Goal: Task Accomplishment & Management: Use online tool/utility

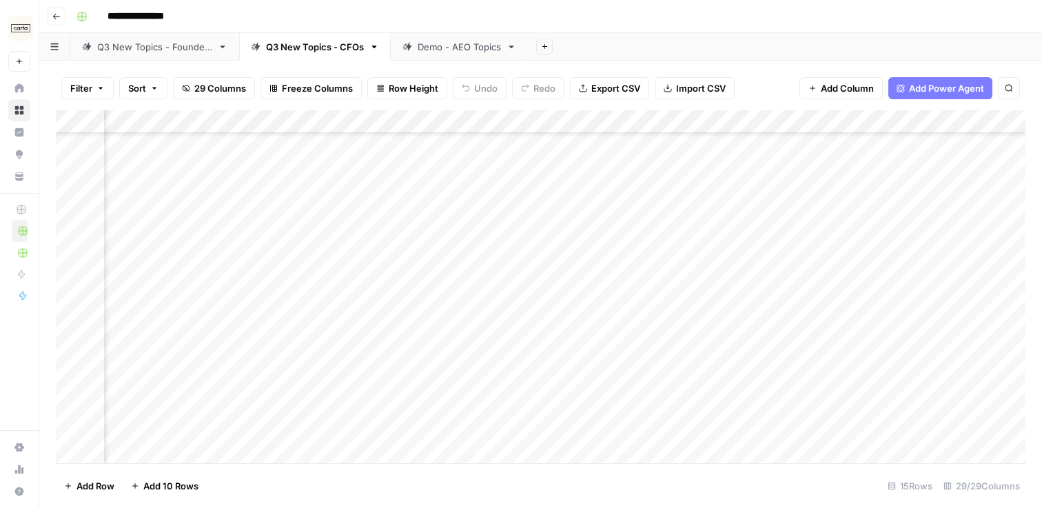
scroll to position [228, 2624]
click at [459, 48] on div "Demo - AEO Topics" at bounding box center [459, 47] width 83 height 14
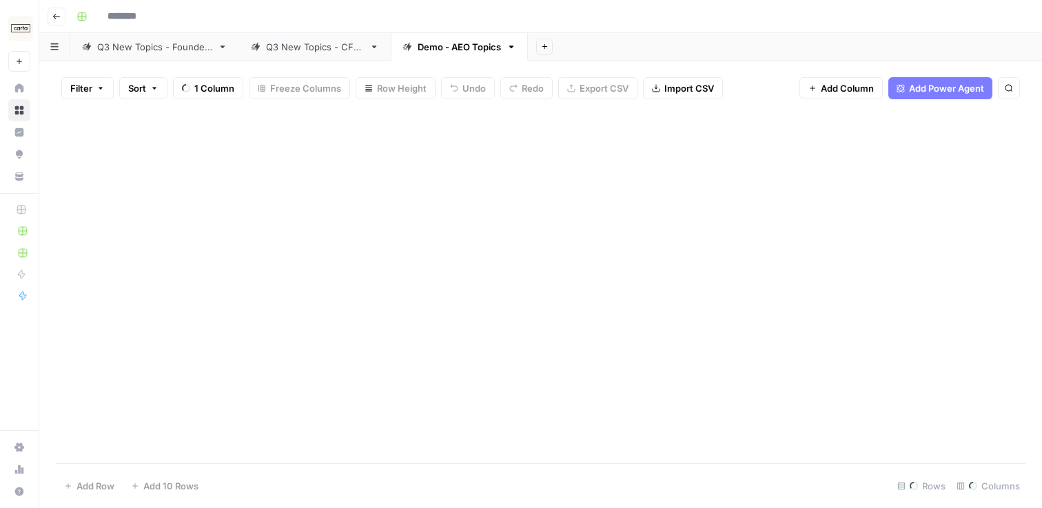
type input "**********"
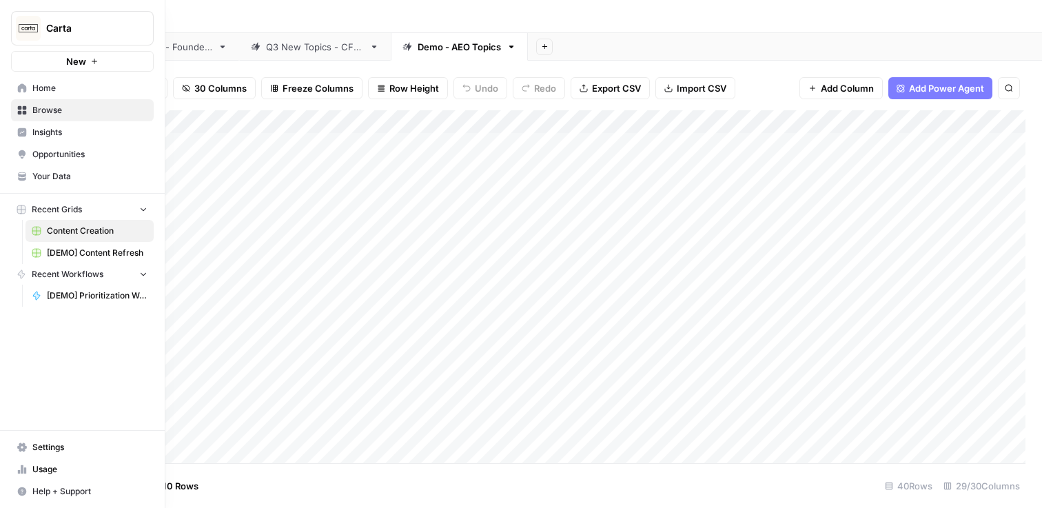
click at [102, 255] on span "[DEMO] Content Refresh" at bounding box center [97, 253] width 101 height 12
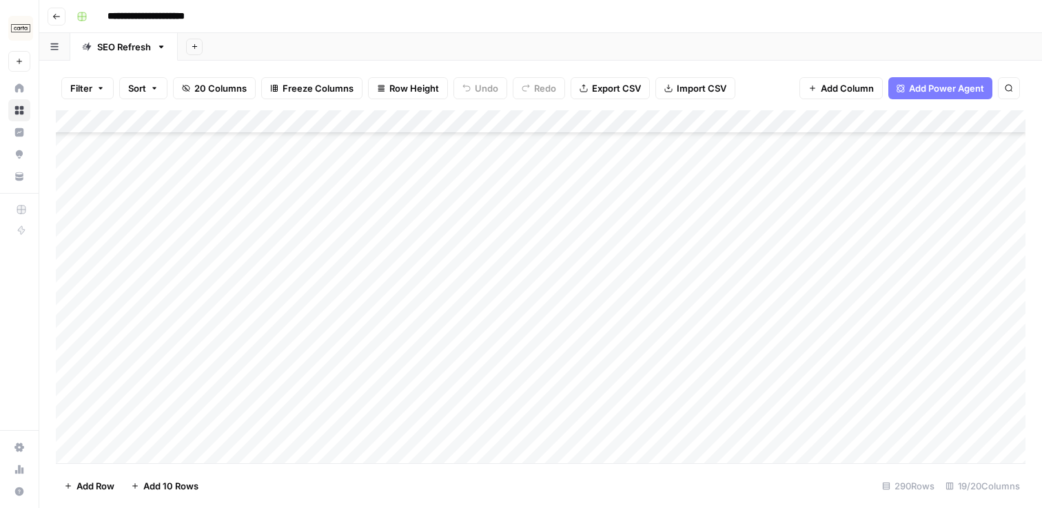
scroll to position [3617, 0]
click at [980, 132] on icon "Next Result" at bounding box center [981, 127] width 11 height 11
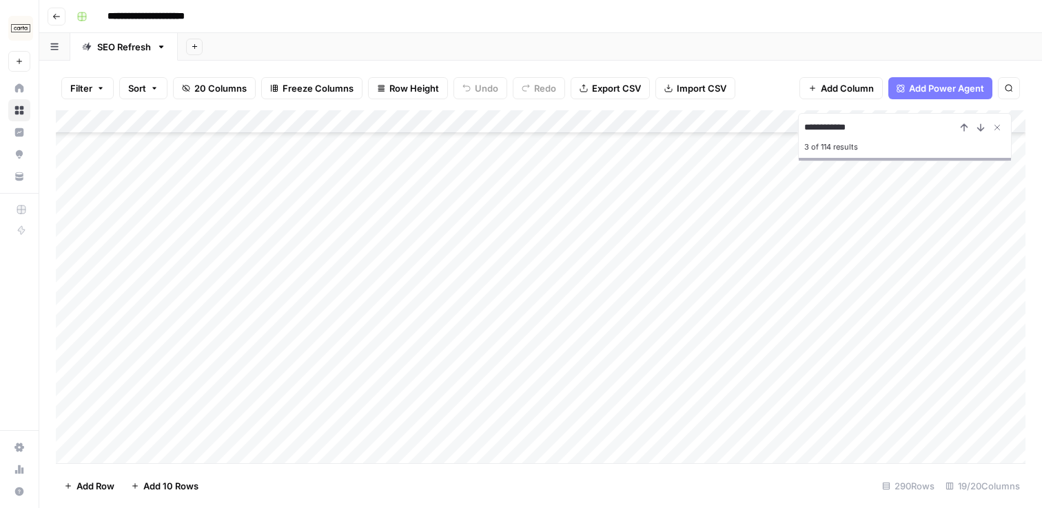
scroll to position [172, 0]
click at [984, 122] on icon "Next Result" at bounding box center [981, 127] width 11 height 11
click at [984, 123] on icon "Next Result" at bounding box center [981, 127] width 11 height 11
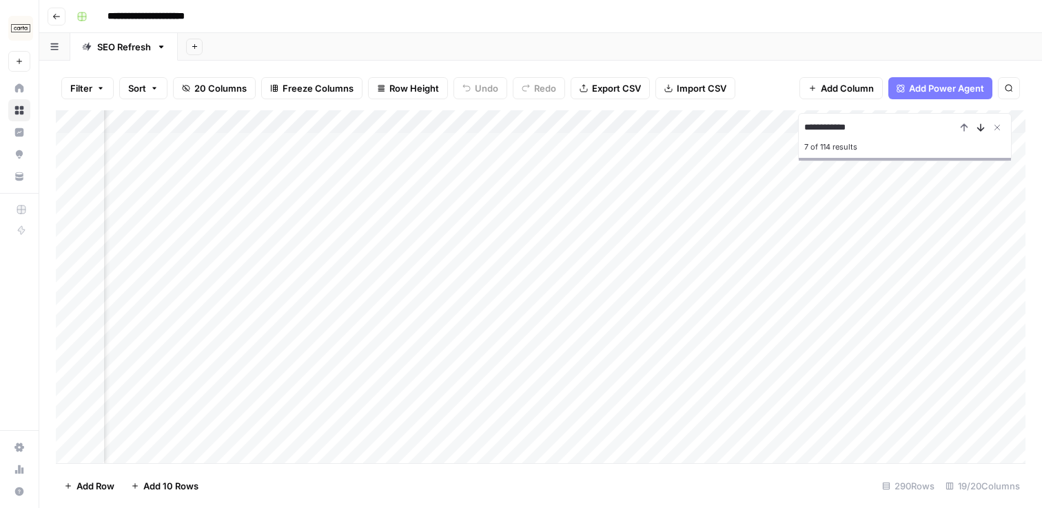
click at [984, 123] on icon "Next Result" at bounding box center [981, 127] width 11 height 11
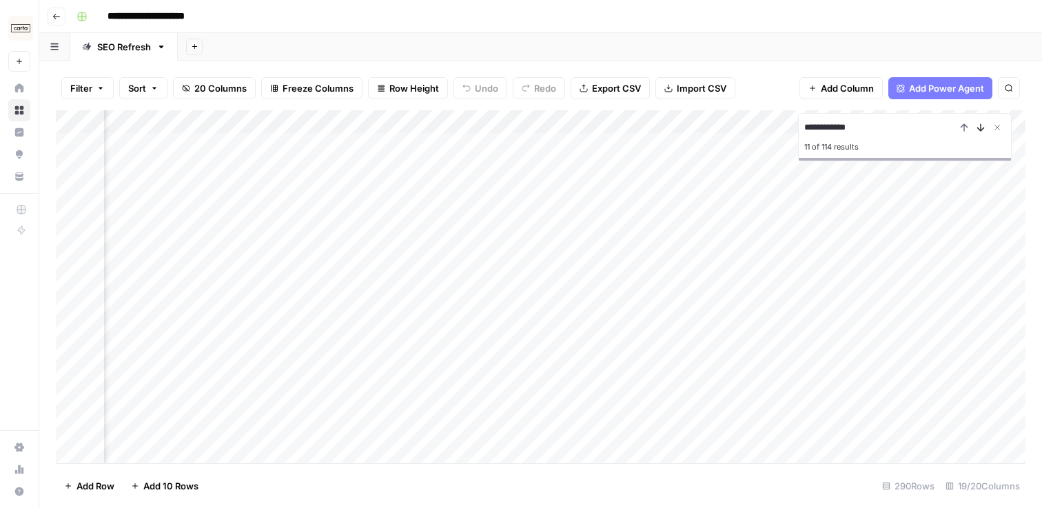
click at [984, 123] on icon "Next Result" at bounding box center [981, 127] width 11 height 11
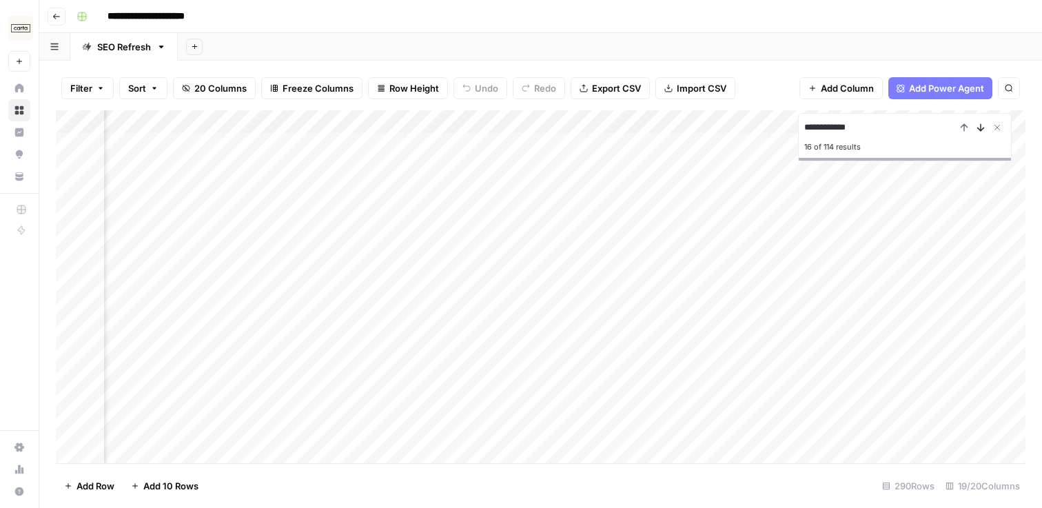
click at [984, 123] on icon "Next Result" at bounding box center [981, 127] width 11 height 11
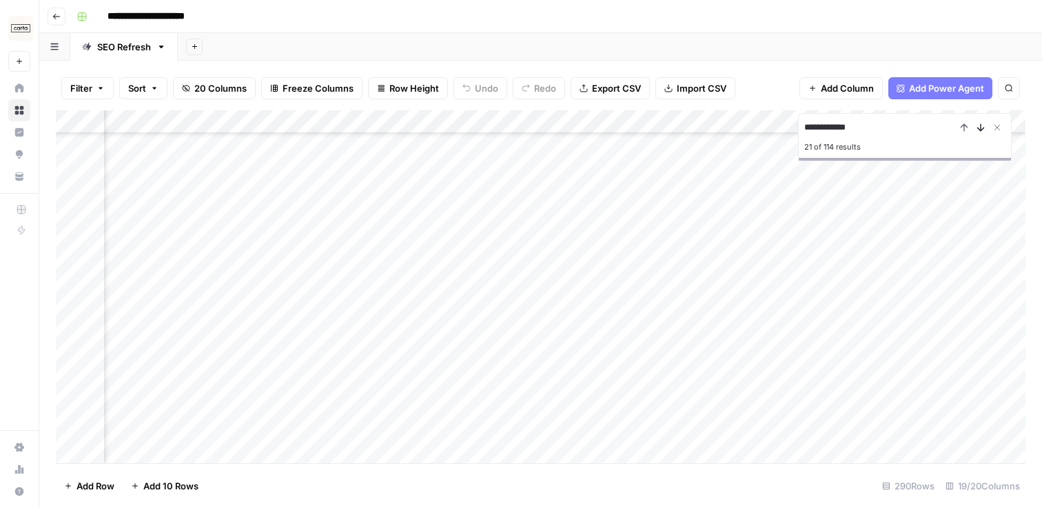
click at [984, 123] on icon "Next Result" at bounding box center [981, 127] width 11 height 11
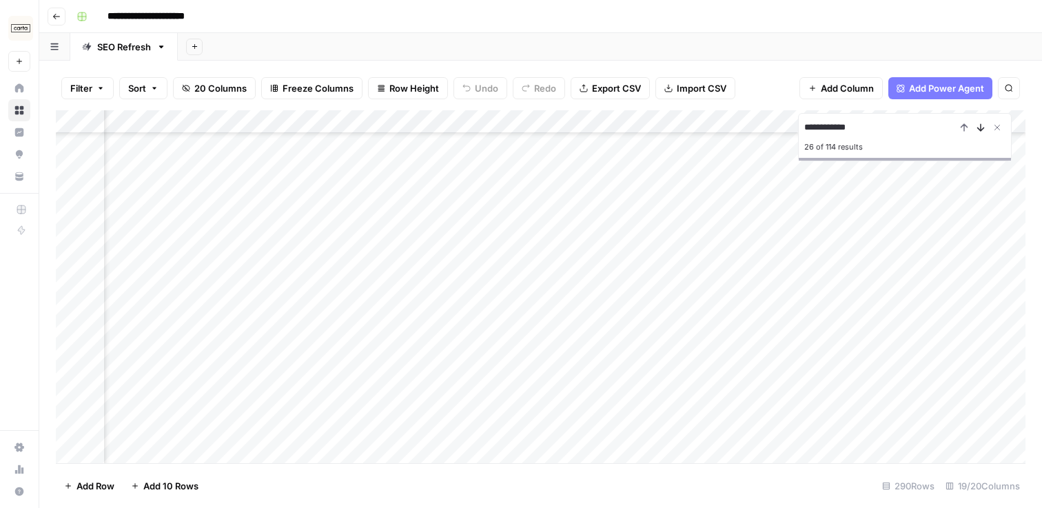
click at [984, 123] on icon "Next Result" at bounding box center [981, 127] width 11 height 11
click at [863, 128] on input "**********" at bounding box center [881, 127] width 152 height 17
click at [805, 128] on input "**********" at bounding box center [881, 127] width 152 height 17
click at [883, 128] on input "**********" at bounding box center [881, 127] width 152 height 17
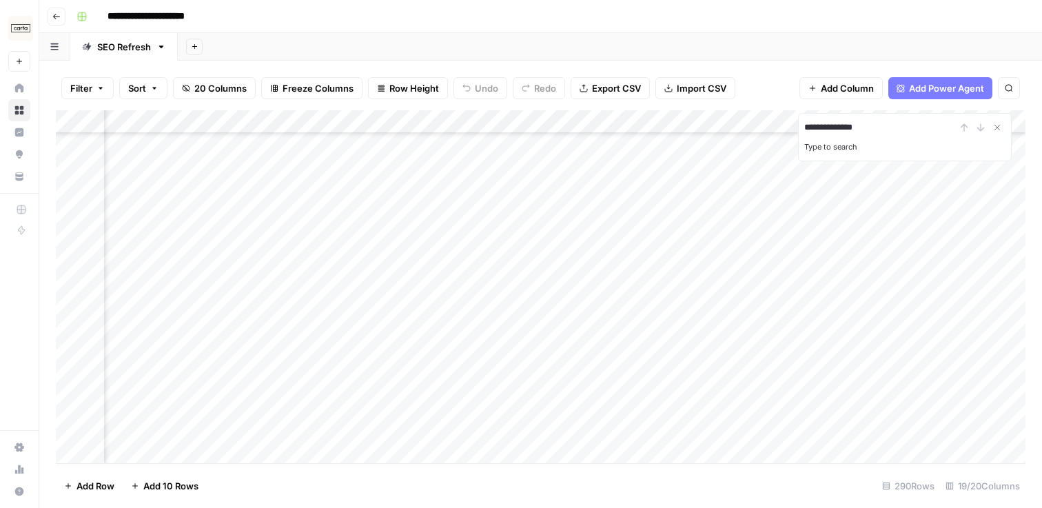
type input "**********"
click at [888, 126] on input "**********" at bounding box center [881, 127] width 152 height 17
click at [742, 356] on div "Add Column" at bounding box center [541, 286] width 970 height 353
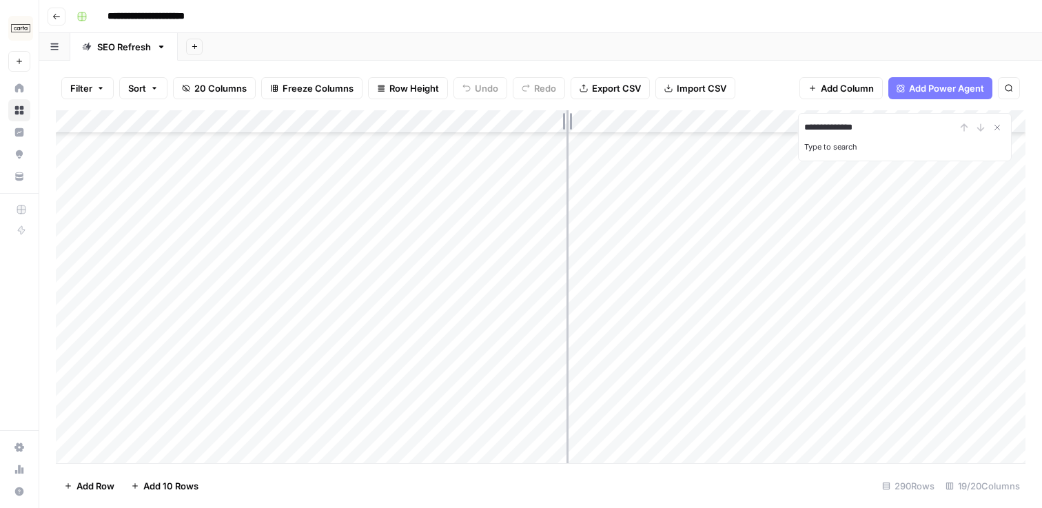
drag, startPoint x: 449, startPoint y: 116, endPoint x: 585, endPoint y: 125, distance: 136.1
click at [585, 125] on div "Add Column" at bounding box center [541, 286] width 970 height 353
drag, startPoint x: 585, startPoint y: 125, endPoint x: 512, endPoint y: 125, distance: 73.1
click at [512, 125] on div "Add Column" at bounding box center [541, 286] width 970 height 353
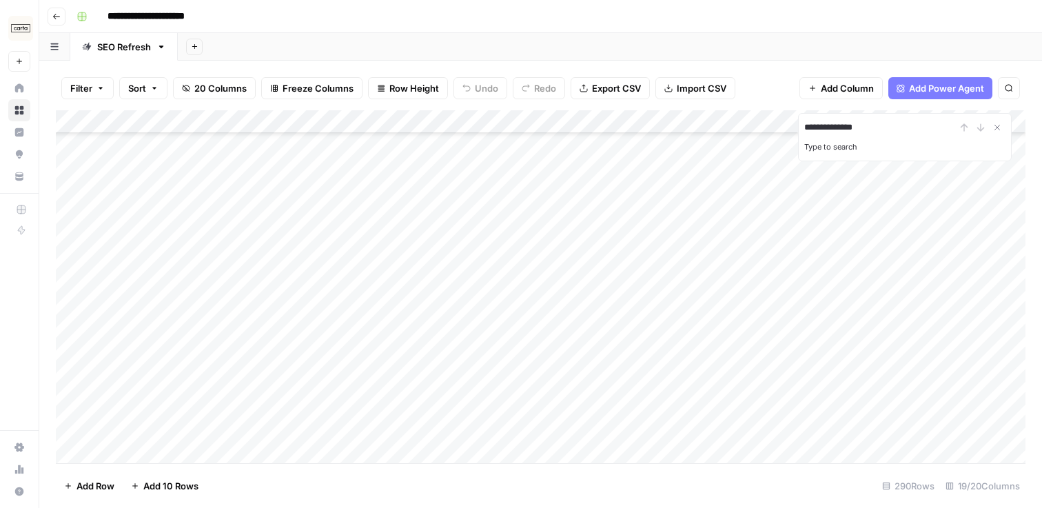
drag, startPoint x: 512, startPoint y: 115, endPoint x: 564, endPoint y: 115, distance: 52.4
click at [564, 115] on div "Add Column" at bounding box center [541, 286] width 970 height 353
click at [883, 119] on div "**********" at bounding box center [905, 137] width 214 height 48
click at [883, 133] on input "**********" at bounding box center [881, 127] width 152 height 17
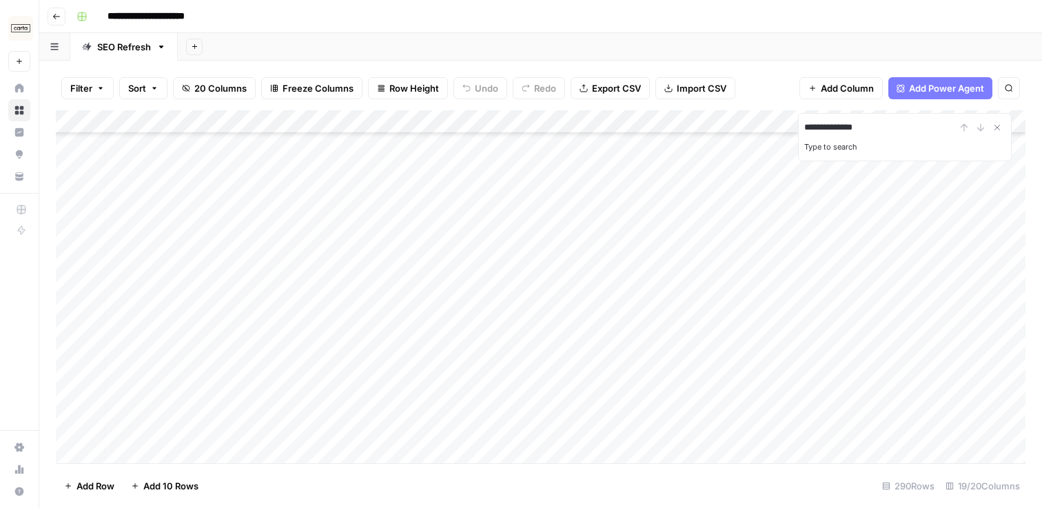
click at [807, 128] on input "**********" at bounding box center [881, 127] width 152 height 17
click at [890, 123] on input "**********" at bounding box center [881, 127] width 152 height 17
click at [1000, 130] on icon "Close Search" at bounding box center [997, 127] width 11 height 11
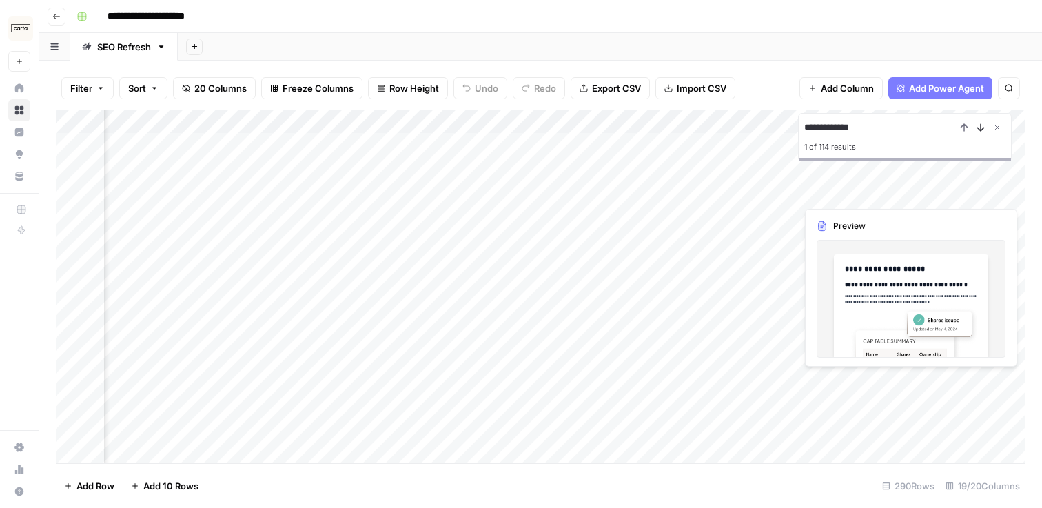
click at [982, 125] on icon "Next Result" at bounding box center [981, 127] width 11 height 11
click at [805, 129] on input "**********" at bounding box center [881, 127] width 152 height 17
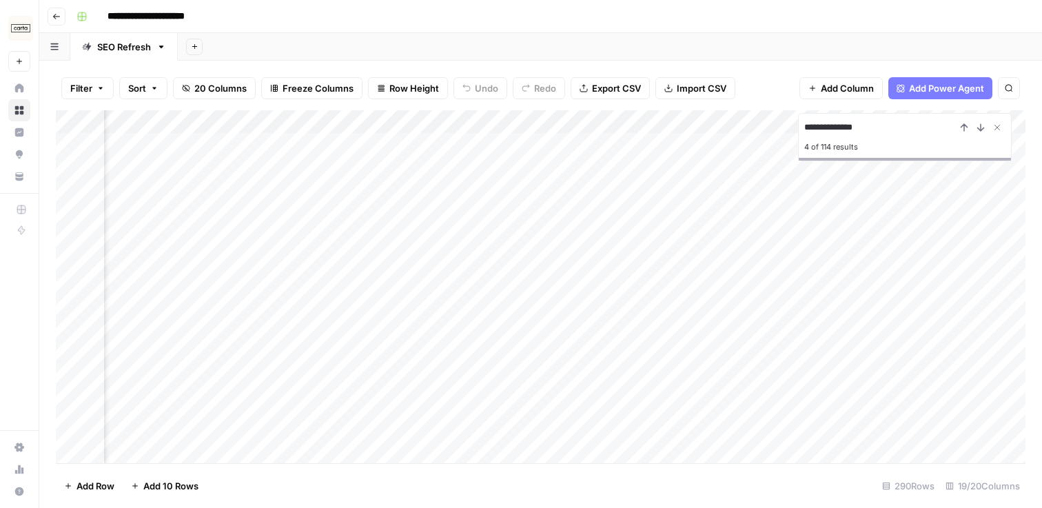
click at [898, 126] on input "**********" at bounding box center [881, 127] width 152 height 17
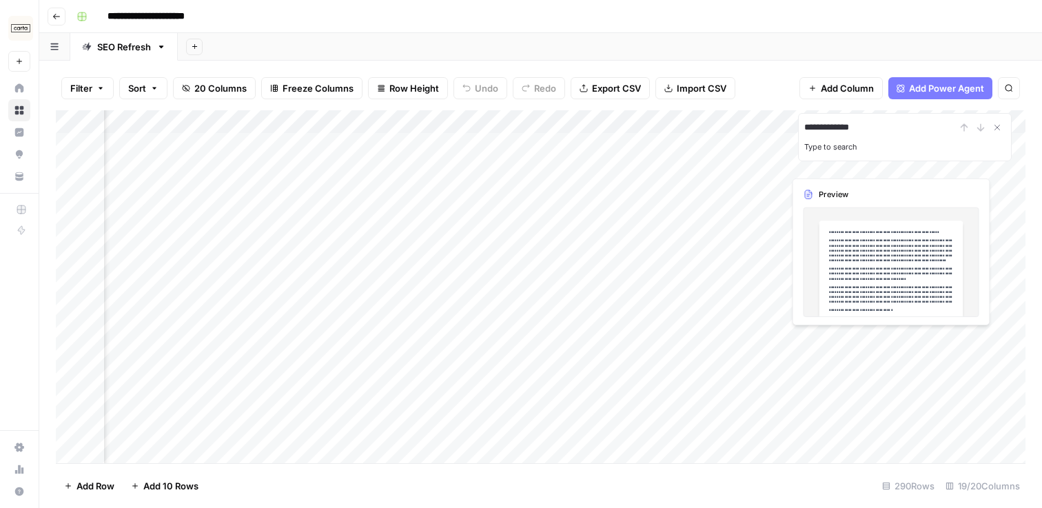
drag, startPoint x: 887, startPoint y: 134, endPoint x: 778, endPoint y: 134, distance: 109.6
click at [778, 134] on div "**********" at bounding box center [541, 286] width 970 height 353
type input "**********"
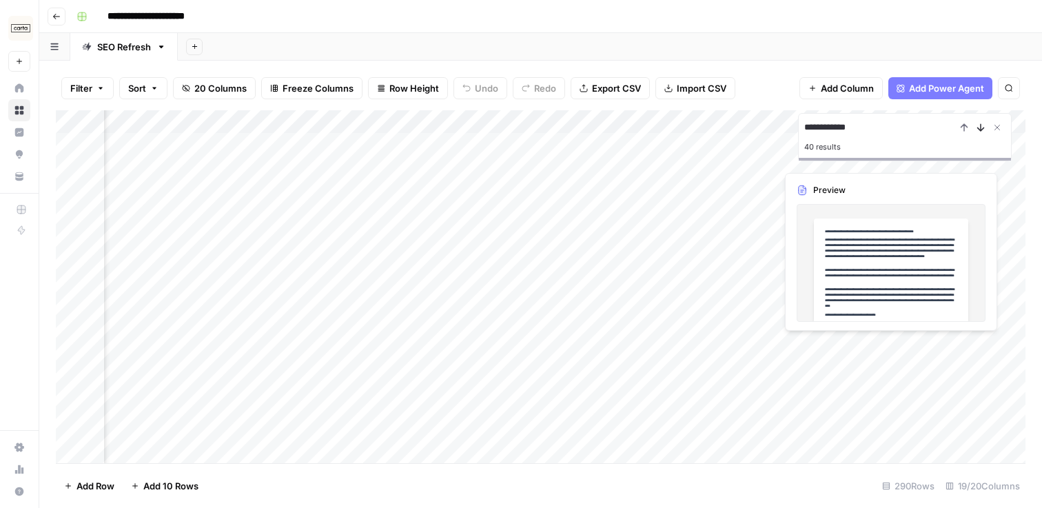
click at [985, 129] on icon "Next Result" at bounding box center [981, 127] width 11 height 11
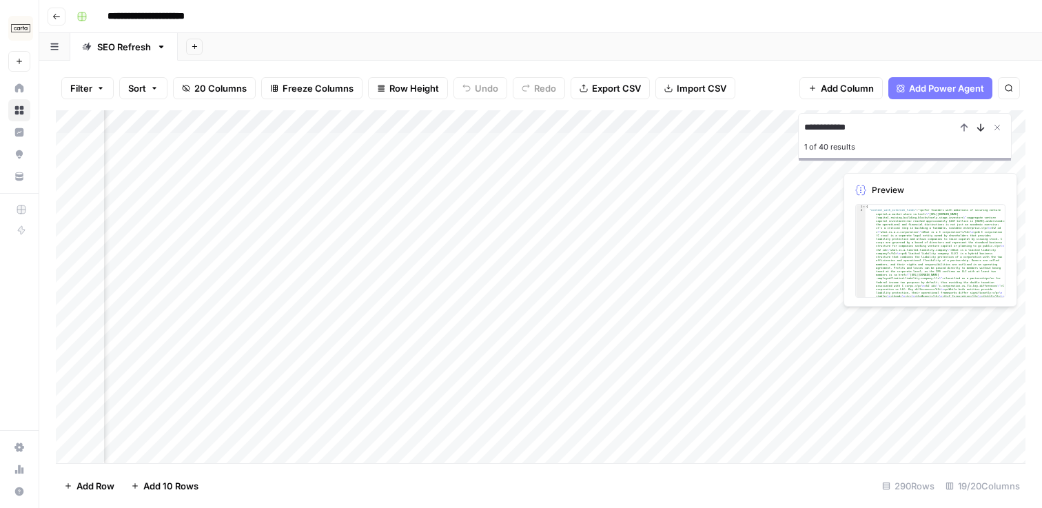
click at [985, 129] on icon "Next Result" at bounding box center [981, 127] width 11 height 11
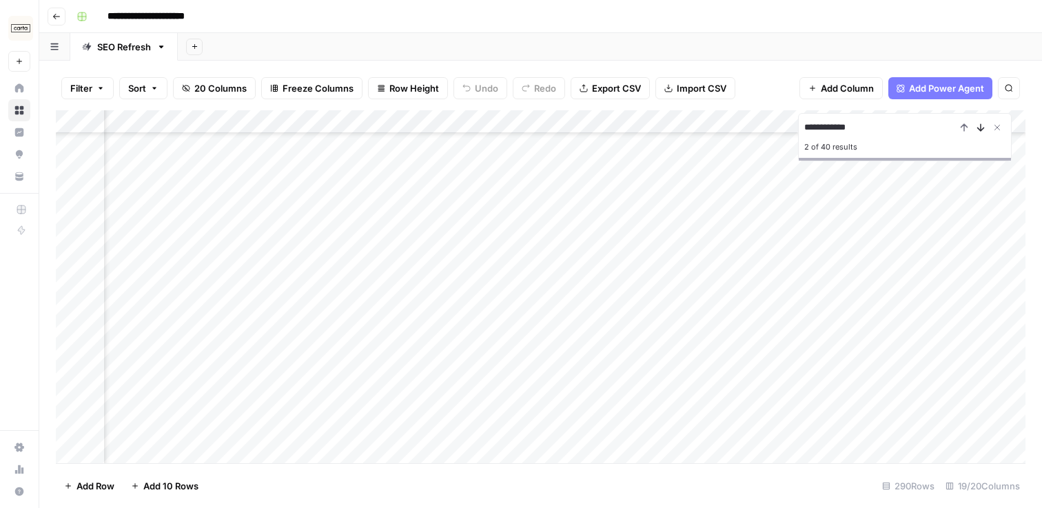
click at [985, 129] on icon "Next Result" at bounding box center [981, 127] width 11 height 11
click at [985, 130] on icon "Next Result" at bounding box center [981, 127] width 11 height 11
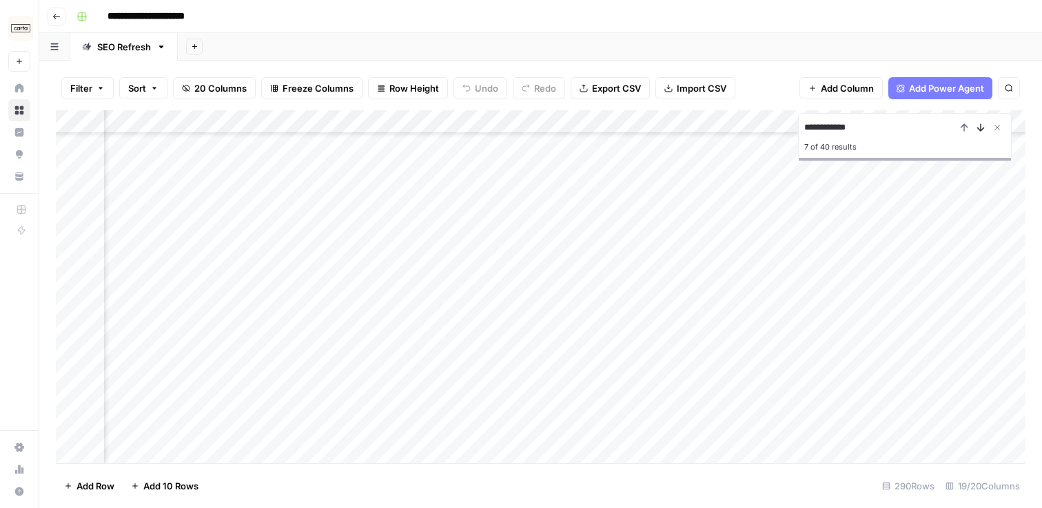
click at [985, 130] on icon "Next Result" at bounding box center [981, 127] width 11 height 11
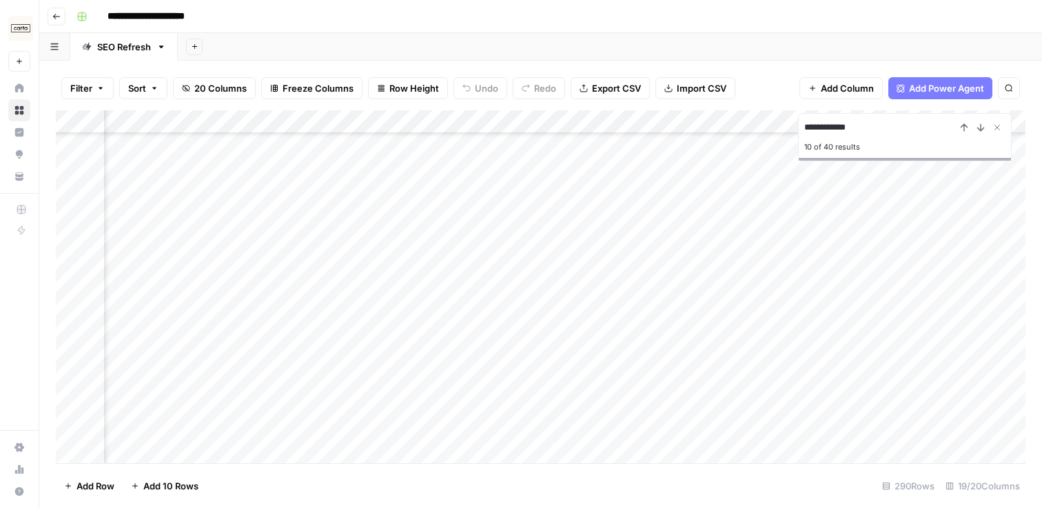
click at [627, 312] on div "Add Column" at bounding box center [541, 286] width 970 height 353
type input "*****"
click at [980, 132] on icon "Next Result" at bounding box center [981, 127] width 11 height 11
click at [980, 130] on icon "Next Result" at bounding box center [981, 127] width 6 height 7
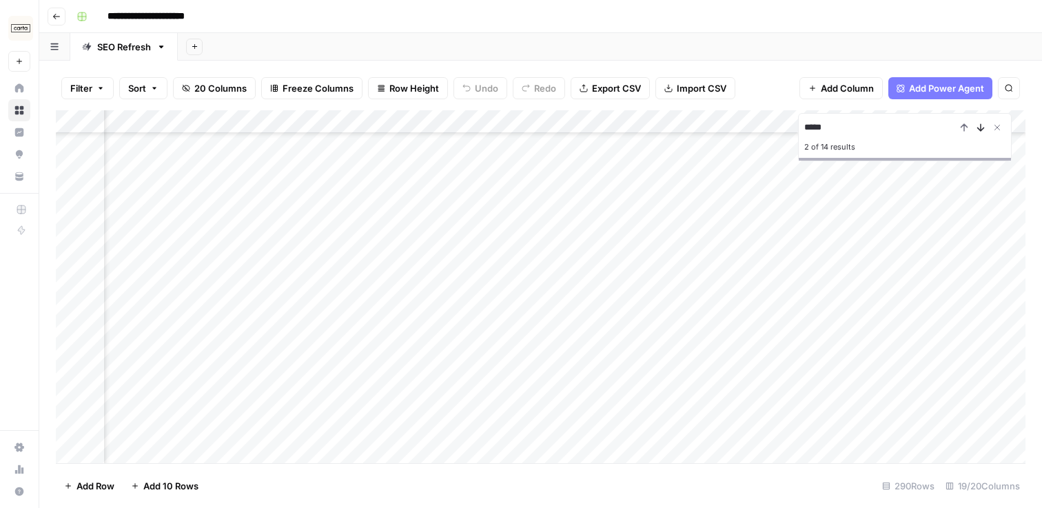
click at [980, 130] on icon "Next Result" at bounding box center [981, 127] width 6 height 7
click at [959, 128] on icon "Previous Result" at bounding box center [964, 127] width 11 height 11
click at [978, 129] on icon "Next Result" at bounding box center [981, 127] width 6 height 7
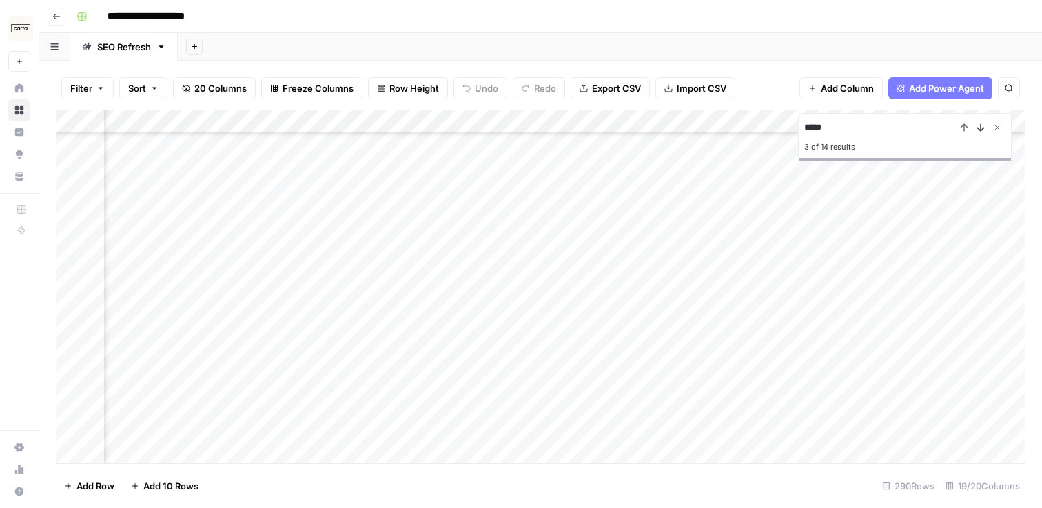
click at [978, 129] on icon "Next Result" at bounding box center [981, 127] width 6 height 7
click at [974, 129] on button "Next Result" at bounding box center [981, 127] width 17 height 17
click at [689, 282] on div "Add Column" at bounding box center [541, 286] width 970 height 353
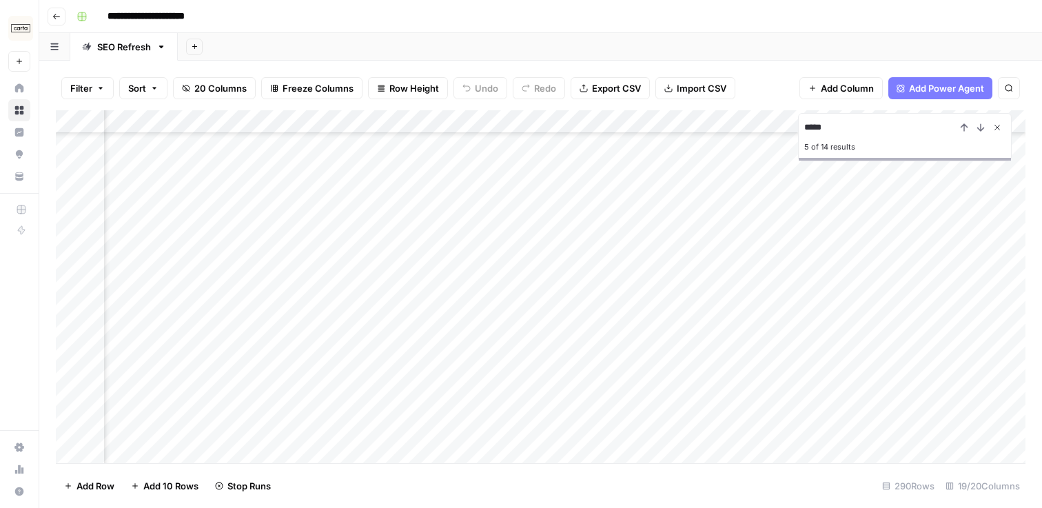
click at [998, 126] on icon "Close Search" at bounding box center [997, 127] width 11 height 11
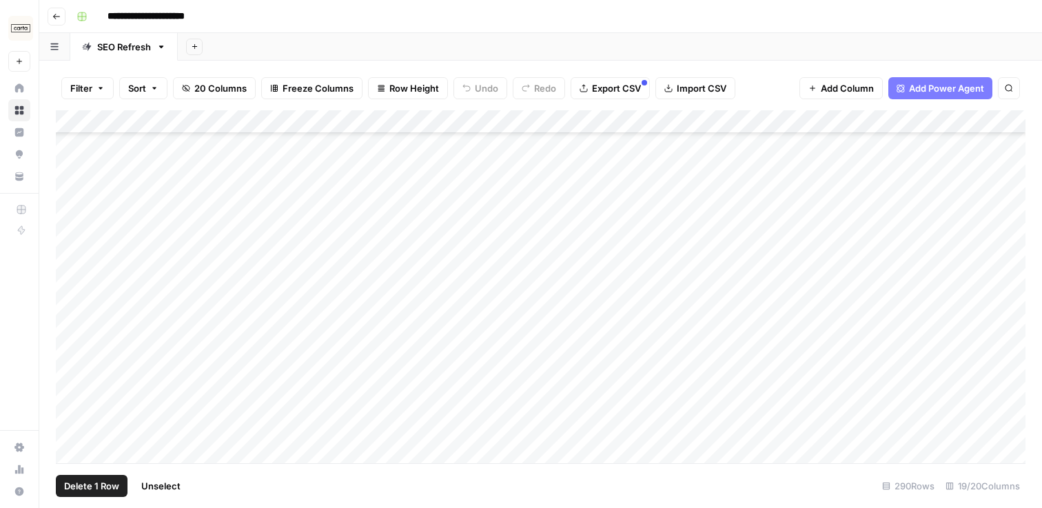
click at [70, 245] on div "Add Column" at bounding box center [541, 286] width 970 height 353
click at [69, 245] on div "Add Column" at bounding box center [541, 286] width 970 height 353
drag, startPoint x: 59, startPoint y: 245, endPoint x: 56, endPoint y: 149, distance: 95.9
click at [56, 149] on div "Add Column" at bounding box center [541, 286] width 970 height 353
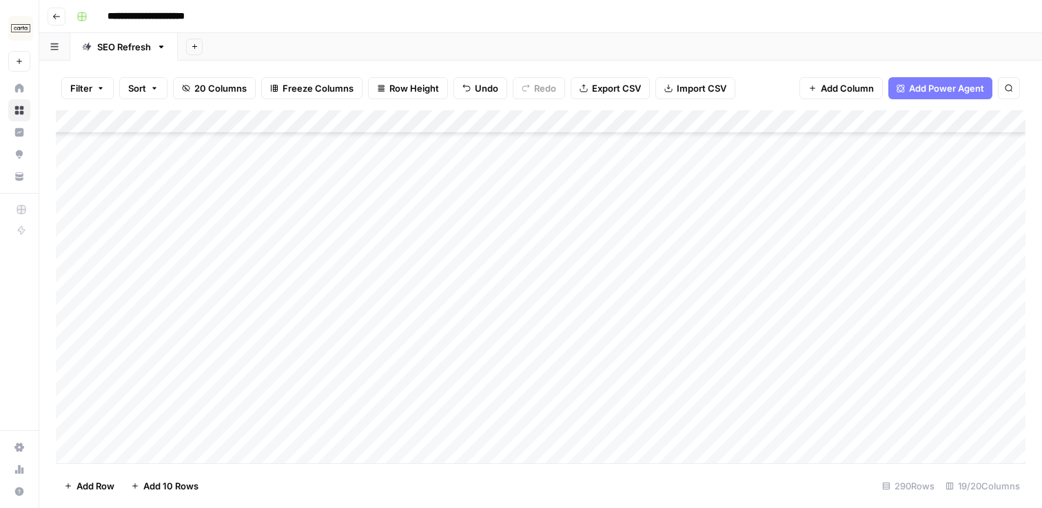
drag, startPoint x: 56, startPoint y: 336, endPoint x: 61, endPoint y: 151, distance: 184.8
click at [61, 152] on div "Add Column" at bounding box center [541, 286] width 970 height 353
drag, startPoint x: 57, startPoint y: 237, endPoint x: 59, endPoint y: 128, distance: 109.0
click at [59, 128] on div "Add Column" at bounding box center [541, 286] width 970 height 353
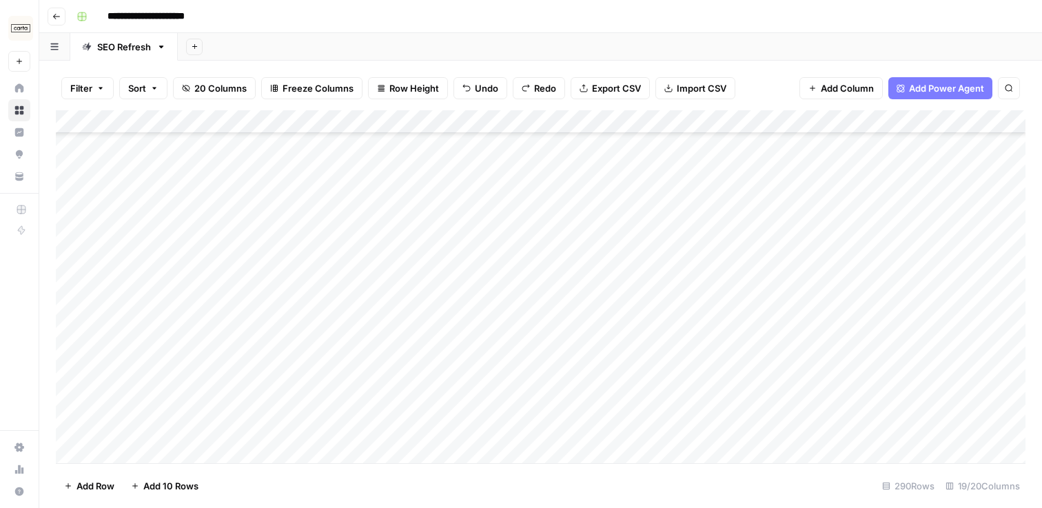
scroll to position [376, 0]
drag, startPoint x: 57, startPoint y: 383, endPoint x: 54, endPoint y: 228, distance: 155.2
click at [54, 228] on div "Filter Sort 20 Columns Freeze Columns Row Height Undo Redo Export CSV Import CS…" at bounding box center [540, 284] width 1003 height 447
drag, startPoint x: 52, startPoint y: 331, endPoint x: 53, endPoint y: 209, distance: 122.0
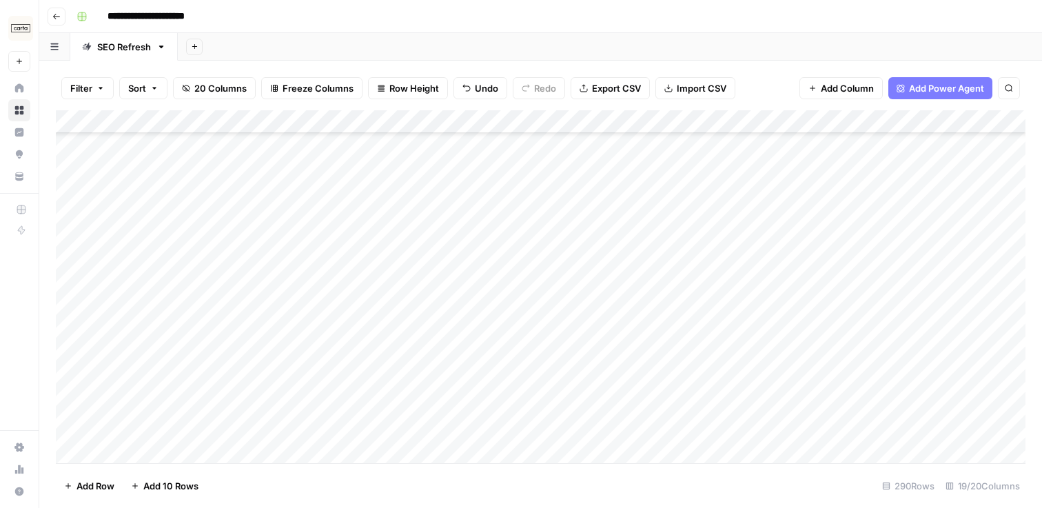
click at [53, 209] on div "Filter Sort 20 Columns Freeze Columns Row Height Undo Redo Export CSV Import CS…" at bounding box center [540, 284] width 1003 height 447
drag, startPoint x: 59, startPoint y: 333, endPoint x: 59, endPoint y: 189, distance: 144.1
click at [59, 189] on div "Add Column" at bounding box center [541, 286] width 970 height 353
drag, startPoint x: 60, startPoint y: 241, endPoint x: 60, endPoint y: 179, distance: 62.7
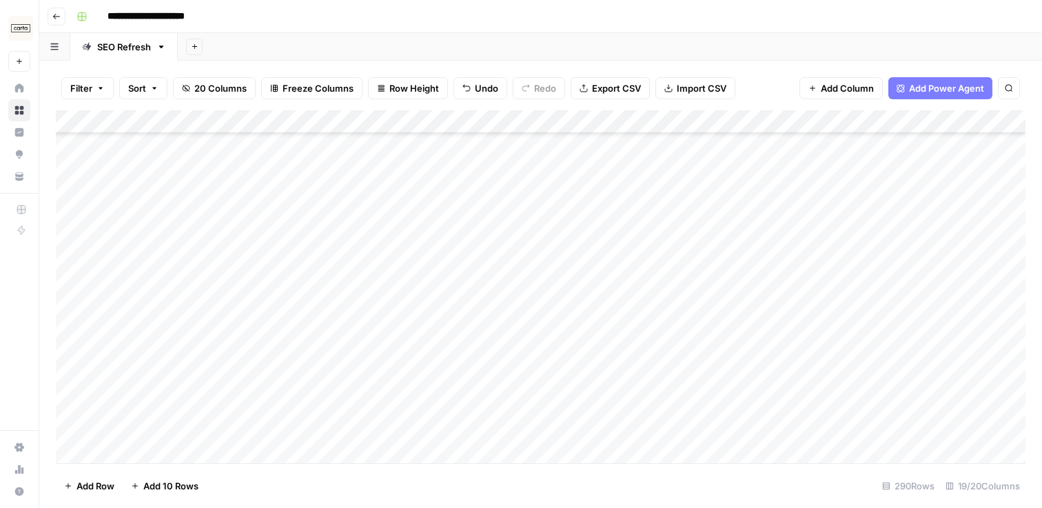
click at [60, 179] on div "Add Column" at bounding box center [541, 286] width 970 height 353
drag, startPoint x: 57, startPoint y: 346, endPoint x: 65, endPoint y: 192, distance: 153.9
click at [65, 192] on div "Add Column" at bounding box center [541, 286] width 970 height 353
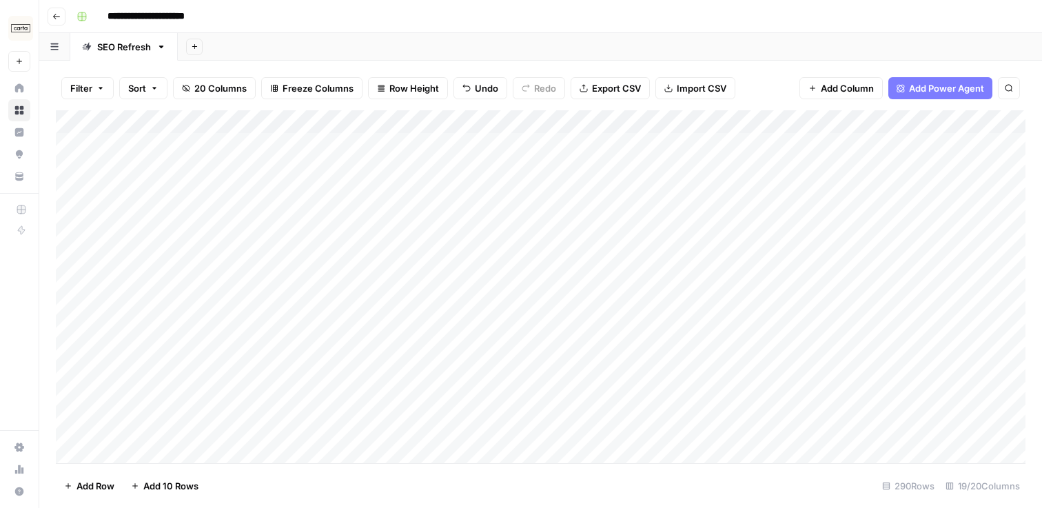
drag, startPoint x: 57, startPoint y: 256, endPoint x: 59, endPoint y: 137, distance: 119.3
click at [59, 137] on div "Add Column" at bounding box center [541, 286] width 970 height 353
drag, startPoint x: 58, startPoint y: 230, endPoint x: 58, endPoint y: 139, distance: 91.0
click at [58, 139] on div "Add Column" at bounding box center [541, 286] width 970 height 353
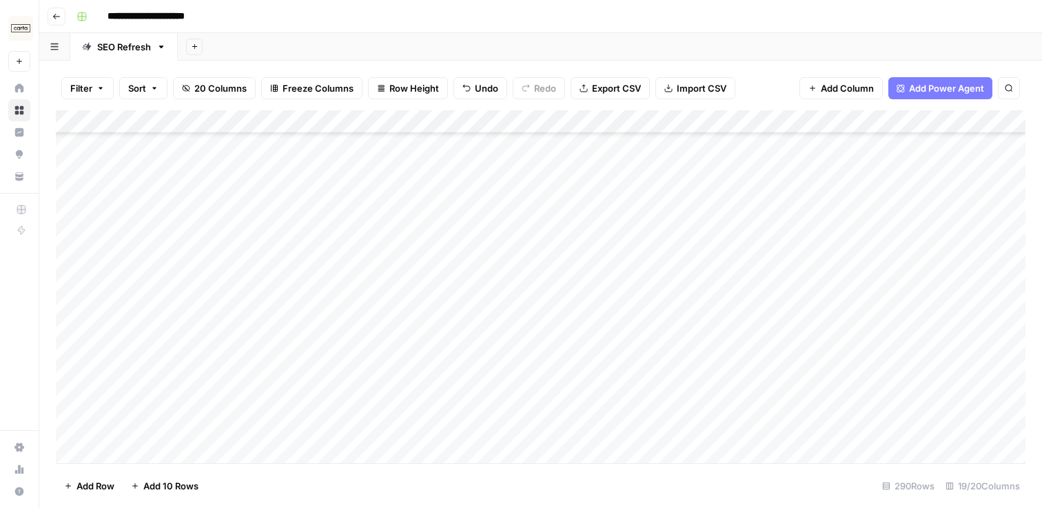
scroll to position [3700, 0]
drag, startPoint x: 56, startPoint y: 359, endPoint x: 54, endPoint y: 143, distance: 216.5
click at [54, 143] on div "Filter Sort 20 Columns Freeze Columns Row Height Undo Redo Export CSV Import CS…" at bounding box center [540, 284] width 1003 height 447
drag, startPoint x: 58, startPoint y: 409, endPoint x: 57, endPoint y: 164, distance: 244.8
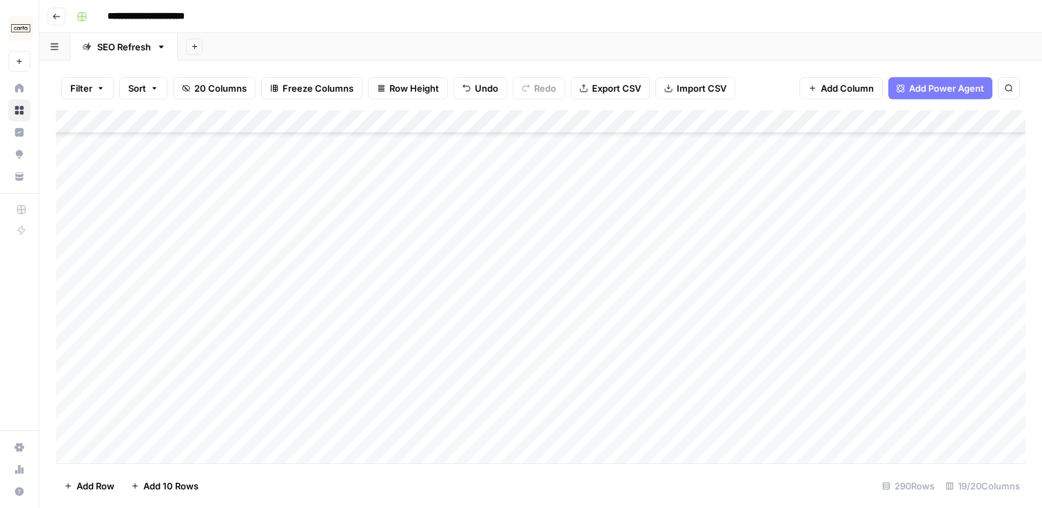
click at [57, 164] on div "Add Column" at bounding box center [541, 286] width 970 height 353
drag, startPoint x: 59, startPoint y: 395, endPoint x: 59, endPoint y: 151, distance: 244.1
click at [59, 151] on div "Add Column" at bounding box center [541, 286] width 970 height 353
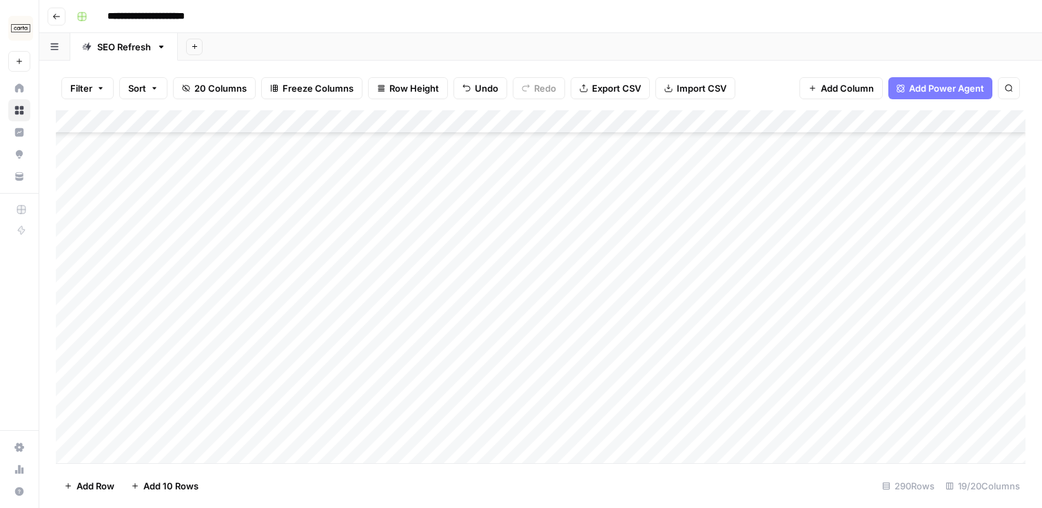
drag, startPoint x: 60, startPoint y: 402, endPoint x: 60, endPoint y: 157, distance: 244.8
click at [60, 157] on div "Add Column" at bounding box center [541, 286] width 970 height 353
drag, startPoint x: 57, startPoint y: 337, endPoint x: 60, endPoint y: 166, distance: 171.0
click at [60, 166] on div "Add Column" at bounding box center [541, 286] width 970 height 353
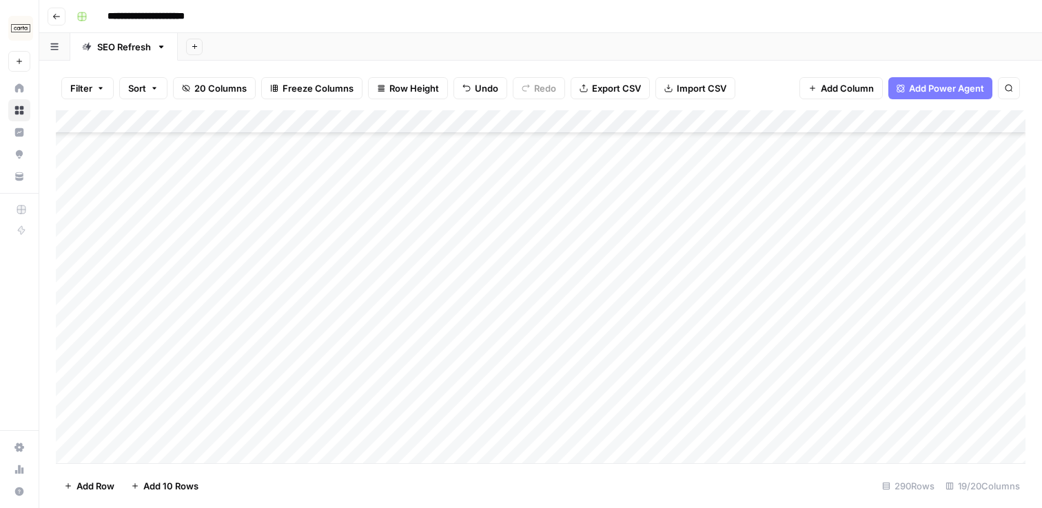
scroll to position [2488, 0]
drag, startPoint x: 57, startPoint y: 422, endPoint x: 61, endPoint y: 169, distance: 253.1
click at [61, 169] on div "Add Column" at bounding box center [541, 286] width 970 height 353
drag, startPoint x: 59, startPoint y: 410, endPoint x: 68, endPoint y: 176, distance: 234.6
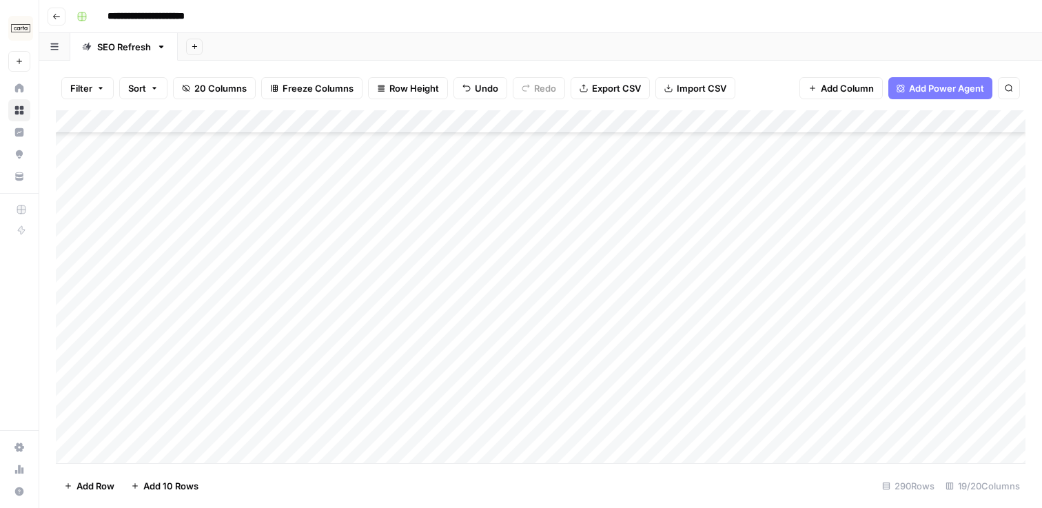
click at [68, 176] on div "Add Column" at bounding box center [541, 286] width 970 height 353
drag, startPoint x: 59, startPoint y: 419, endPoint x: 65, endPoint y: 166, distance: 253.1
click at [65, 166] on div "Add Column" at bounding box center [541, 286] width 970 height 353
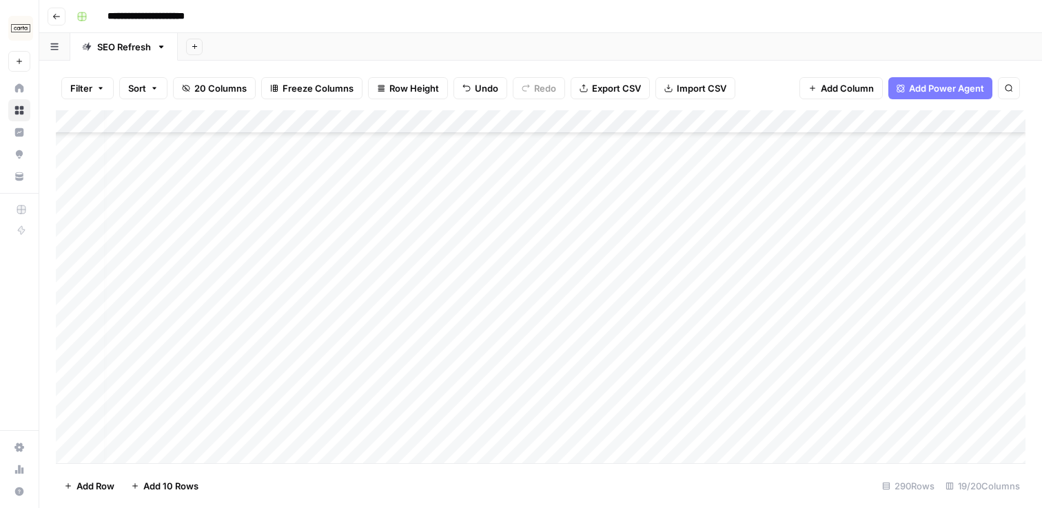
drag, startPoint x: 59, startPoint y: 427, endPoint x: 60, endPoint y: 141, distance: 285.4
click at [60, 141] on div "Add Column" at bounding box center [541, 286] width 970 height 353
drag, startPoint x: 59, startPoint y: 425, endPoint x: 60, endPoint y: 150, distance: 275.1
click at [60, 150] on div "Add Column" at bounding box center [541, 286] width 970 height 353
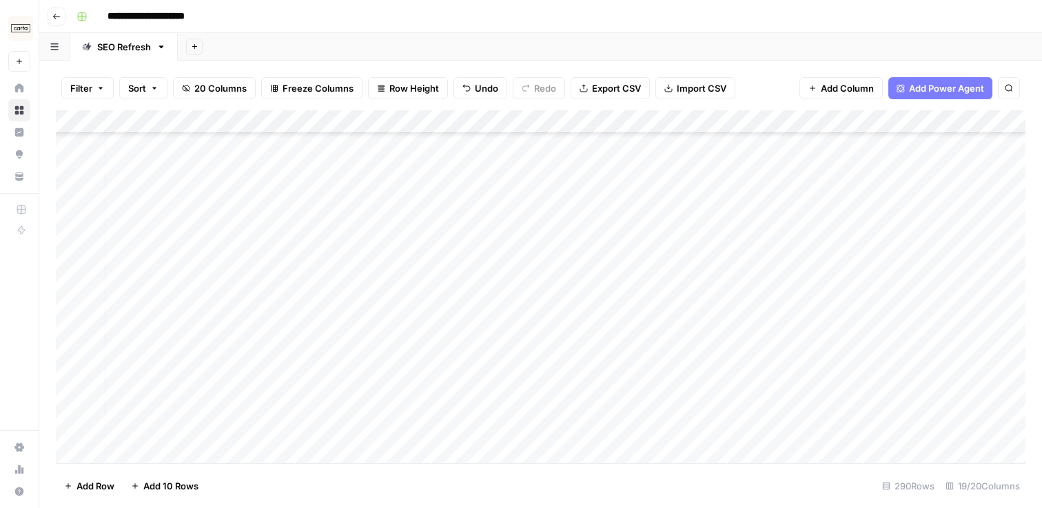
scroll to position [1185, 6]
drag, startPoint x: 59, startPoint y: 435, endPoint x: 61, endPoint y: 145, distance: 290.3
click at [61, 145] on div "Add Column" at bounding box center [541, 286] width 970 height 353
drag, startPoint x: 58, startPoint y: 416, endPoint x: 57, endPoint y: 155, distance: 260.6
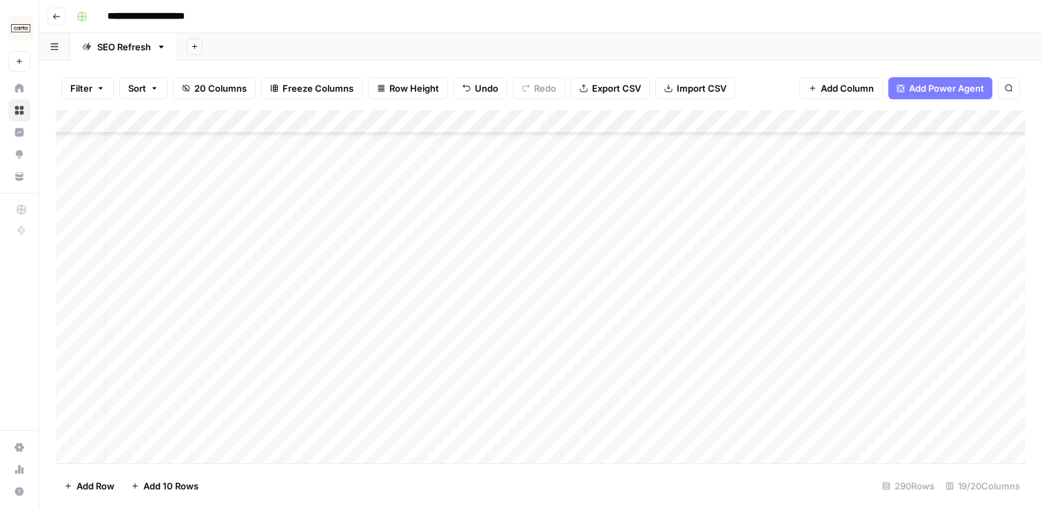
click at [57, 155] on div "Add Column" at bounding box center [541, 286] width 970 height 353
drag, startPoint x: 59, startPoint y: 426, endPoint x: 61, endPoint y: 164, distance: 262.0
click at [61, 164] on div "Add Column" at bounding box center [541, 286] width 970 height 353
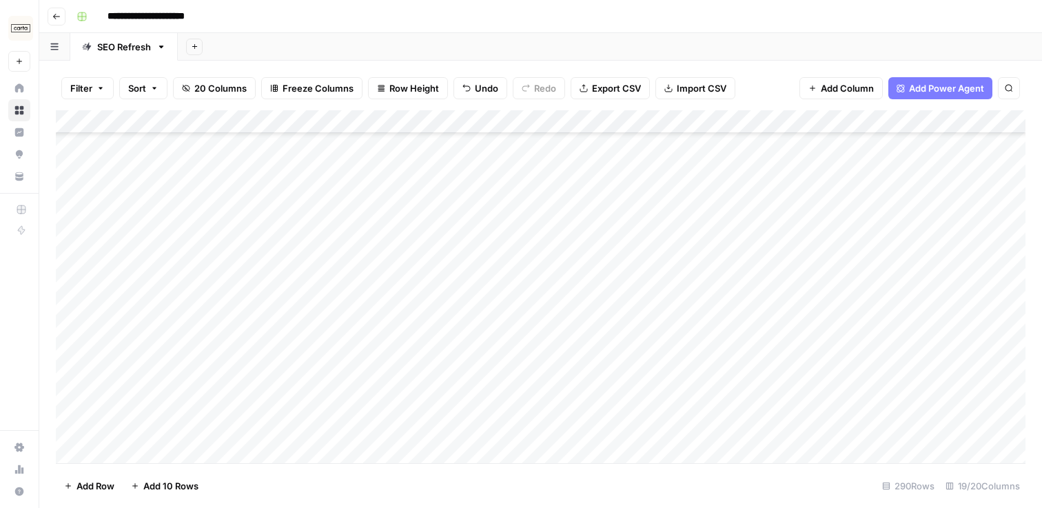
drag, startPoint x: 57, startPoint y: 371, endPoint x: 59, endPoint y: 168, distance: 202.7
click at [59, 168] on div "Add Column" at bounding box center [541, 286] width 970 height 353
drag, startPoint x: 59, startPoint y: 421, endPoint x: 61, endPoint y: 157, distance: 264.1
click at [61, 157] on div "Add Column" at bounding box center [541, 286] width 970 height 353
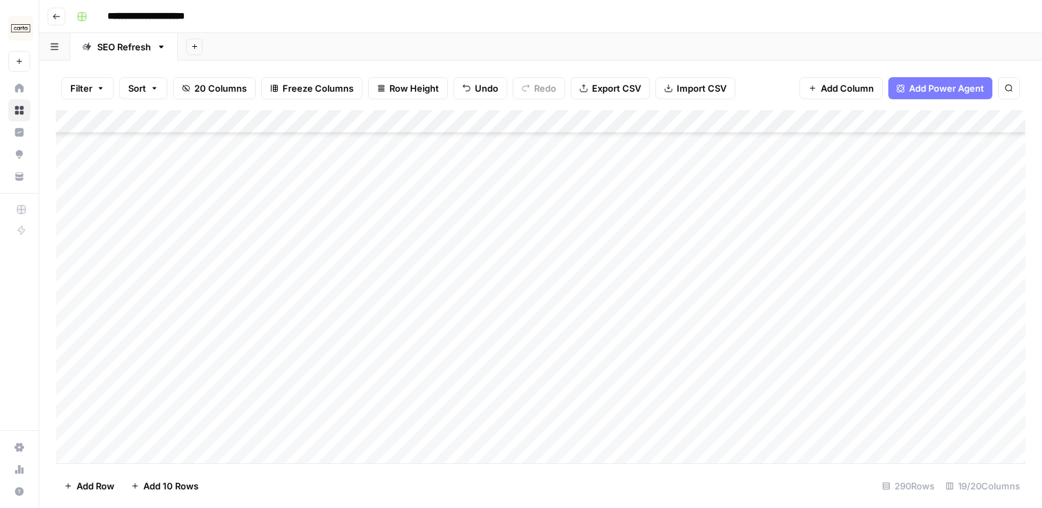
scroll to position [0, 2]
drag, startPoint x: 58, startPoint y: 364, endPoint x: 59, endPoint y: 166, distance: 197.9
click at [59, 166] on div "Add Column" at bounding box center [541, 286] width 970 height 353
drag, startPoint x: 57, startPoint y: 396, endPoint x: 55, endPoint y: 143, distance: 253.0
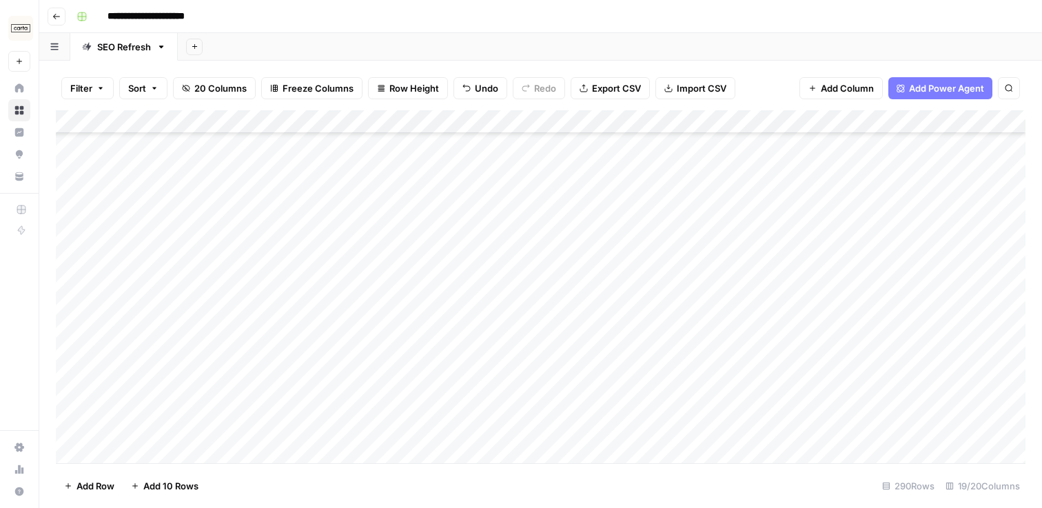
click at [56, 143] on div "Add Column" at bounding box center [541, 286] width 970 height 353
drag, startPoint x: 56, startPoint y: 402, endPoint x: 64, endPoint y: 156, distance: 246.3
click at [64, 156] on div "Add Column" at bounding box center [541, 286] width 970 height 353
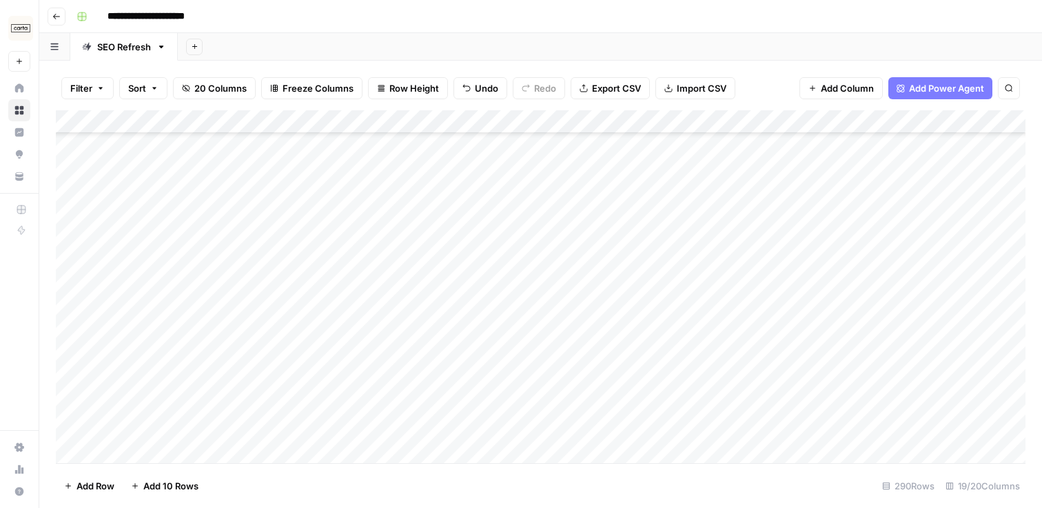
drag, startPoint x: 58, startPoint y: 351, endPoint x: 61, endPoint y: 150, distance: 201.3
click at [61, 150] on div "Add Column" at bounding box center [541, 286] width 970 height 353
drag, startPoint x: 62, startPoint y: 411, endPoint x: 62, endPoint y: 169, distance: 242.0
click at [62, 169] on div "Add Column" at bounding box center [541, 286] width 970 height 353
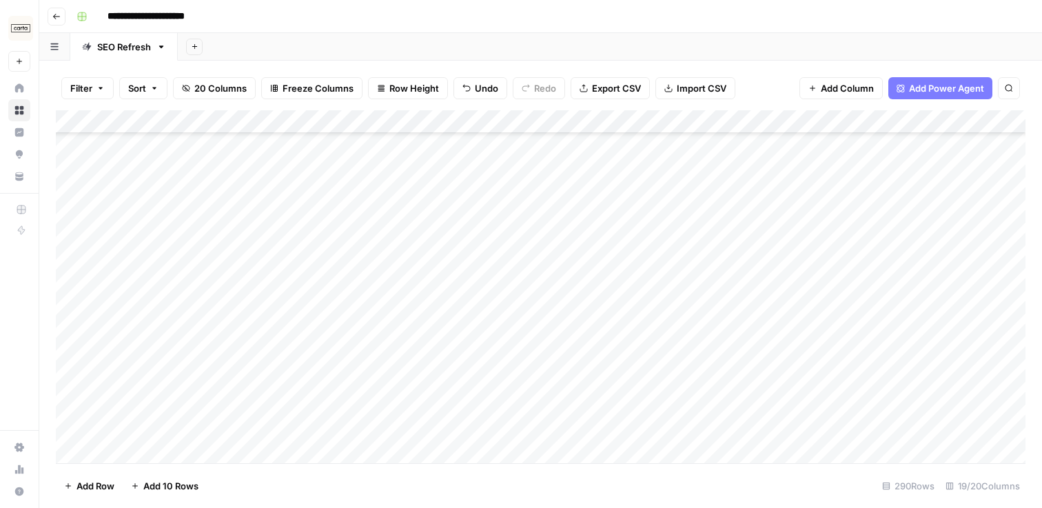
scroll to position [3472, 0]
drag, startPoint x: 59, startPoint y: 443, endPoint x: 59, endPoint y: 141, distance: 302.7
click at [59, 141] on div "Add Column" at bounding box center [541, 286] width 970 height 353
drag, startPoint x: 60, startPoint y: 420, endPoint x: 66, endPoint y: 151, distance: 269.0
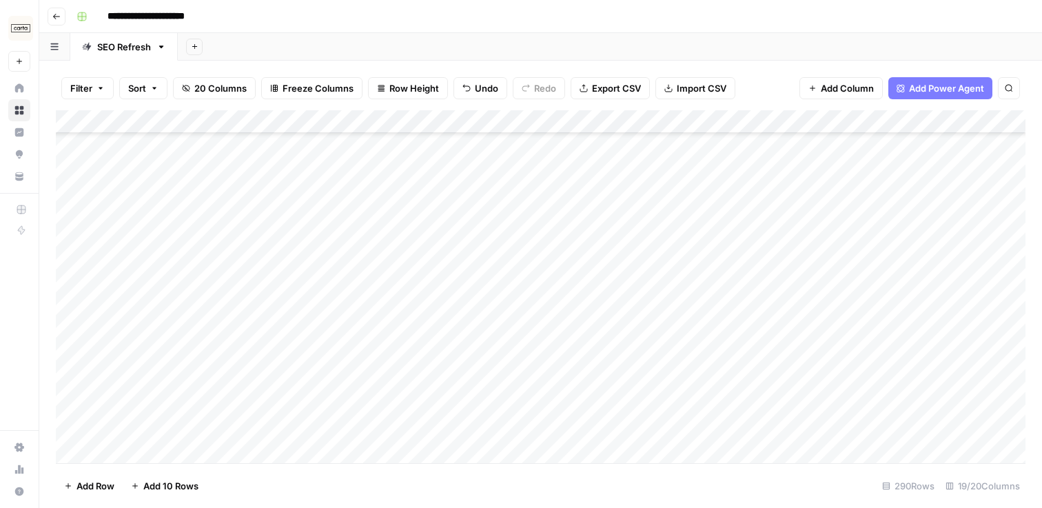
click at [66, 151] on div "Add Column" at bounding box center [541, 286] width 970 height 353
drag, startPoint x: 59, startPoint y: 396, endPoint x: 63, endPoint y: 130, distance: 266.2
click at [63, 130] on div "Add Column" at bounding box center [541, 286] width 970 height 353
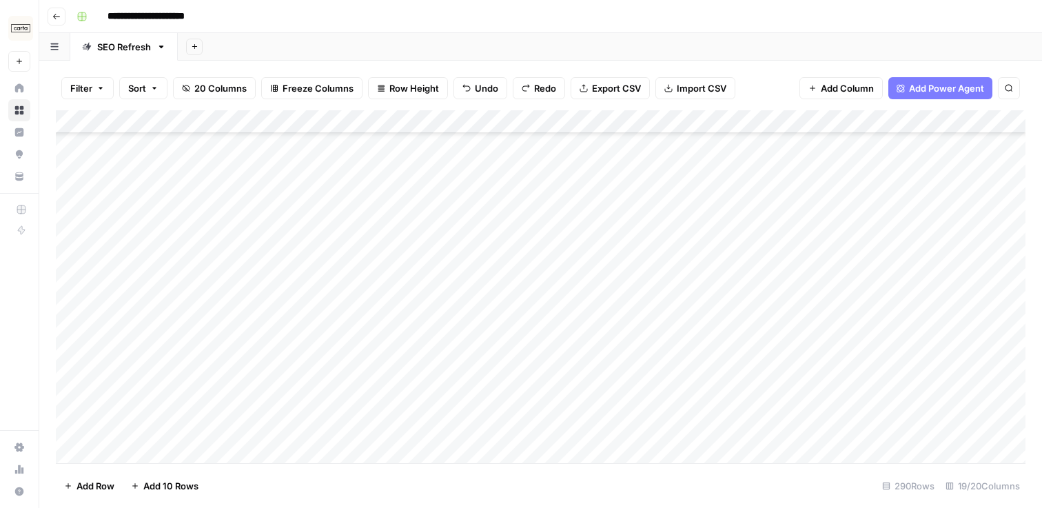
drag, startPoint x: 59, startPoint y: 392, endPoint x: 58, endPoint y: 141, distance: 251.0
click at [58, 141] on div "Add Column" at bounding box center [541, 286] width 970 height 353
drag, startPoint x: 58, startPoint y: 405, endPoint x: 61, endPoint y: 161, distance: 244.1
click at [61, 161] on div "Add Column" at bounding box center [541, 286] width 970 height 353
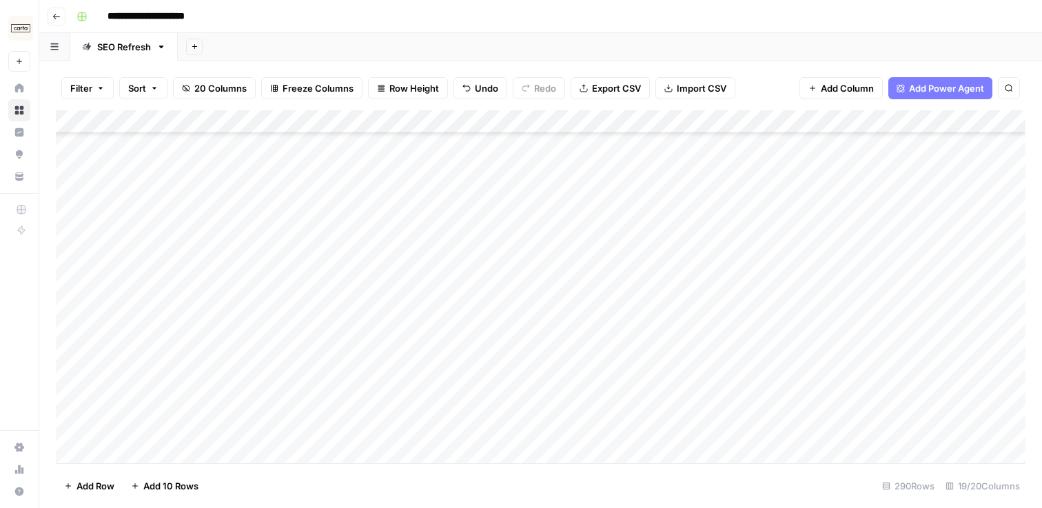
scroll to position [2443, 0]
drag, startPoint x: 56, startPoint y: 425, endPoint x: 62, endPoint y: 136, distance: 289.6
click at [62, 136] on div "Add Column" at bounding box center [541, 286] width 970 height 353
drag, startPoint x: 57, startPoint y: 441, endPoint x: 62, endPoint y: 166, distance: 274.4
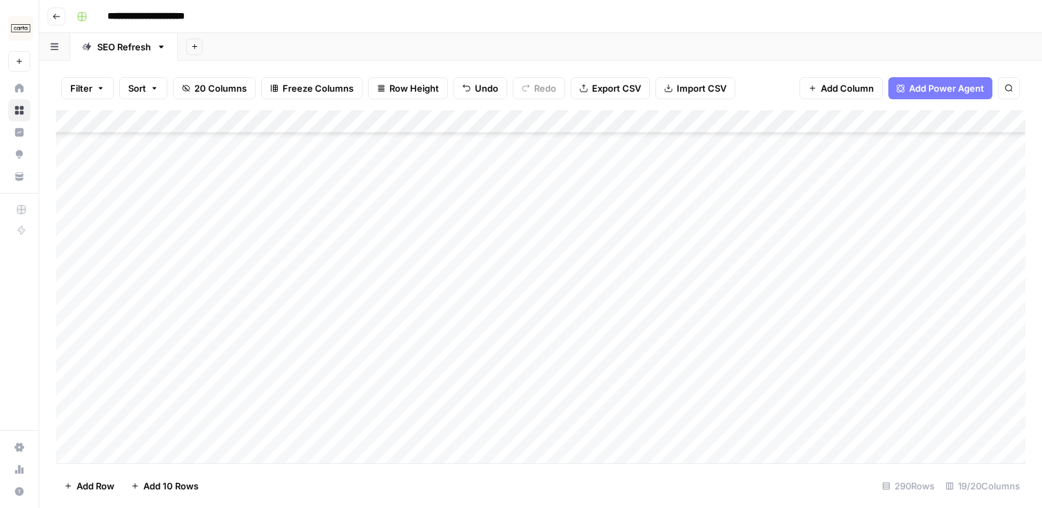
click at [62, 166] on div "Add Column" at bounding box center [541, 286] width 970 height 353
drag, startPoint x: 57, startPoint y: 401, endPoint x: 62, endPoint y: 169, distance: 232.4
click at [62, 169] on div "Add Column" at bounding box center [541, 286] width 970 height 353
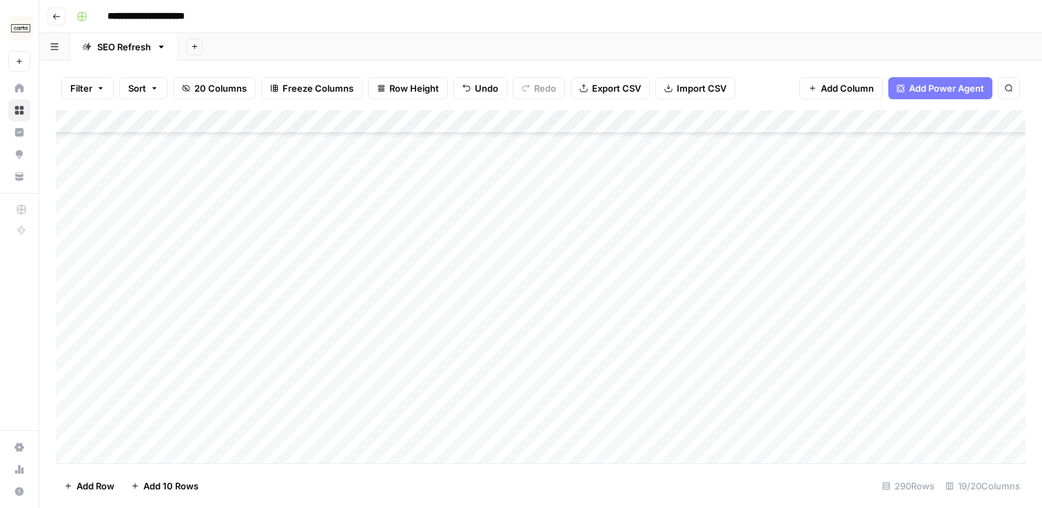
drag, startPoint x: 61, startPoint y: 390, endPoint x: 81, endPoint y: 176, distance: 214.7
click at [81, 176] on div "Add Column" at bounding box center [541, 286] width 970 height 353
drag, startPoint x: 59, startPoint y: 432, endPoint x: 65, endPoint y: 183, distance: 249.0
click at [65, 183] on div "Add Column" at bounding box center [541, 286] width 970 height 353
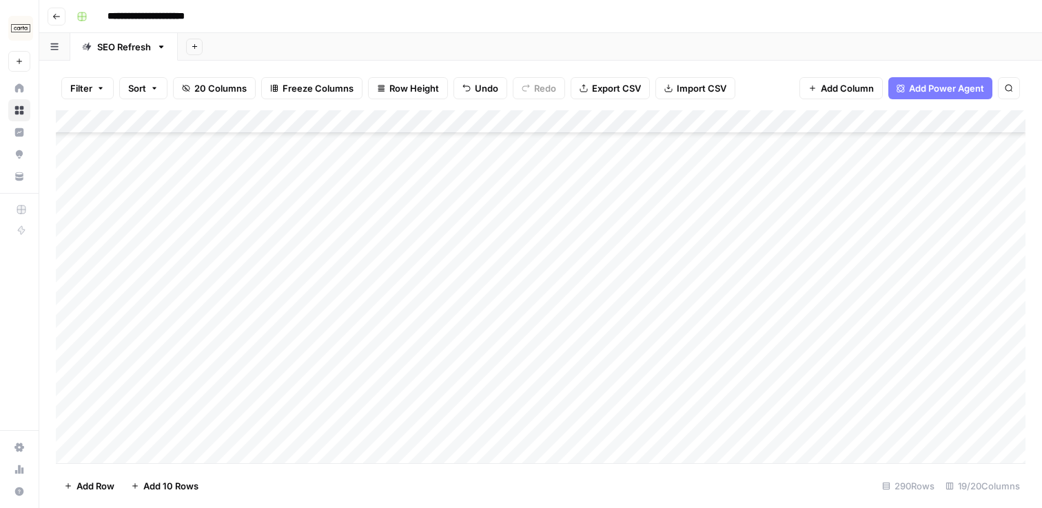
scroll to position [1204, 0]
drag, startPoint x: 57, startPoint y: 412, endPoint x: 61, endPoint y: 163, distance: 249.6
click at [61, 163] on div "Add Column" at bounding box center [541, 286] width 970 height 353
drag, startPoint x: 58, startPoint y: 457, endPoint x: 65, endPoint y: 185, distance: 272.4
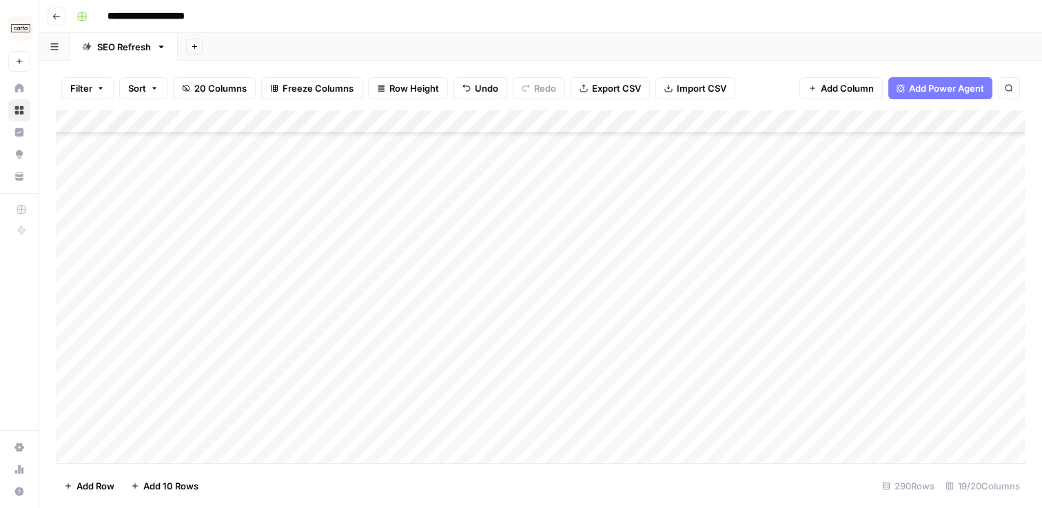
click at [65, 185] on div "Add Column" at bounding box center [541, 286] width 970 height 353
drag, startPoint x: 57, startPoint y: 452, endPoint x: 71, endPoint y: 152, distance: 300.9
click at [71, 152] on div "Add Column" at bounding box center [541, 286] width 970 height 353
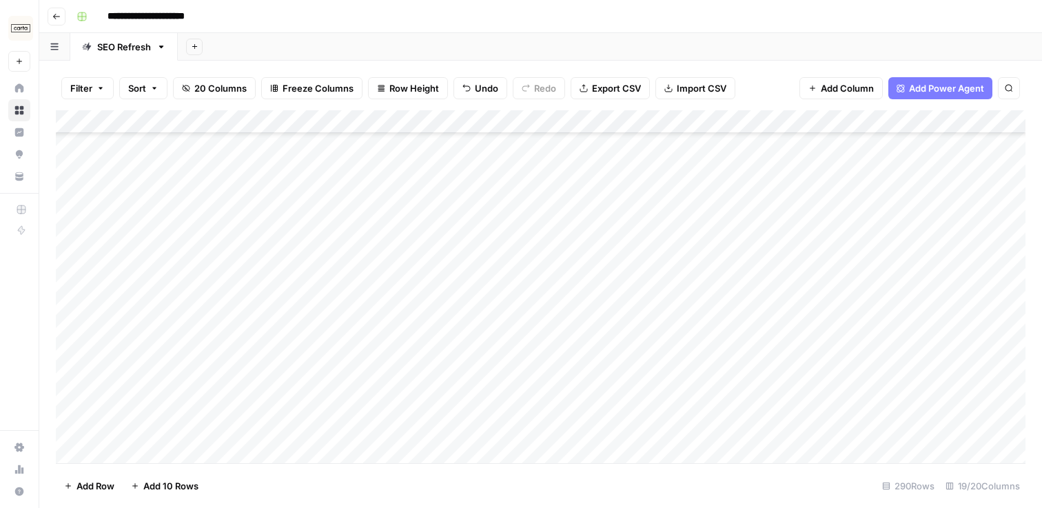
drag, startPoint x: 59, startPoint y: 440, endPoint x: 59, endPoint y: 155, distance: 284.7
click at [59, 155] on div "Add Column" at bounding box center [541, 286] width 970 height 353
drag, startPoint x: 61, startPoint y: 450, endPoint x: 69, endPoint y: 157, distance: 293.1
click at [69, 157] on div "Add Column" at bounding box center [541, 286] width 970 height 353
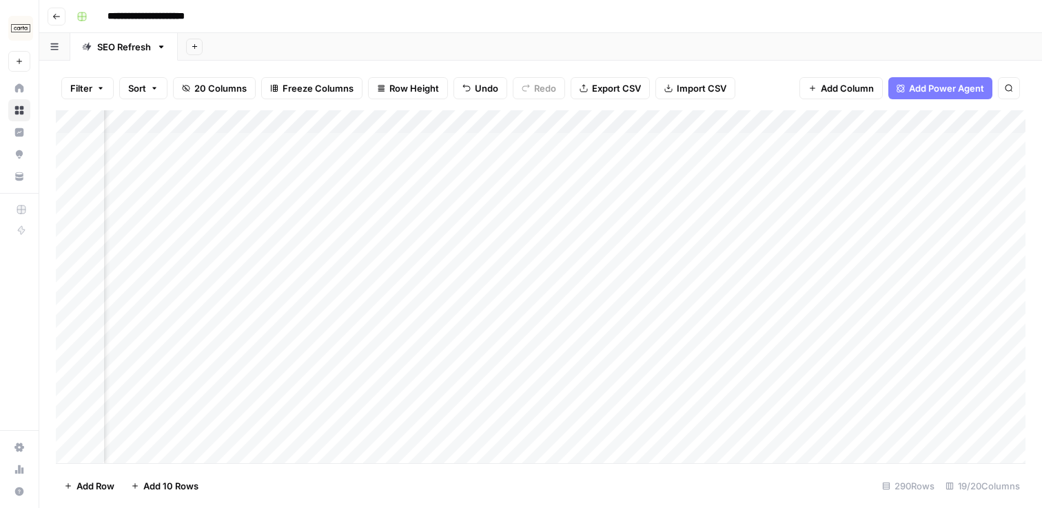
scroll to position [0, 1736]
click at [618, 216] on div "Add Column" at bounding box center [541, 286] width 970 height 353
type input "**********"
click at [983, 128] on icon "Next Result" at bounding box center [981, 127] width 6 height 7
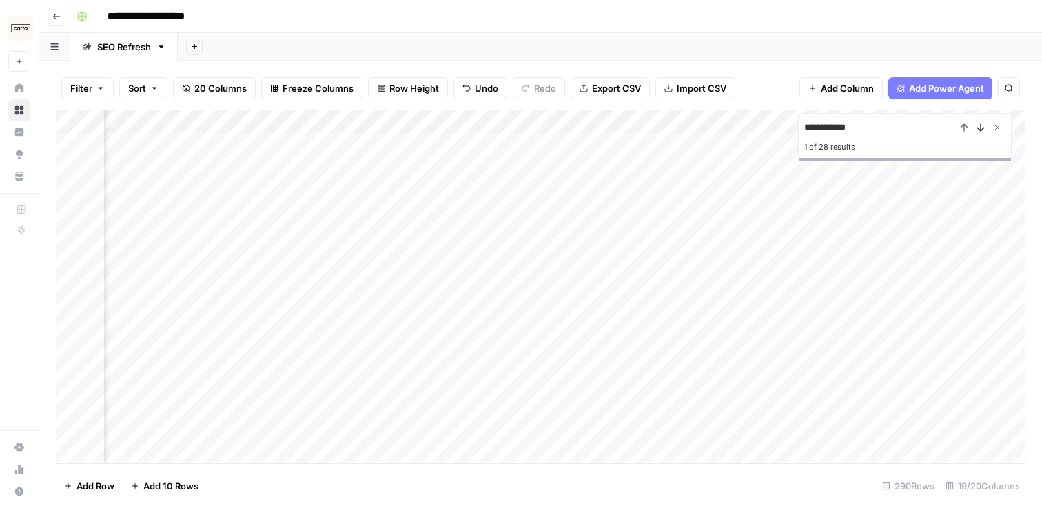
scroll to position [0, 889]
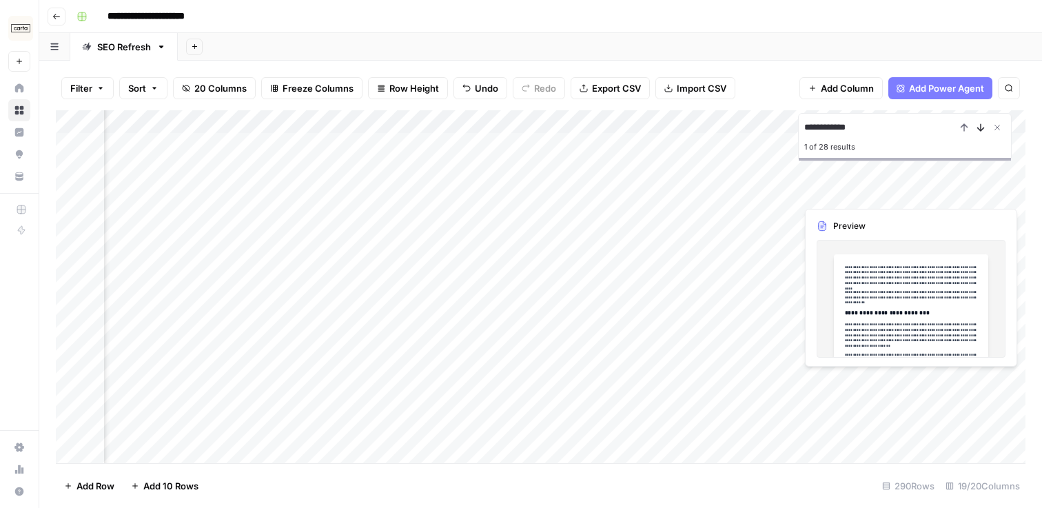
click at [976, 130] on icon "Next Result" at bounding box center [981, 127] width 11 height 11
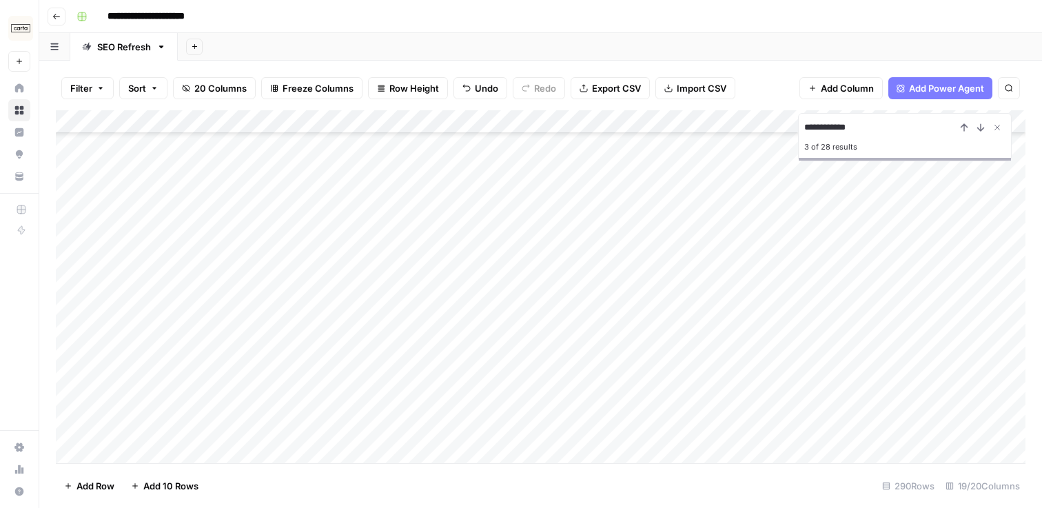
scroll to position [1068, 0]
click at [984, 132] on icon "Next Result" at bounding box center [981, 127] width 11 height 11
click at [981, 130] on icon "Next Result" at bounding box center [981, 127] width 6 height 7
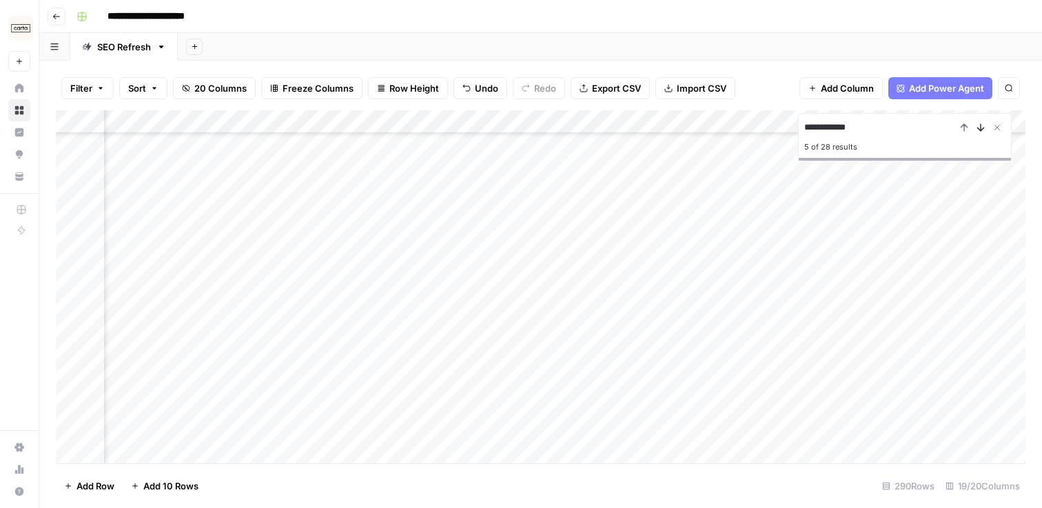
click at [981, 130] on icon "Next Result" at bounding box center [981, 127] width 6 height 7
click at [982, 128] on icon "Next Result" at bounding box center [981, 127] width 11 height 11
click at [985, 129] on icon "Next Result" at bounding box center [981, 127] width 11 height 11
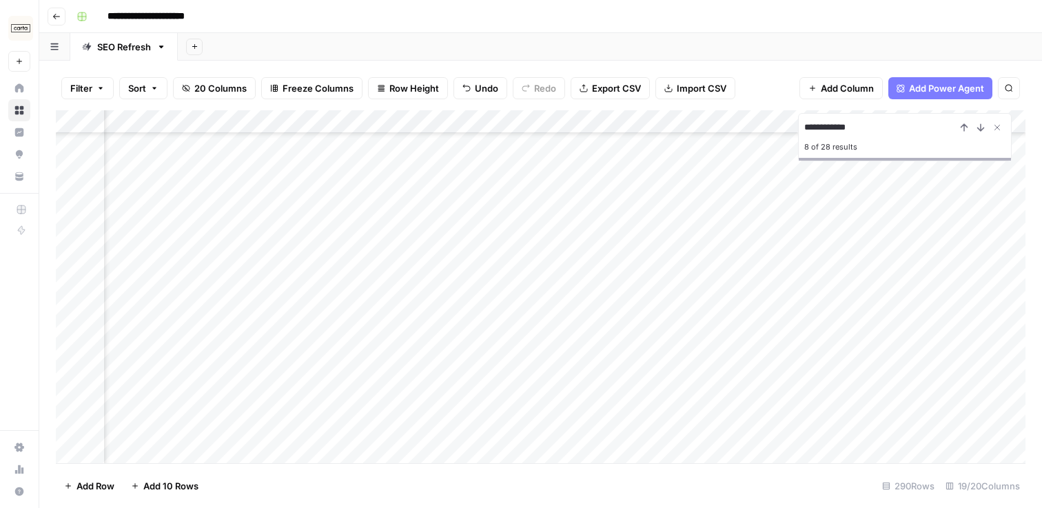
scroll to position [3718, 1372]
click at [577, 336] on div "Add Column" at bounding box center [541, 286] width 970 height 353
drag, startPoint x: 59, startPoint y: 341, endPoint x: 61, endPoint y: 157, distance: 184.1
click at [61, 157] on div "Add Column" at bounding box center [541, 286] width 970 height 353
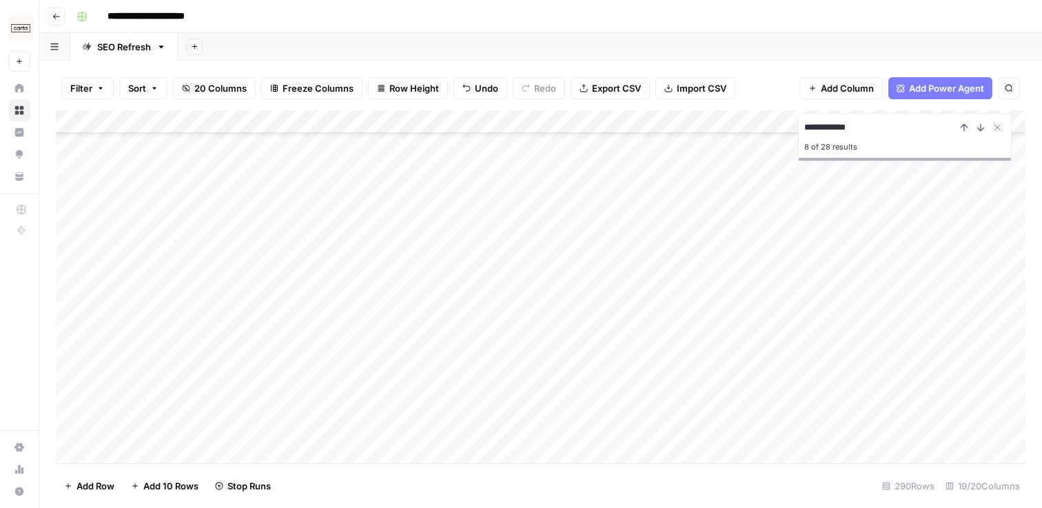
scroll to position [3505, 0]
drag, startPoint x: 59, startPoint y: 374, endPoint x: 62, endPoint y: 150, distance: 224.1
click at [62, 149] on div "Add Column" at bounding box center [541, 286] width 970 height 353
drag, startPoint x: 57, startPoint y: 415, endPoint x: 59, endPoint y: 170, distance: 244.8
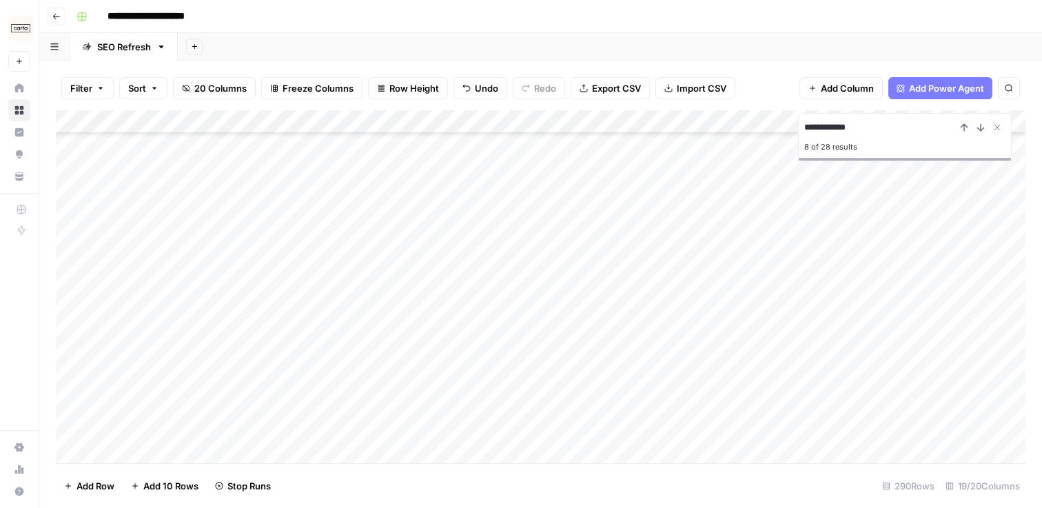
click at [59, 170] on div "Add Column" at bounding box center [541, 286] width 970 height 353
drag, startPoint x: 58, startPoint y: 410, endPoint x: 66, endPoint y: 137, distance: 273.2
click at [66, 137] on div "Add Column" at bounding box center [541, 286] width 970 height 353
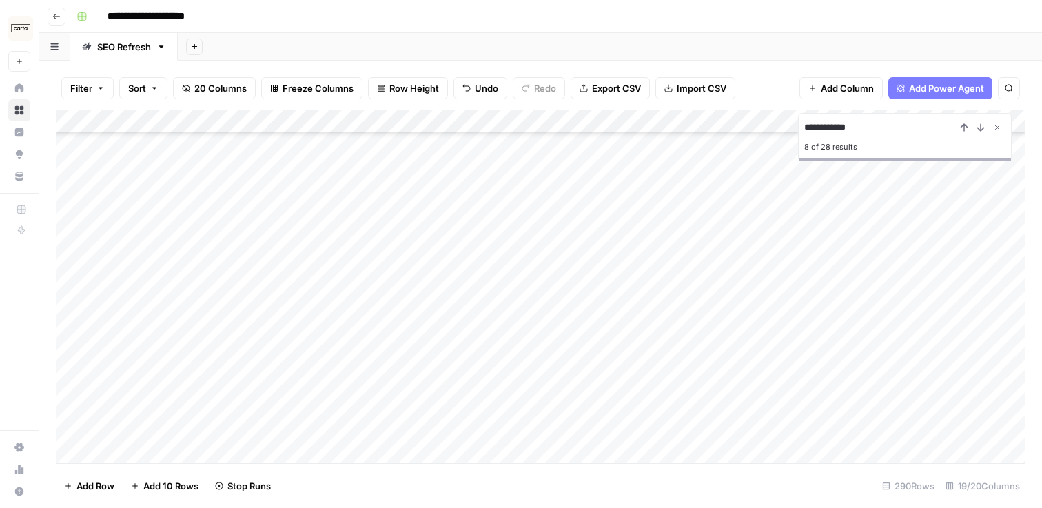
drag, startPoint x: 56, startPoint y: 448, endPoint x: 62, endPoint y: 182, distance: 266.2
click at [62, 182] on div "Add Column" at bounding box center [541, 286] width 970 height 353
drag, startPoint x: 58, startPoint y: 430, endPoint x: 68, endPoint y: 186, distance: 243.6
click at [68, 186] on div "Add Column" at bounding box center [541, 286] width 970 height 353
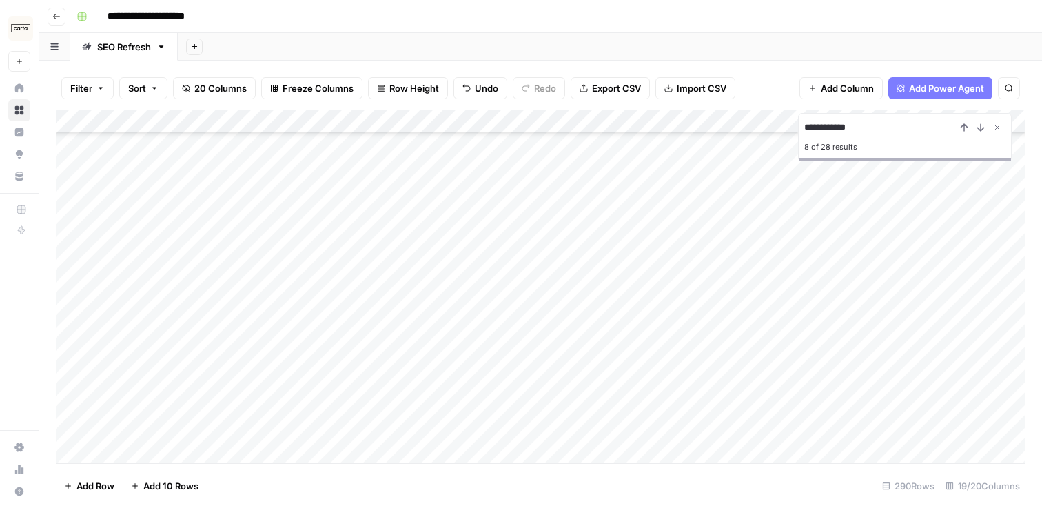
scroll to position [2148, 0]
drag, startPoint x: 56, startPoint y: 442, endPoint x: 64, endPoint y: 168, distance: 274.5
click at [64, 168] on div "Add Column" at bounding box center [541, 286] width 970 height 353
drag, startPoint x: 59, startPoint y: 440, endPoint x: 68, endPoint y: 157, distance: 282.8
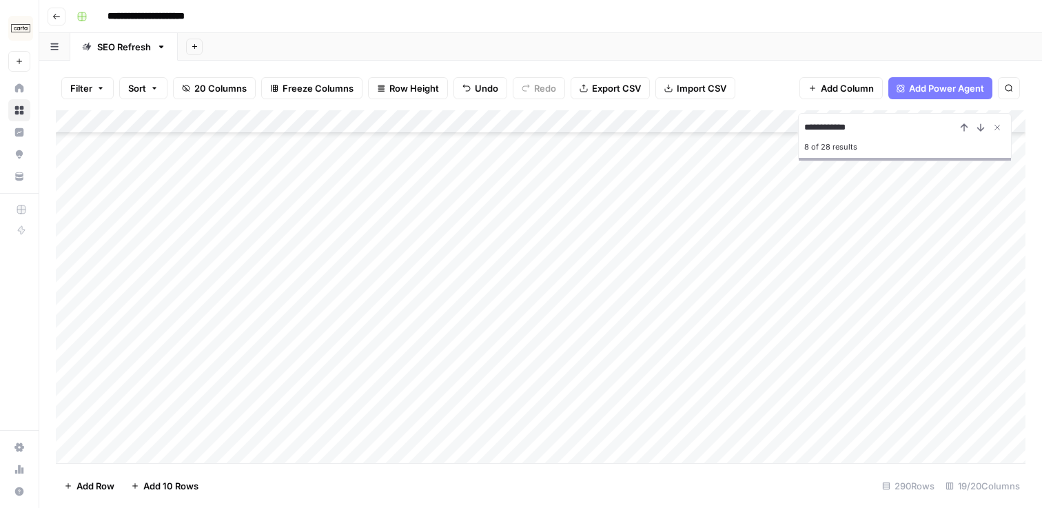
click at [68, 157] on div "Add Column" at bounding box center [541, 286] width 970 height 353
drag, startPoint x: 59, startPoint y: 434, endPoint x: 60, endPoint y: 143, distance: 291.0
click at [60, 143] on div "Add Column" at bounding box center [541, 286] width 970 height 353
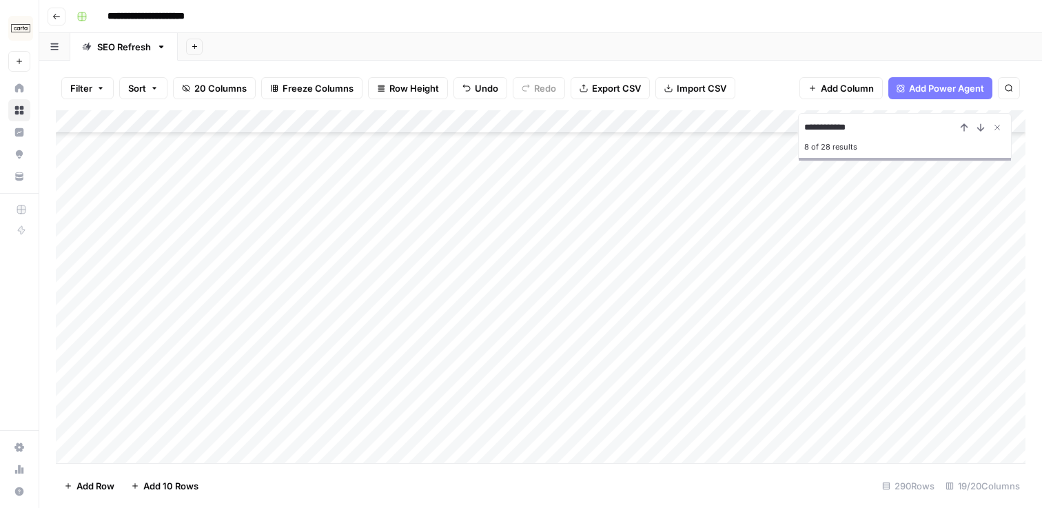
drag, startPoint x: 61, startPoint y: 441, endPoint x: 75, endPoint y: 159, distance: 282.4
click at [75, 159] on div "Add Column" at bounding box center [541, 286] width 970 height 353
drag, startPoint x: 59, startPoint y: 369, endPoint x: 68, endPoint y: 192, distance: 176.7
click at [68, 192] on div "Add Column" at bounding box center [541, 286] width 970 height 353
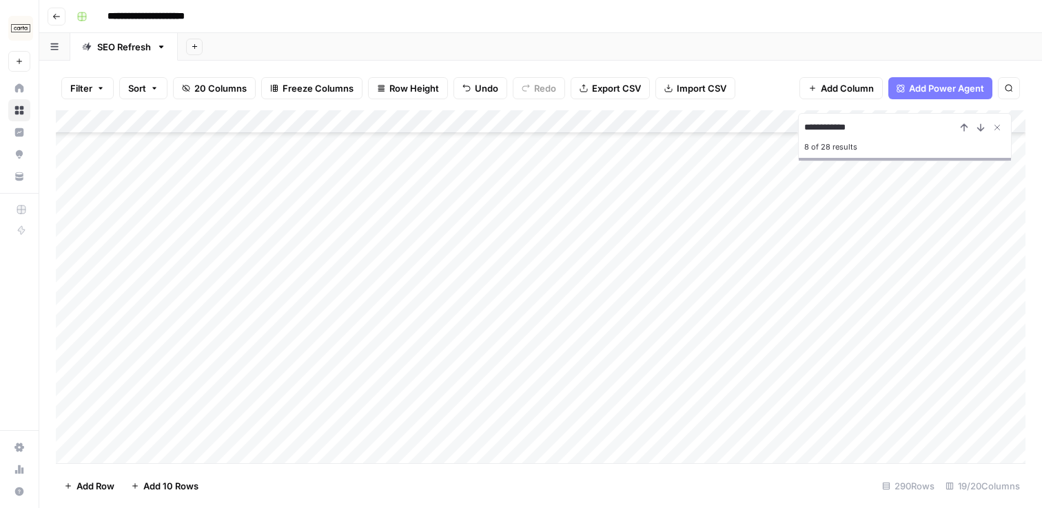
scroll to position [818, 1]
drag, startPoint x: 57, startPoint y: 440, endPoint x: 68, endPoint y: 137, distance: 302.9
click at [68, 137] on div "Add Column" at bounding box center [541, 286] width 970 height 353
drag, startPoint x: 61, startPoint y: 441, endPoint x: 72, endPoint y: 159, distance: 281.5
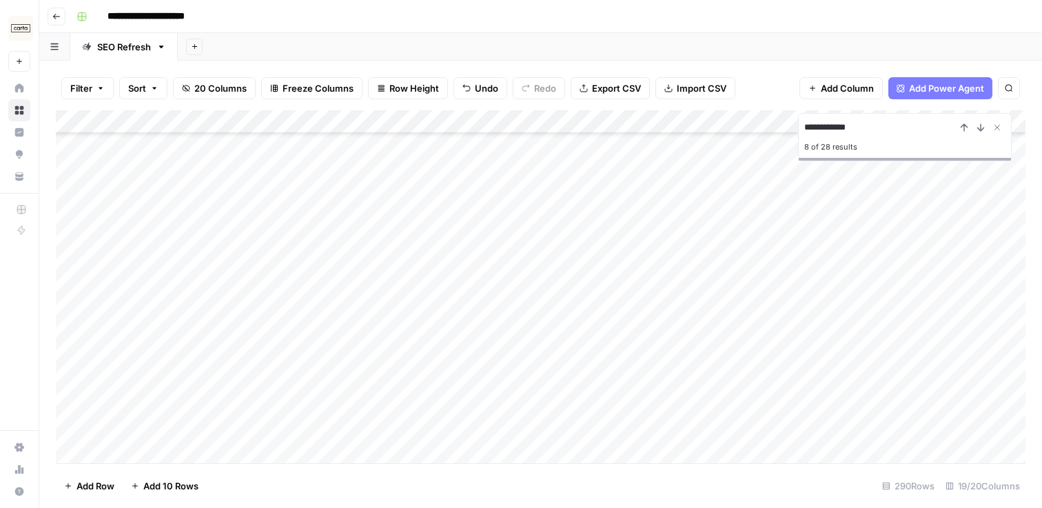
click at [72, 159] on div "Add Column" at bounding box center [541, 286] width 970 height 353
drag, startPoint x: 58, startPoint y: 456, endPoint x: 64, endPoint y: 183, distance: 273.1
click at [64, 183] on div "Add Column" at bounding box center [541, 286] width 970 height 353
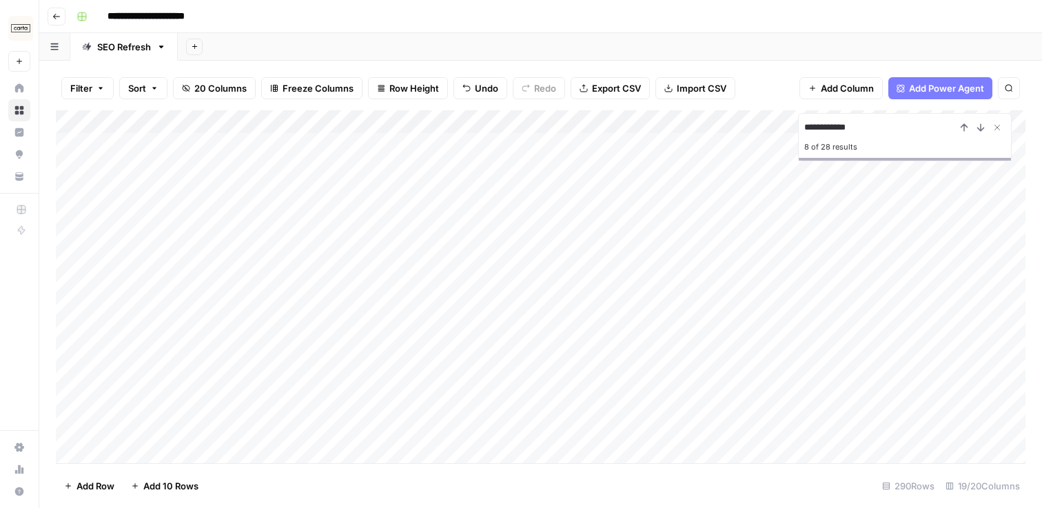
drag, startPoint x: 61, startPoint y: 367, endPoint x: 64, endPoint y: 242, distance: 124.8
click at [64, 242] on div "Add Column" at bounding box center [541, 286] width 970 height 353
click at [338, 141] on div "Add Column" at bounding box center [541, 286] width 970 height 353
click at [374, 177] on div "Add Column" at bounding box center [541, 286] width 970 height 353
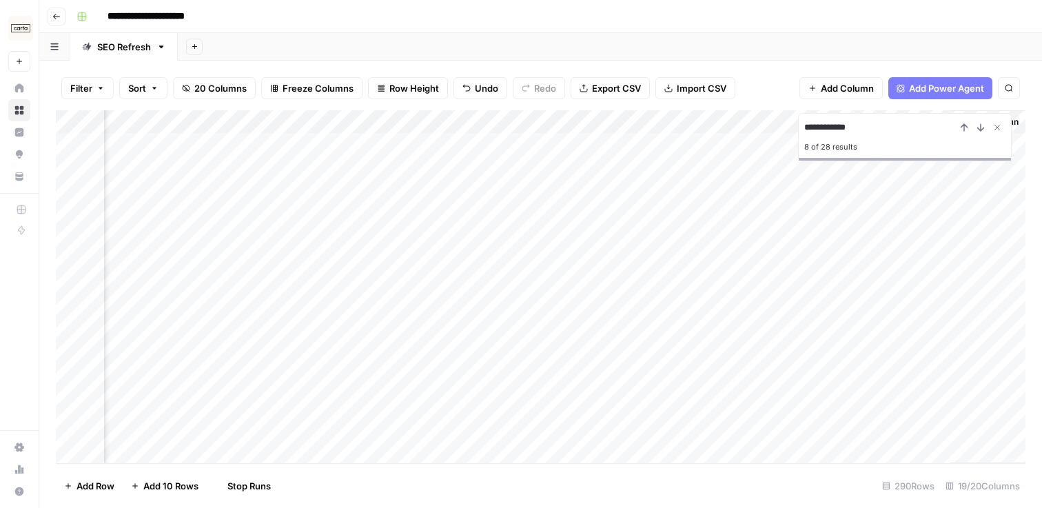
scroll to position [0, 2010]
click at [997, 130] on icon "Close Search" at bounding box center [997, 127] width 11 height 11
click at [984, 125] on icon "Next Result" at bounding box center [981, 127] width 11 height 11
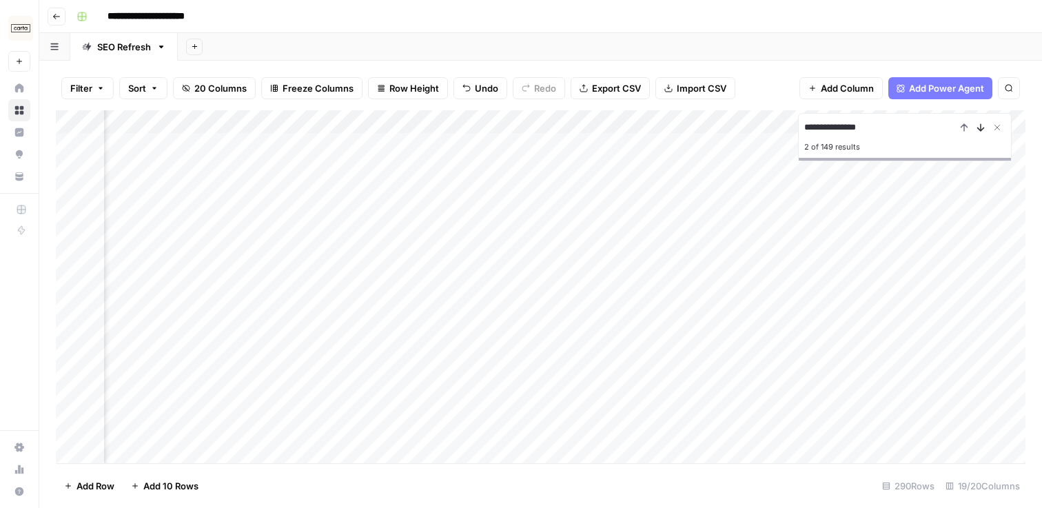
click at [984, 125] on icon "Next Result" at bounding box center [981, 127] width 11 height 11
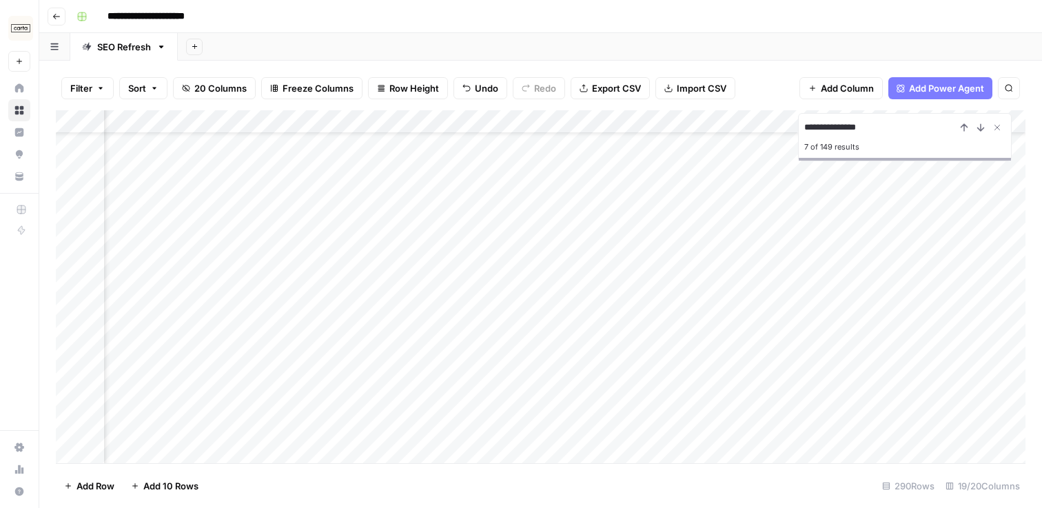
scroll to position [65, 0]
click at [980, 128] on icon "Next Result" at bounding box center [981, 127] width 11 height 11
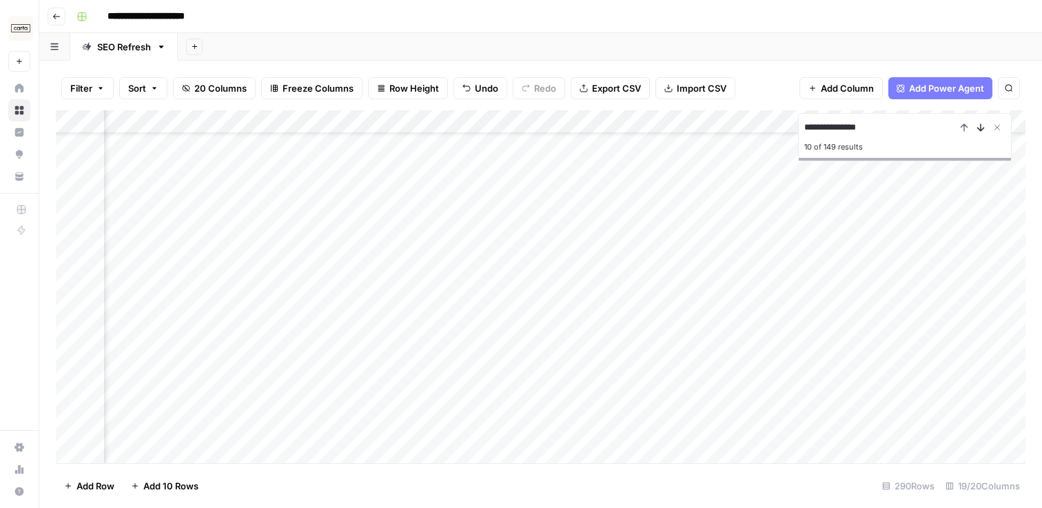
click at [980, 128] on icon "Next Result" at bounding box center [981, 127] width 11 height 11
click at [980, 129] on icon "Next Result" at bounding box center [981, 127] width 11 height 11
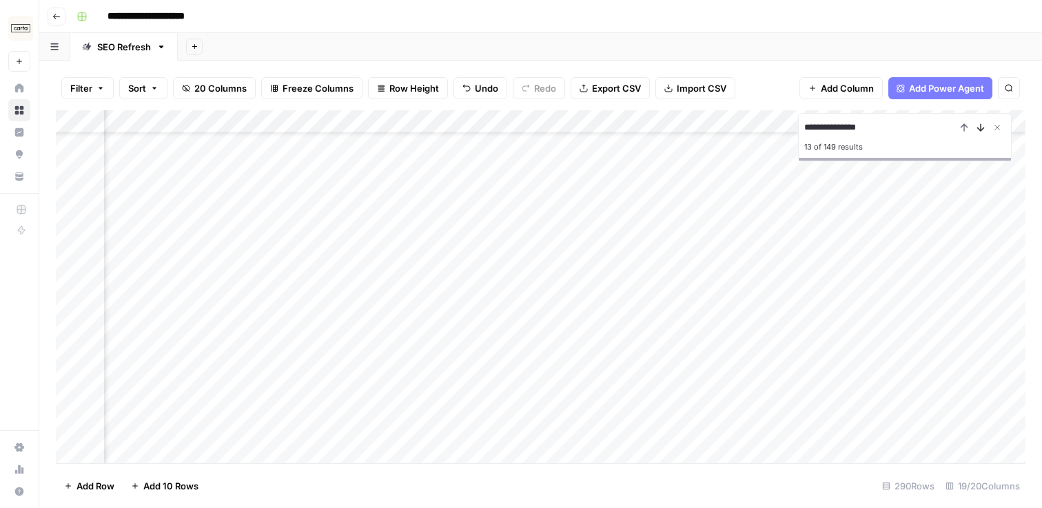
click at [980, 129] on icon "Next Result" at bounding box center [981, 127] width 11 height 11
click at [980, 129] on icon "Next Result" at bounding box center [981, 127] width 6 height 7
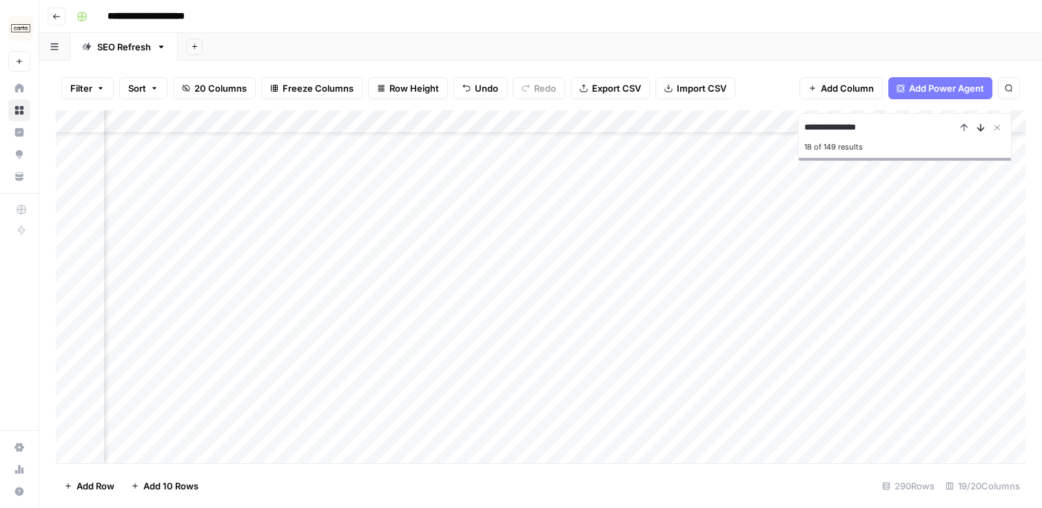
click at [980, 129] on icon "Next Result" at bounding box center [981, 127] width 6 height 7
click at [980, 130] on icon "Next Result" at bounding box center [981, 127] width 6 height 7
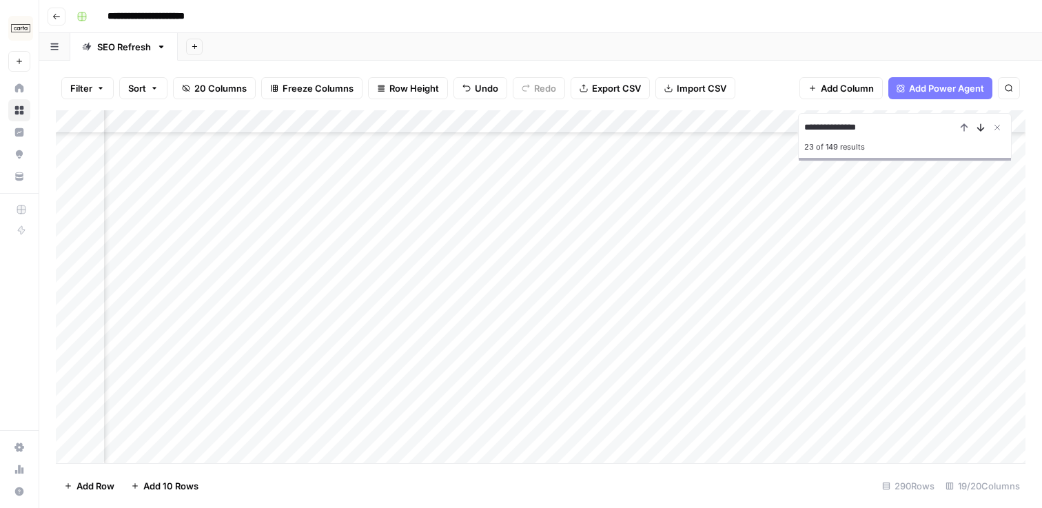
click at [980, 130] on icon "Next Result" at bounding box center [981, 127] width 6 height 7
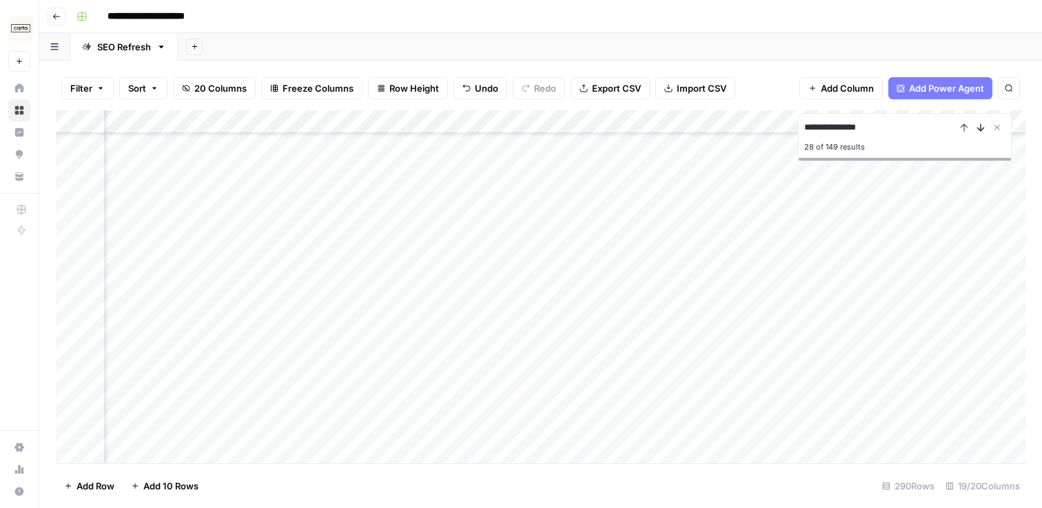
click at [980, 130] on icon "Next Result" at bounding box center [981, 127] width 6 height 7
drag, startPoint x: 823, startPoint y: 121, endPoint x: 745, endPoint y: 116, distance: 78.1
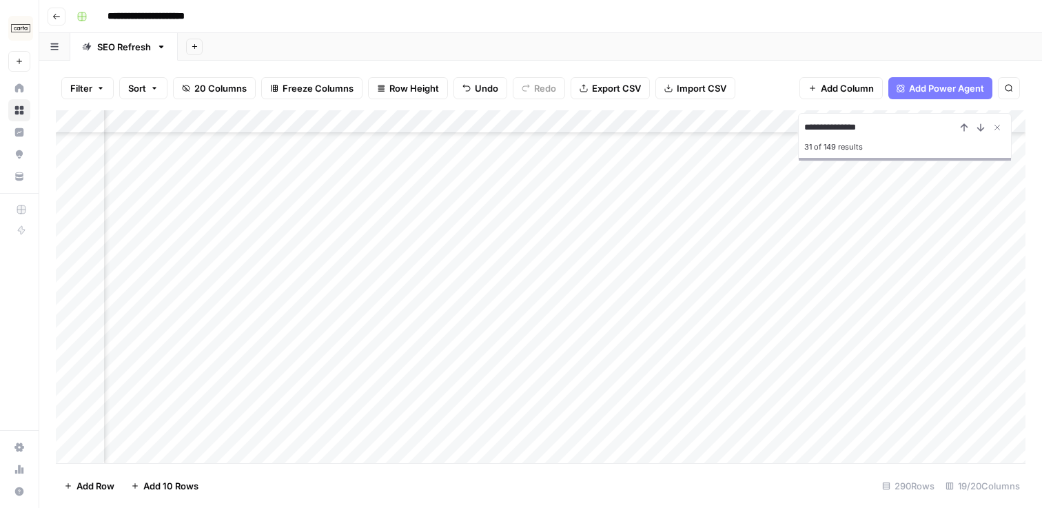
click at [745, 116] on div "**********" at bounding box center [541, 286] width 970 height 353
paste input "********"
type input "**********"
click at [979, 132] on icon "Next Result" at bounding box center [981, 127] width 11 height 11
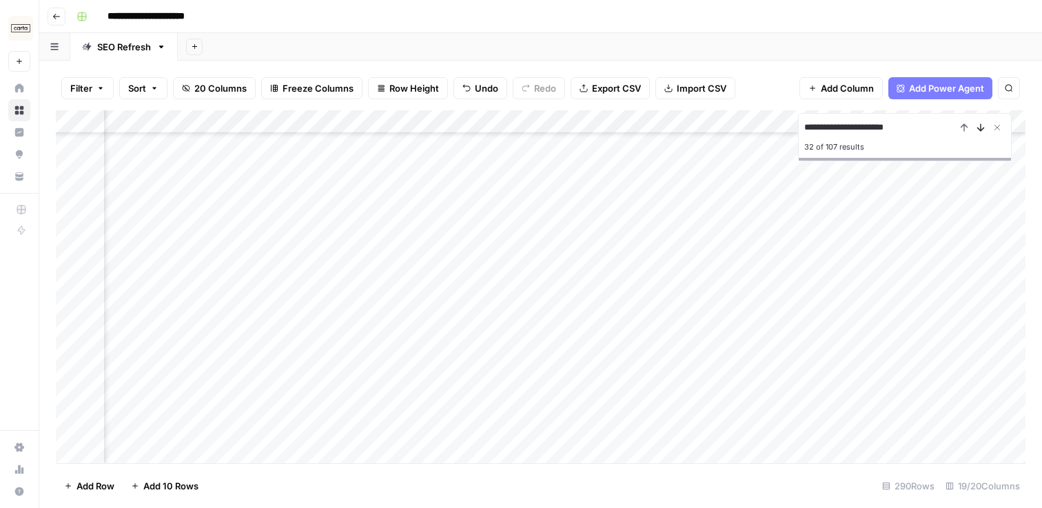
scroll to position [2000, 1686]
click at [979, 132] on icon "Next Result" at bounding box center [981, 127] width 11 height 11
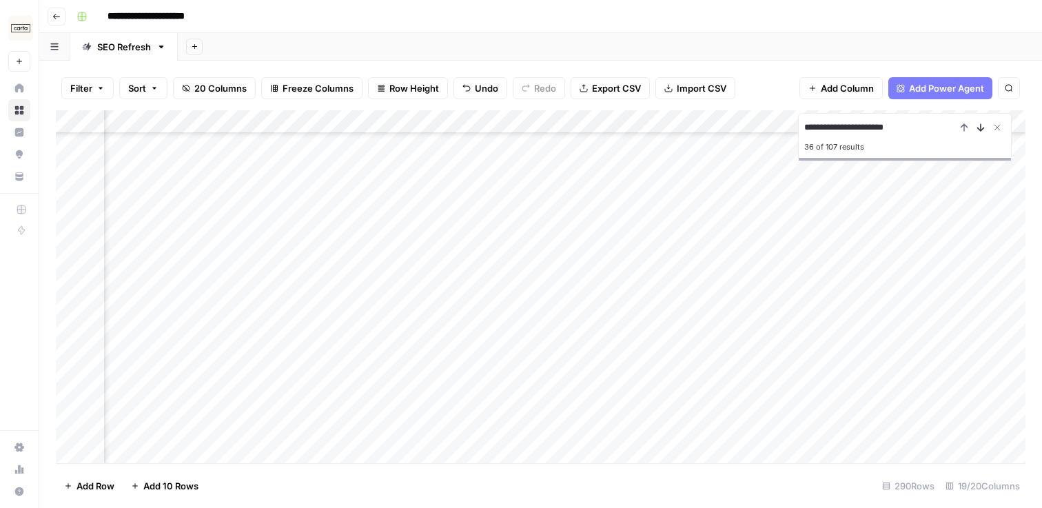
click at [979, 132] on icon "Next Result" at bounding box center [981, 127] width 11 height 11
click at [980, 125] on icon "Next Result" at bounding box center [981, 127] width 11 height 11
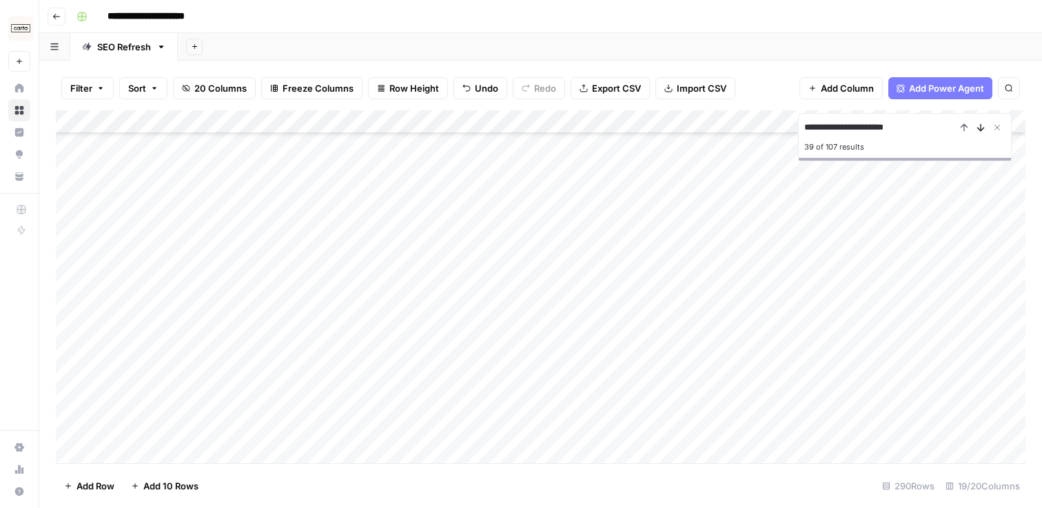
scroll to position [2359, 889]
click at [980, 125] on icon "Next Result" at bounding box center [981, 127] width 11 height 11
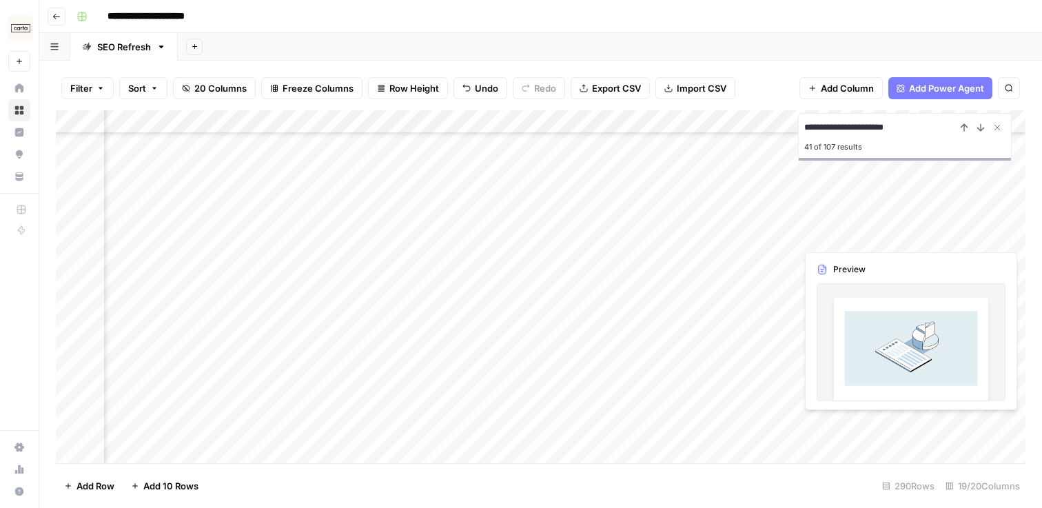
click at [976, 118] on div "**********" at bounding box center [905, 137] width 214 height 48
click at [976, 129] on icon "Next Result" at bounding box center [981, 127] width 11 height 11
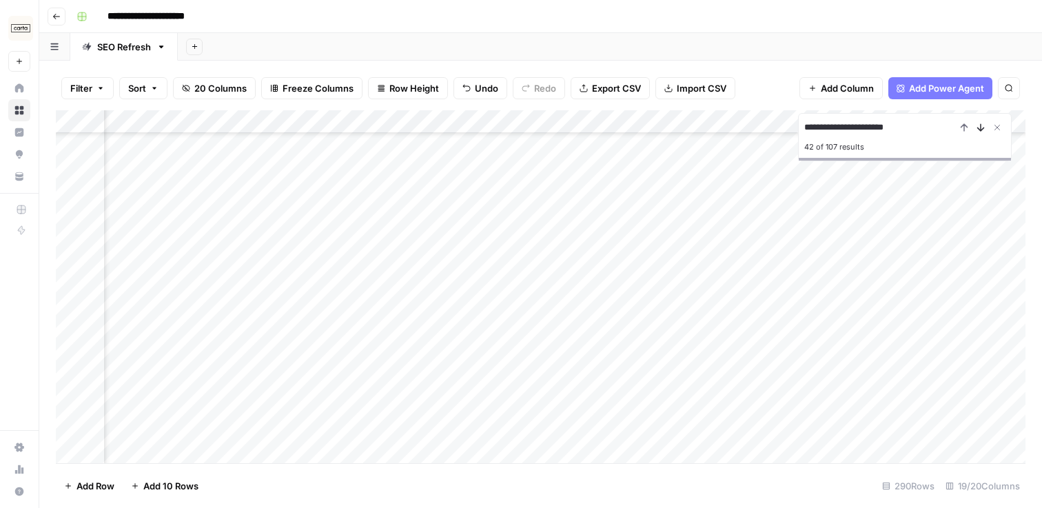
click at [976, 129] on icon "Next Result" at bounding box center [981, 127] width 11 height 11
type input "**********"
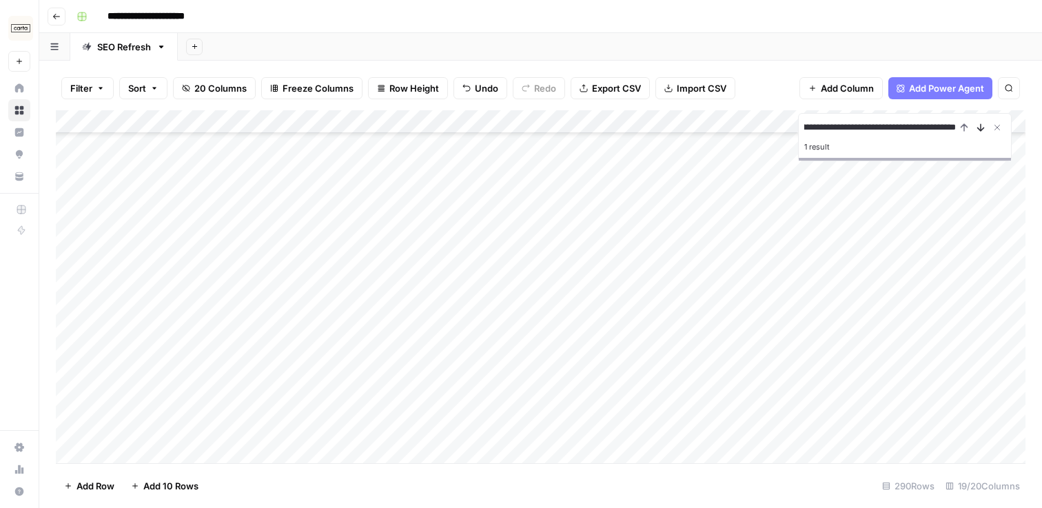
scroll to position [0, 0]
click at [976, 129] on icon "Next Result" at bounding box center [981, 127] width 11 height 11
click at [760, 293] on div "Add Column" at bounding box center [541, 286] width 970 height 353
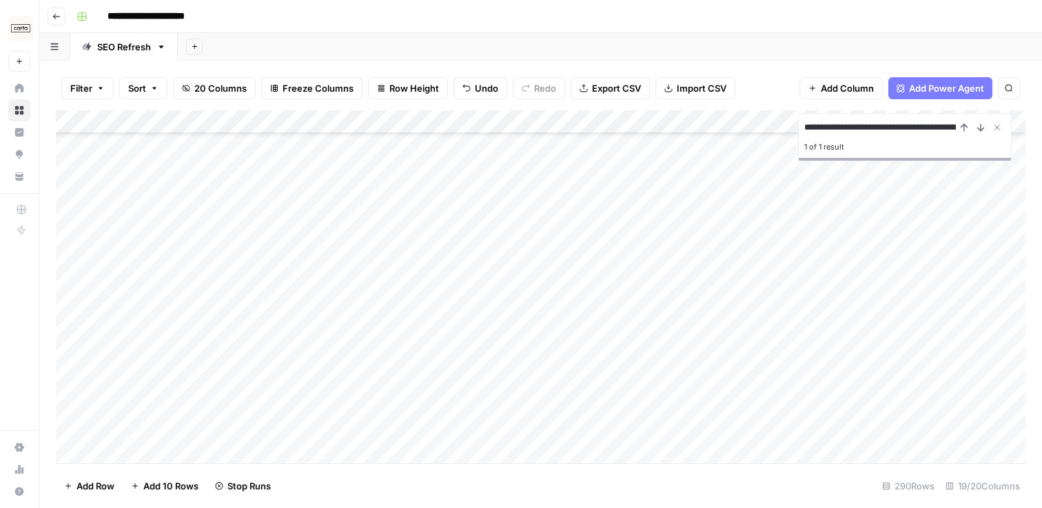
drag, startPoint x: 59, startPoint y: 420, endPoint x: 64, endPoint y: 146, distance: 273.8
click at [64, 146] on div "Add Column" at bounding box center [541, 286] width 970 height 353
drag, startPoint x: 59, startPoint y: 447, endPoint x: 79, endPoint y: 159, distance: 288.9
click at [79, 159] on div "Add Column" at bounding box center [541, 286] width 970 height 353
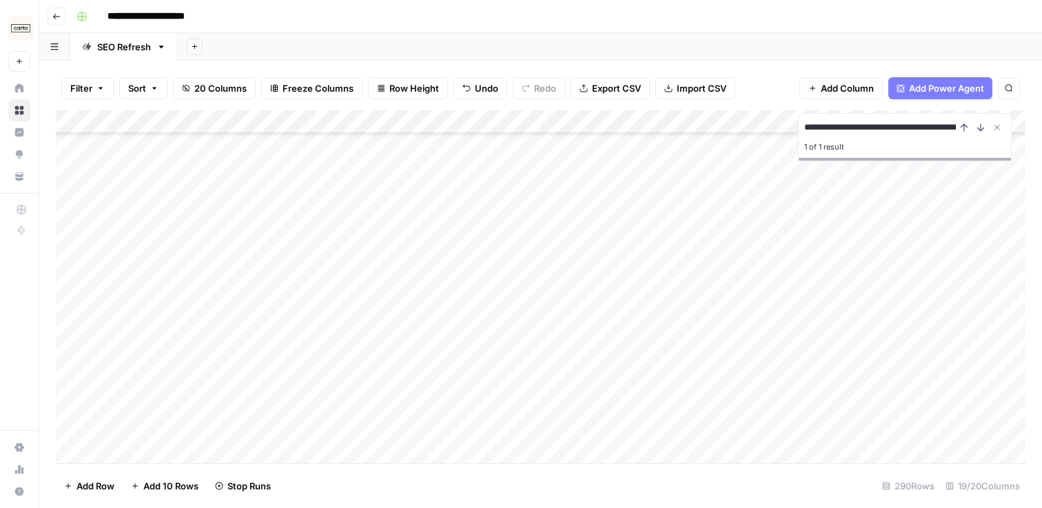
scroll to position [3153, 0]
drag, startPoint x: 59, startPoint y: 441, endPoint x: 63, endPoint y: 161, distance: 280.0
click at [63, 161] on div "Add Column" at bounding box center [541, 286] width 970 height 353
drag, startPoint x: 59, startPoint y: 429, endPoint x: 72, endPoint y: 168, distance: 260.9
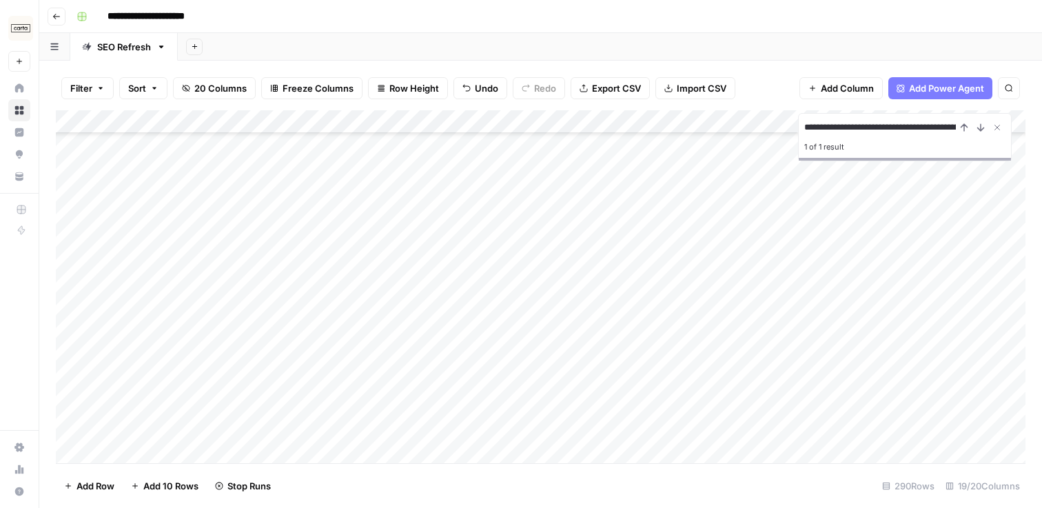
click at [72, 168] on div "Add Column" at bounding box center [541, 286] width 970 height 353
drag, startPoint x: 60, startPoint y: 421, endPoint x: 67, endPoint y: 162, distance: 258.6
click at [67, 162] on div "Add Column" at bounding box center [541, 286] width 970 height 353
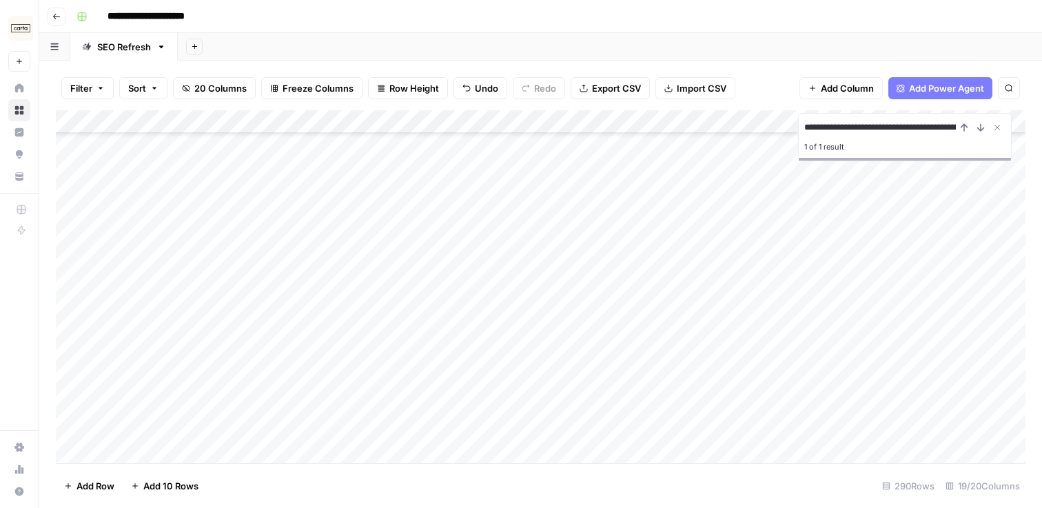
drag, startPoint x: 59, startPoint y: 458, endPoint x: 61, endPoint y: 168, distance: 291.0
click at [61, 168] on div "Add Column" at bounding box center [541, 286] width 970 height 353
drag, startPoint x: 57, startPoint y: 443, endPoint x: 61, endPoint y: 170, distance: 272.4
click at [61, 170] on div "Add Column" at bounding box center [541, 286] width 970 height 353
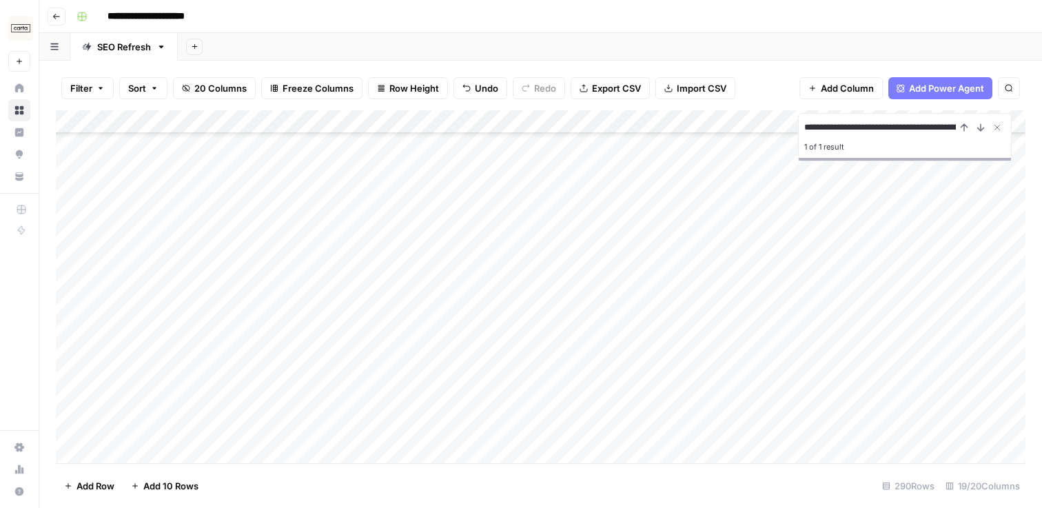
scroll to position [1793, 1]
drag, startPoint x: 58, startPoint y: 435, endPoint x: 74, endPoint y: 165, distance: 270.1
click at [74, 165] on div "Add Column" at bounding box center [541, 286] width 970 height 353
drag, startPoint x: 57, startPoint y: 431, endPoint x: 67, endPoint y: 162, distance: 269.1
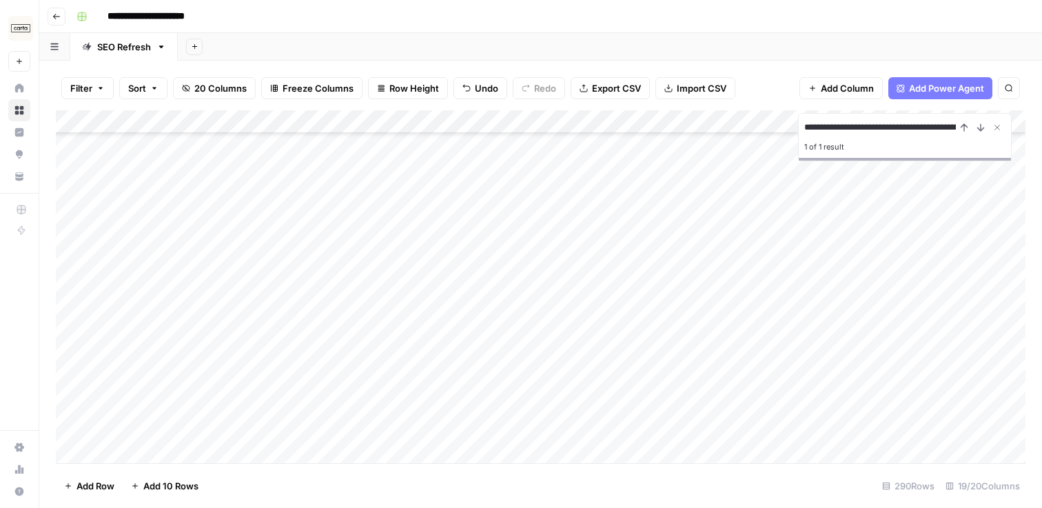
click at [67, 162] on div "Add Column" at bounding box center [541, 286] width 970 height 353
drag, startPoint x: 59, startPoint y: 439, endPoint x: 64, endPoint y: 183, distance: 255.8
click at [64, 183] on div "Add Column" at bounding box center [541, 286] width 970 height 353
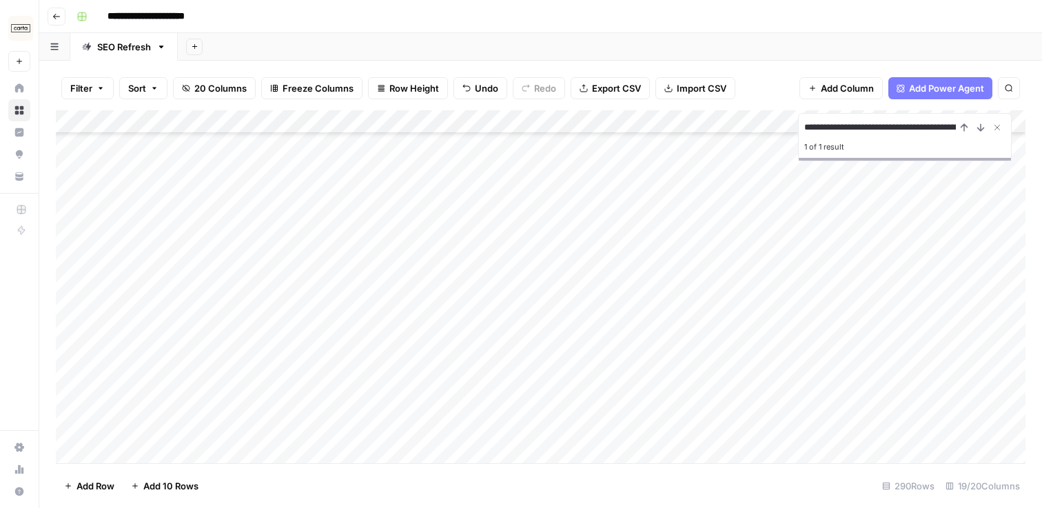
drag, startPoint x: 61, startPoint y: 401, endPoint x: 75, endPoint y: 190, distance: 212.1
click at [75, 190] on div "Add Column" at bounding box center [541, 286] width 970 height 353
drag, startPoint x: 59, startPoint y: 409, endPoint x: 66, endPoint y: 171, distance: 238.0
click at [66, 171] on div "Add Column" at bounding box center [541, 286] width 970 height 353
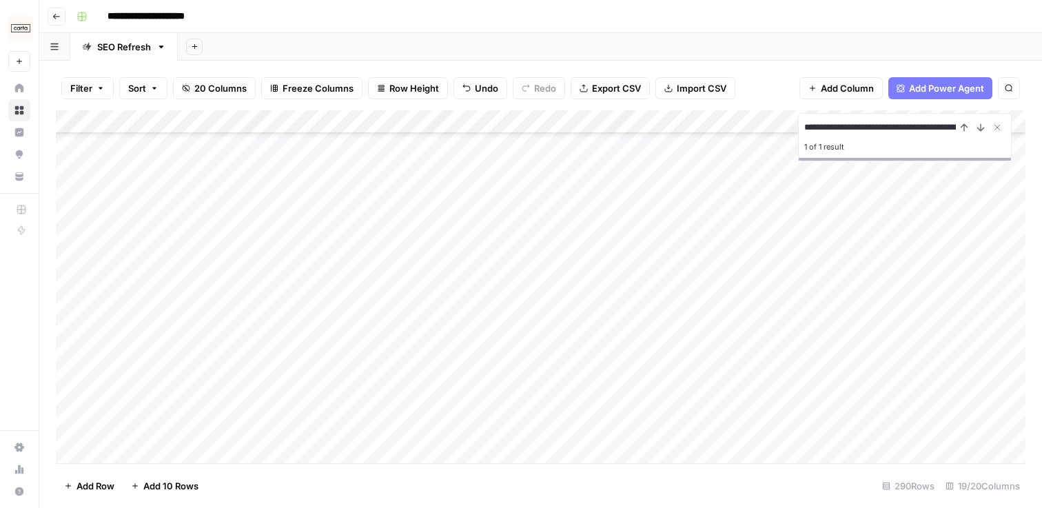
scroll to position [587, 3]
drag, startPoint x: 57, startPoint y: 390, endPoint x: 81, endPoint y: 181, distance: 209.5
click at [81, 181] on div "Add Column" at bounding box center [541, 286] width 970 height 353
drag, startPoint x: 59, startPoint y: 417, endPoint x: 66, endPoint y: 197, distance: 220.1
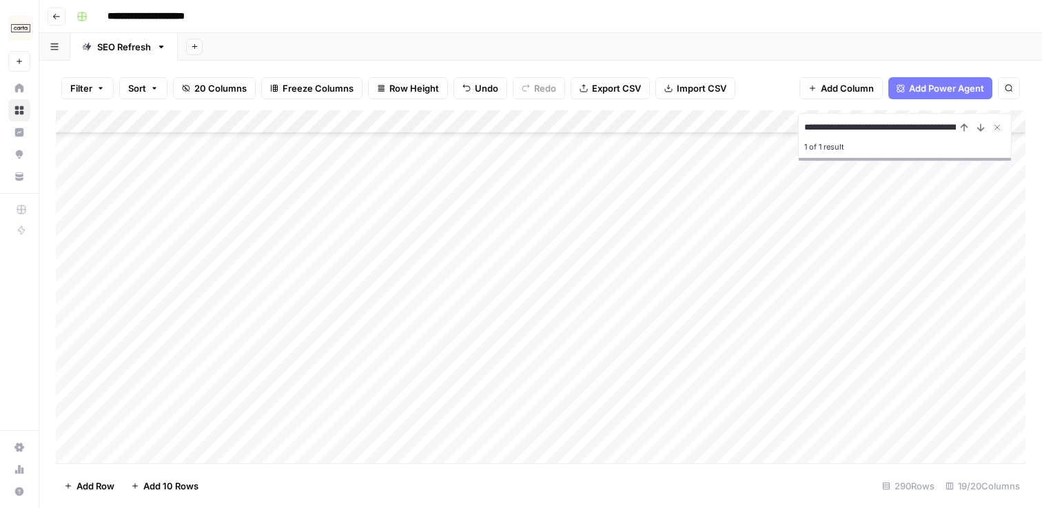
click at [66, 197] on div "Add Column" at bounding box center [541, 286] width 970 height 353
drag, startPoint x: 57, startPoint y: 452, endPoint x: 64, endPoint y: 216, distance: 236.6
click at [64, 216] on div "Add Column" at bounding box center [541, 286] width 970 height 353
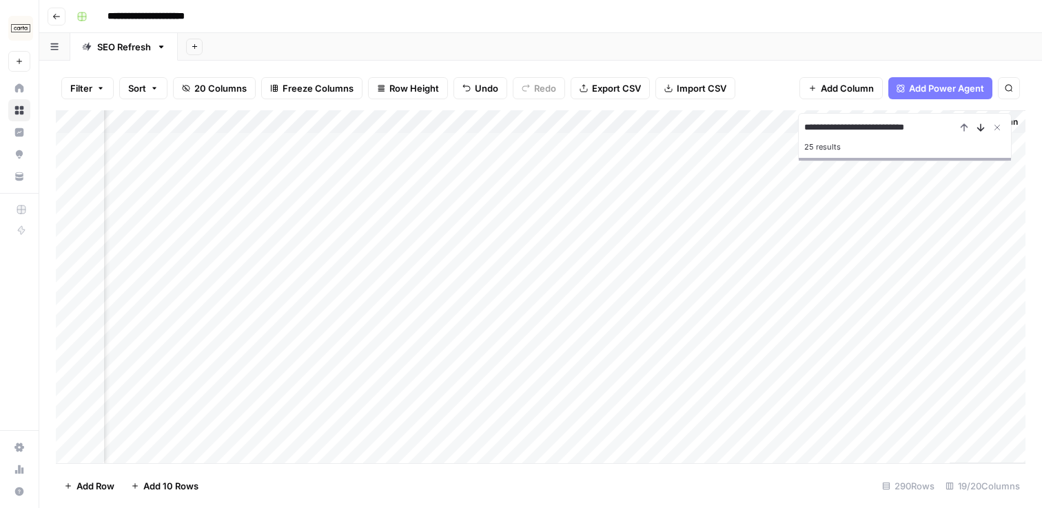
type input "**********"
click at [980, 132] on icon "Next Result" at bounding box center [981, 127] width 11 height 11
click at [978, 127] on icon "Next Result" at bounding box center [981, 127] width 11 height 11
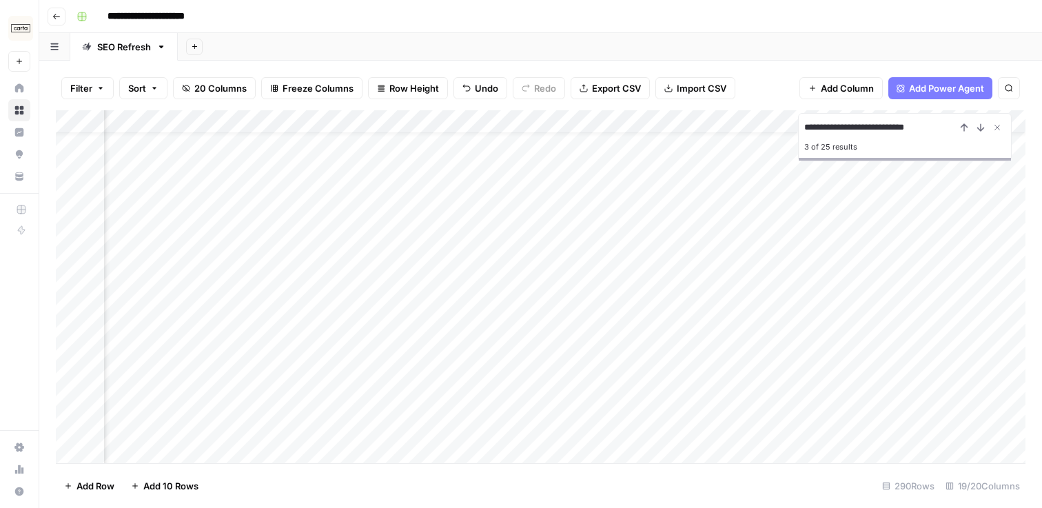
scroll to position [28, 0]
click at [980, 130] on icon "Next Result" at bounding box center [981, 127] width 6 height 7
click at [979, 130] on icon "Next Result" at bounding box center [981, 127] width 11 height 11
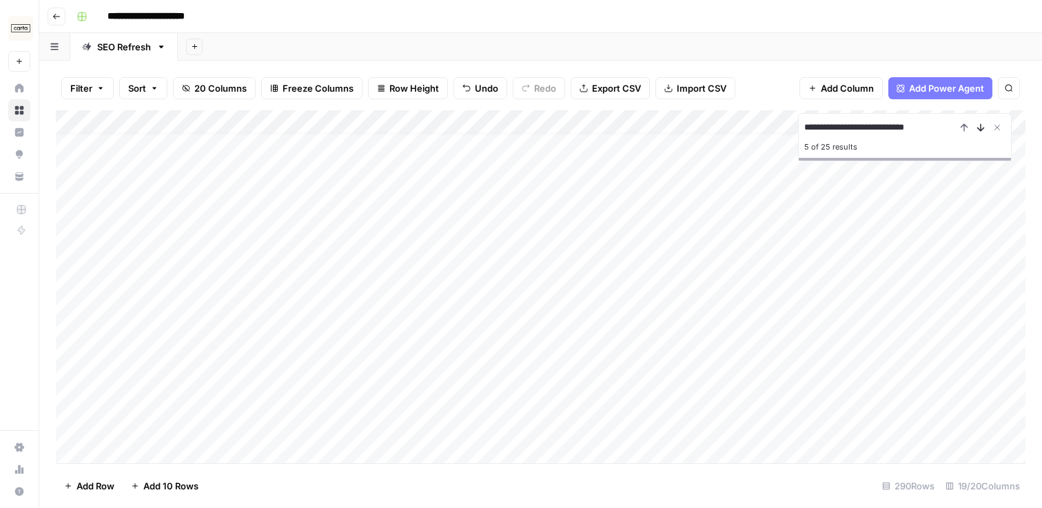
click at [984, 133] on button "Next Result" at bounding box center [981, 127] width 17 height 17
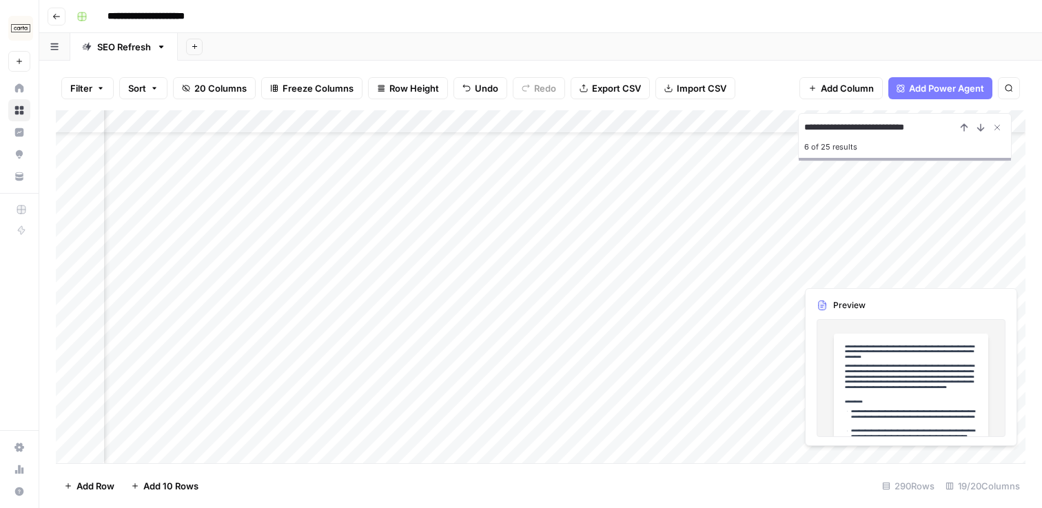
scroll to position [64, 0]
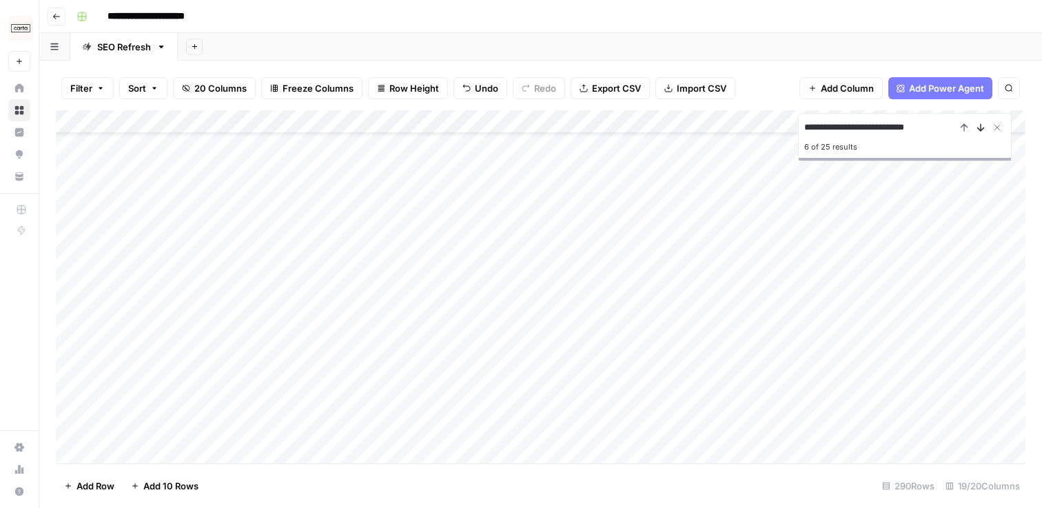
click at [980, 129] on icon "Next Result" at bounding box center [981, 127] width 6 height 7
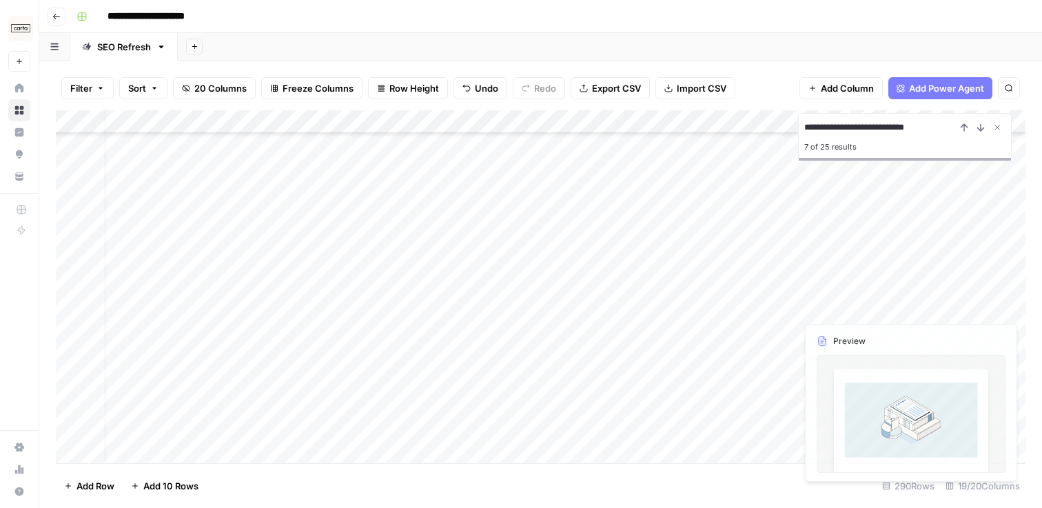
scroll to position [136, 0]
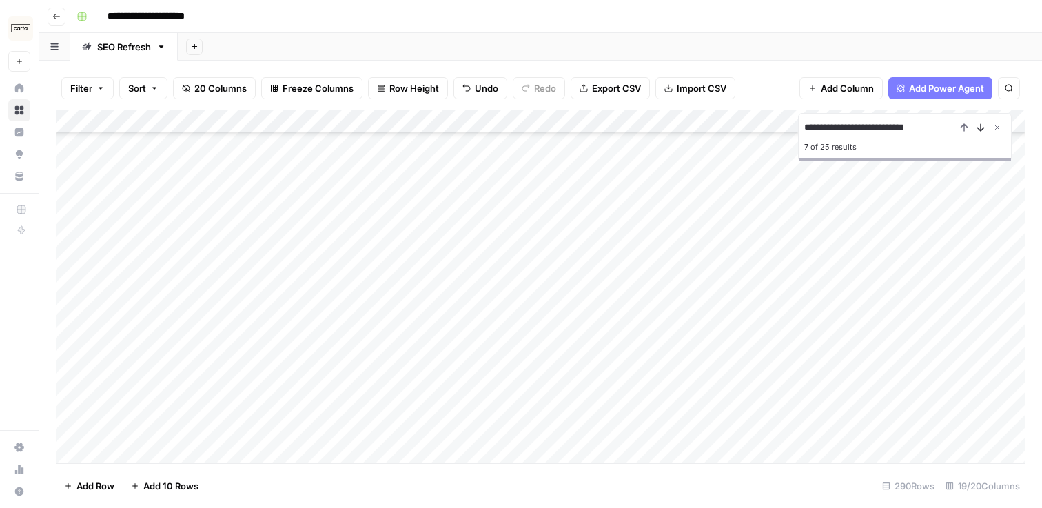
click at [982, 127] on icon "Next Result" at bounding box center [981, 127] width 11 height 11
click at [980, 130] on icon "Next Result" at bounding box center [981, 127] width 6 height 7
click at [980, 131] on icon "Next Result" at bounding box center [981, 127] width 11 height 11
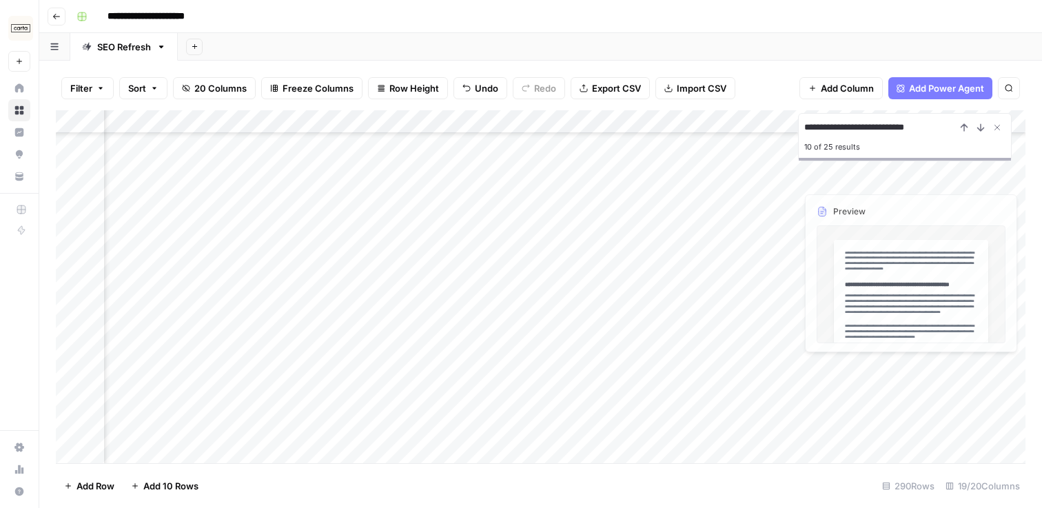
scroll to position [2215, 0]
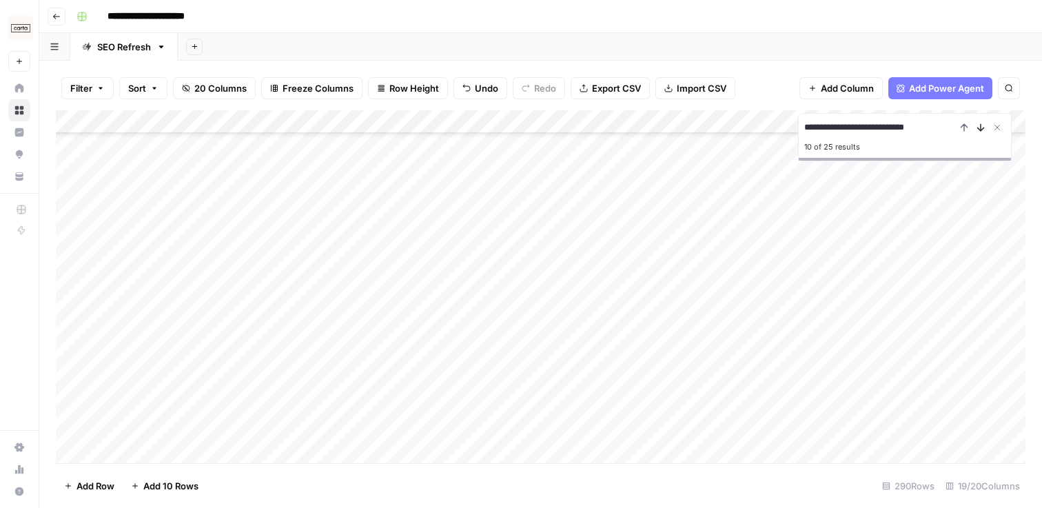
click at [981, 132] on icon "Next Result" at bounding box center [981, 127] width 11 height 11
click at [983, 137] on div "11 of 25 results" at bounding box center [905, 145] width 201 height 19
click at [982, 130] on icon "Next Result" at bounding box center [981, 127] width 6 height 7
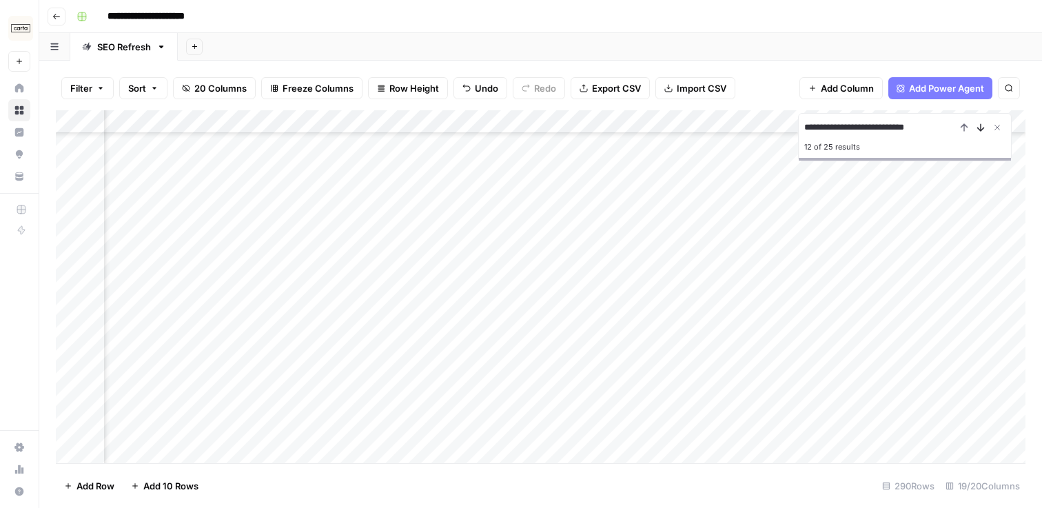
click at [978, 125] on icon "Next Result" at bounding box center [981, 127] width 11 height 11
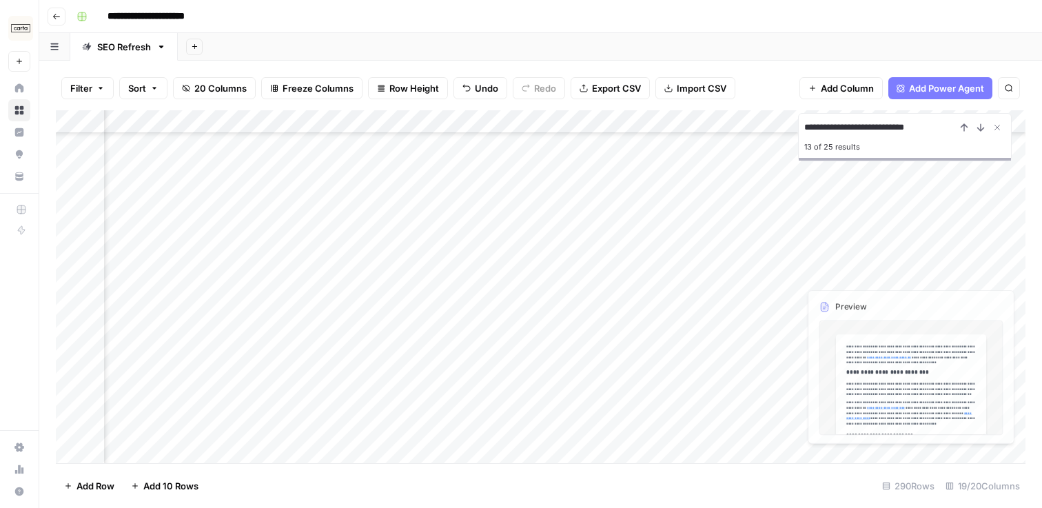
scroll to position [3506, 0]
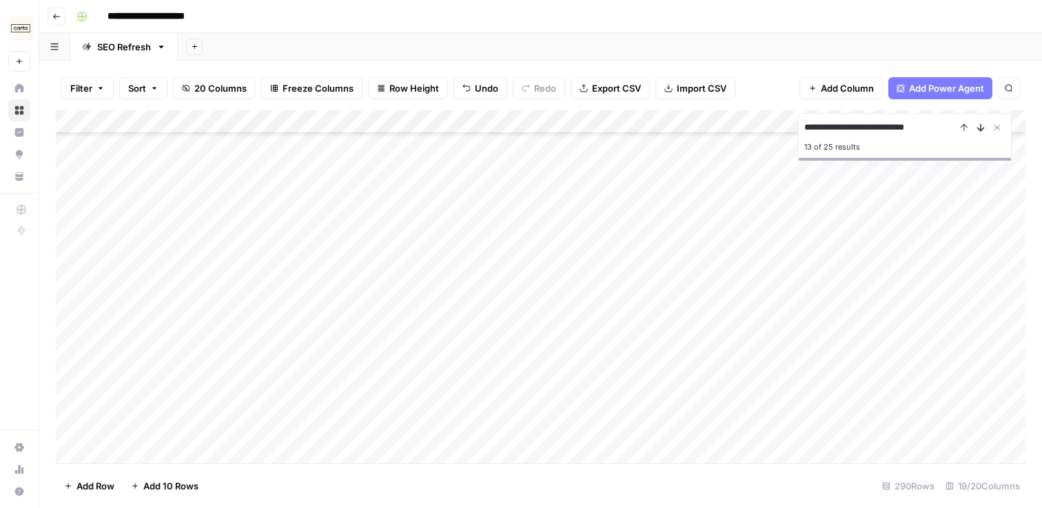
click at [984, 129] on icon "Next Result" at bounding box center [981, 127] width 11 height 11
click at [974, 132] on button "Next Result" at bounding box center [981, 127] width 17 height 17
click at [977, 131] on icon "Next Result" at bounding box center [981, 127] width 11 height 11
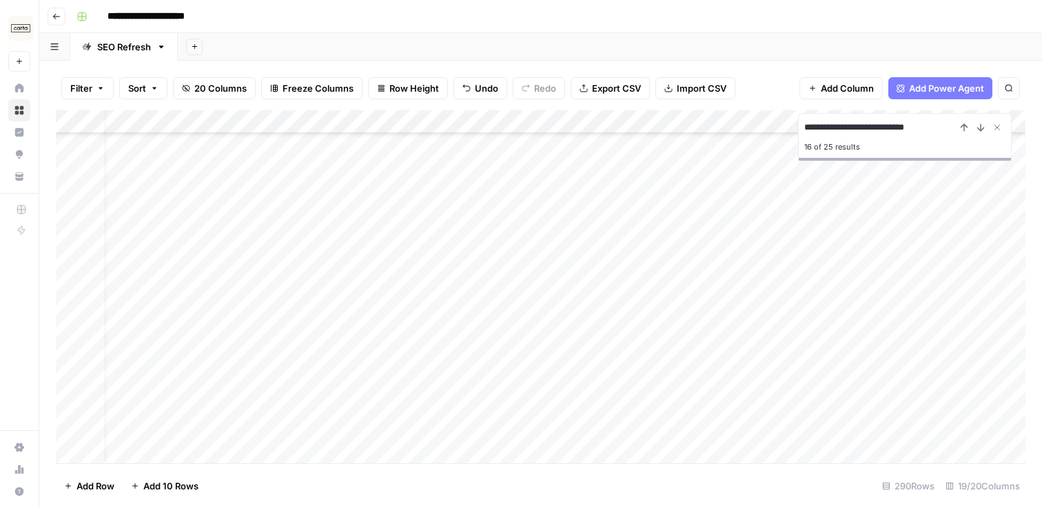
scroll to position [5514, 0]
click at [980, 127] on icon "Next Result" at bounding box center [981, 127] width 6 height 7
click at [977, 128] on icon "Next Result" at bounding box center [981, 127] width 11 height 11
click at [985, 128] on icon "Next Result" at bounding box center [981, 127] width 11 height 11
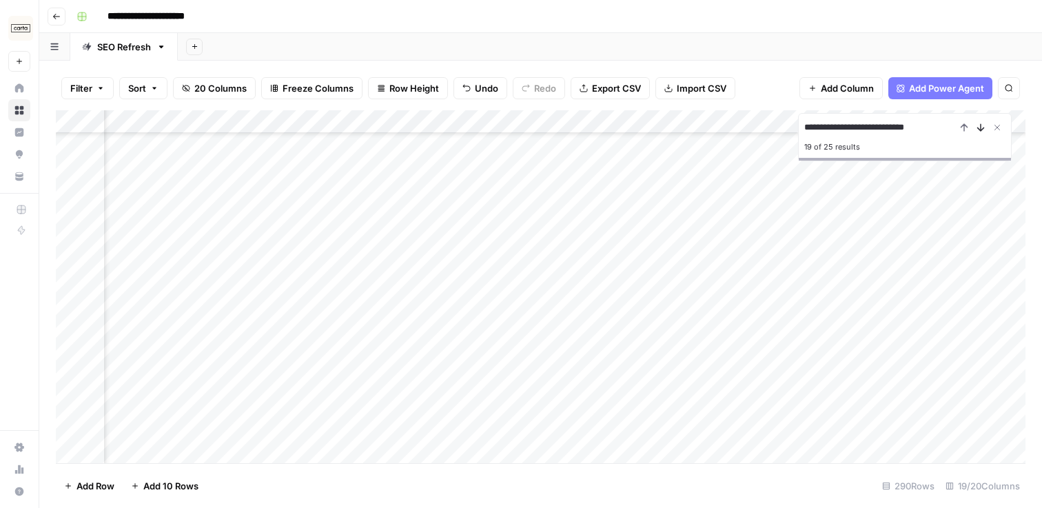
click at [985, 128] on icon "Next Result" at bounding box center [981, 127] width 11 height 11
click at [965, 127] on icon "Previous Result" at bounding box center [965, 127] width 6 height 7
drag, startPoint x: 805, startPoint y: 125, endPoint x: 996, endPoint y: 137, distance: 191.3
click at [996, 137] on div "**********" at bounding box center [905, 137] width 214 height 48
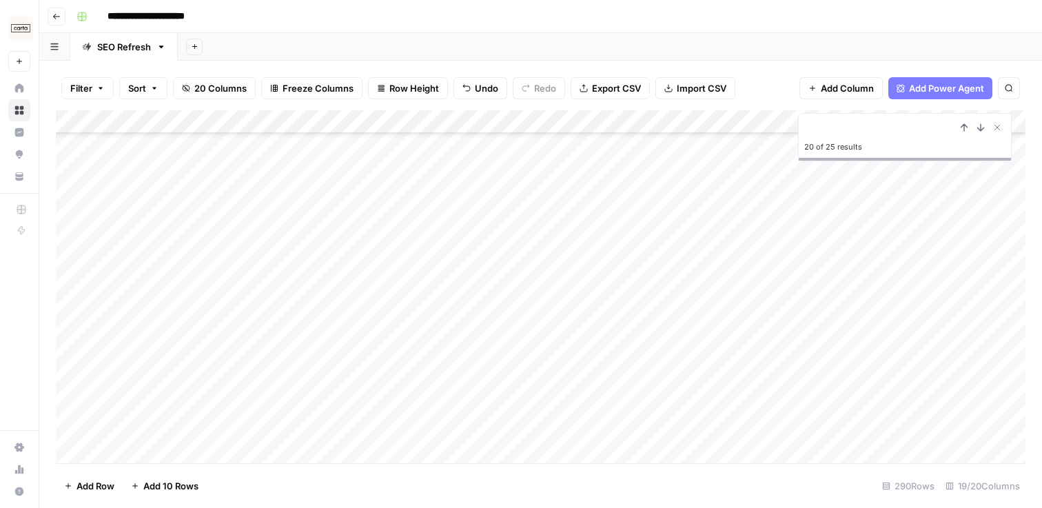
paste input "**********"
type input "**********"
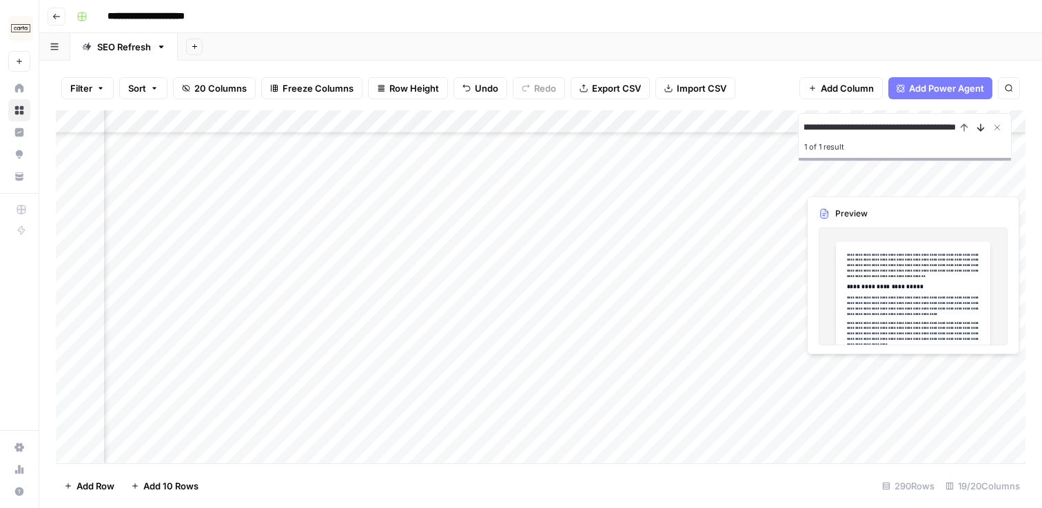
click at [981, 129] on icon "Next Result" at bounding box center [981, 127] width 6 height 7
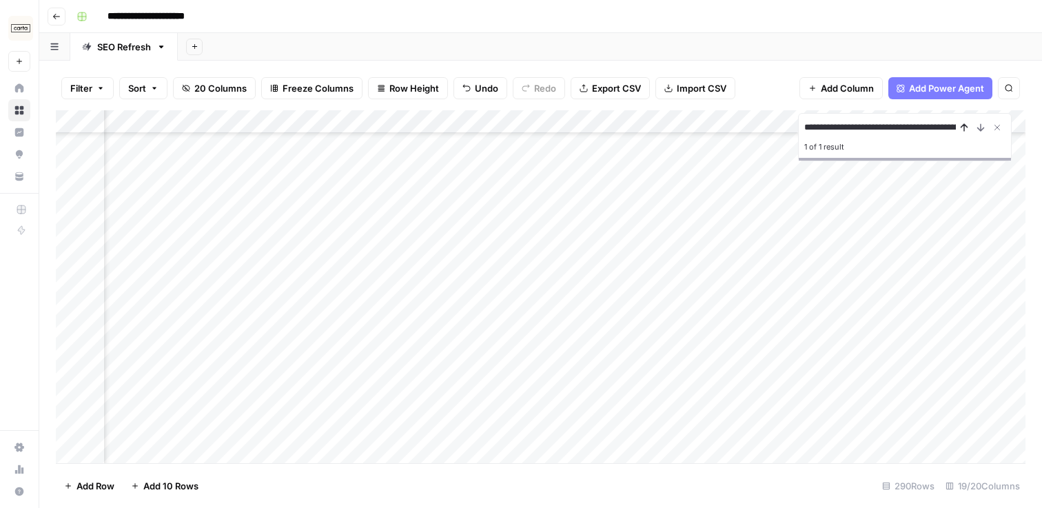
click at [962, 130] on icon "Previous Result" at bounding box center [964, 127] width 11 height 11
click at [979, 129] on icon "Next Result" at bounding box center [981, 127] width 6 height 7
drag, startPoint x: 805, startPoint y: 128, endPoint x: 991, endPoint y: 130, distance: 186.2
click at [991, 130] on div "**********" at bounding box center [905, 127] width 201 height 17
click at [996, 131] on icon "Close Search" at bounding box center [997, 127] width 11 height 11
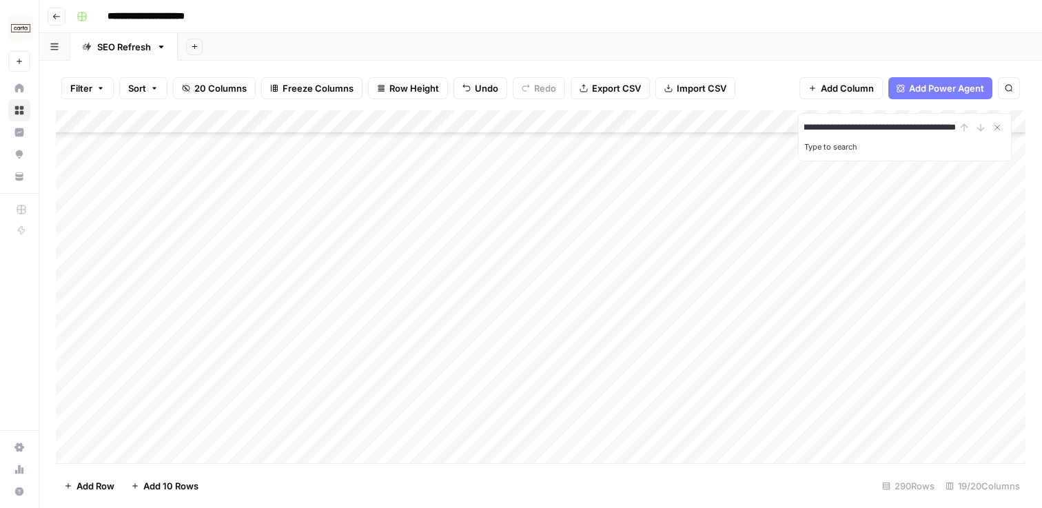
type input "**********"
click at [836, 132] on input "**********" at bounding box center [881, 127] width 152 height 17
click at [982, 129] on icon "Next Result" at bounding box center [981, 127] width 6 height 7
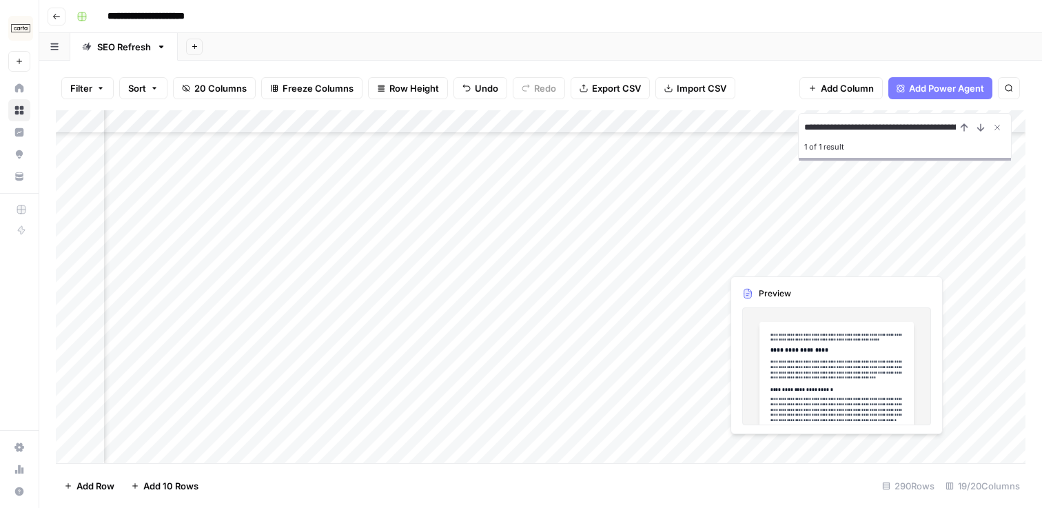
click at [921, 130] on input "**********" at bounding box center [881, 127] width 152 height 17
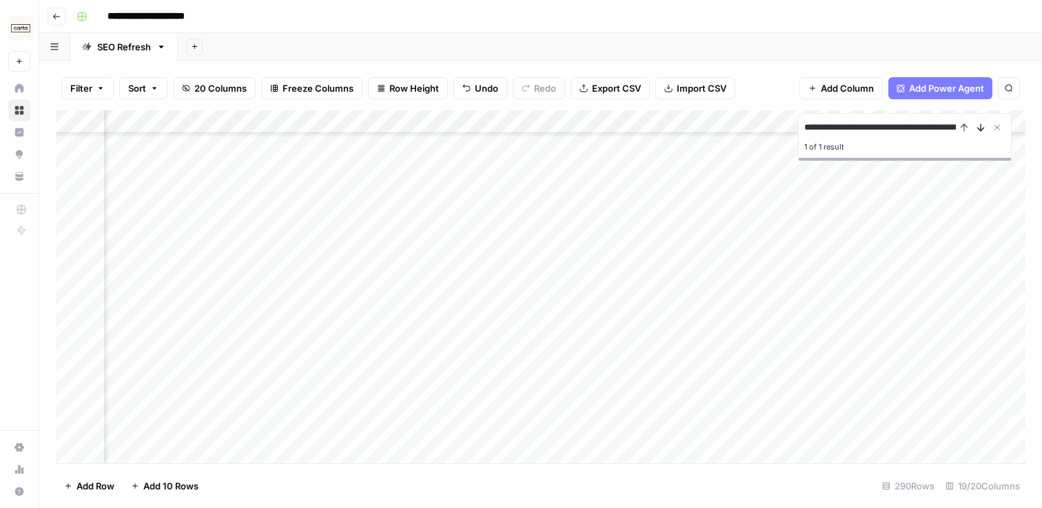
click at [979, 130] on icon "Next Result" at bounding box center [981, 127] width 11 height 11
click at [1003, 129] on button "Close Search" at bounding box center [997, 127] width 17 height 17
drag, startPoint x: 61, startPoint y: 408, endPoint x: 67, endPoint y: 172, distance: 236.6
click at [67, 172] on div "Add Column" at bounding box center [541, 286] width 970 height 353
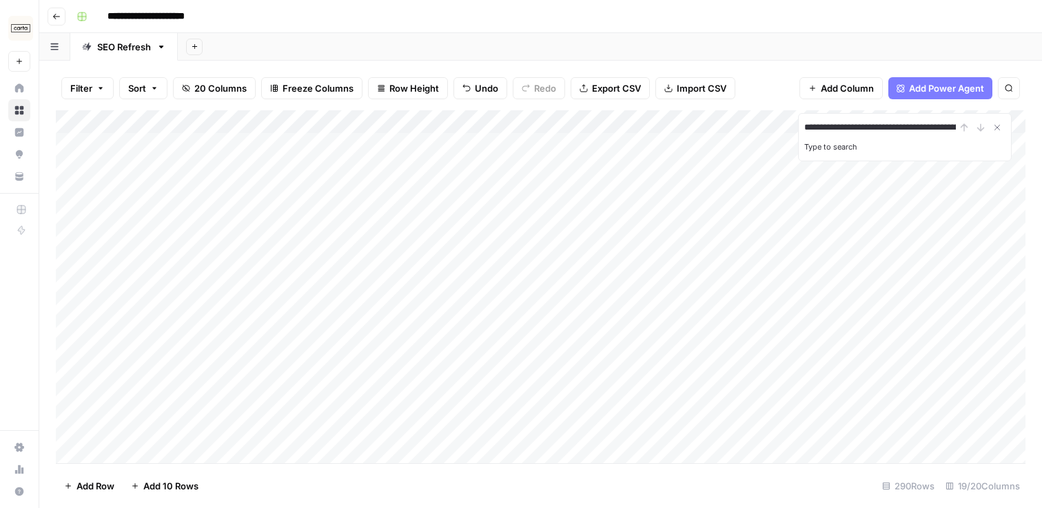
scroll to position [0, 900]
type input "**********"
click at [818, 144] on div "1 result" at bounding box center [905, 147] width 201 height 17
click at [834, 127] on input "**********" at bounding box center [881, 127] width 152 height 17
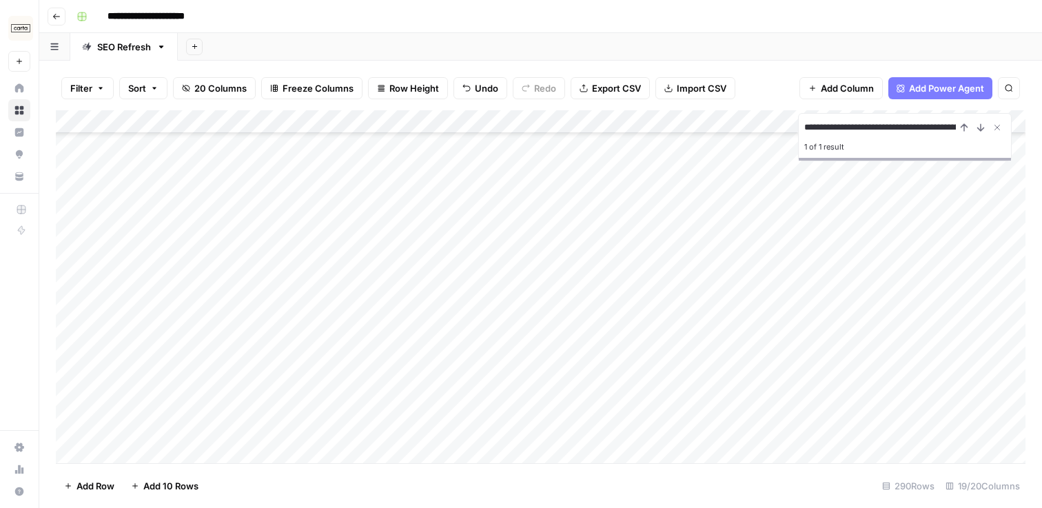
scroll to position [1750, 0]
click at [1000, 128] on icon "Close Search" at bounding box center [997, 127] width 11 height 11
type input "*******"
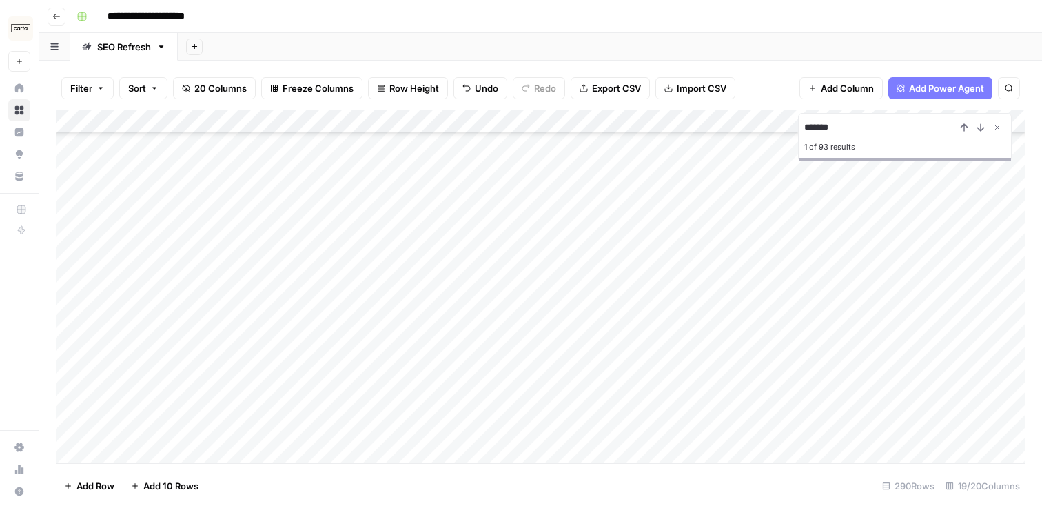
click at [103, 85] on icon "button" at bounding box center [101, 88] width 8 height 8
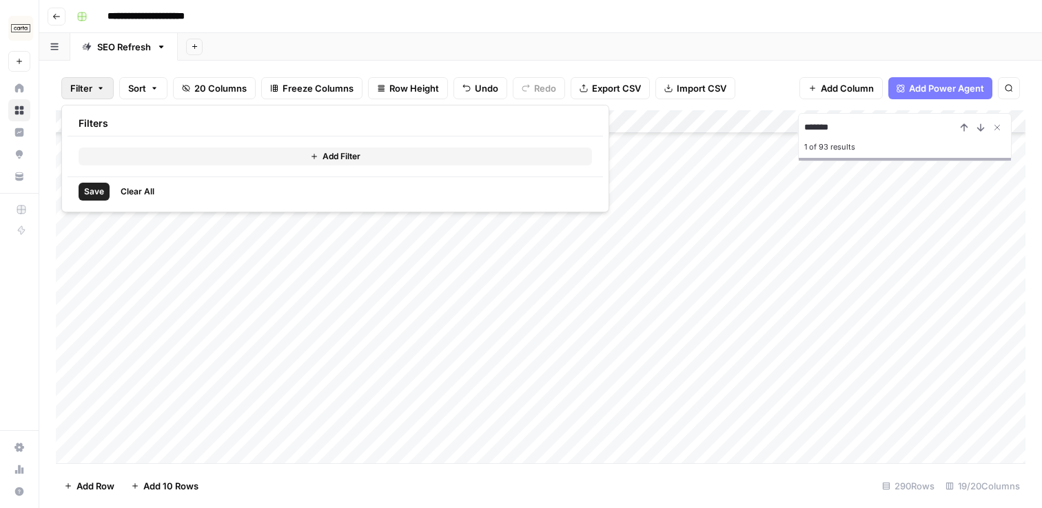
click at [160, 163] on button "Add Filter" at bounding box center [336, 157] width 514 height 18
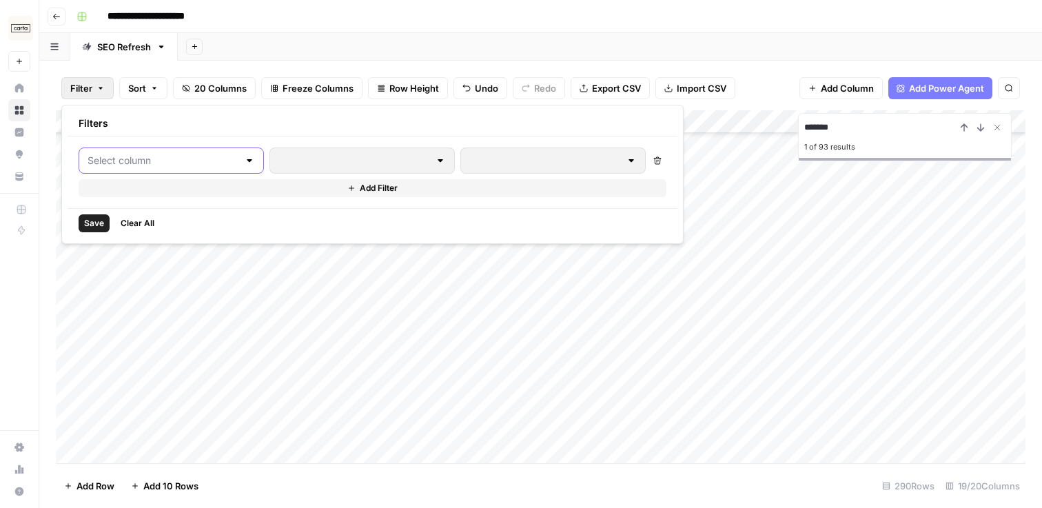
click at [166, 163] on input "text" at bounding box center [163, 161] width 151 height 14
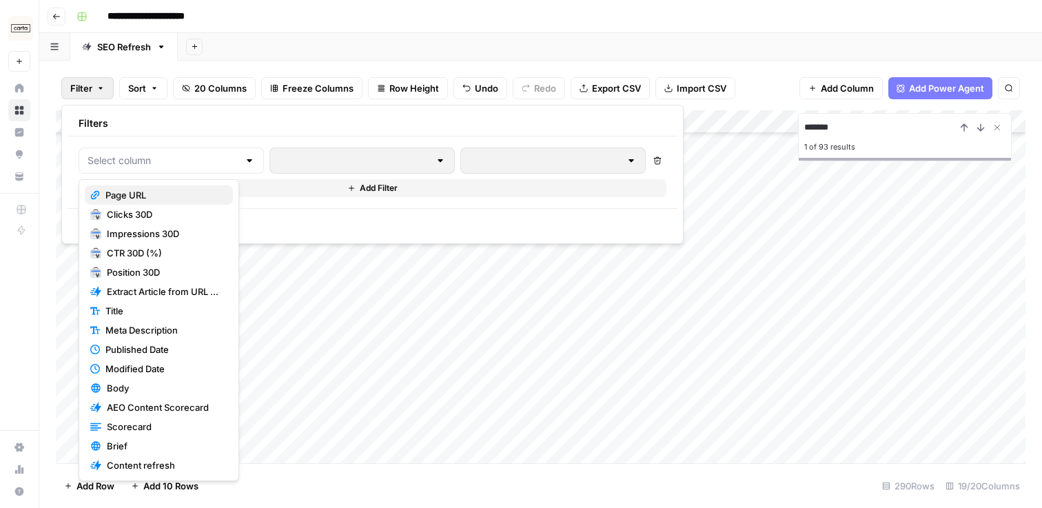
click at [172, 203] on button "Page URL" at bounding box center [159, 194] width 148 height 19
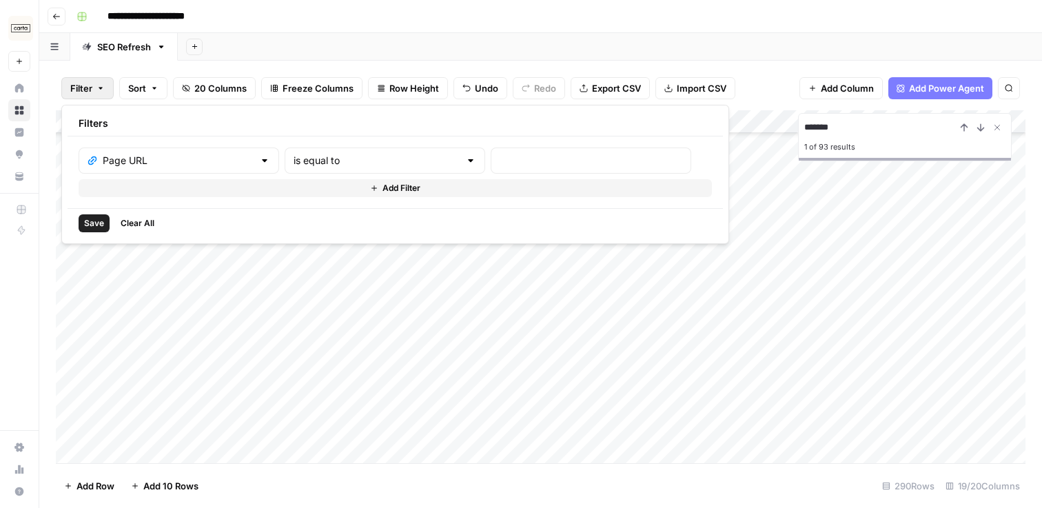
click at [295, 171] on div "is equal to" at bounding box center [385, 161] width 201 height 26
type input "is equal to"
click at [500, 159] on input "text" at bounding box center [591, 161] width 183 height 14
paste input "https://carta.com/learn/startups/founding-team/advisor/"
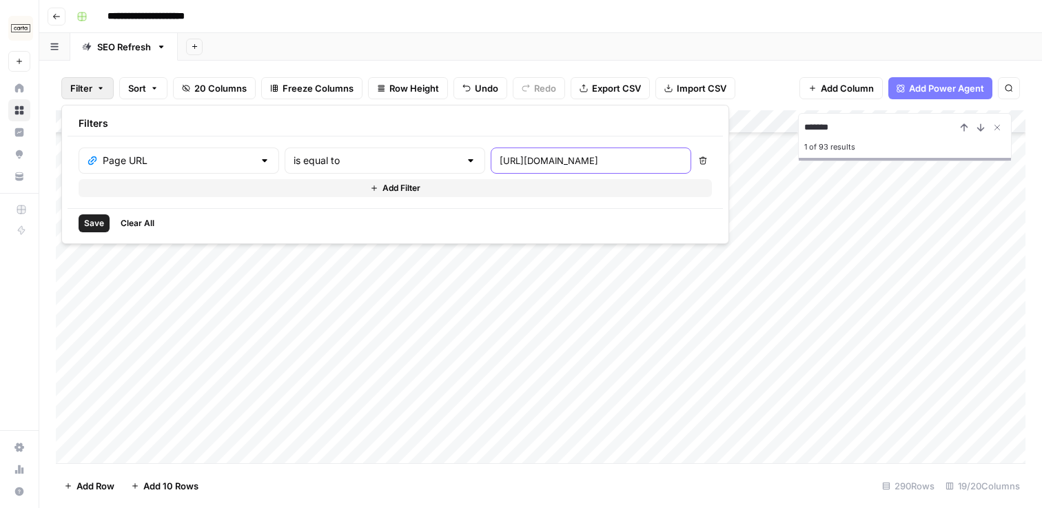
type input "https://carta.com/learn/startups/founding-team/advisor/"
click at [360, 162] on input "text" at bounding box center [377, 161] width 166 height 14
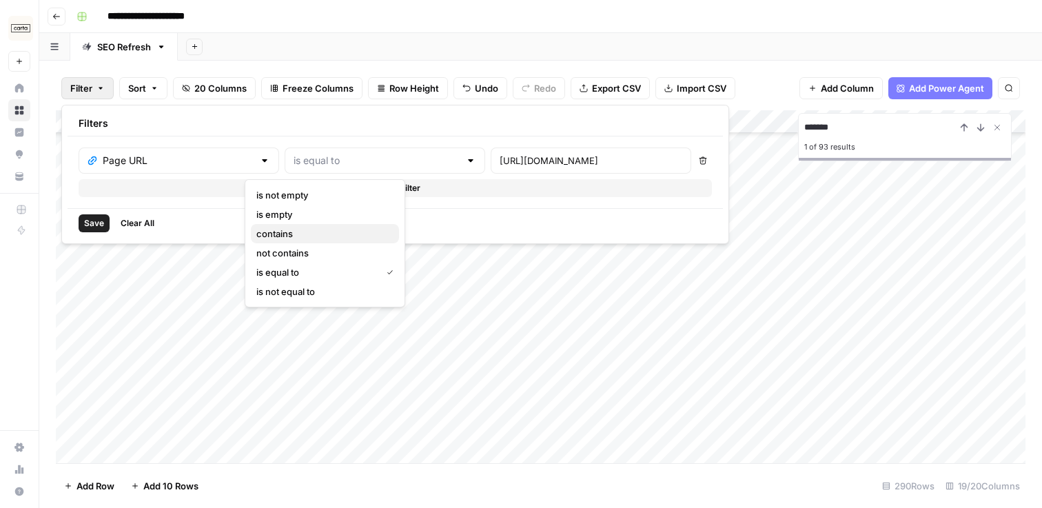
click at [324, 232] on span "contains" at bounding box center [322, 234] width 132 height 14
type input "contains"
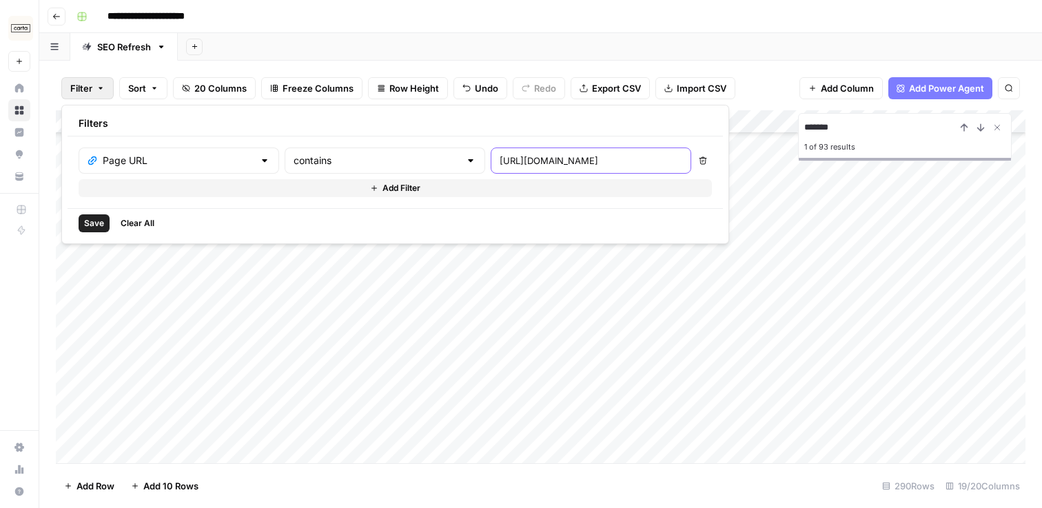
drag, startPoint x: 491, startPoint y: 162, endPoint x: 348, endPoint y: 162, distance: 142.7
click at [348, 162] on div "Page URL contains https://carta.com/learn/startups/founding-team/advisor/" at bounding box center [385, 161] width 613 height 26
type input "/learn/startups/founding-team/advisor/"
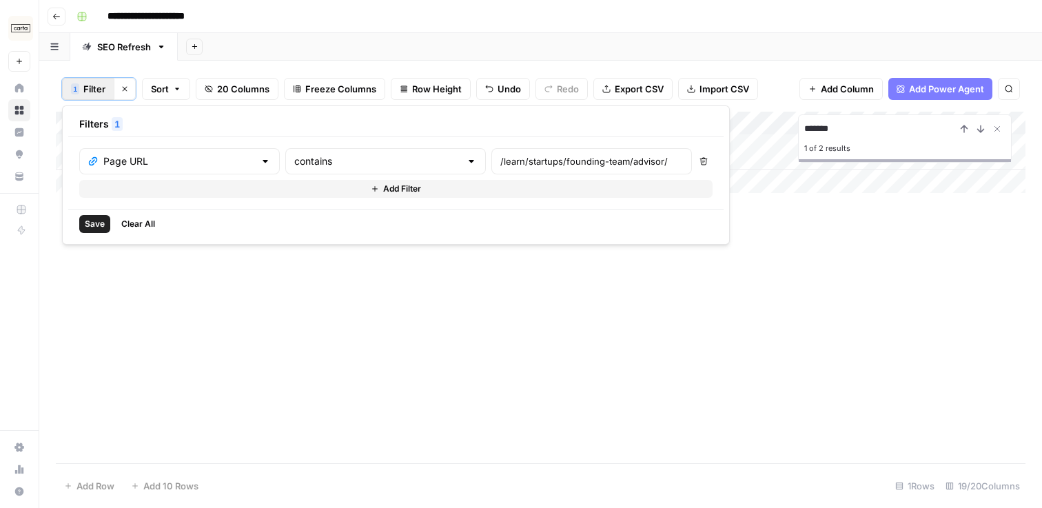
click at [418, 38] on div "Add Sheet" at bounding box center [610, 47] width 865 height 28
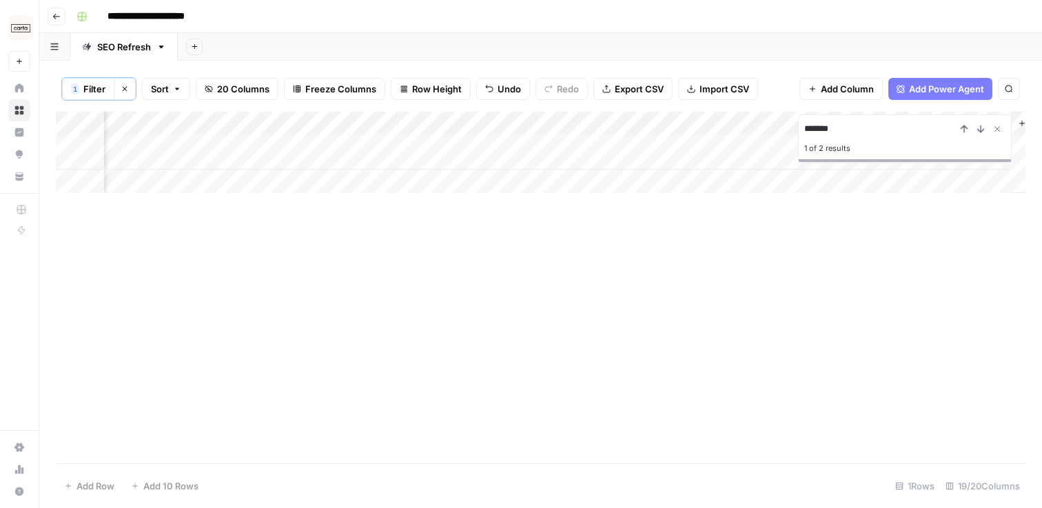
scroll to position [0, 1953]
click at [445, 146] on div "Add Column" at bounding box center [541, 152] width 970 height 81
click at [998, 130] on icon "Close Search" at bounding box center [997, 128] width 11 height 11
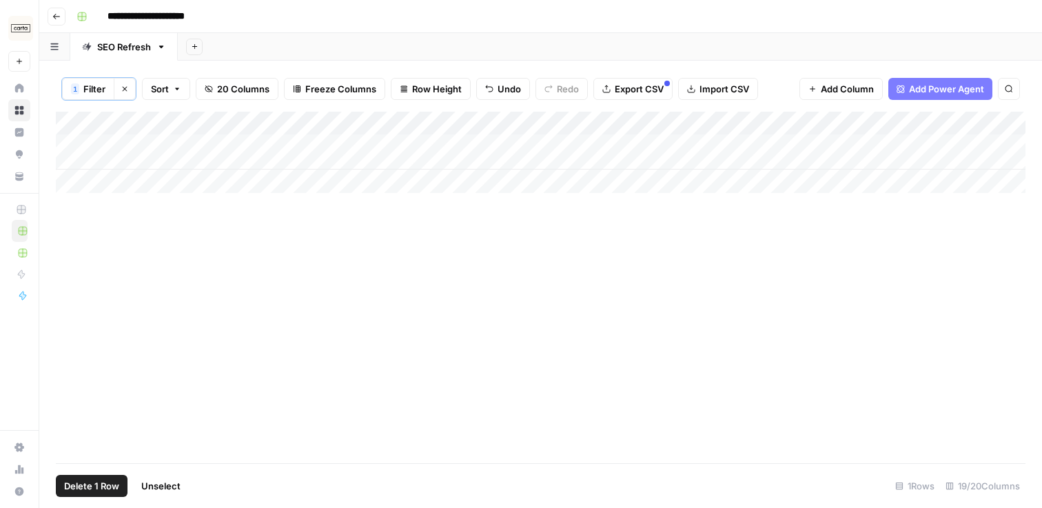
click at [70, 154] on div "Add Column" at bounding box center [541, 152] width 970 height 81
click at [123, 89] on icon "button" at bounding box center [125, 89] width 8 height 8
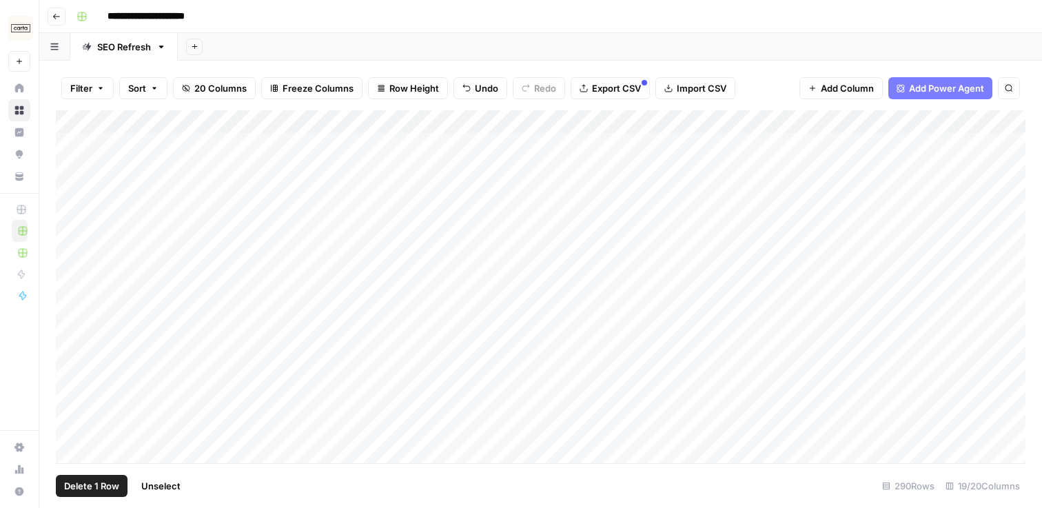
click at [70, 154] on div "Add Column" at bounding box center [541, 286] width 970 height 353
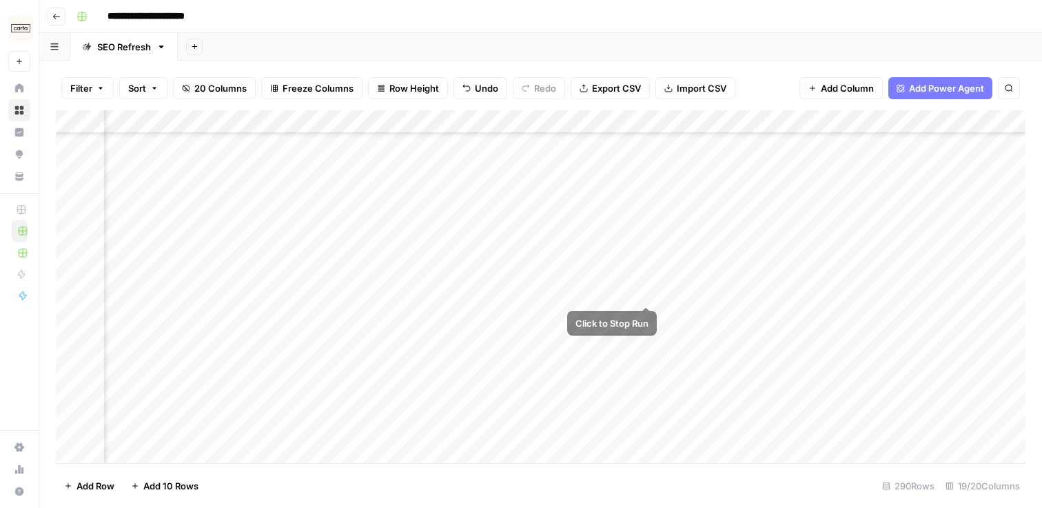
click at [649, 279] on div "Add Column" at bounding box center [541, 286] width 970 height 353
click at [363, 283] on div "Add Column" at bounding box center [541, 286] width 970 height 353
drag, startPoint x: 57, startPoint y: 285, endPoint x: 59, endPoint y: 139, distance: 146.9
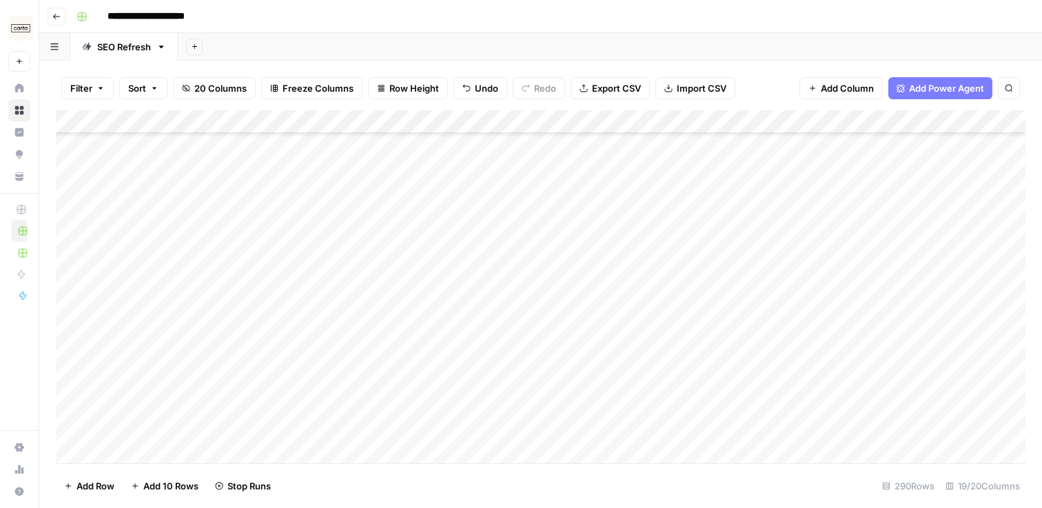
click at [59, 139] on div "Add Column" at bounding box center [541, 286] width 970 height 353
drag, startPoint x: 60, startPoint y: 361, endPoint x: 61, endPoint y: 157, distance: 204.1
click at [61, 157] on div "Add Column" at bounding box center [541, 286] width 970 height 353
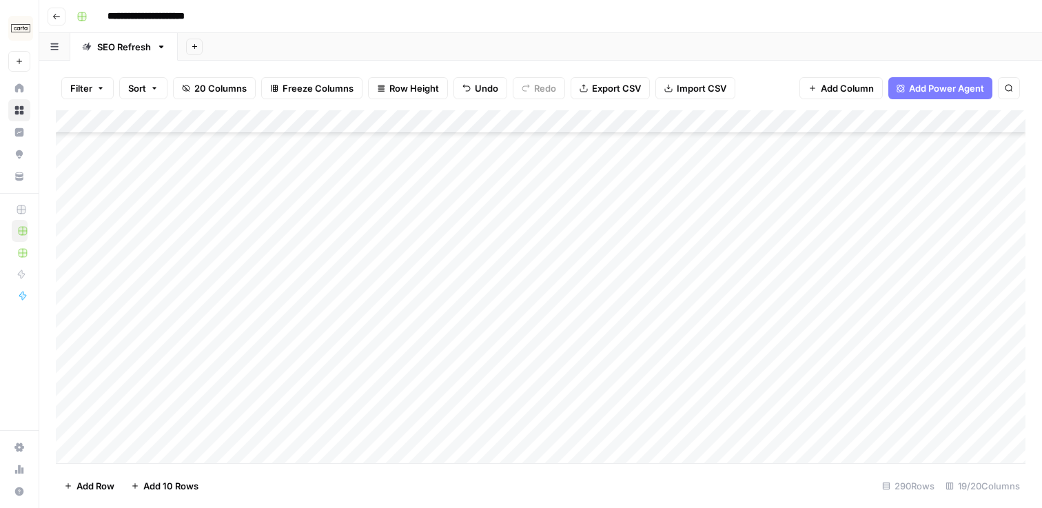
drag, startPoint x: 57, startPoint y: 412, endPoint x: 65, endPoint y: 161, distance: 251.8
click at [65, 161] on div "Add Column" at bounding box center [541, 286] width 970 height 353
drag, startPoint x: 59, startPoint y: 390, endPoint x: 61, endPoint y: 143, distance: 246.8
click at [61, 143] on div "Add Column" at bounding box center [541, 286] width 970 height 353
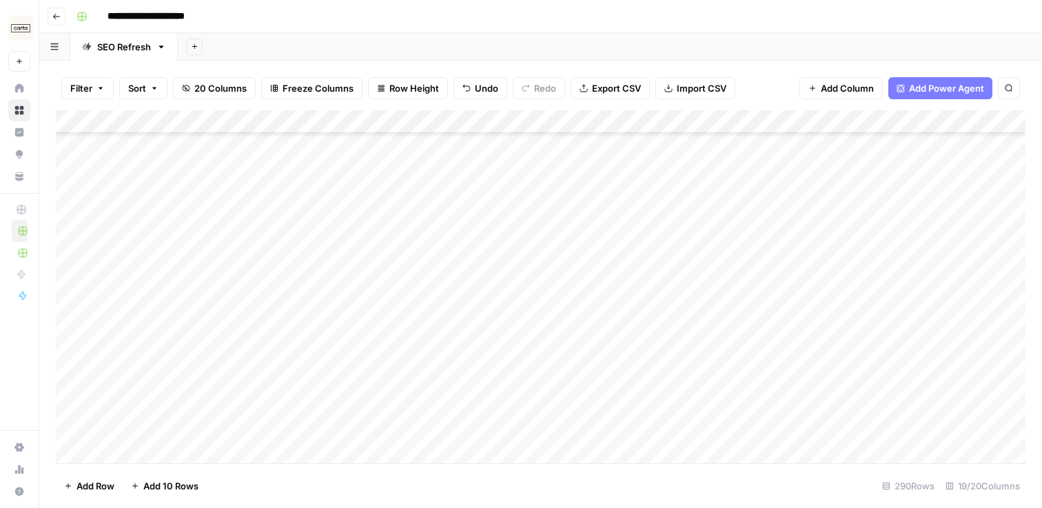
scroll to position [6109, 1]
drag, startPoint x: 59, startPoint y: 418, endPoint x: 65, endPoint y: 161, distance: 256.6
click at [65, 161] on div "Add Column" at bounding box center [541, 286] width 970 height 353
drag, startPoint x: 59, startPoint y: 456, endPoint x: 65, endPoint y: 157, distance: 299.3
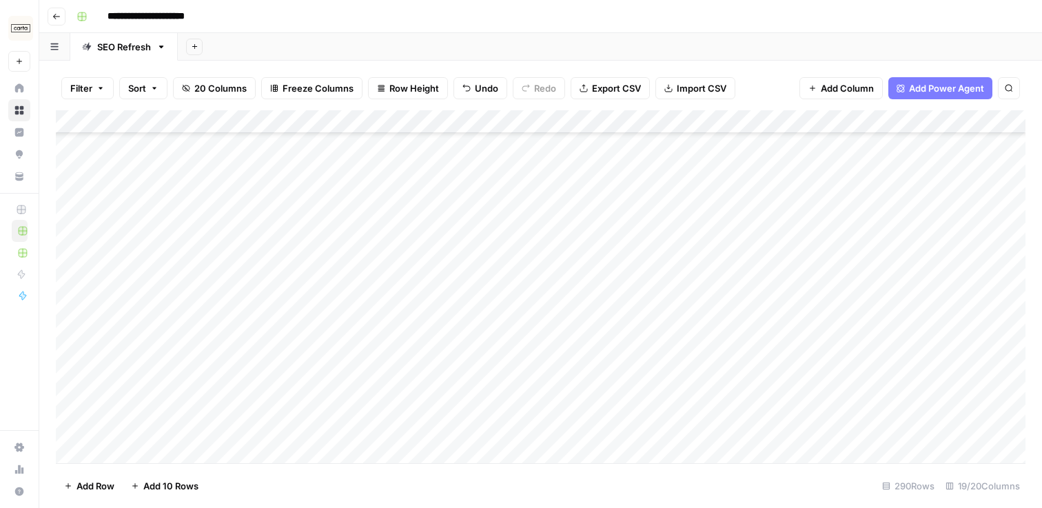
click at [65, 157] on div "Add Column" at bounding box center [541, 286] width 970 height 353
drag, startPoint x: 59, startPoint y: 328, endPoint x: 58, endPoint y: 162, distance: 166.2
click at [58, 162] on div "Add Column" at bounding box center [541, 286] width 970 height 353
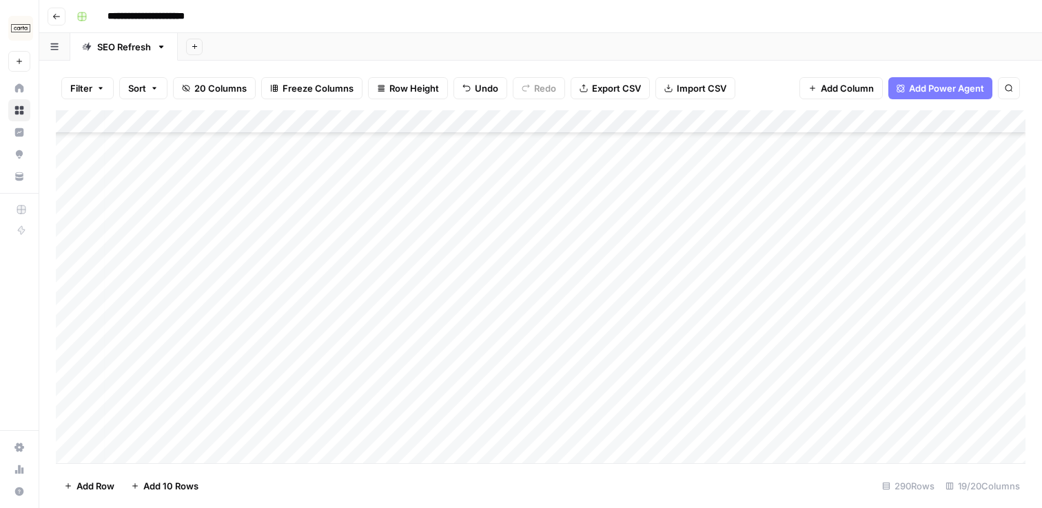
drag, startPoint x: 59, startPoint y: 423, endPoint x: 64, endPoint y: 148, distance: 275.8
click at [64, 148] on div "Add Column" at bounding box center [541, 286] width 970 height 353
drag, startPoint x: 57, startPoint y: 416, endPoint x: 57, endPoint y: 147, distance: 269.6
click at [57, 147] on div "Add Column" at bounding box center [541, 286] width 970 height 353
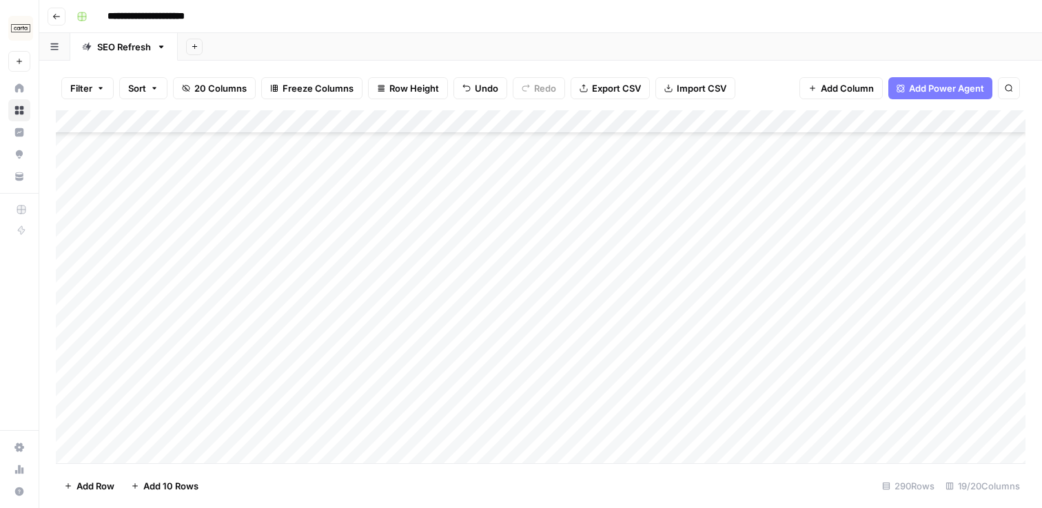
scroll to position [4853, 0]
drag, startPoint x: 55, startPoint y: 423, endPoint x: 62, endPoint y: 154, distance: 269.0
click at [61, 154] on div "Add Column" at bounding box center [541, 286] width 970 height 353
drag, startPoint x: 57, startPoint y: 393, endPoint x: 50, endPoint y: 157, distance: 236.6
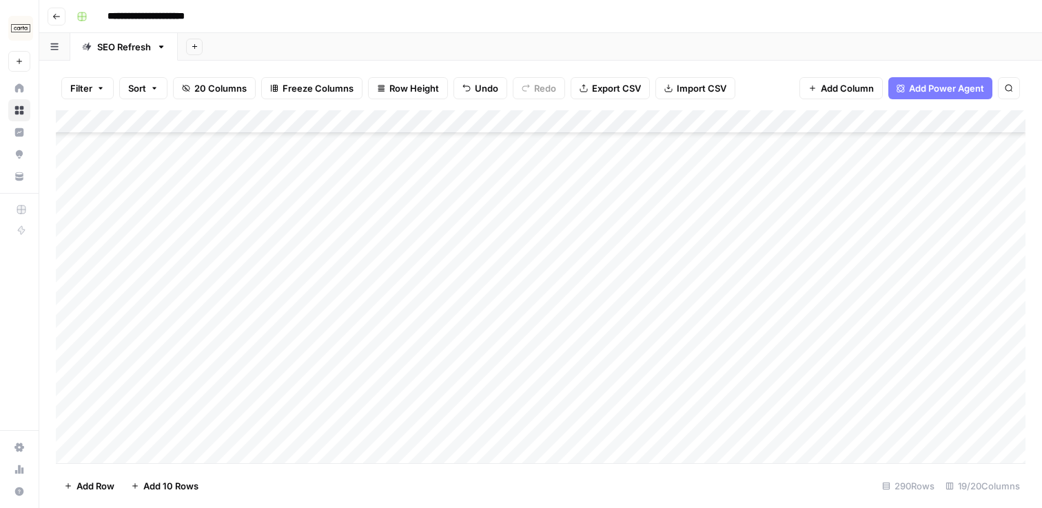
click at [50, 157] on div "Filter Sort 20 Columns Freeze Columns Row Height Undo Redo Export CSV Import CS…" at bounding box center [540, 284] width 1003 height 447
drag, startPoint x: 59, startPoint y: 434, endPoint x: 59, endPoint y: 159, distance: 275.8
click at [59, 159] on div "Add Column" at bounding box center [541, 286] width 970 height 353
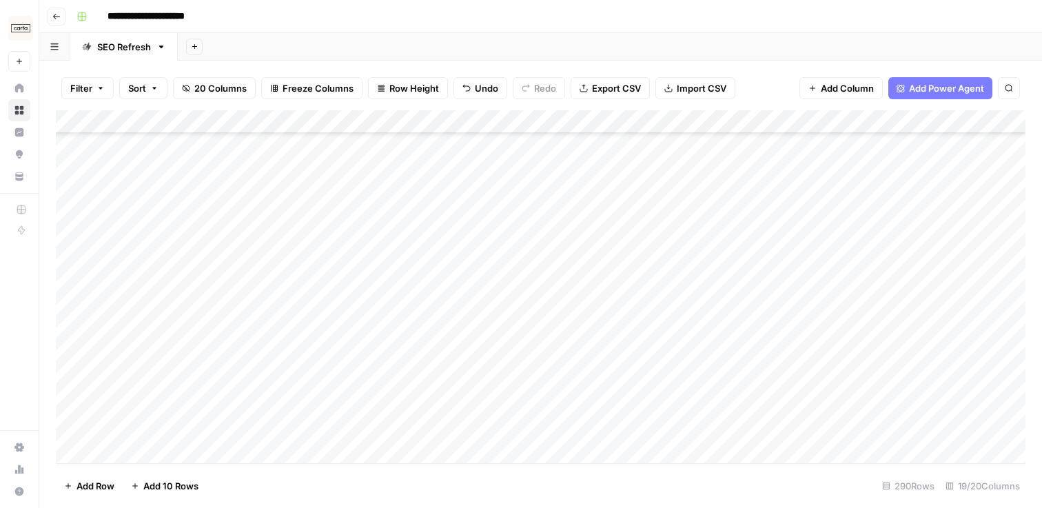
drag, startPoint x: 57, startPoint y: 381, endPoint x: 58, endPoint y: 173, distance: 207.5
click at [58, 173] on div "Add Column" at bounding box center [541, 286] width 970 height 353
drag, startPoint x: 59, startPoint y: 377, endPoint x: 68, endPoint y: 190, distance: 187.0
click at [67, 190] on div "Add Column" at bounding box center [541, 286] width 970 height 353
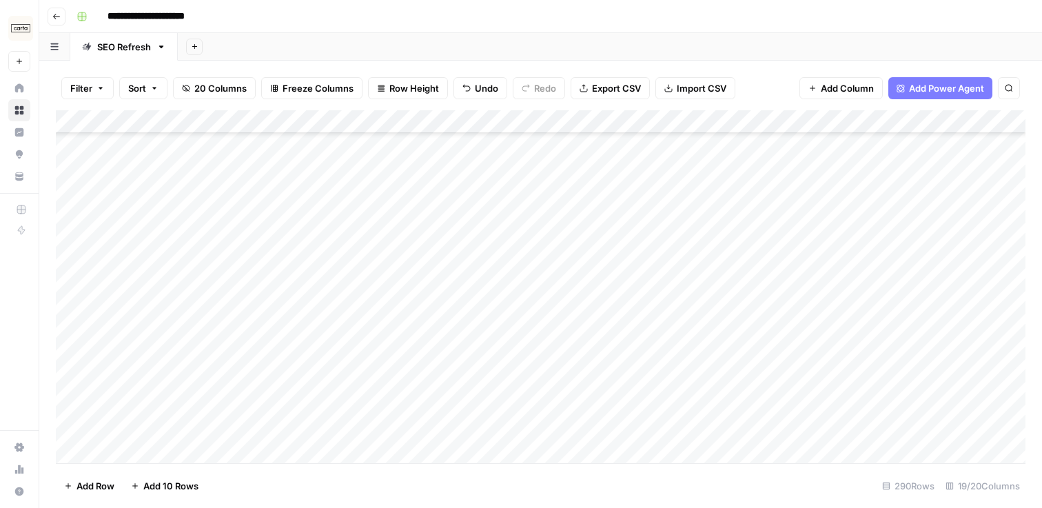
scroll to position [3883, 1]
drag, startPoint x: 59, startPoint y: 458, endPoint x: 63, endPoint y: 152, distance: 305.5
click at [63, 152] on div "Add Column" at bounding box center [541, 286] width 970 height 353
drag, startPoint x: 59, startPoint y: 397, endPoint x: 65, endPoint y: 165, distance: 232.4
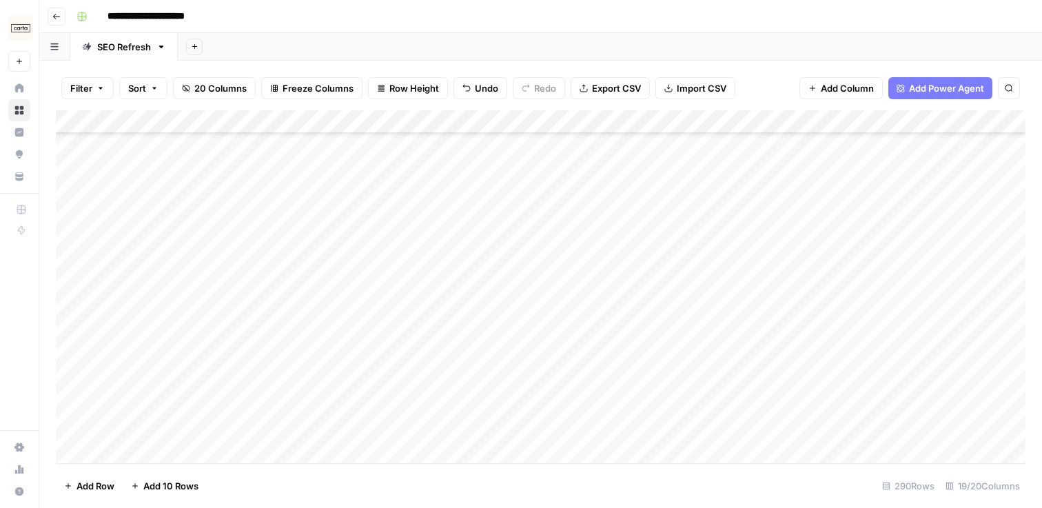
click at [65, 165] on div "Add Column" at bounding box center [541, 286] width 970 height 353
drag, startPoint x: 60, startPoint y: 419, endPoint x: 70, endPoint y: 153, distance: 266.3
click at [70, 153] on div "Add Column" at bounding box center [541, 286] width 970 height 353
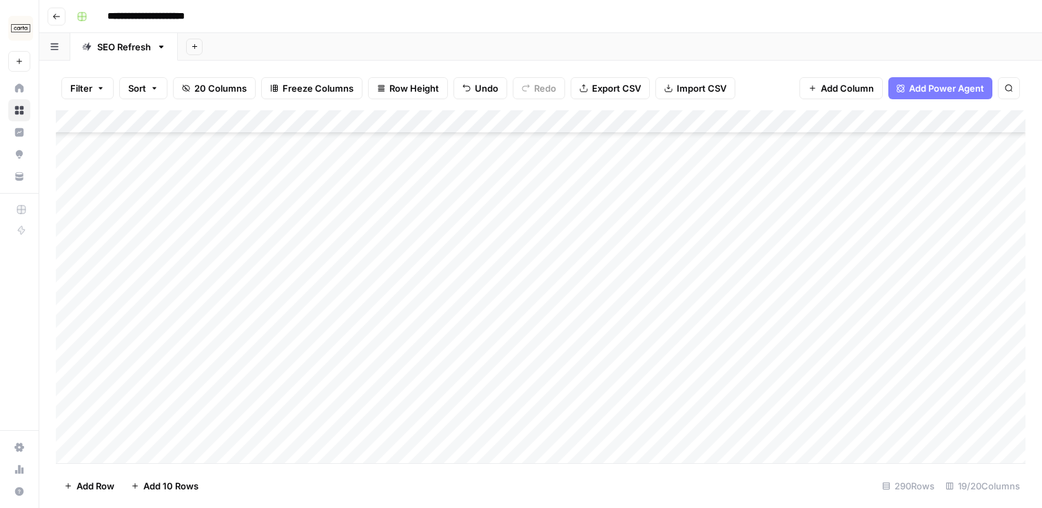
drag, startPoint x: 57, startPoint y: 403, endPoint x: 58, endPoint y: 177, distance: 226.1
click at [58, 177] on div "Add Column" at bounding box center [541, 286] width 970 height 353
drag, startPoint x: 58, startPoint y: 413, endPoint x: 68, endPoint y: 157, distance: 256.7
click at [68, 156] on div "Add Column" at bounding box center [541, 286] width 970 height 353
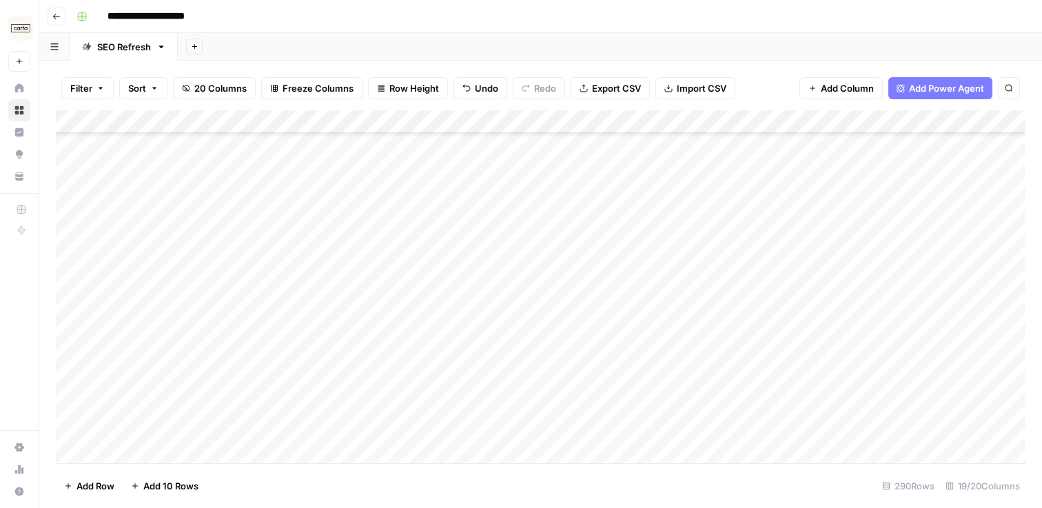
scroll to position [2641, 1]
drag, startPoint x: 59, startPoint y: 443, endPoint x: 77, endPoint y: 163, distance: 281.2
click at [77, 163] on div "Add Column" at bounding box center [541, 286] width 970 height 353
drag, startPoint x: 64, startPoint y: 444, endPoint x: 84, endPoint y: 160, distance: 284.8
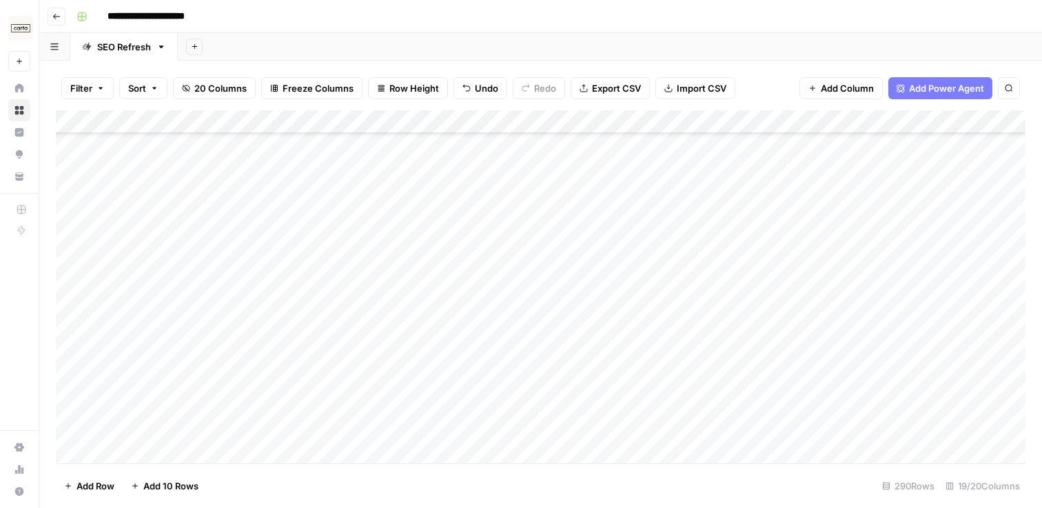
click at [84, 160] on div "Add Column" at bounding box center [541, 286] width 970 height 353
drag, startPoint x: 58, startPoint y: 416, endPoint x: 69, endPoint y: 172, distance: 244.3
click at [69, 172] on div "Add Column" at bounding box center [541, 286] width 970 height 353
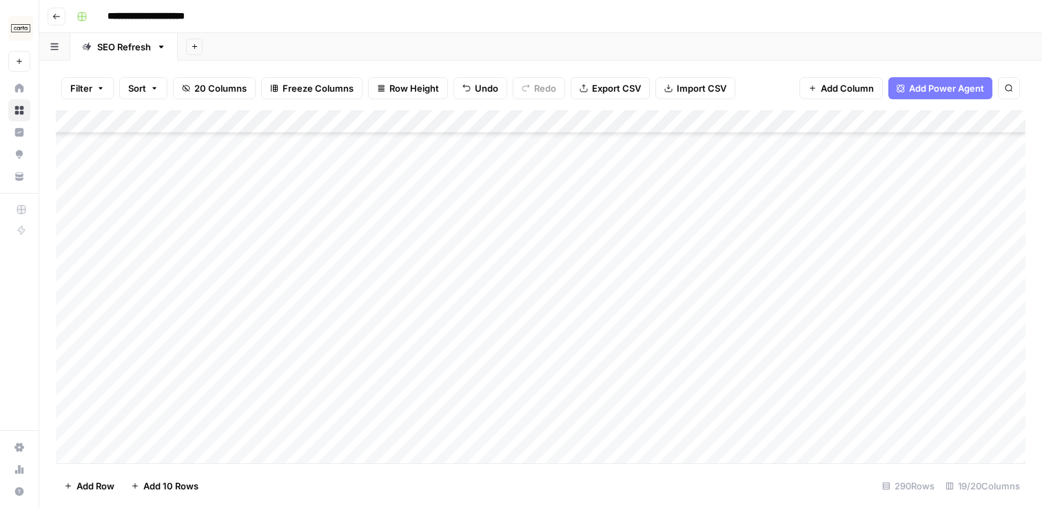
drag, startPoint x: 59, startPoint y: 455, endPoint x: 83, endPoint y: 184, distance: 272.0
click at [83, 184] on div "Add Column" at bounding box center [541, 286] width 970 height 353
drag, startPoint x: 59, startPoint y: 414, endPoint x: 63, endPoint y: 180, distance: 233.8
click at [63, 180] on div "Add Column" at bounding box center [541, 286] width 970 height 353
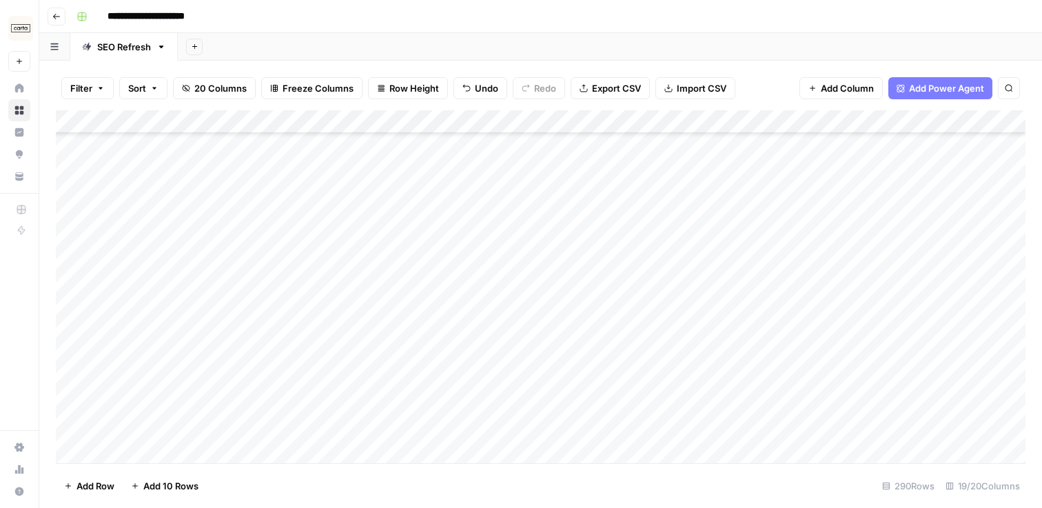
scroll to position [1337, 1]
drag, startPoint x: 56, startPoint y: 425, endPoint x: 79, endPoint y: 163, distance: 262.3
click at [79, 163] on div "Add Column" at bounding box center [541, 286] width 970 height 353
drag, startPoint x: 59, startPoint y: 305, endPoint x: 59, endPoint y: 177, distance: 127.6
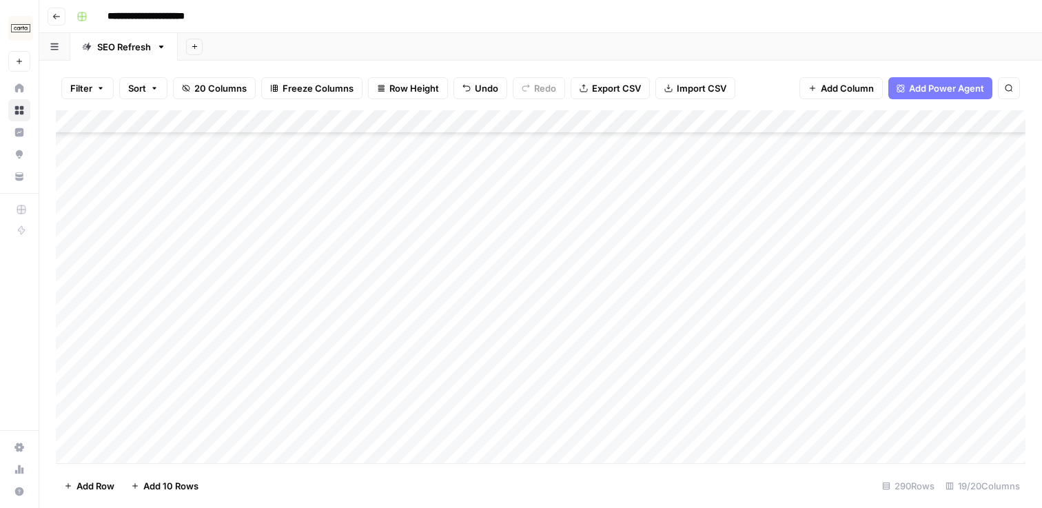
click at [59, 177] on div "Add Column" at bounding box center [541, 286] width 970 height 353
drag, startPoint x: 57, startPoint y: 381, endPoint x: 58, endPoint y: 179, distance: 202.0
click at [58, 179] on div "Add Column" at bounding box center [541, 286] width 970 height 353
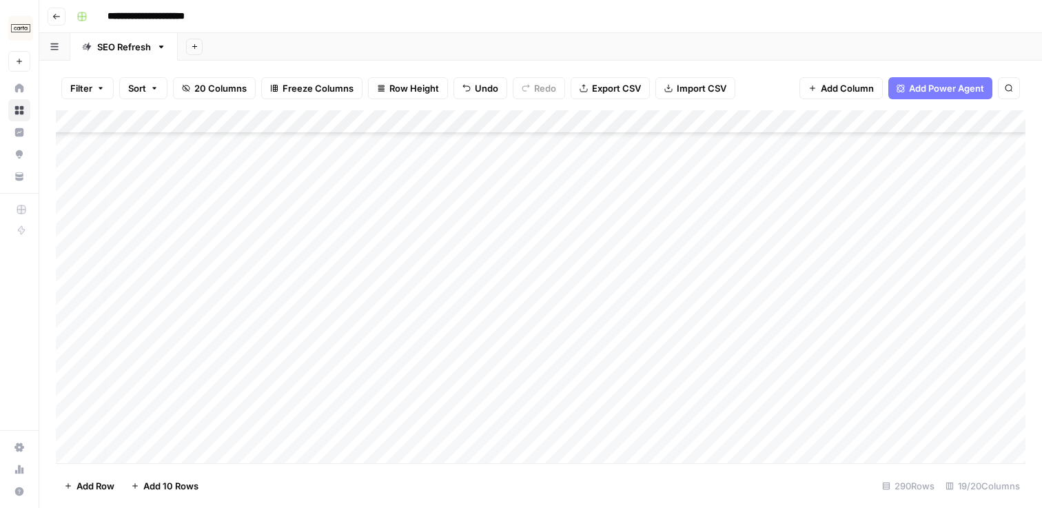
drag, startPoint x: 61, startPoint y: 436, endPoint x: 63, endPoint y: 182, distance: 254.4
click at [63, 182] on div "Add Column" at bounding box center [541, 286] width 970 height 353
drag, startPoint x: 53, startPoint y: 425, endPoint x: 56, endPoint y: 175, distance: 249.6
click at [56, 175] on div "Filter Sort 20 Columns Freeze Columns Row Height Undo Redo Export CSV Import CS…" at bounding box center [540, 284] width 1003 height 447
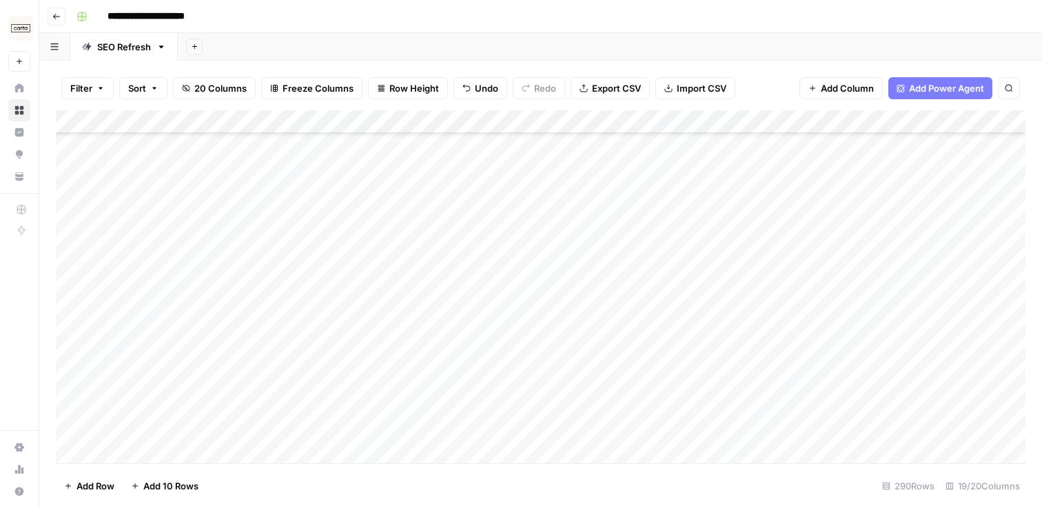
scroll to position [483, 0]
drag, startPoint x: 57, startPoint y: 413, endPoint x: 63, endPoint y: 172, distance: 241.4
click at [63, 172] on div "Add Column" at bounding box center [541, 286] width 970 height 353
drag, startPoint x: 60, startPoint y: 419, endPoint x: 71, endPoint y: 157, distance: 261.5
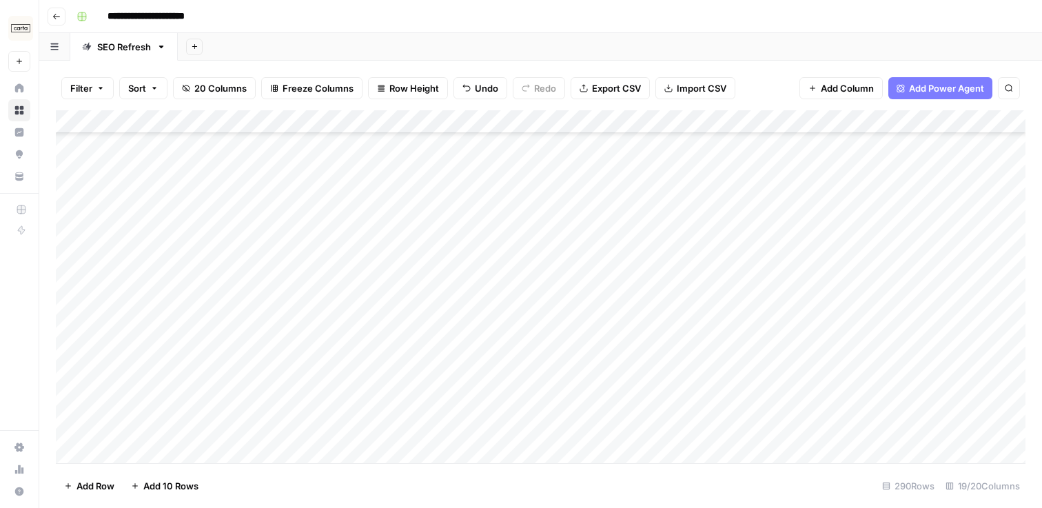
click at [71, 157] on div "Add Column" at bounding box center [541, 286] width 970 height 353
drag, startPoint x: 57, startPoint y: 339, endPoint x: 63, endPoint y: 254, distance: 85.0
click at [63, 254] on div "Add Column" at bounding box center [541, 286] width 970 height 353
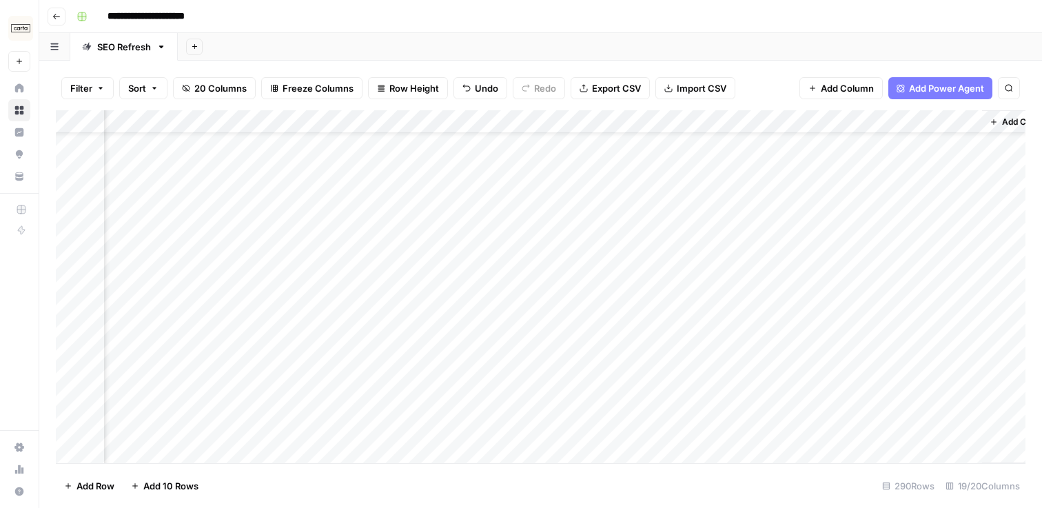
click at [378, 196] on div "Add Column" at bounding box center [541, 286] width 970 height 353
click at [385, 230] on div "Add Column" at bounding box center [541, 286] width 970 height 353
click at [926, 126] on div "Add Column" at bounding box center [541, 286] width 970 height 353
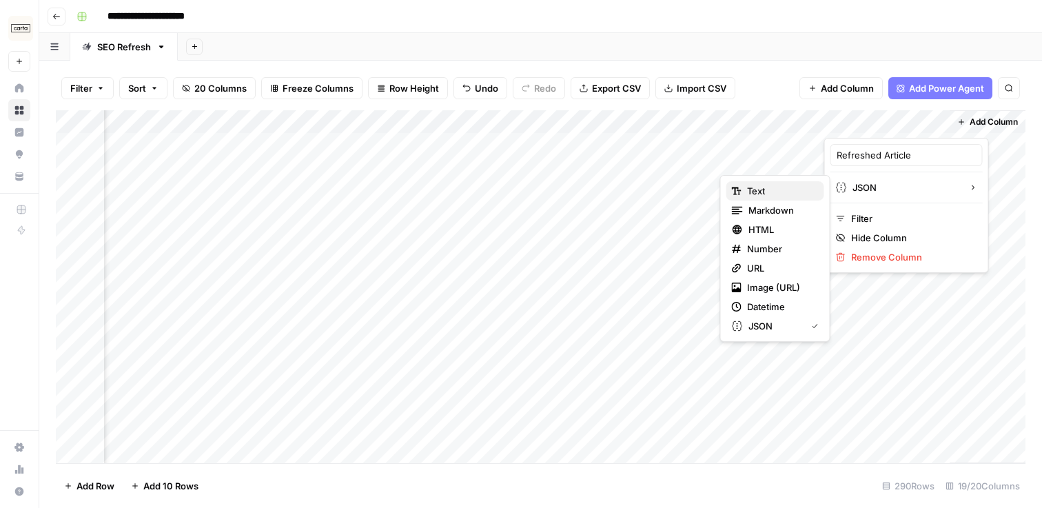
click at [777, 192] on span "Text" at bounding box center [780, 191] width 66 height 14
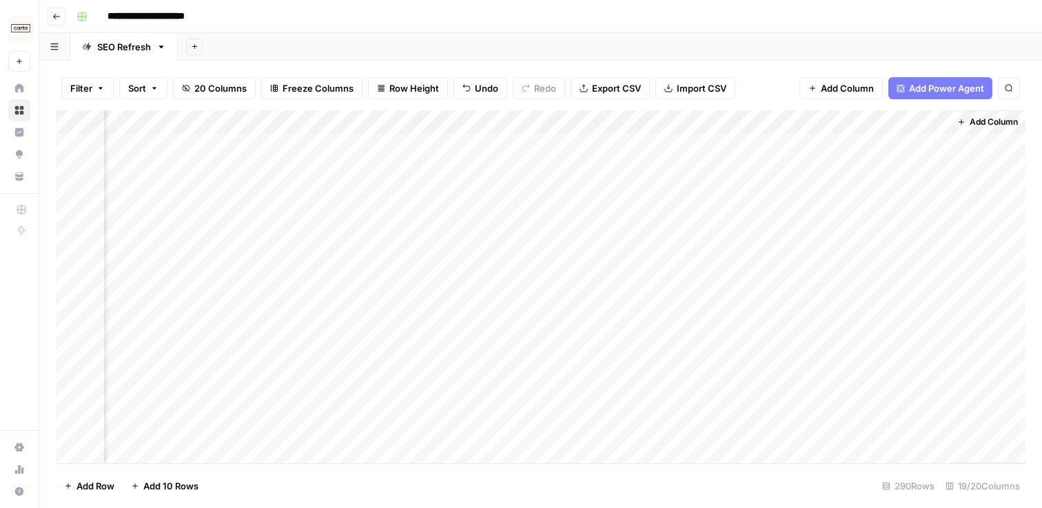
click at [922, 147] on div "Add Column" at bounding box center [541, 286] width 970 height 353
click at [922, 159] on div "Add Column" at bounding box center [541, 286] width 970 height 353
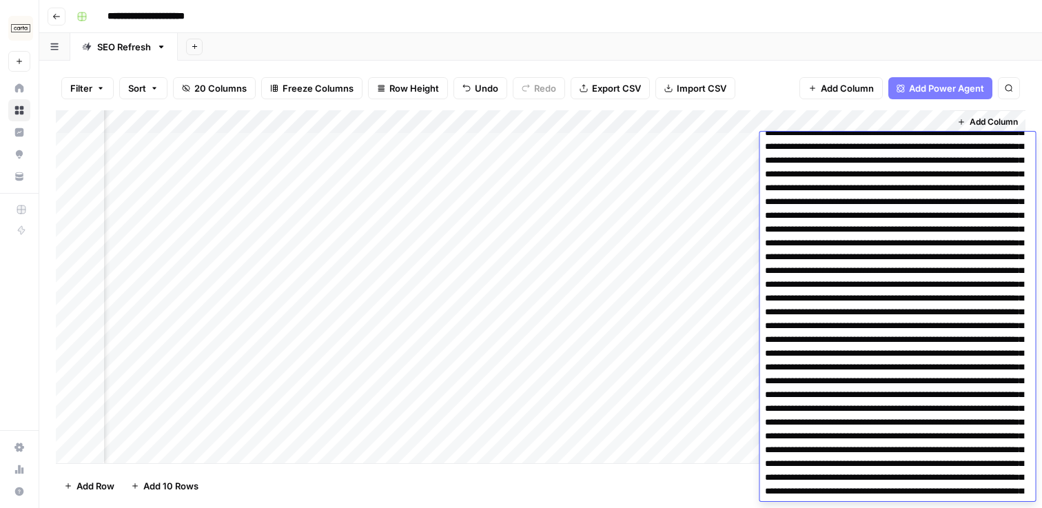
scroll to position [0, 0]
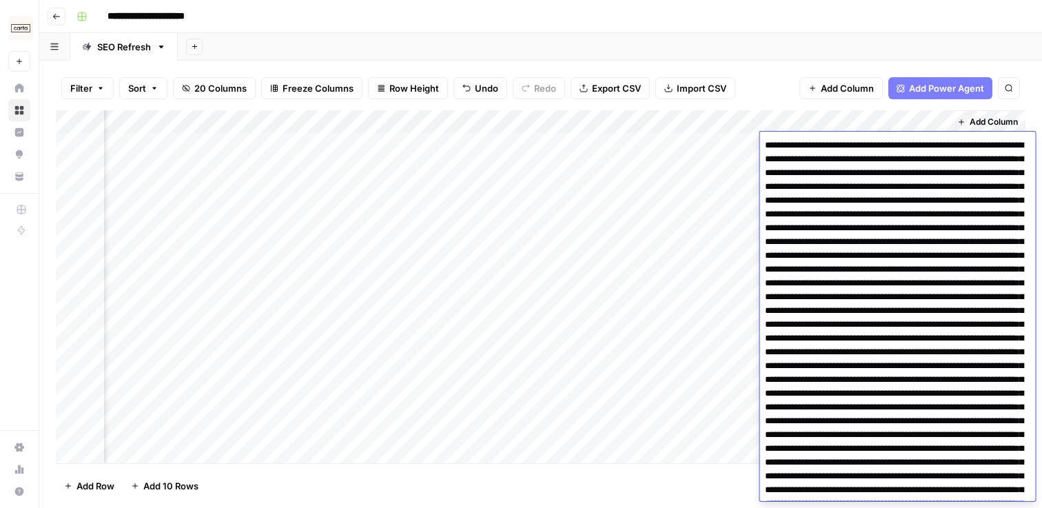
click at [757, 79] on div "Filter Sort 20 Columns Freeze Columns Row Height Undo Redo Export CSV Import CS…" at bounding box center [541, 88] width 970 height 44
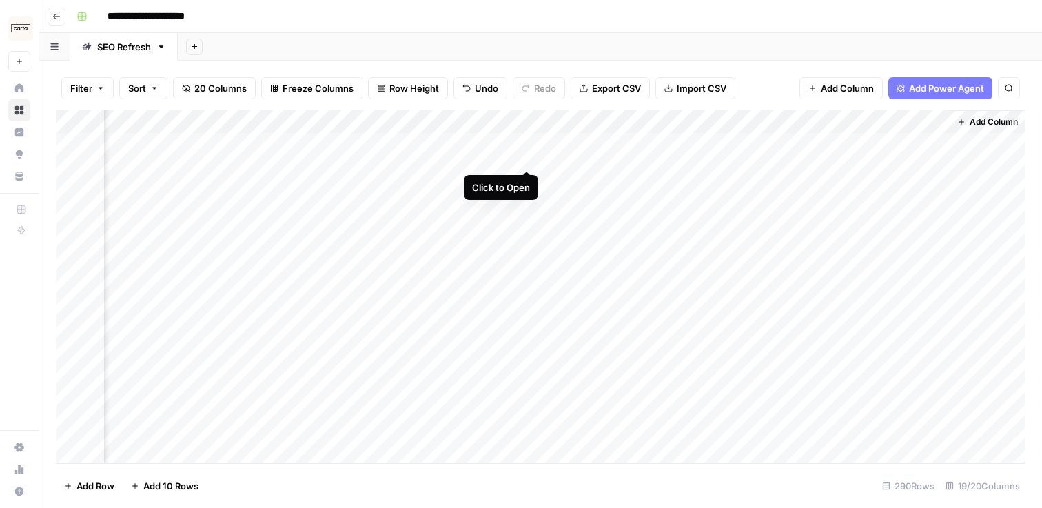
click at [525, 143] on div "Add Column" at bounding box center [541, 286] width 970 height 353
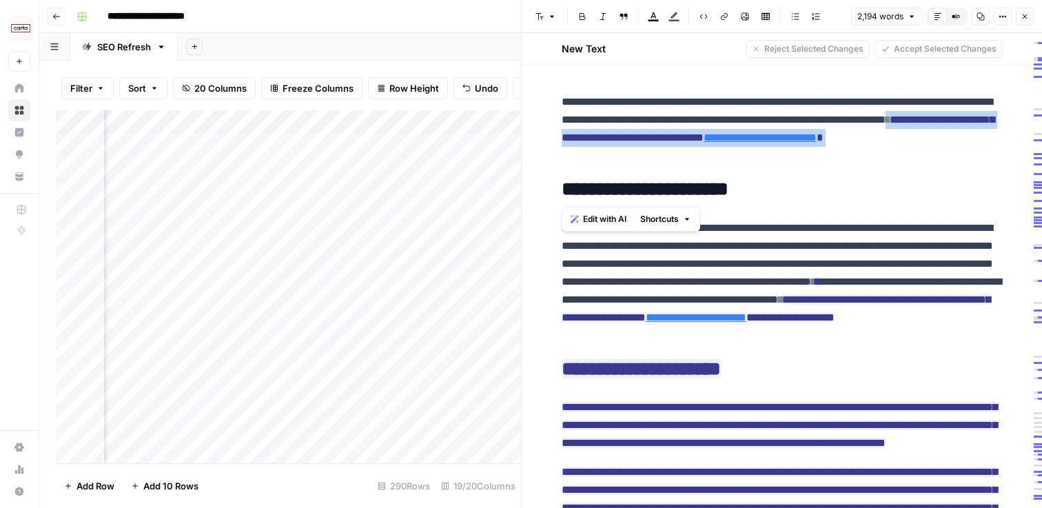
click at [1027, 18] on icon "button" at bounding box center [1025, 16] width 5 height 5
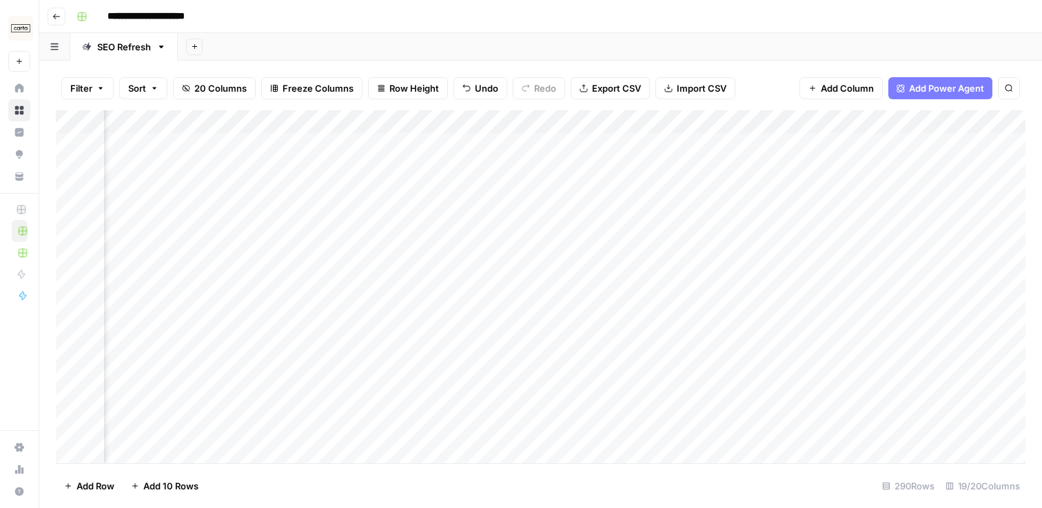
scroll to position [0, 2010]
click at [440, 319] on div "Add Column" at bounding box center [541, 286] width 970 height 353
click at [525, 143] on div "Add Column" at bounding box center [541, 286] width 970 height 353
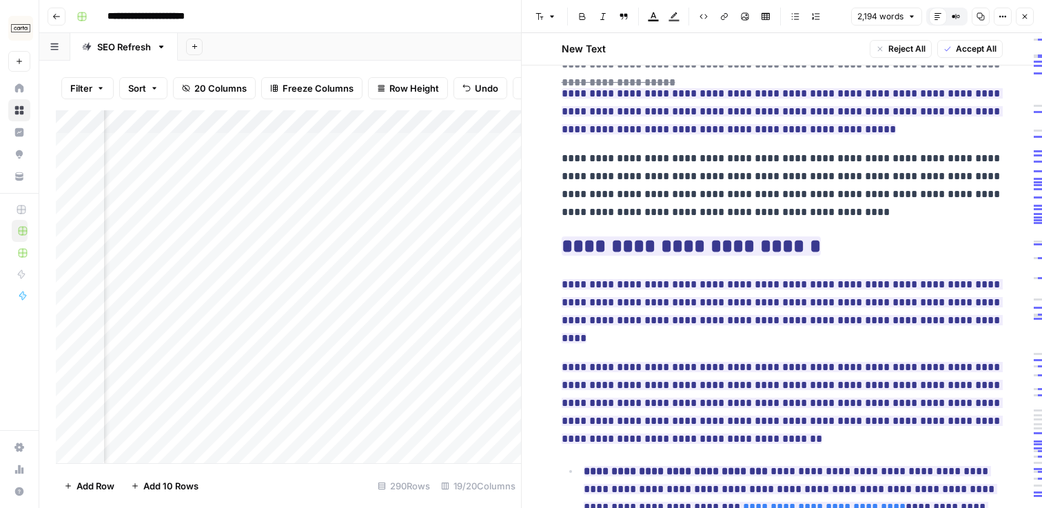
scroll to position [1065, 0]
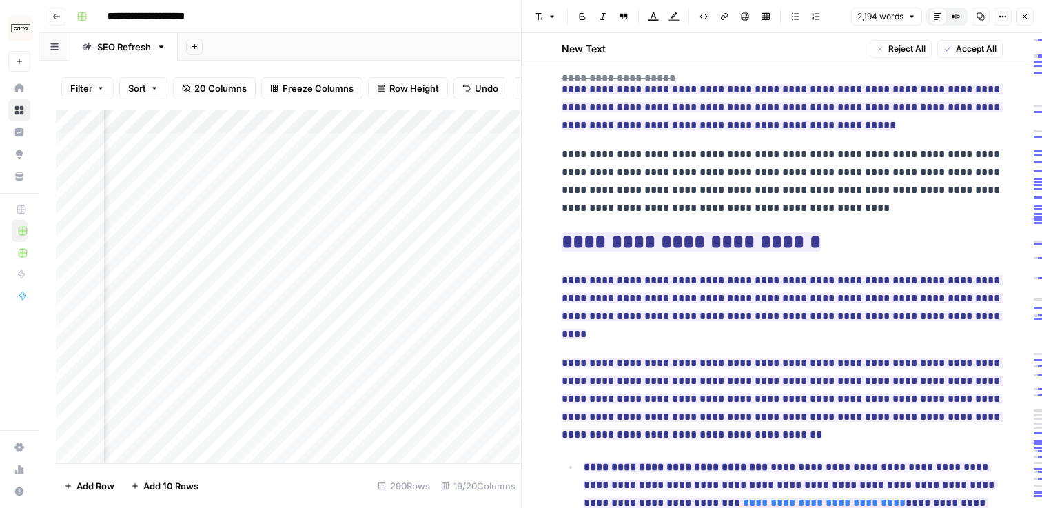
click at [1026, 13] on icon "button" at bounding box center [1025, 16] width 8 height 8
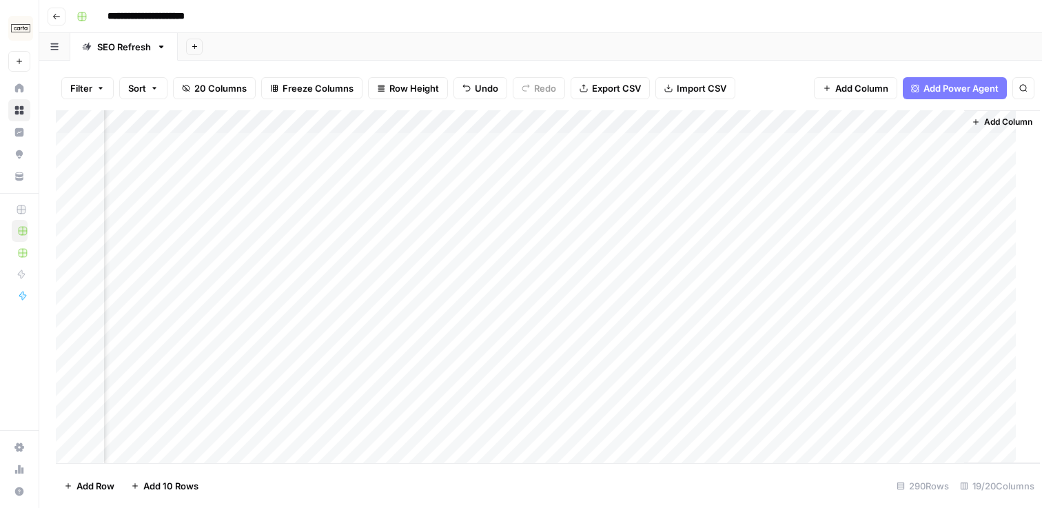
scroll to position [0, 1994]
click at [954, 119] on div "Add Column" at bounding box center [541, 286] width 970 height 353
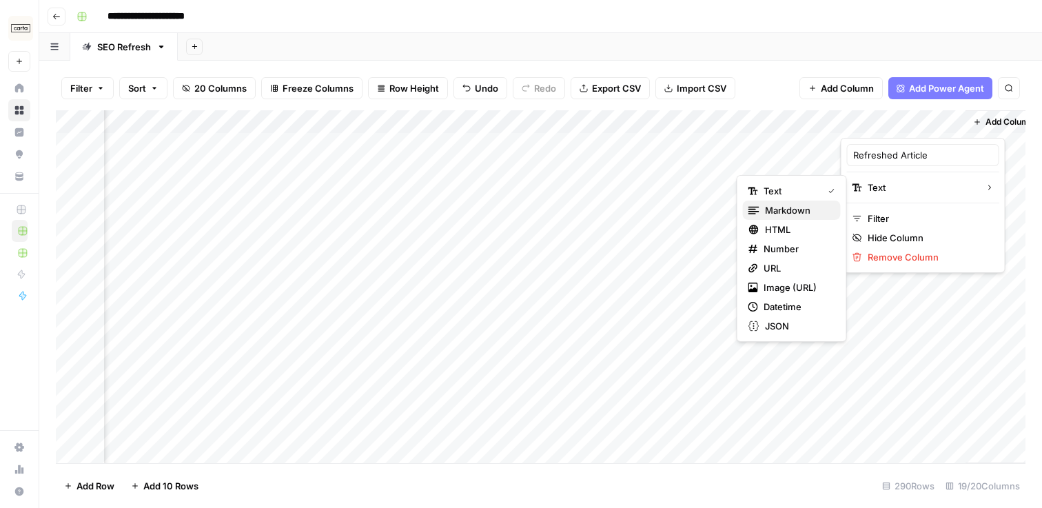
click at [821, 211] on span "Markdown" at bounding box center [797, 210] width 65 height 14
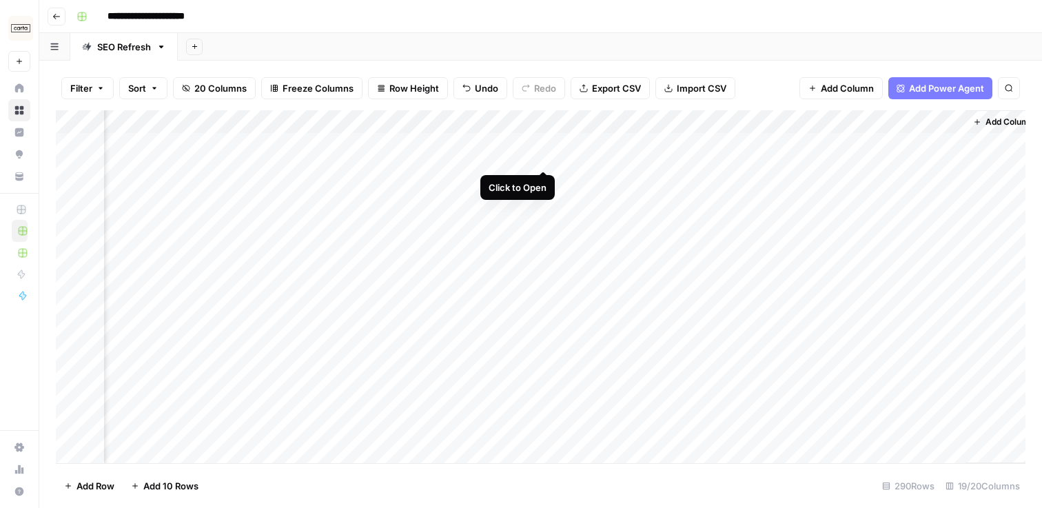
click at [544, 143] on div "Add Column" at bounding box center [541, 286] width 970 height 353
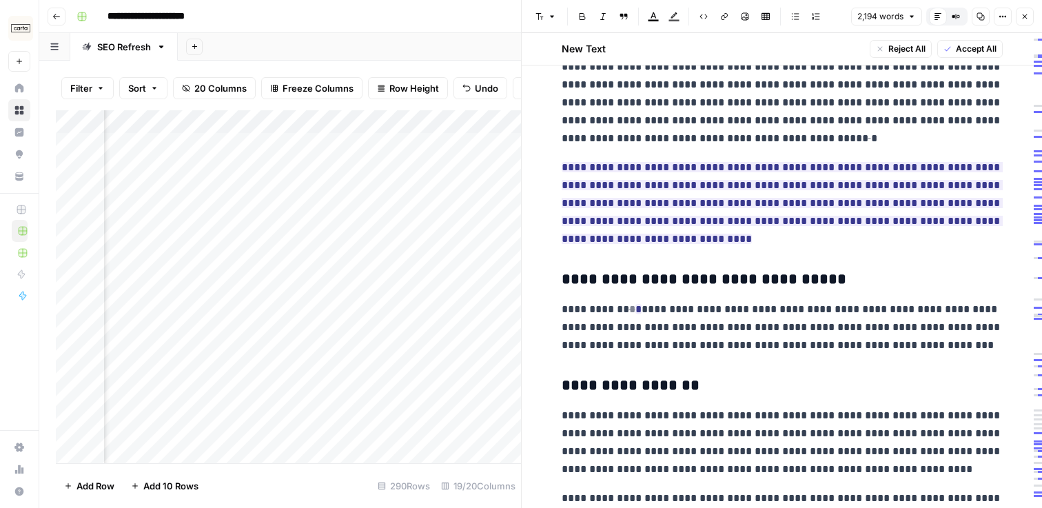
scroll to position [2093, 0]
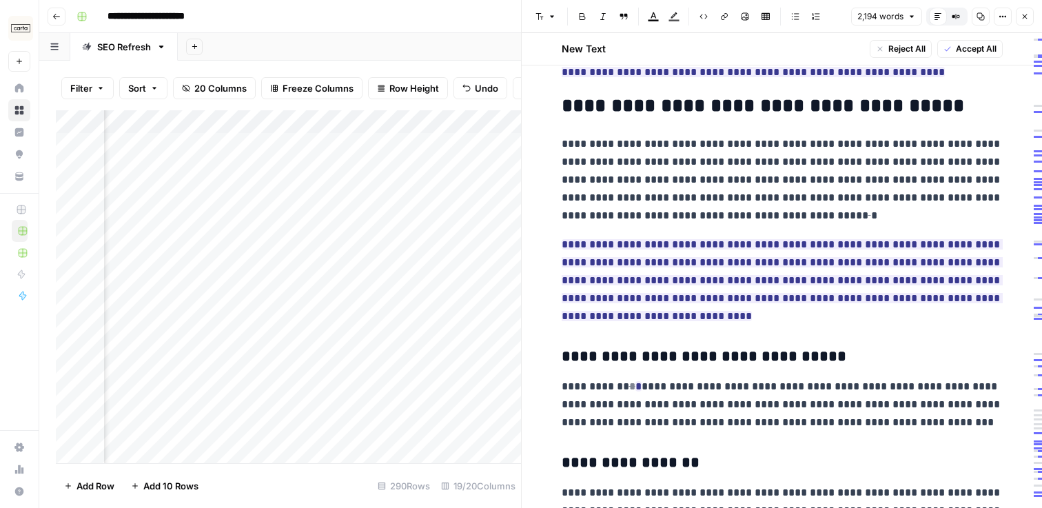
click at [1025, 17] on icon "button" at bounding box center [1025, 16] width 5 height 5
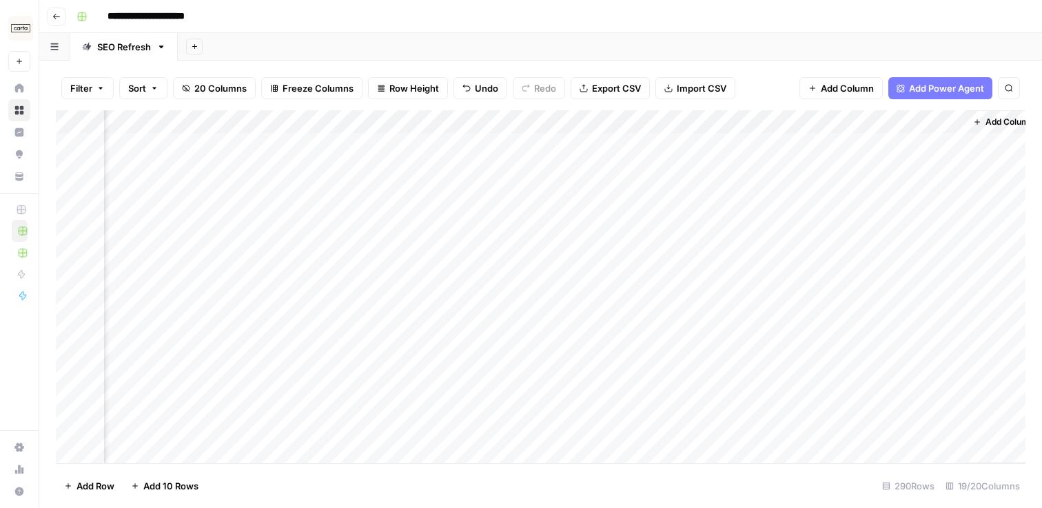
click at [543, 145] on div "Add Column" at bounding box center [541, 286] width 970 height 353
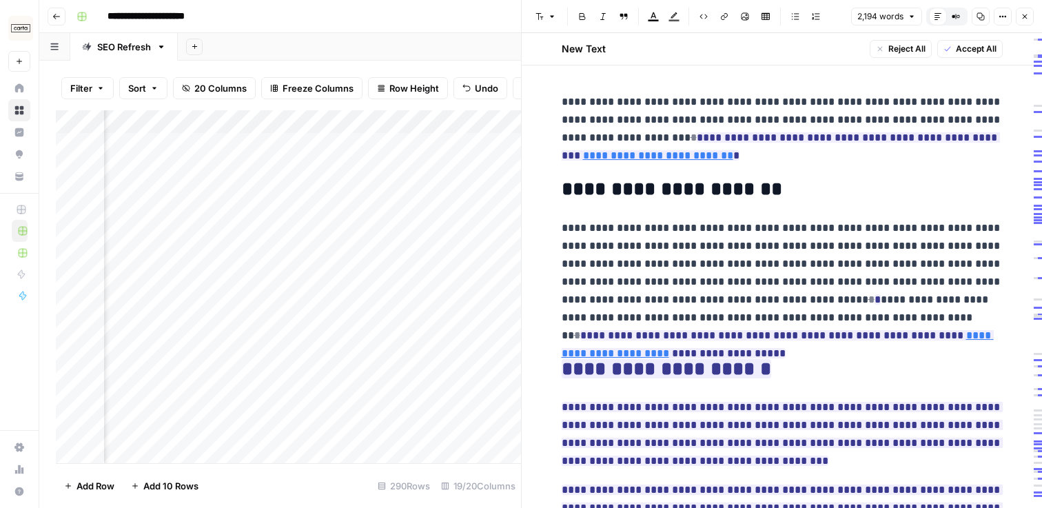
click at [1024, 19] on icon "button" at bounding box center [1025, 16] width 8 height 8
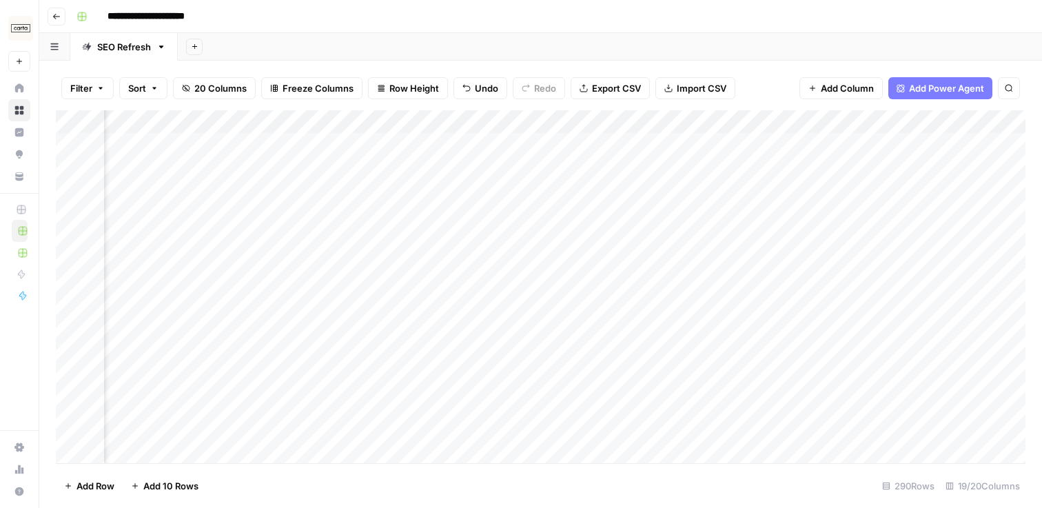
scroll to position [0, 1672]
click at [381, 121] on div "Add Column" at bounding box center [541, 286] width 970 height 353
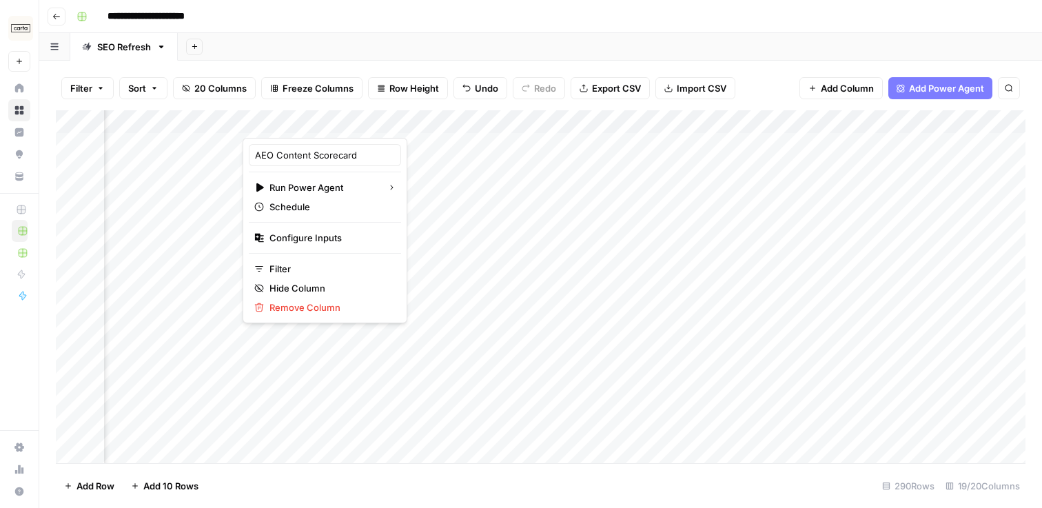
click at [432, 27] on header "**********" at bounding box center [540, 16] width 1003 height 33
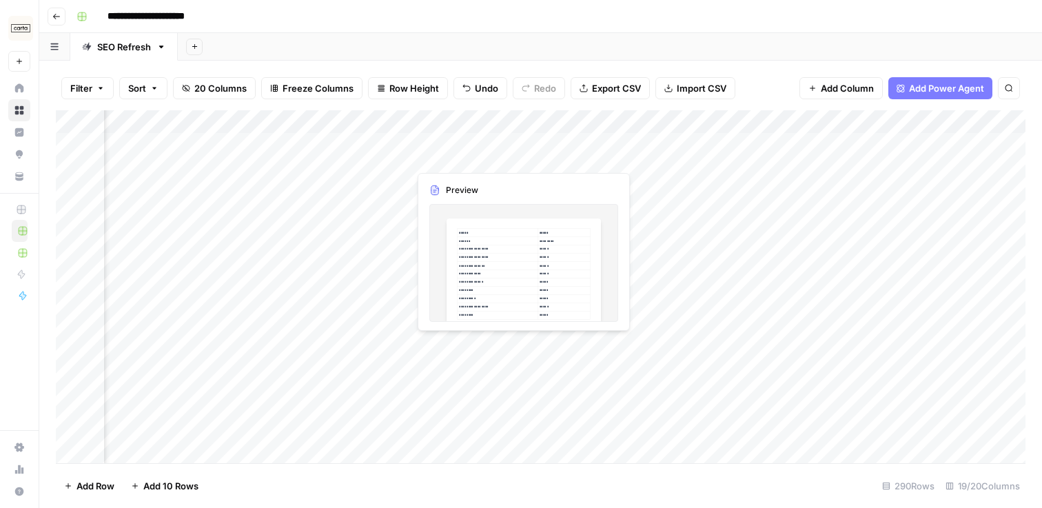
scroll to position [0, 1859]
click at [314, 141] on div "Add Column" at bounding box center [541, 286] width 970 height 353
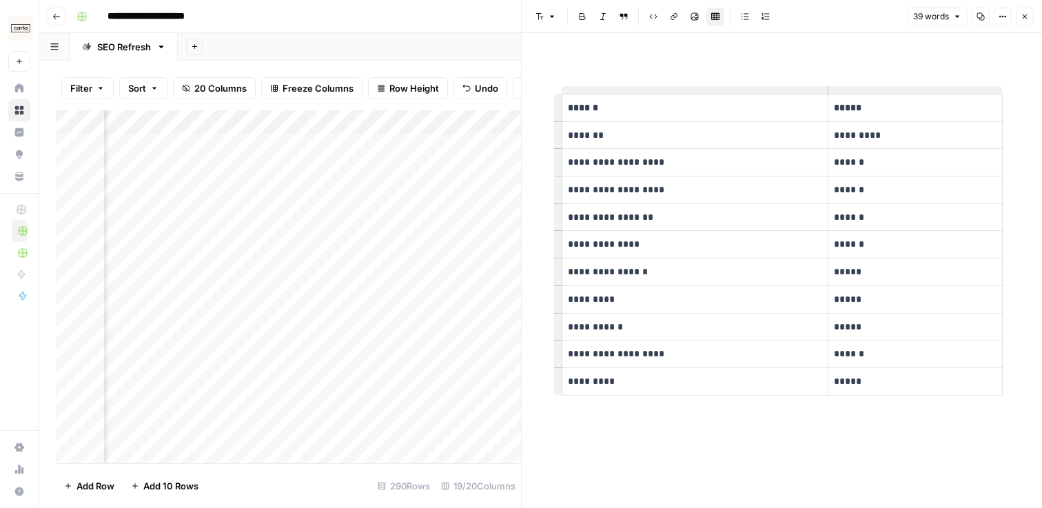
click at [1026, 12] on icon "button" at bounding box center [1025, 16] width 8 height 8
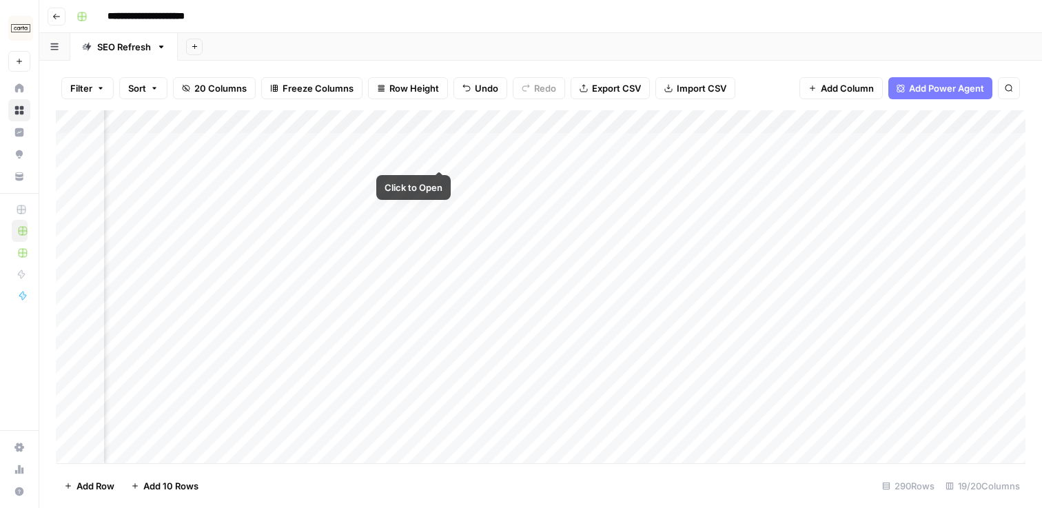
click at [441, 146] on div "Add Column" at bounding box center [541, 286] width 970 height 353
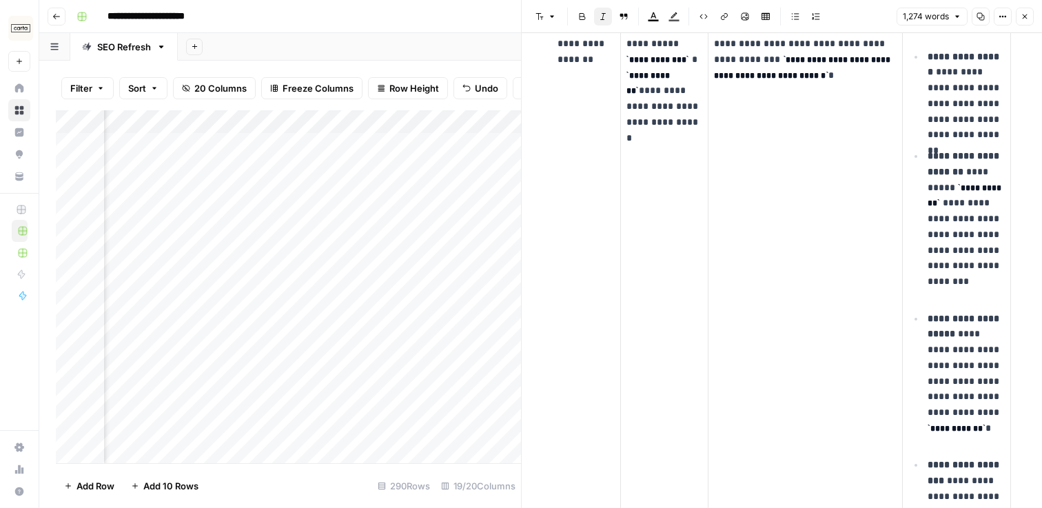
scroll to position [1277, 0]
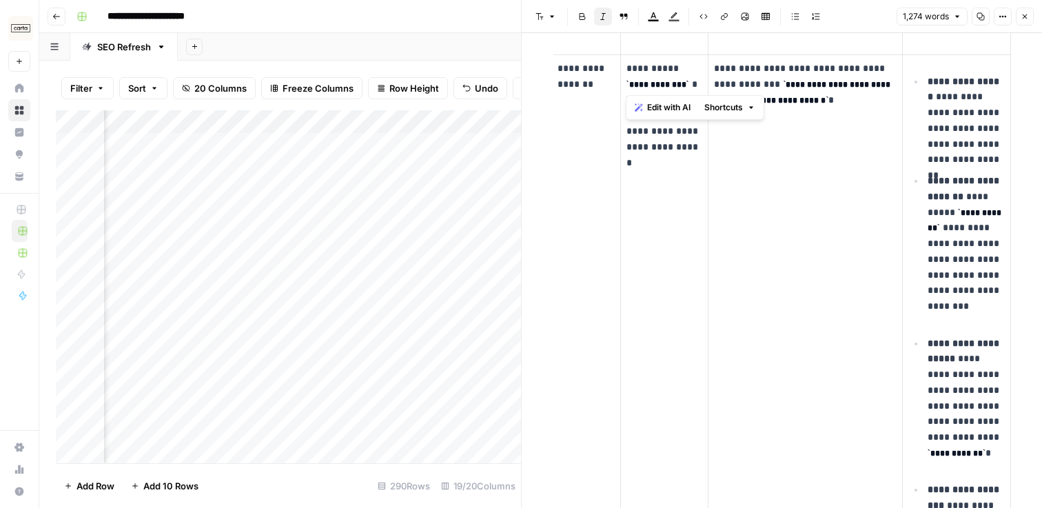
drag, startPoint x: 627, startPoint y: 70, endPoint x: 700, endPoint y: 85, distance: 73.8
click at [700, 85] on p "**********" at bounding box center [665, 123] width 77 height 125
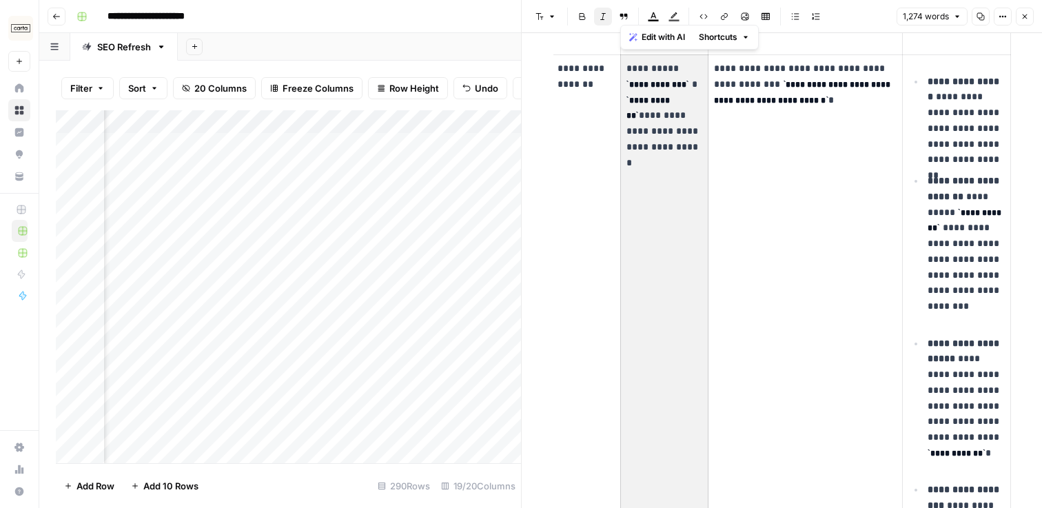
drag, startPoint x: 627, startPoint y: 72, endPoint x: 702, endPoint y: 91, distance: 77.4
click at [702, 91] on p "**********" at bounding box center [665, 123] width 77 height 125
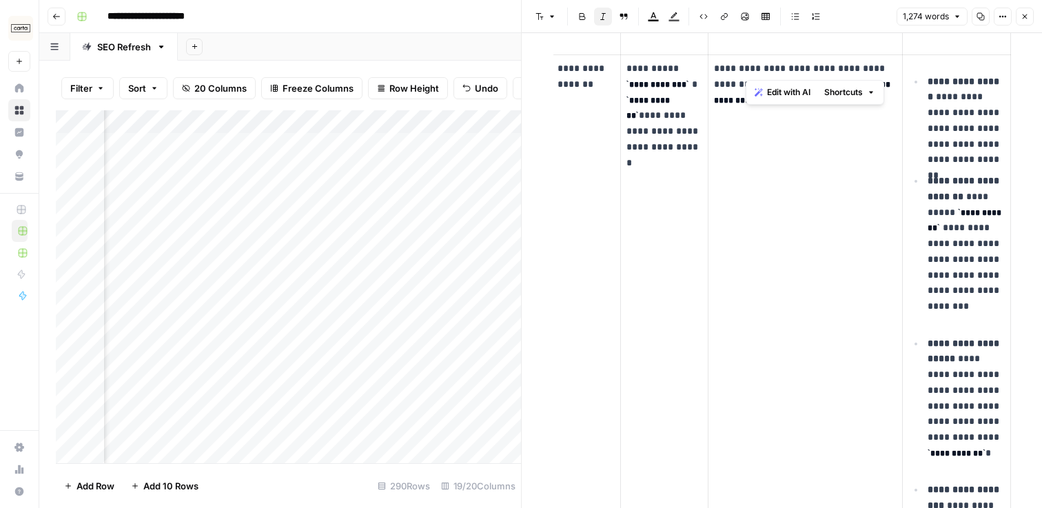
drag, startPoint x: 746, startPoint y: 68, endPoint x: 852, endPoint y: 68, distance: 106.2
click at [852, 68] on p "**********" at bounding box center [805, 92] width 182 height 63
click at [851, 122] on p "**********" at bounding box center [805, 92] width 182 height 63
drag, startPoint x: 630, startPoint y: 83, endPoint x: 698, endPoint y: 83, distance: 67.6
click at [689, 83] on code "**********" at bounding box center [658, 84] width 63 height 9
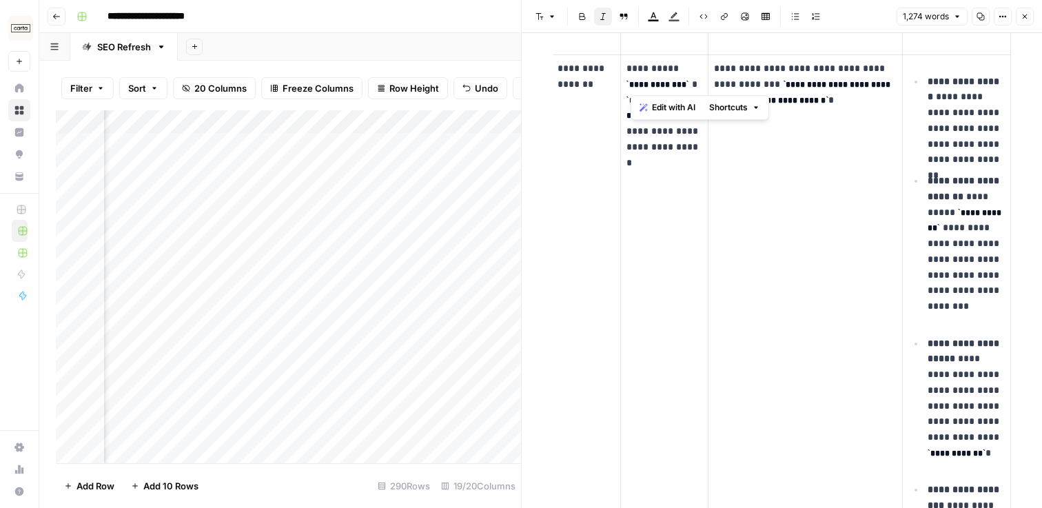
click at [863, 154] on td "**********" at bounding box center [806, 421] width 194 height 733
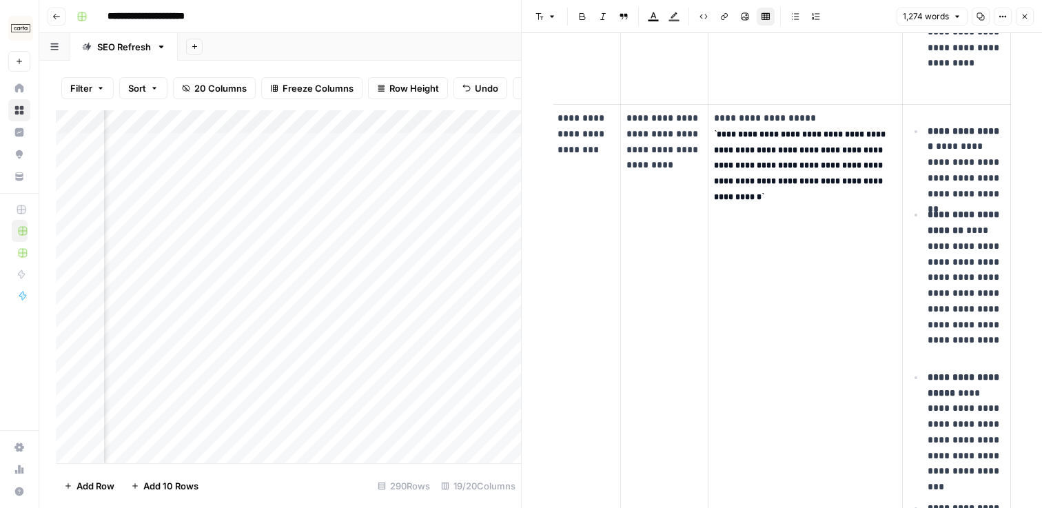
scroll to position [1964, 0]
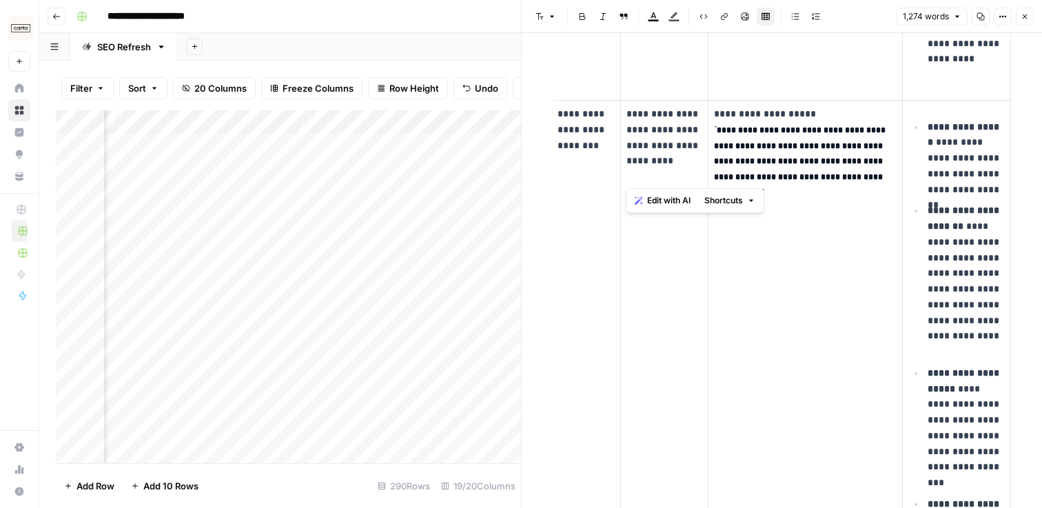
drag, startPoint x: 629, startPoint y: 118, endPoint x: 671, endPoint y: 173, distance: 69.4
click at [671, 174] on p "**********" at bounding box center [665, 145] width 77 height 79
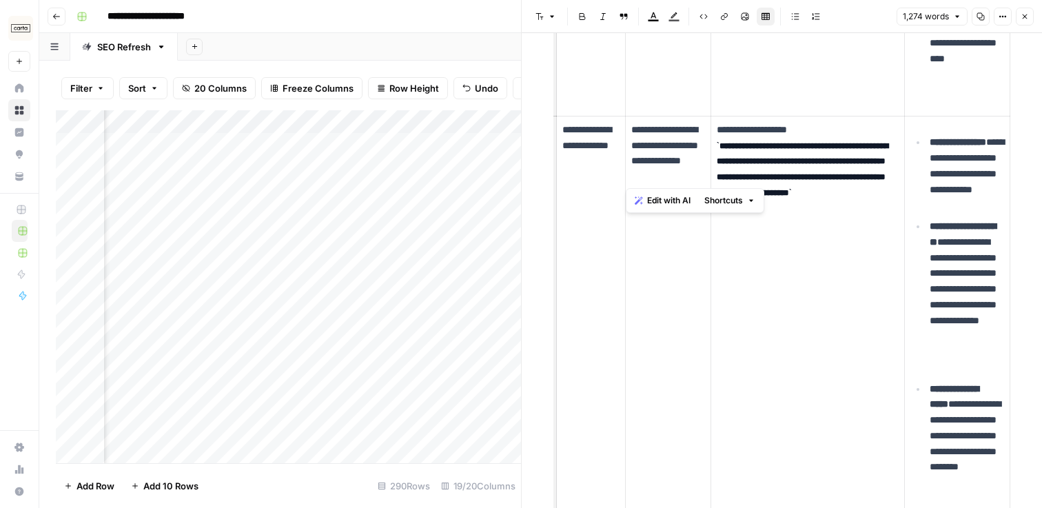
scroll to position [0, 112]
click at [191, 148] on div "Add Column" at bounding box center [288, 286] width 465 height 353
click at [1006, 212] on td "**********" at bounding box center [957, 459] width 105 height 686
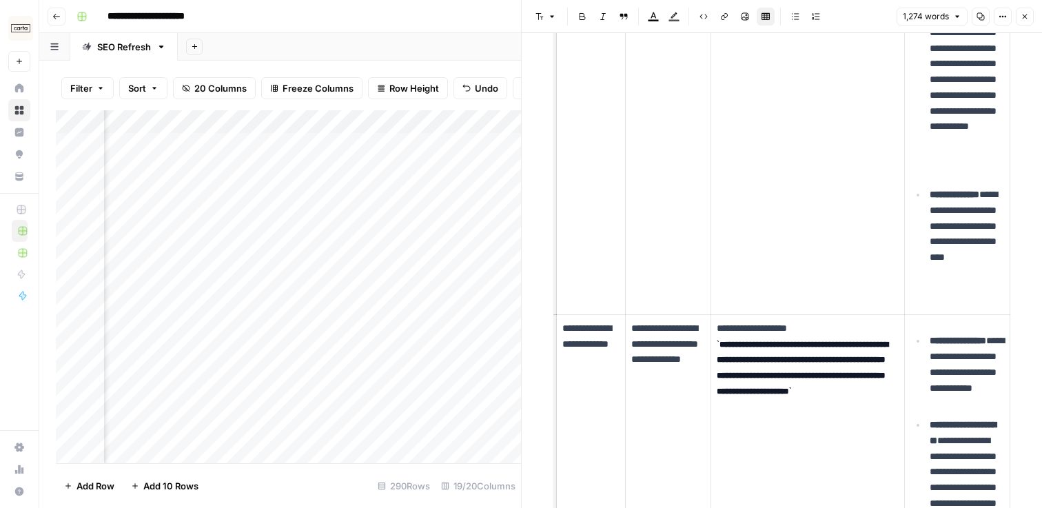
scroll to position [1757, 0]
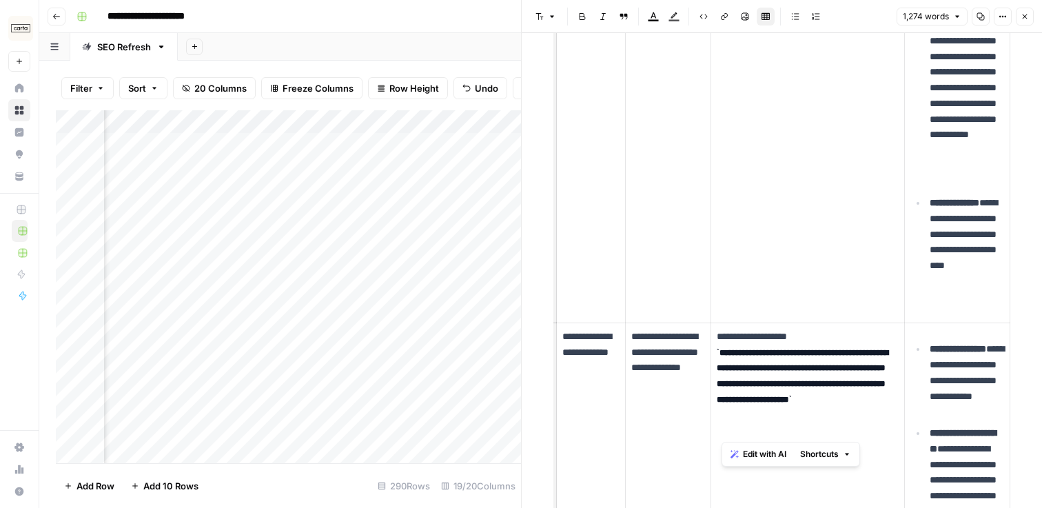
drag, startPoint x: 723, startPoint y: 356, endPoint x: 879, endPoint y: 429, distance: 172.7
click at [879, 429] on p "**********" at bounding box center [808, 384] width 182 height 110
click at [877, 437] on p "**********" at bounding box center [808, 384] width 182 height 110
click at [1027, 17] on icon "button" at bounding box center [1025, 16] width 8 height 8
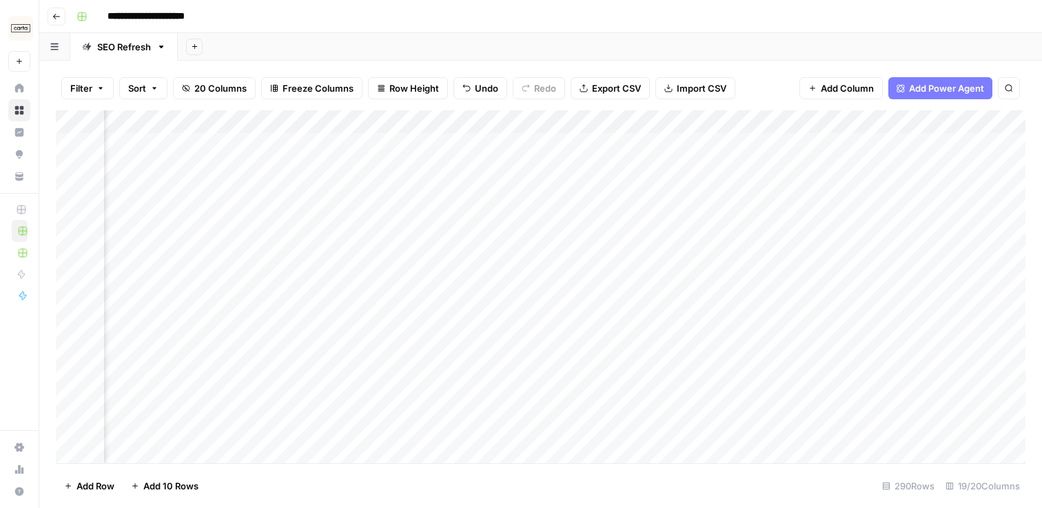
scroll to position [0, 1367]
click at [683, 147] on div "Add Column" at bounding box center [541, 286] width 970 height 353
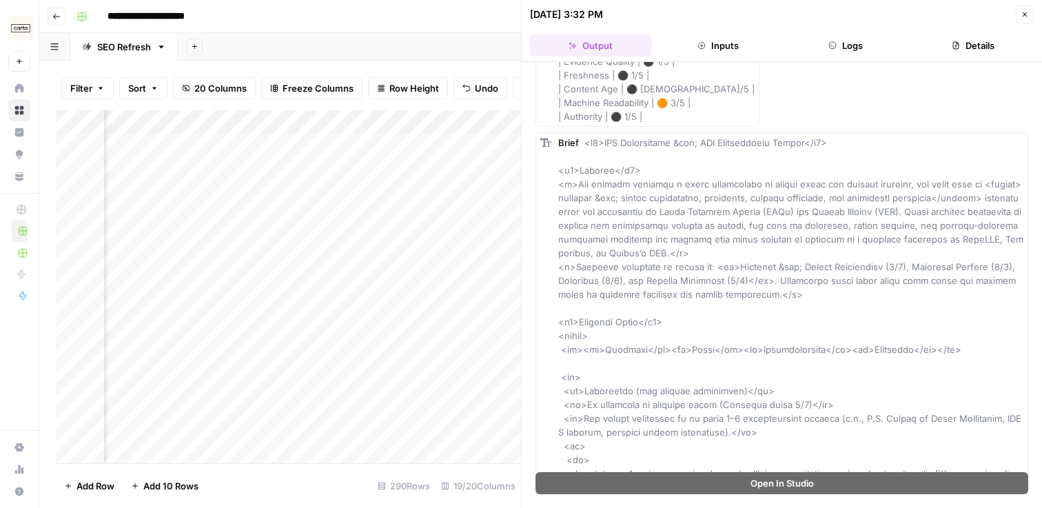
scroll to position [157, 0]
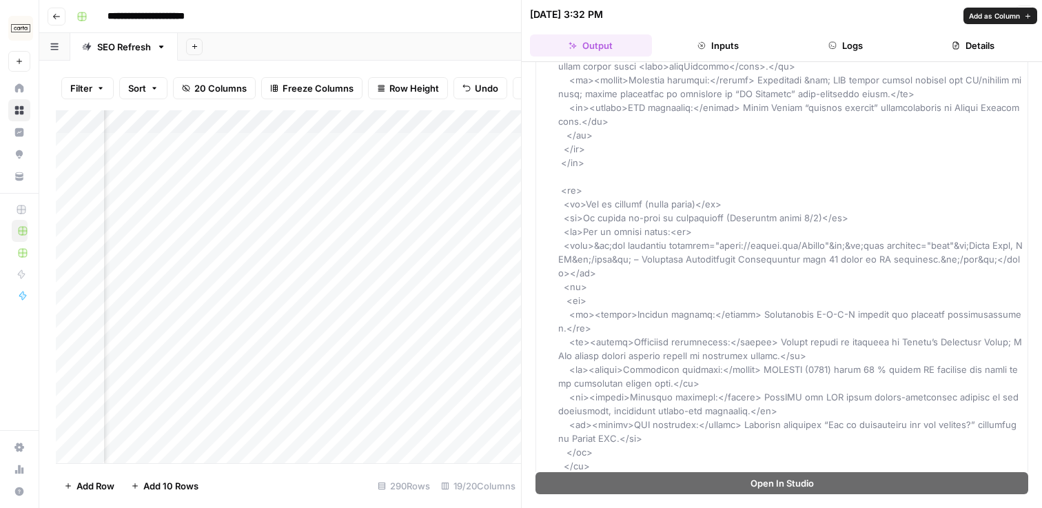
scroll to position [829, 0]
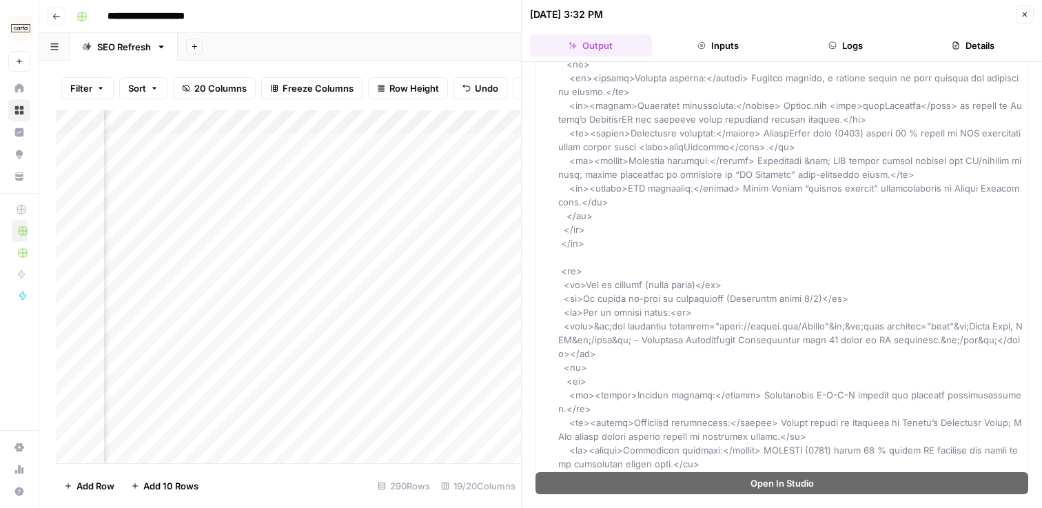
click at [1023, 20] on button "Close" at bounding box center [1025, 15] width 18 height 18
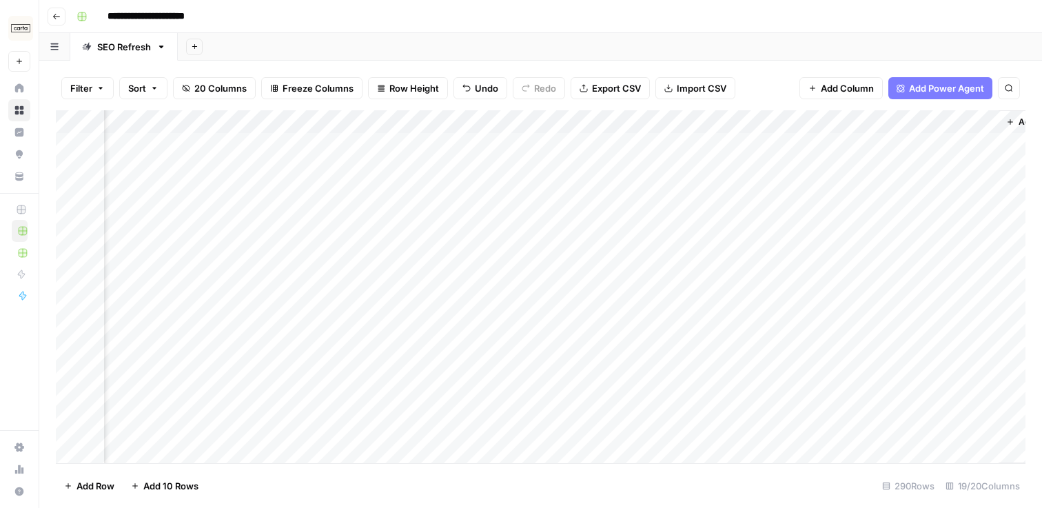
scroll to position [0, 1931]
click at [506, 123] on div "Add Column" at bounding box center [541, 286] width 970 height 353
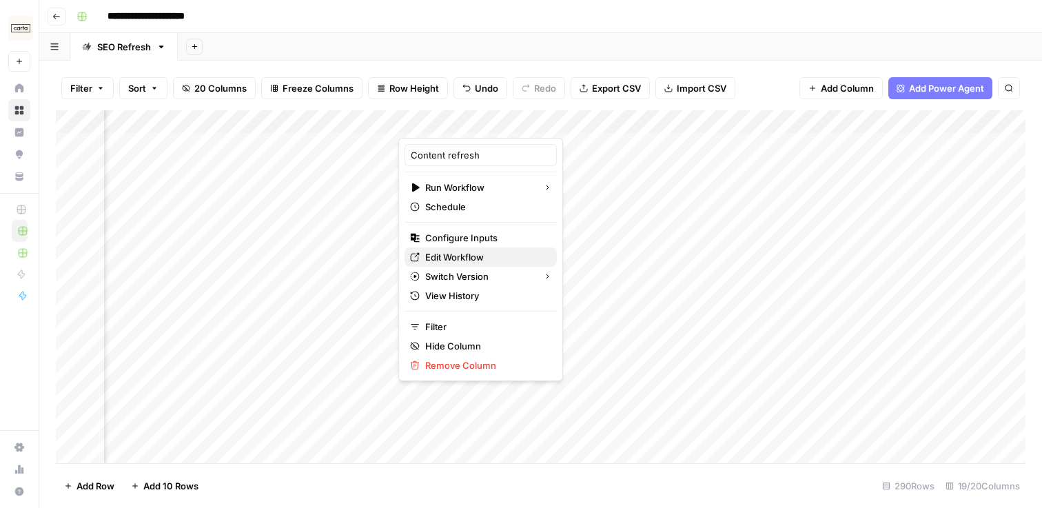
click at [487, 254] on span "Edit Workflow" at bounding box center [485, 257] width 121 height 14
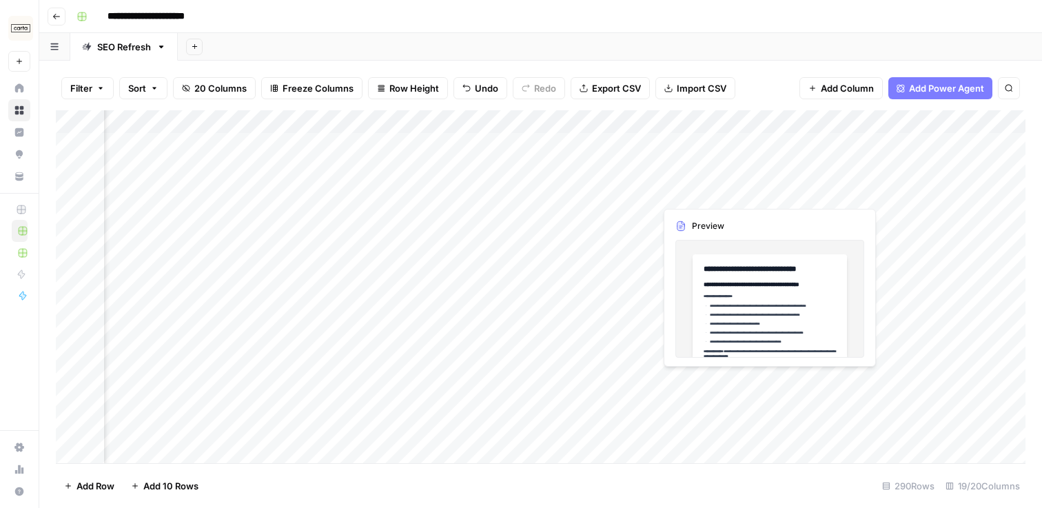
scroll to position [0, 2010]
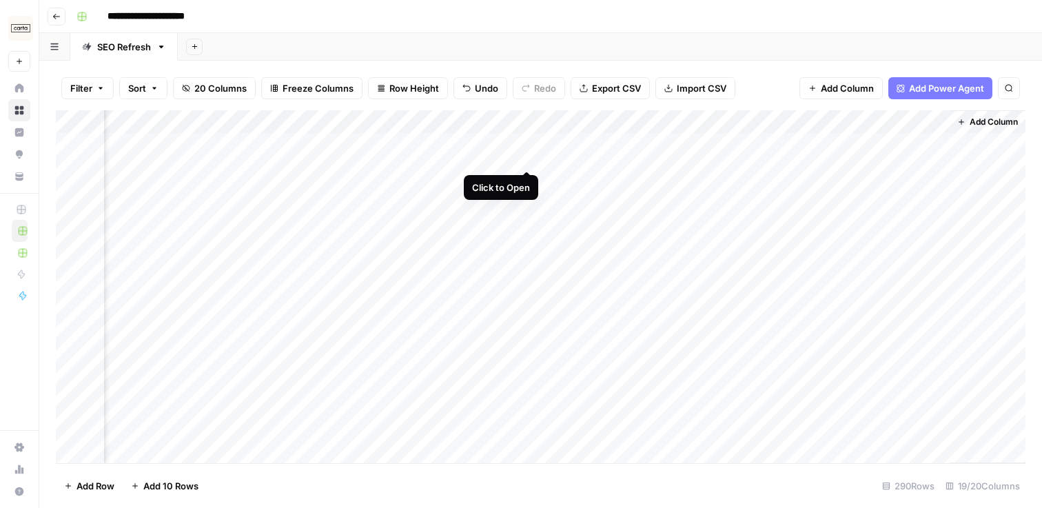
click at [529, 145] on div "Add Column" at bounding box center [541, 286] width 970 height 353
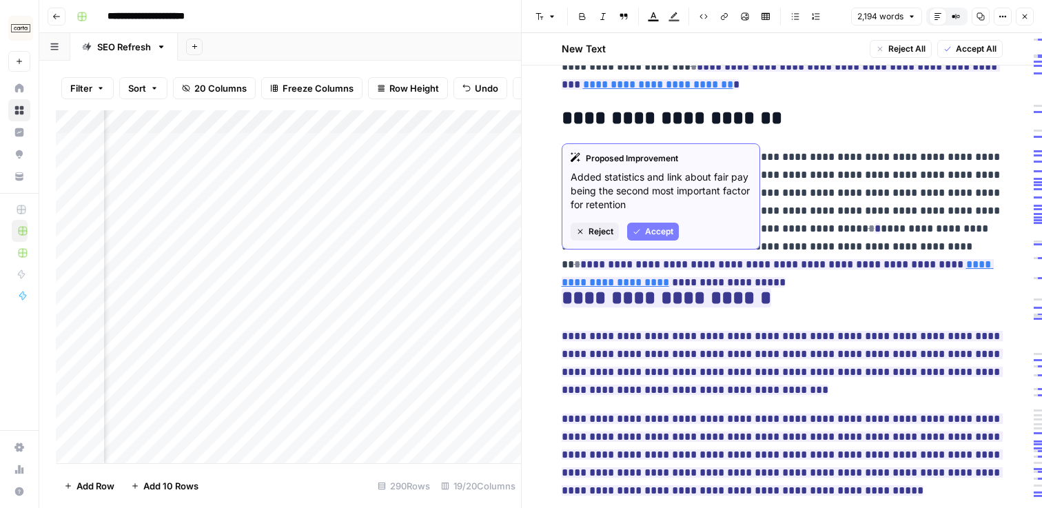
scroll to position [116, 0]
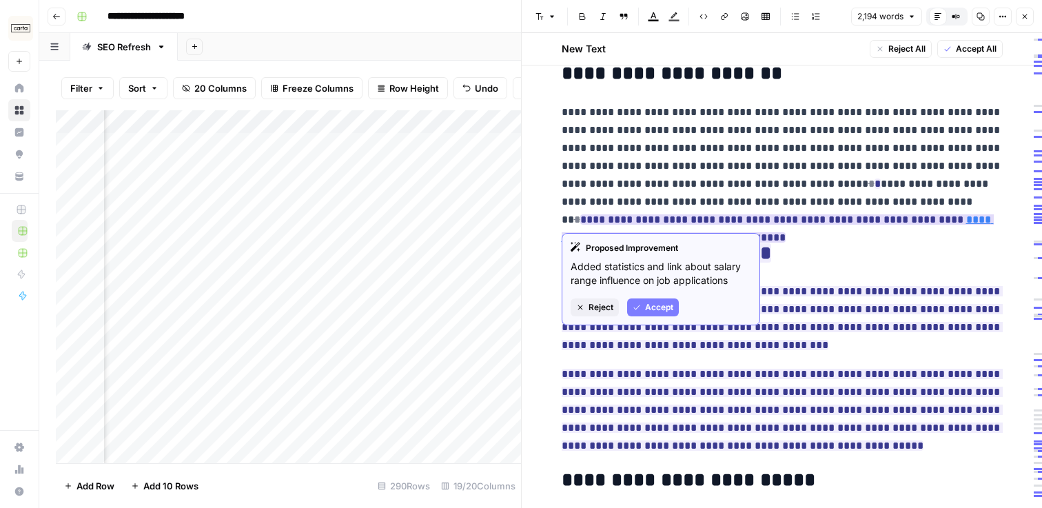
click at [854, 219] on link "**********" at bounding box center [778, 228] width 432 height 28
click at [831, 220] on link "**********" at bounding box center [778, 228] width 432 height 28
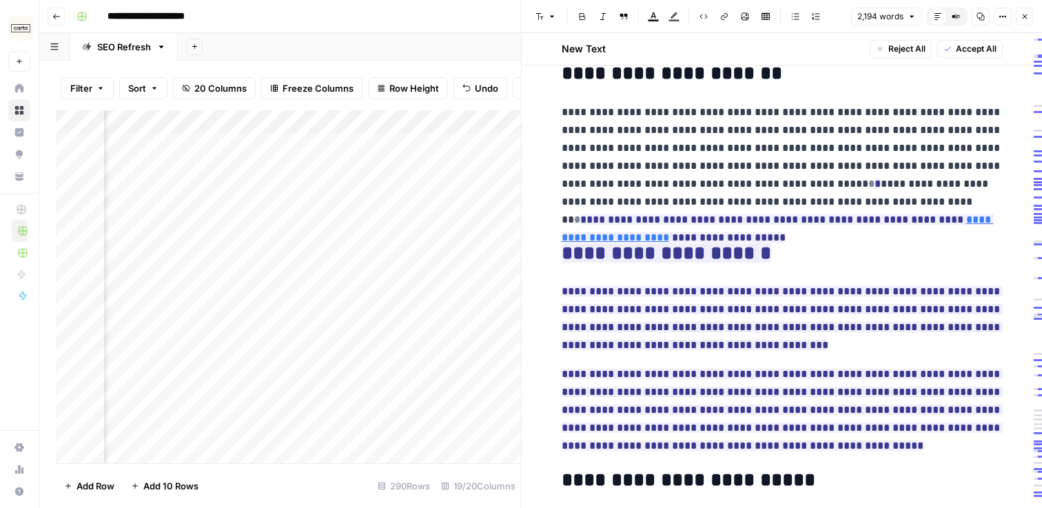
click at [835, 256] on h2 "**********" at bounding box center [782, 254] width 441 height 22
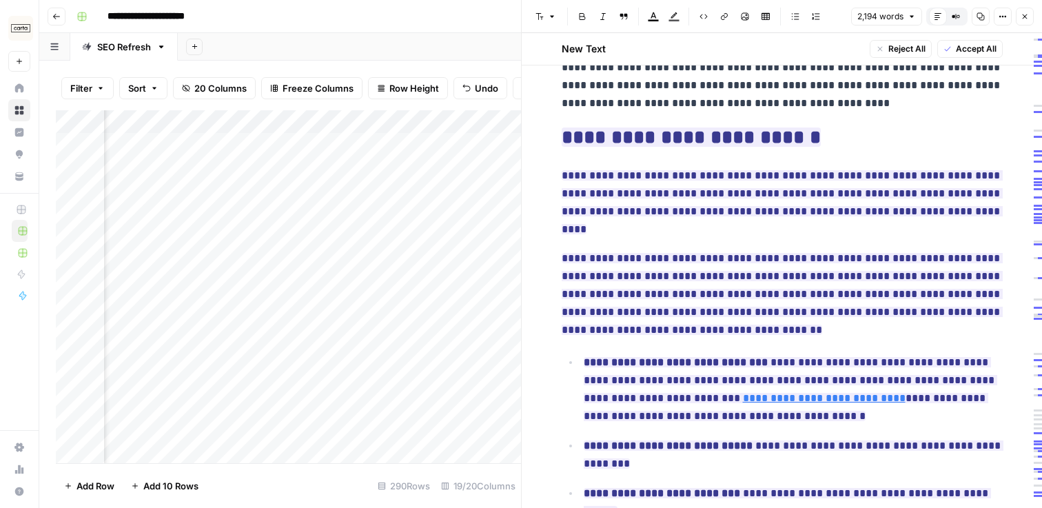
scroll to position [1173, 0]
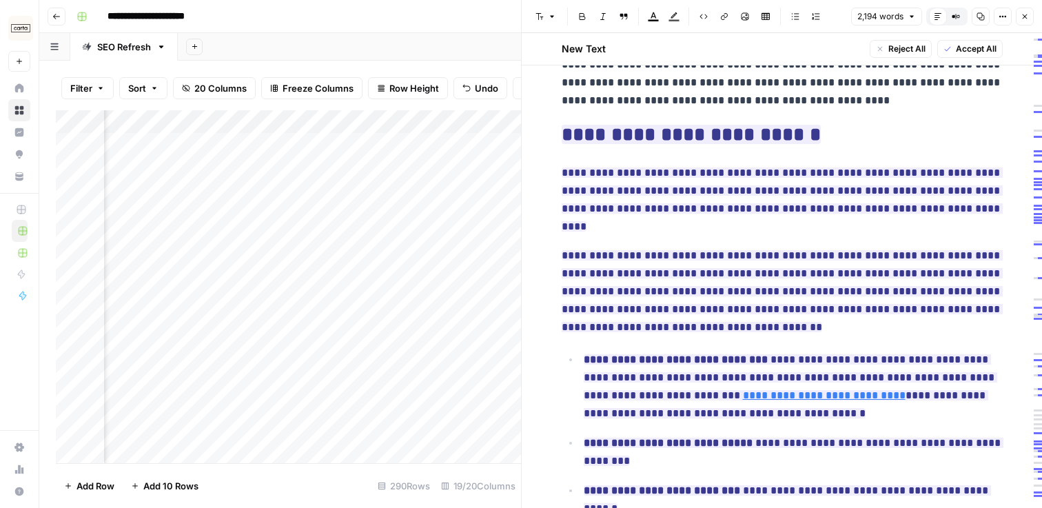
click at [811, 394] on p "**********" at bounding box center [793, 387] width 419 height 72
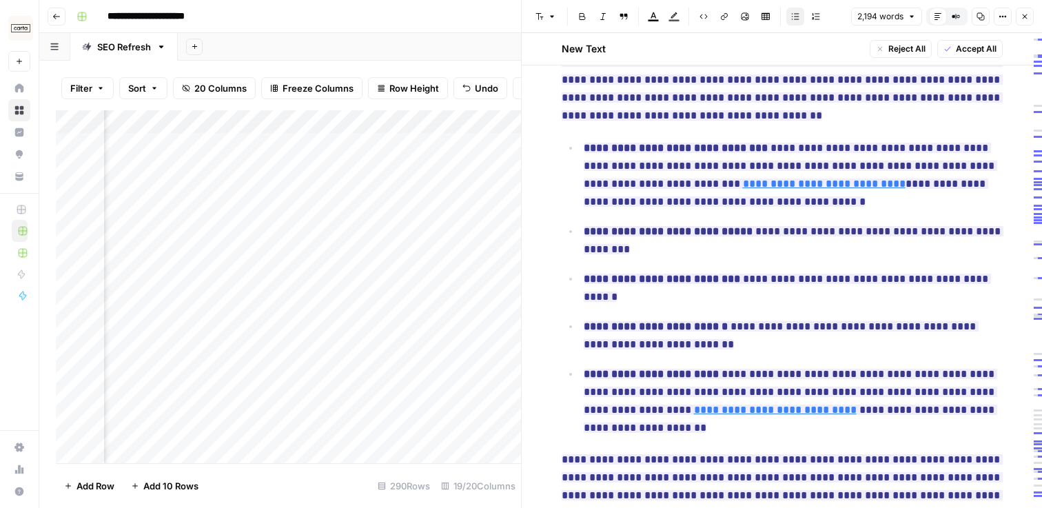
scroll to position [1382, 0]
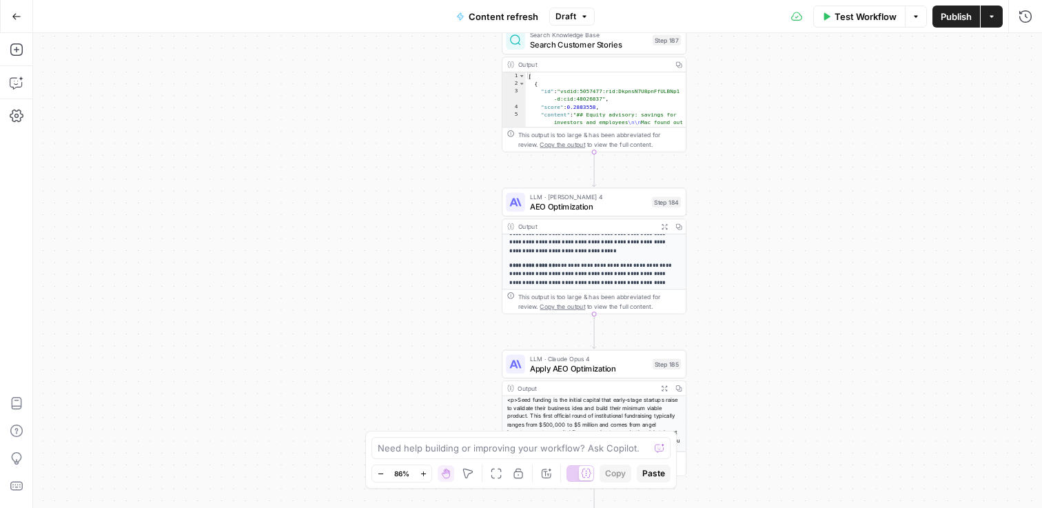
scroll to position [152, 0]
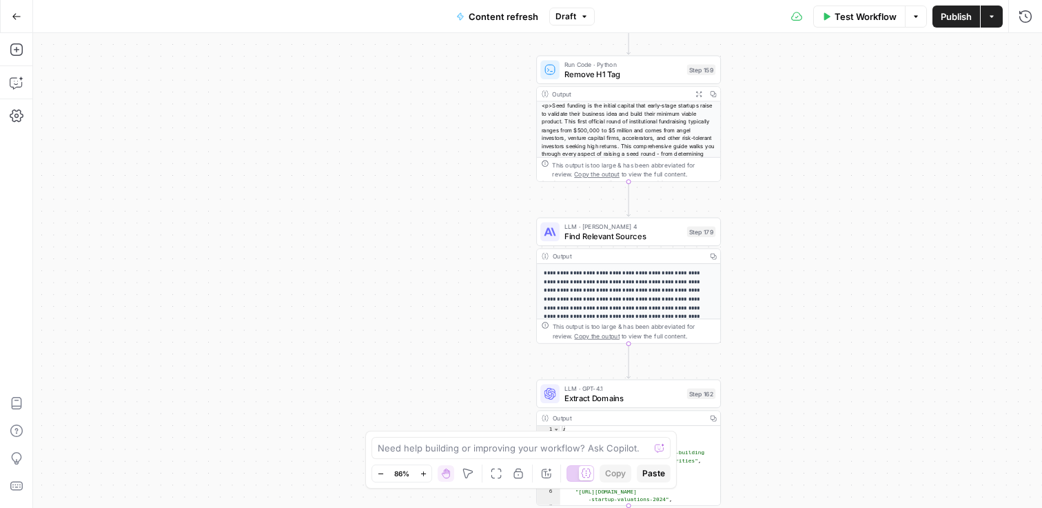
click at [680, 309] on p "**********" at bounding box center [629, 308] width 170 height 79
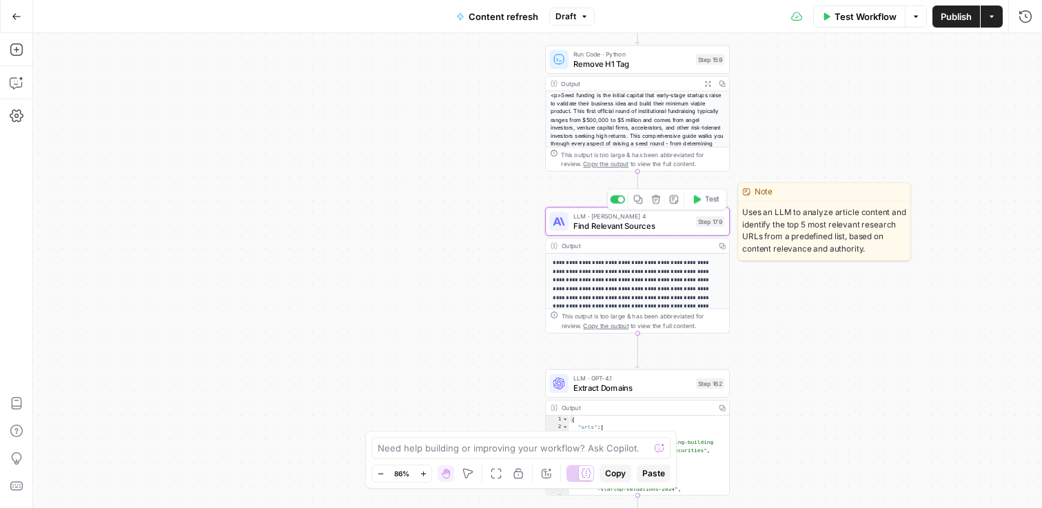
click at [668, 226] on span "Find Relevant Sources" at bounding box center [633, 226] width 118 height 12
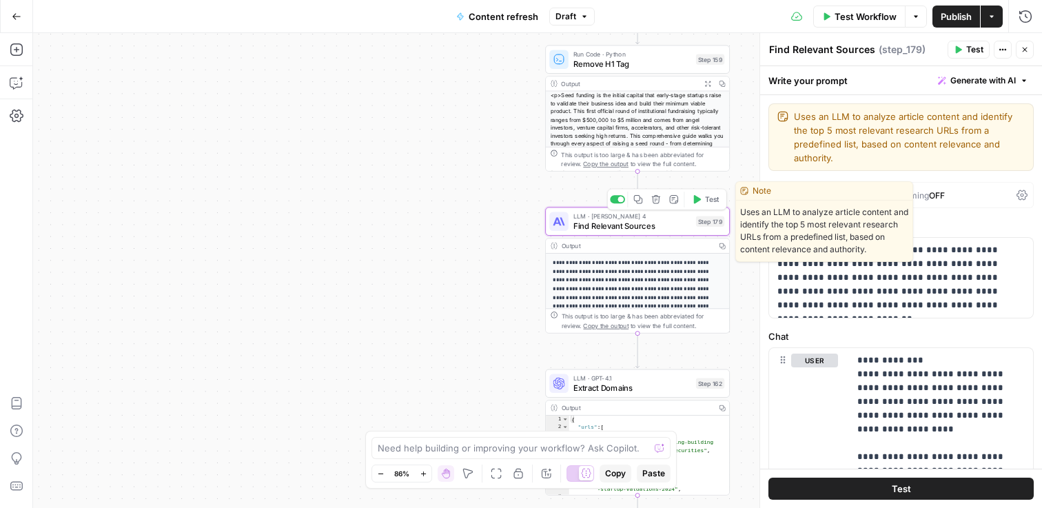
click at [668, 226] on span "Find Relevant Sources" at bounding box center [633, 226] width 118 height 12
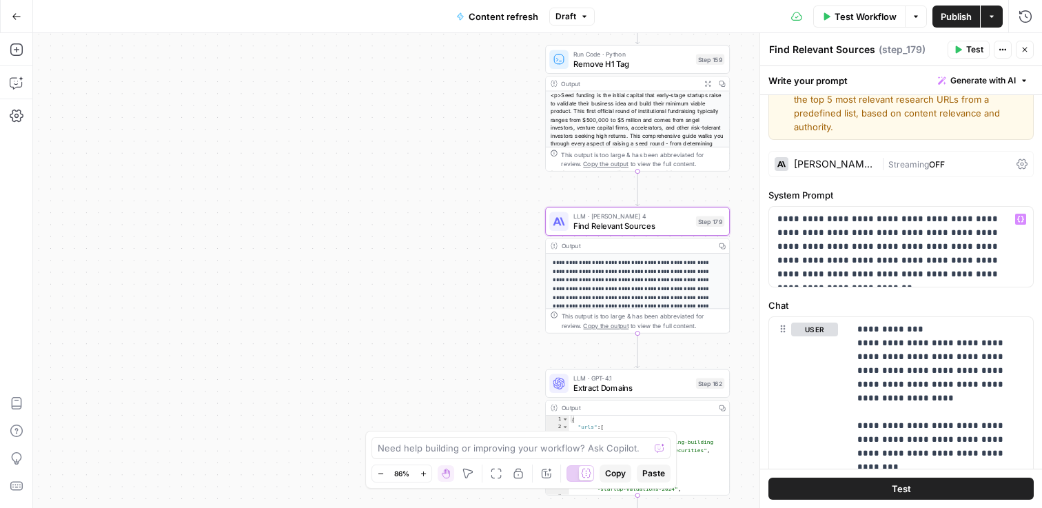
scroll to position [36, 0]
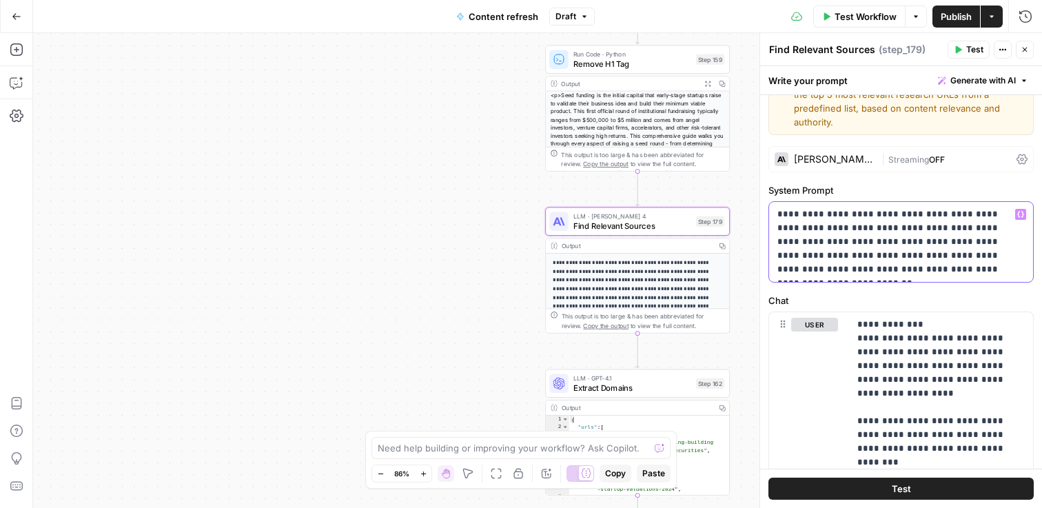
click at [956, 271] on p "**********" at bounding box center [902, 242] width 248 height 69
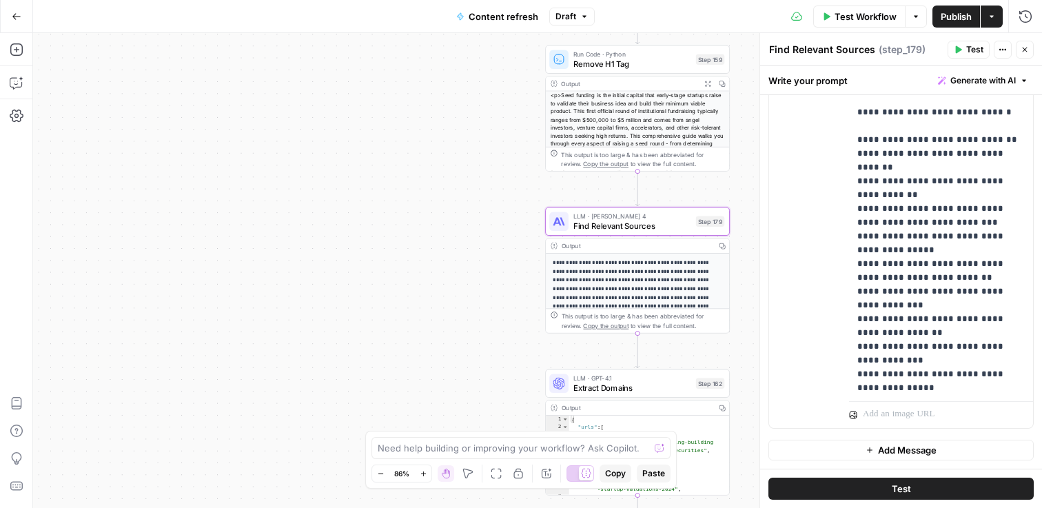
scroll to position [0, 0]
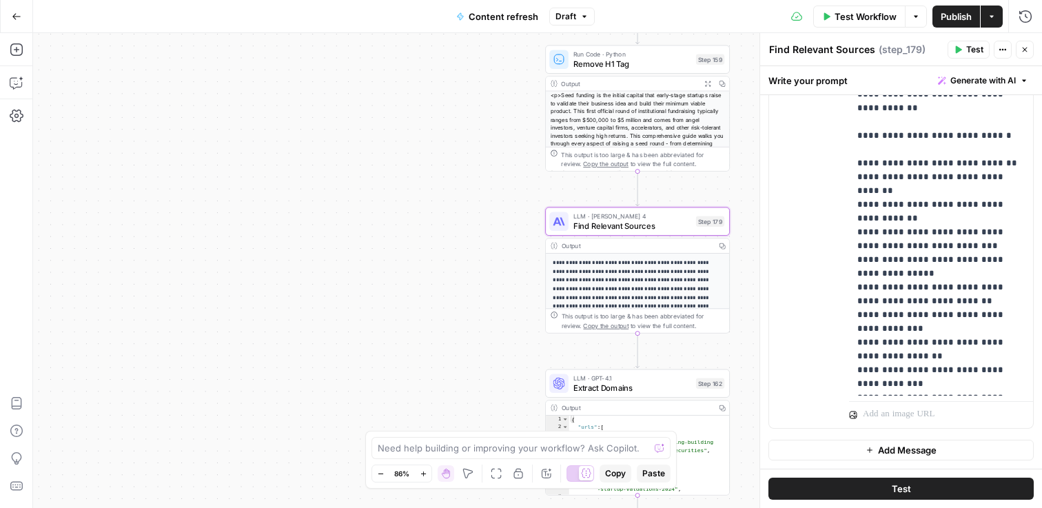
click at [1023, 50] on icon "button" at bounding box center [1025, 50] width 8 height 8
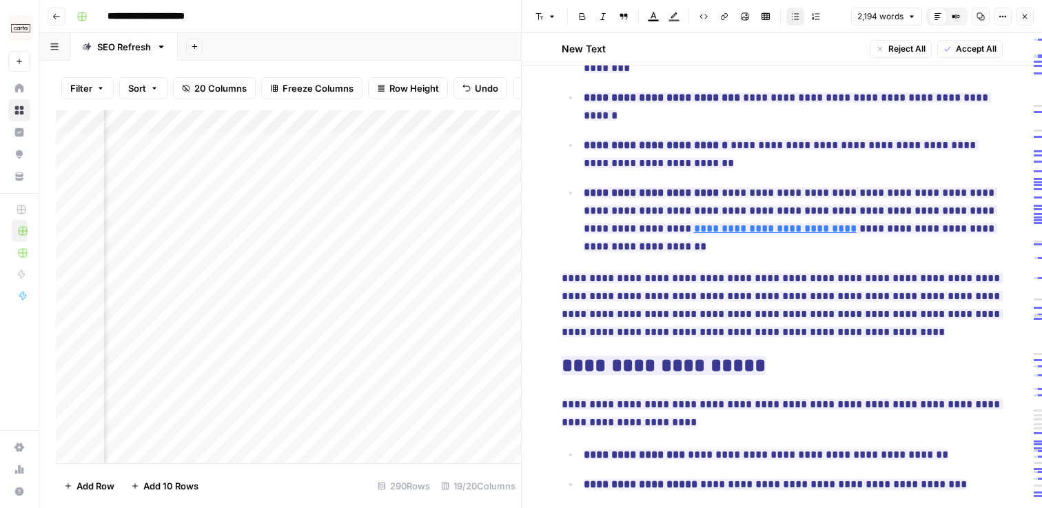
scroll to position [1569, 0]
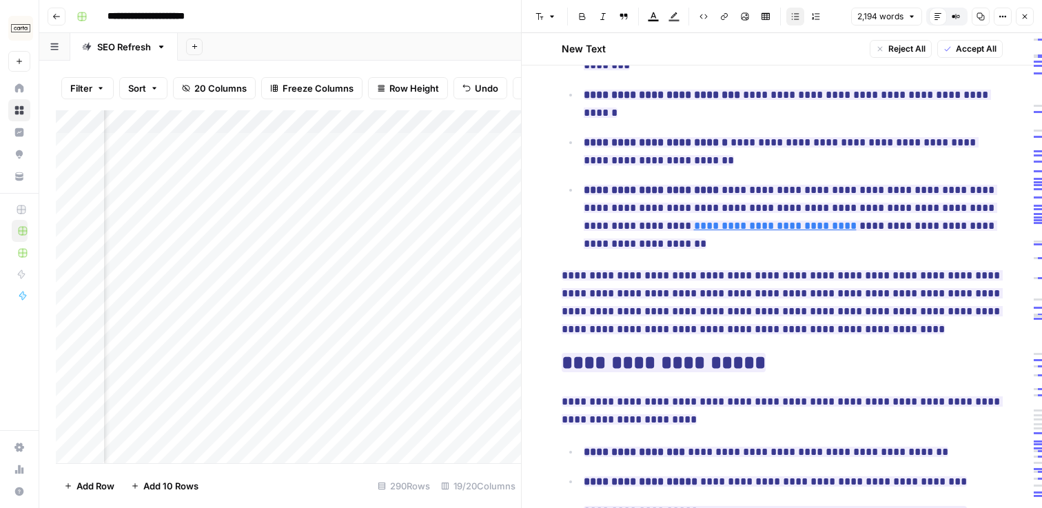
click at [801, 352] on h2 "**********" at bounding box center [782, 363] width 441 height 22
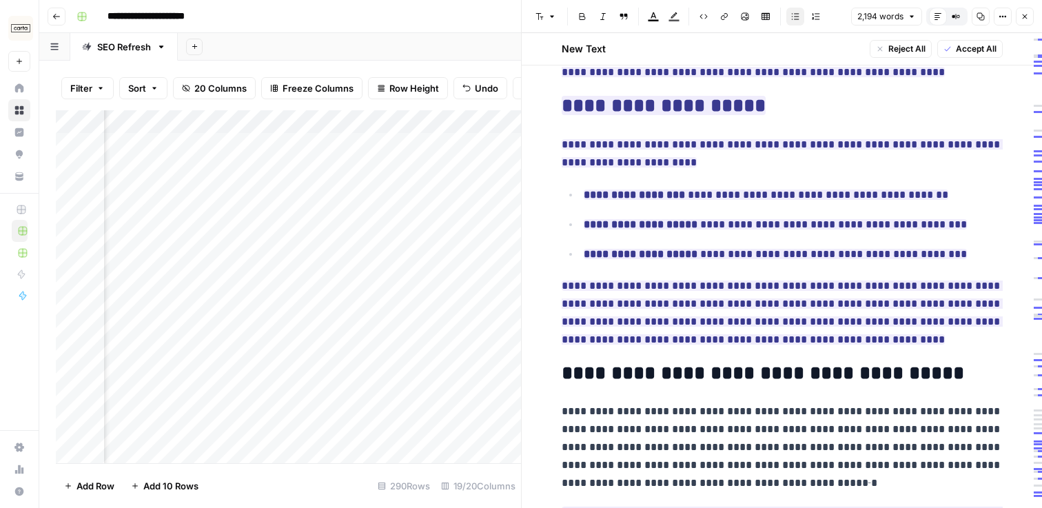
scroll to position [1828, 0]
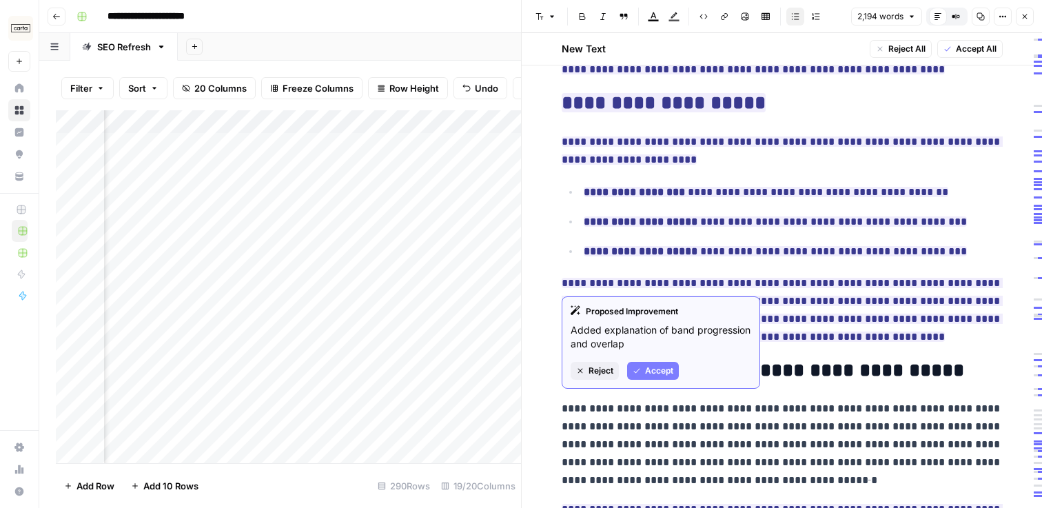
click at [936, 360] on h2 "**********" at bounding box center [782, 371] width 441 height 22
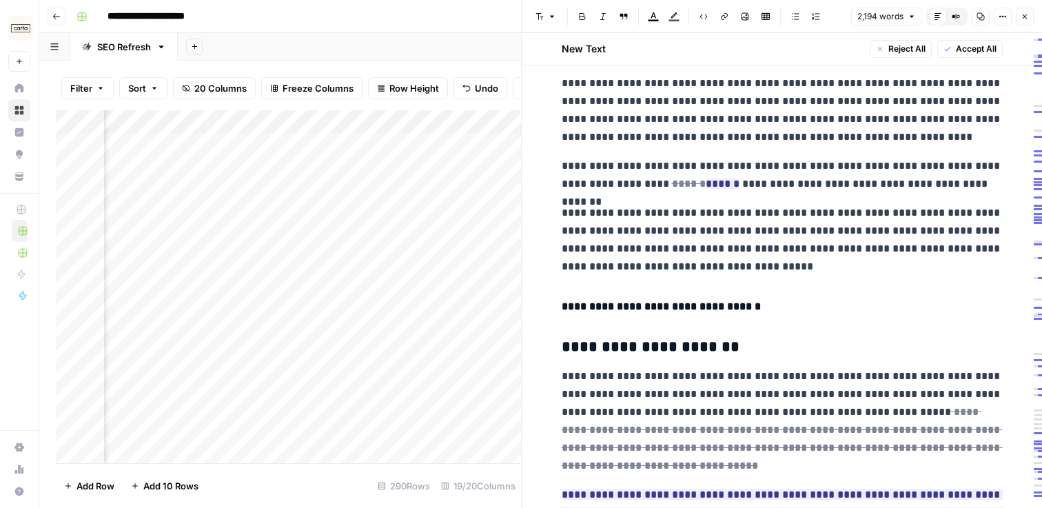
scroll to position [2480, 0]
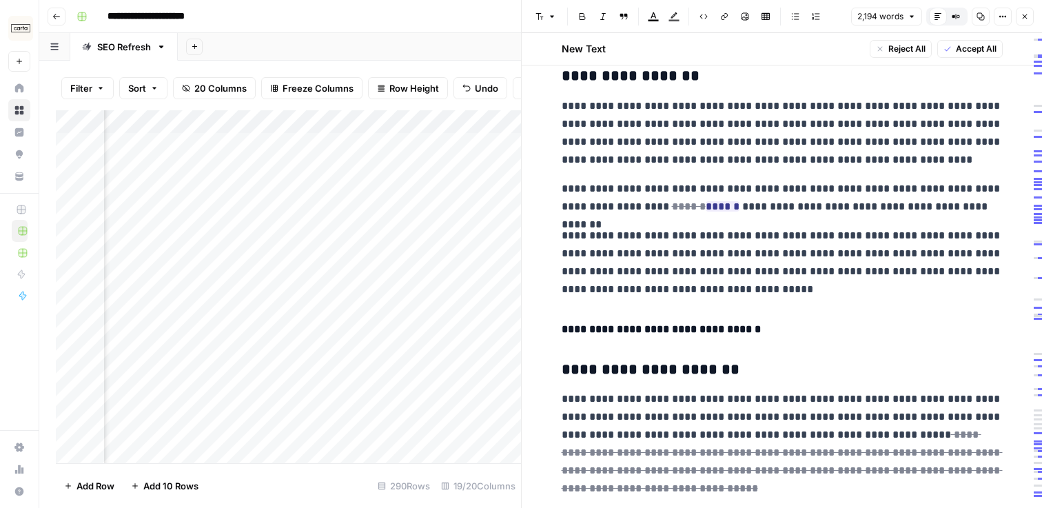
click at [819, 321] on h4 "**********" at bounding box center [782, 330] width 441 height 18
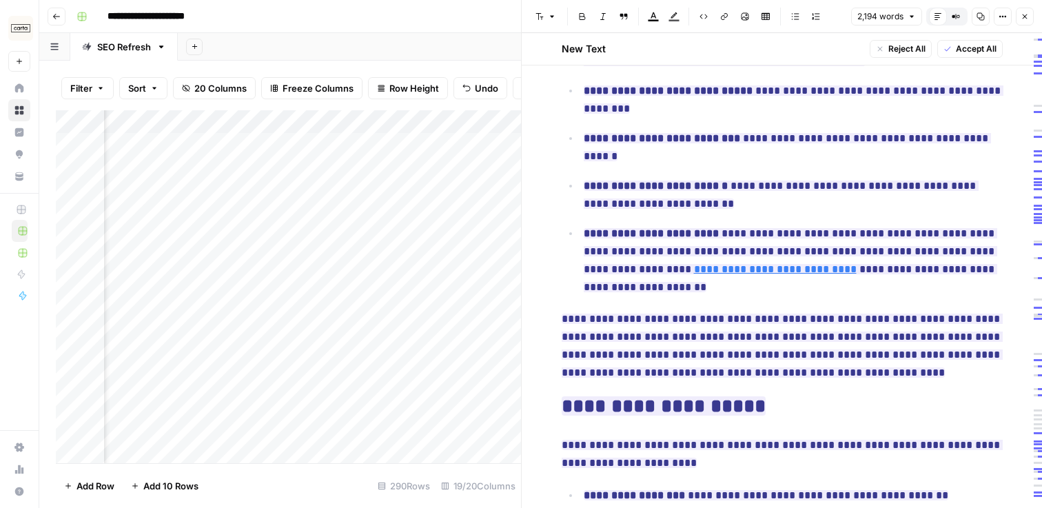
scroll to position [1524, 0]
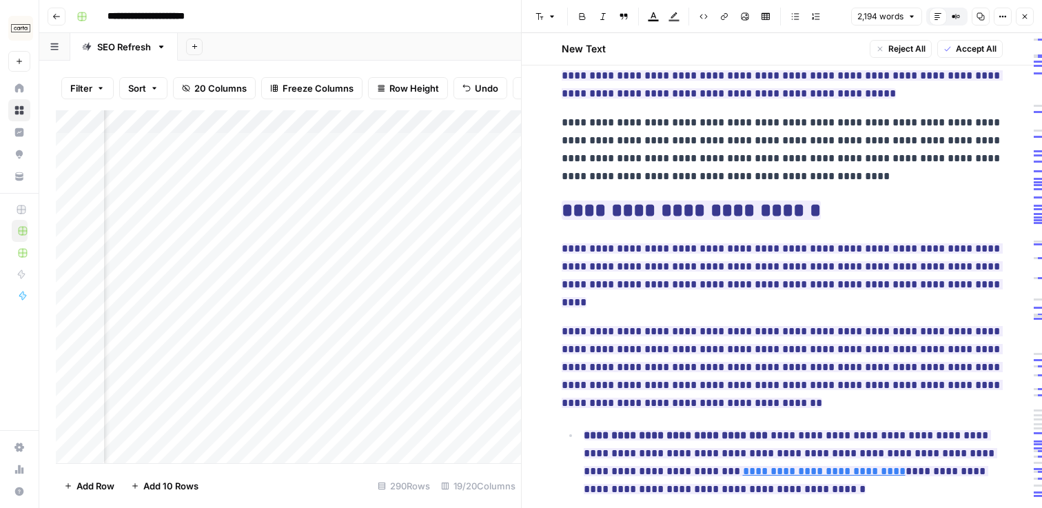
scroll to position [1208, 0]
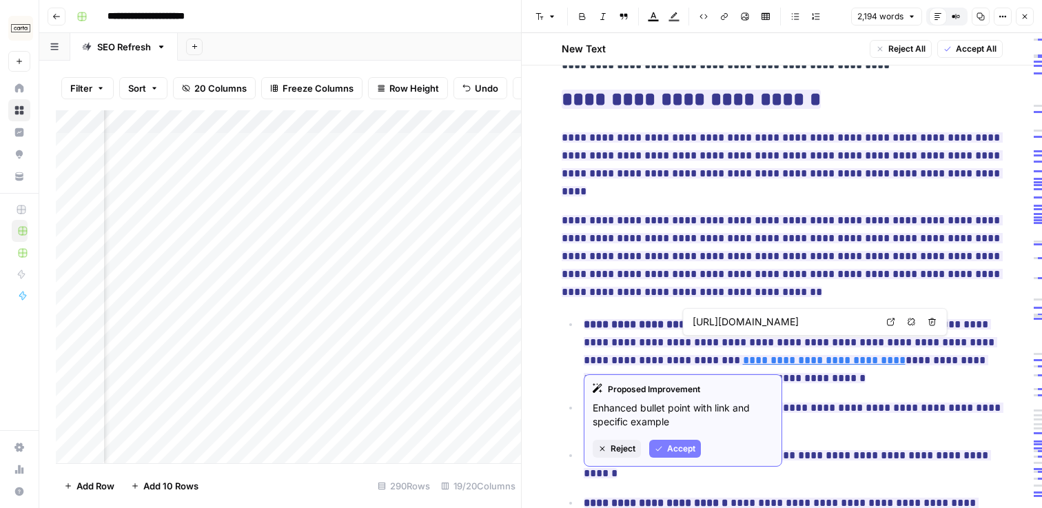
click at [792, 354] on p "**********" at bounding box center [793, 352] width 419 height 72
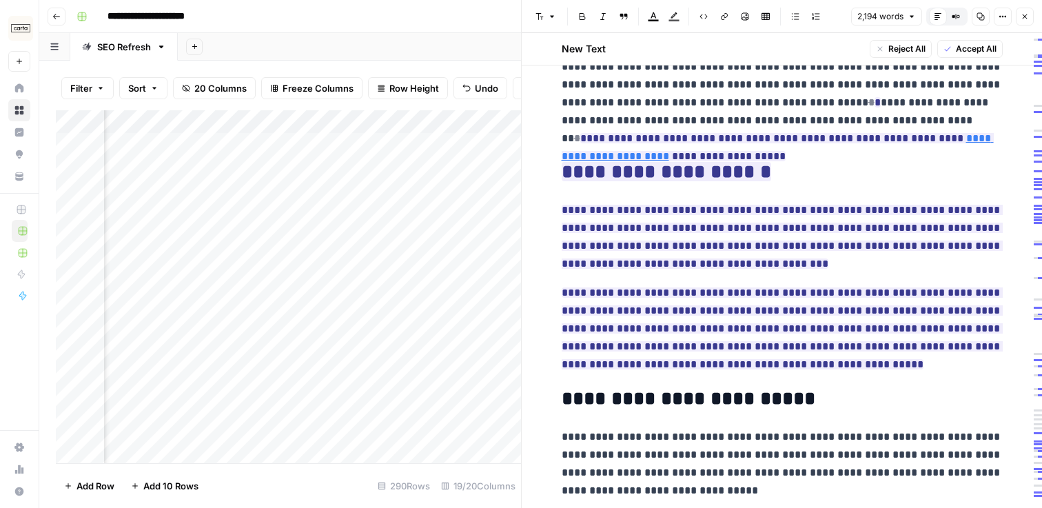
scroll to position [0, 0]
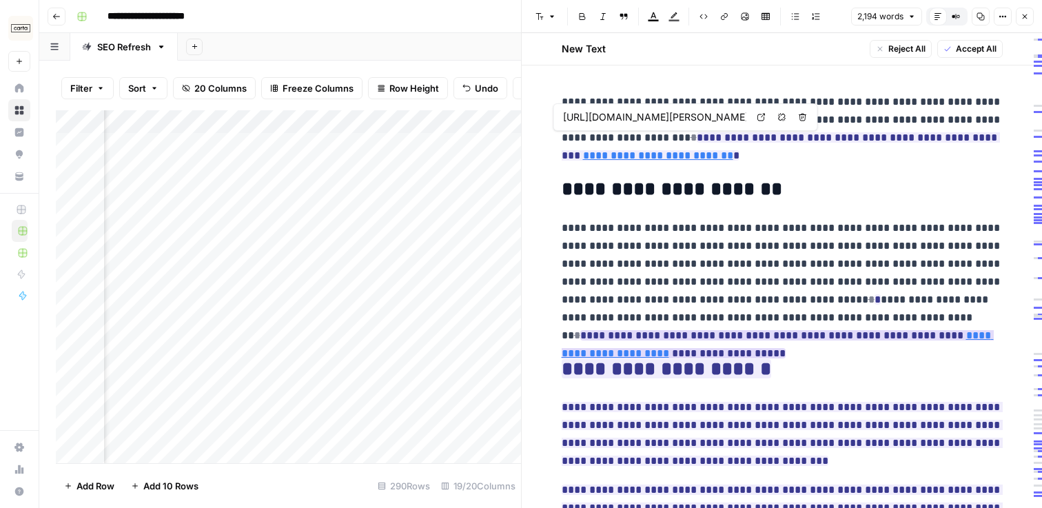
type input "https://www.aihr.com/hr-glossary/salary-bands/"
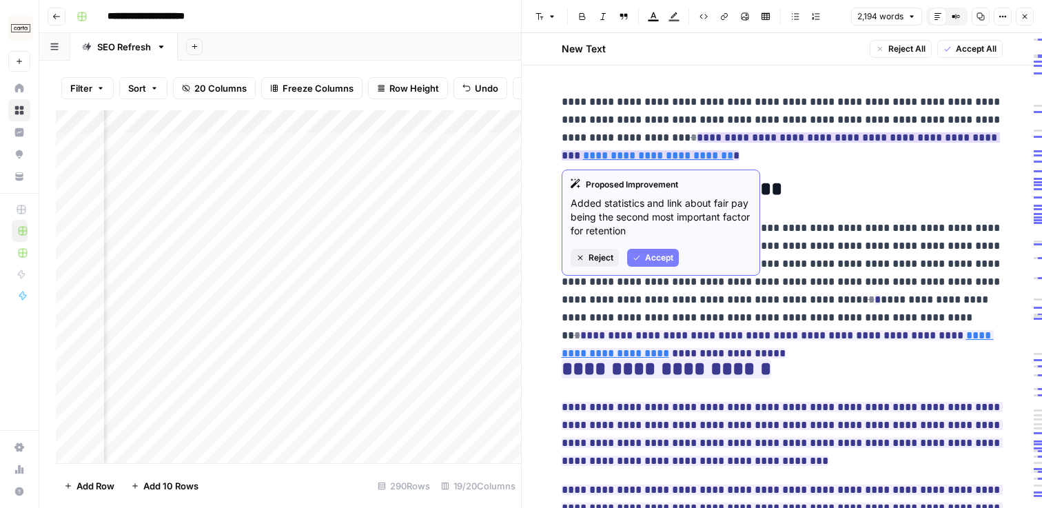
click at [941, 150] on p "**********" at bounding box center [782, 129] width 441 height 72
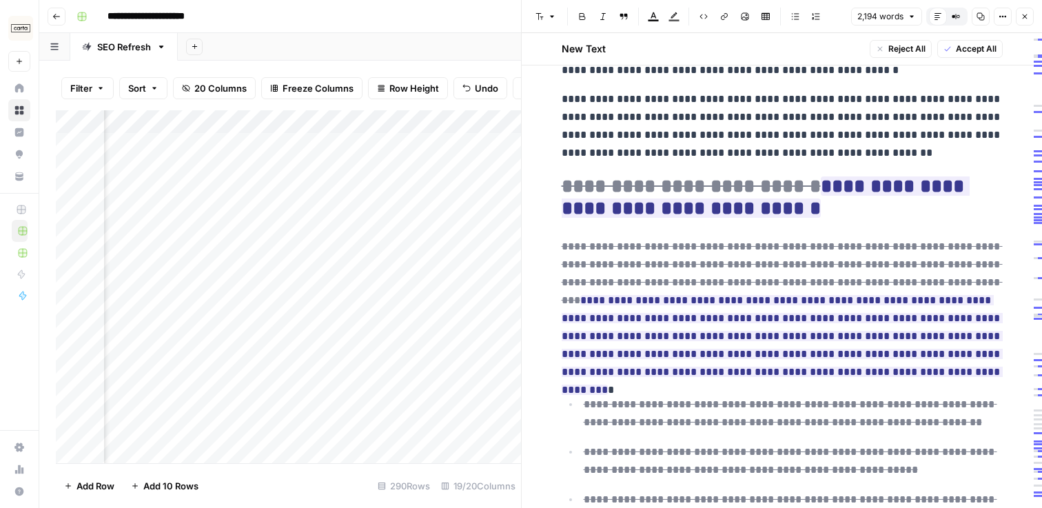
scroll to position [3670, 0]
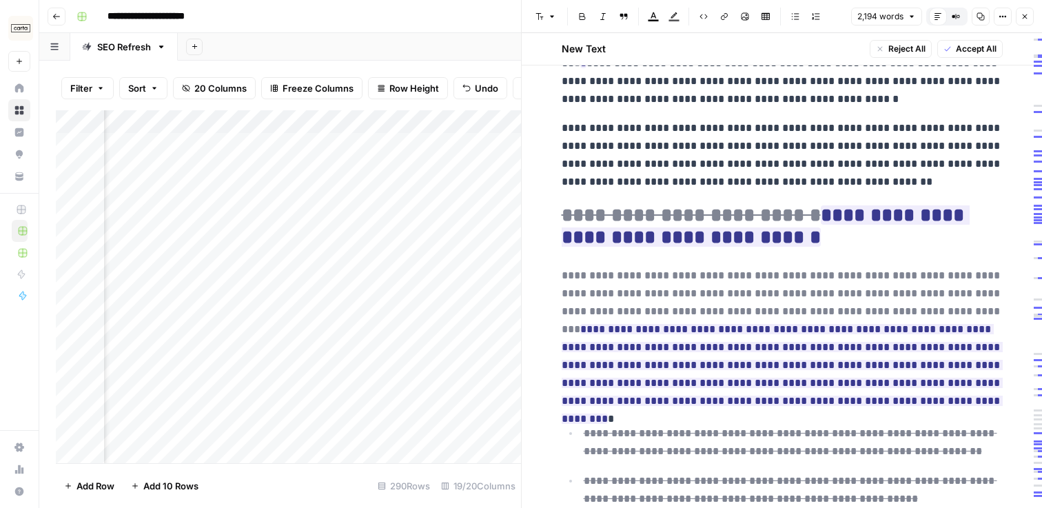
scroll to position [3642, 0]
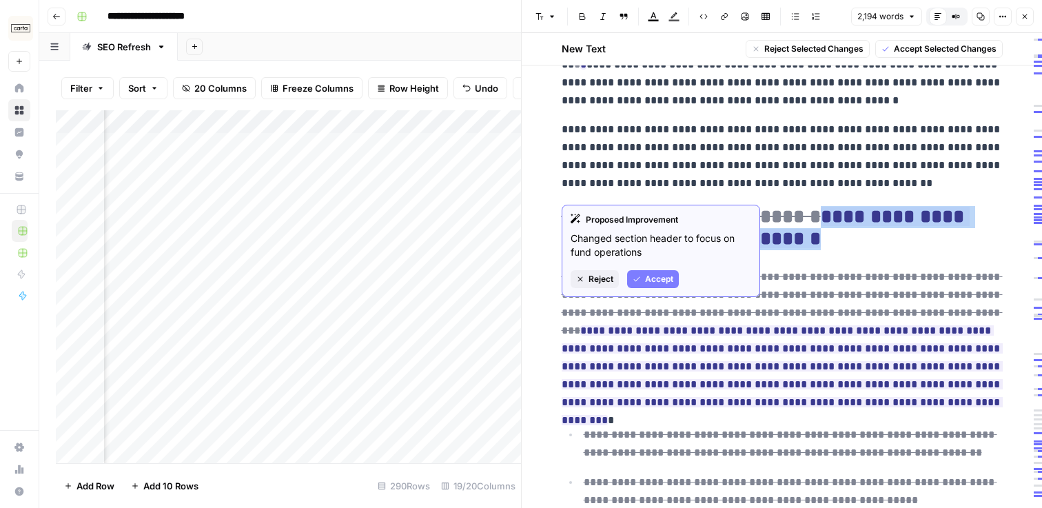
drag, startPoint x: 823, startPoint y: 193, endPoint x: 812, endPoint y: 162, distance: 32.9
click at [812, 206] on h2 "**********" at bounding box center [782, 228] width 441 height 44
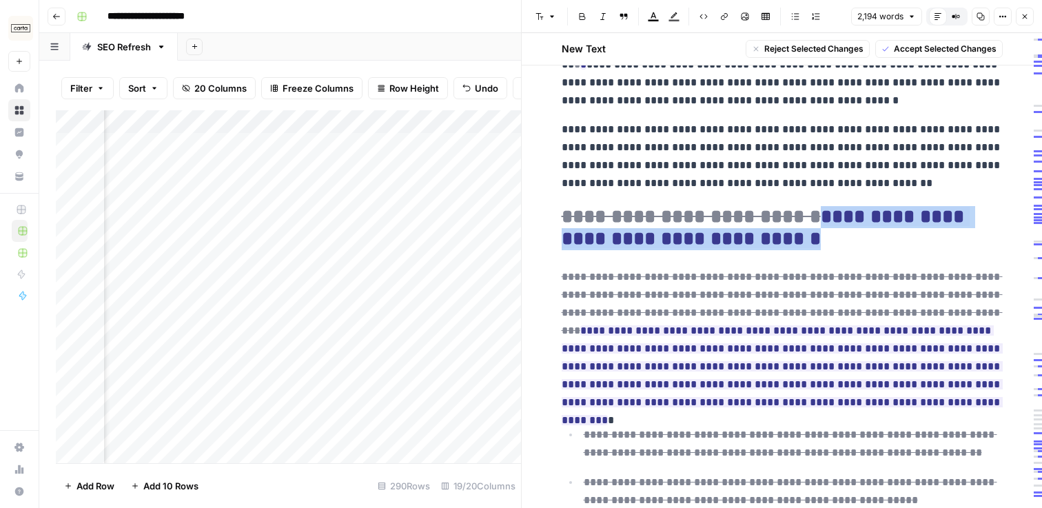
click at [829, 206] on h2 "**********" at bounding box center [782, 228] width 441 height 44
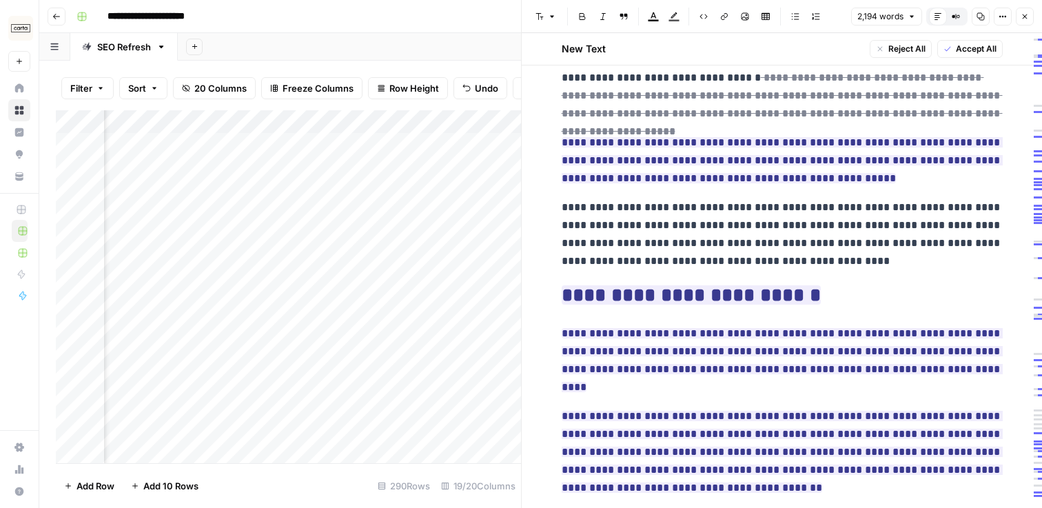
scroll to position [768, 0]
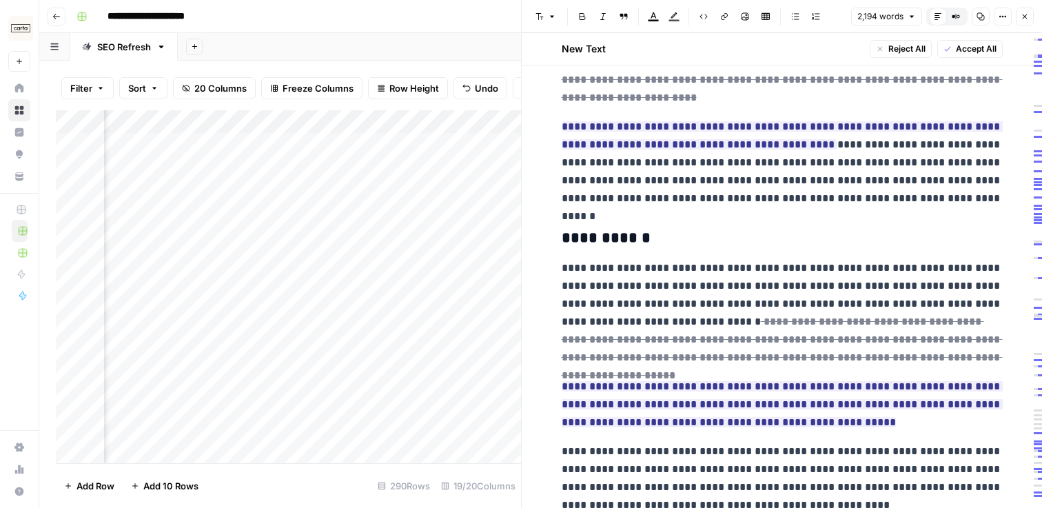
click at [1028, 12] on icon "button" at bounding box center [1025, 16] width 8 height 8
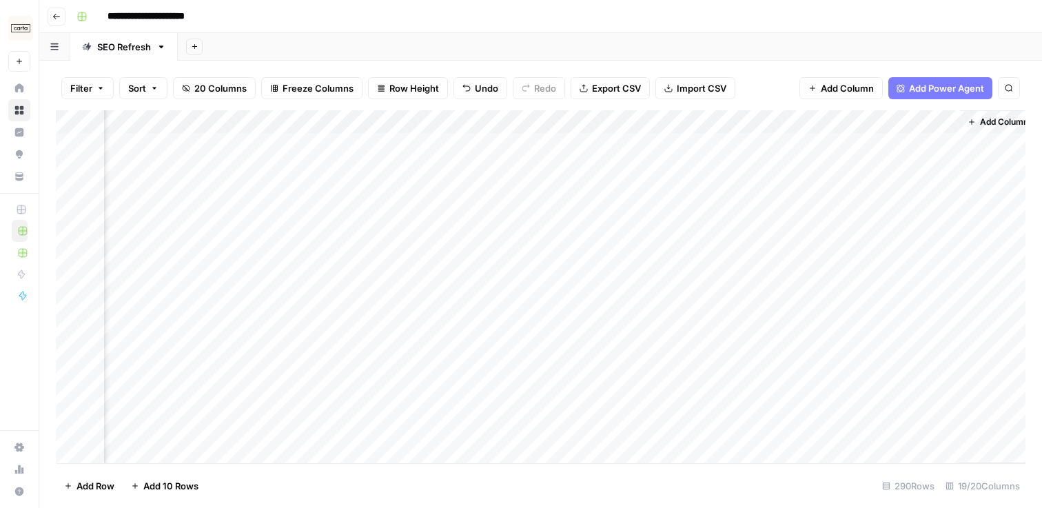
scroll to position [0, 1994]
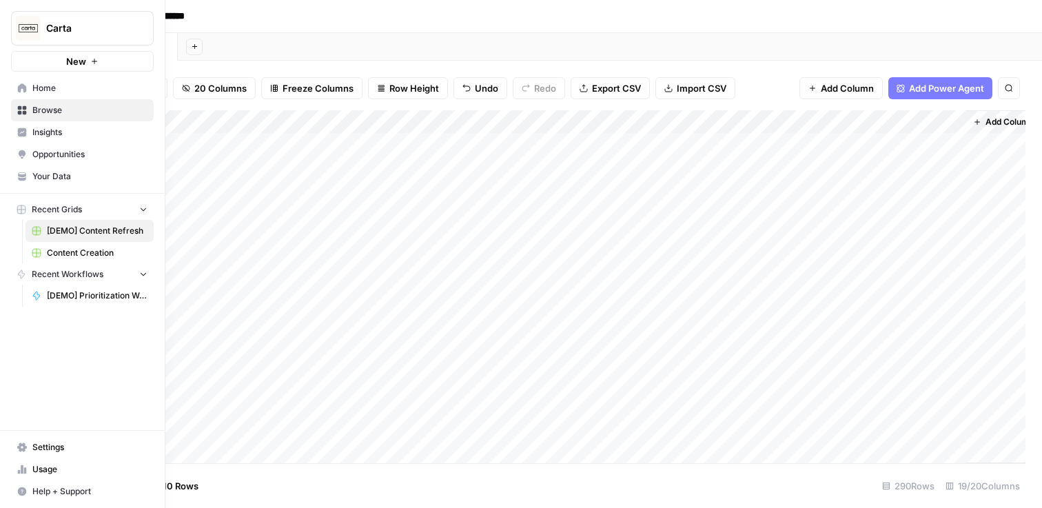
click at [65, 88] on span "Home" at bounding box center [89, 88] width 115 height 12
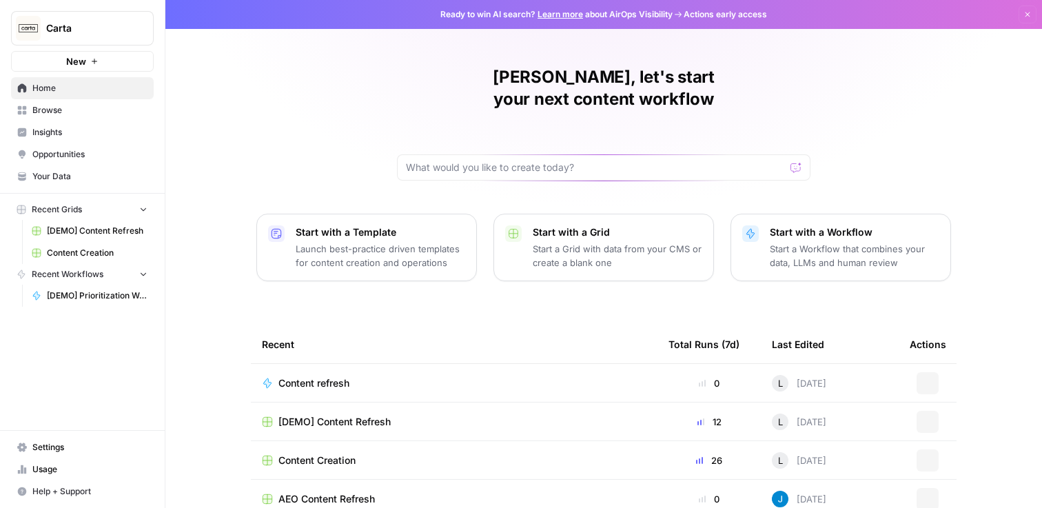
click at [94, 252] on span "Content Creation" at bounding box center [97, 253] width 101 height 12
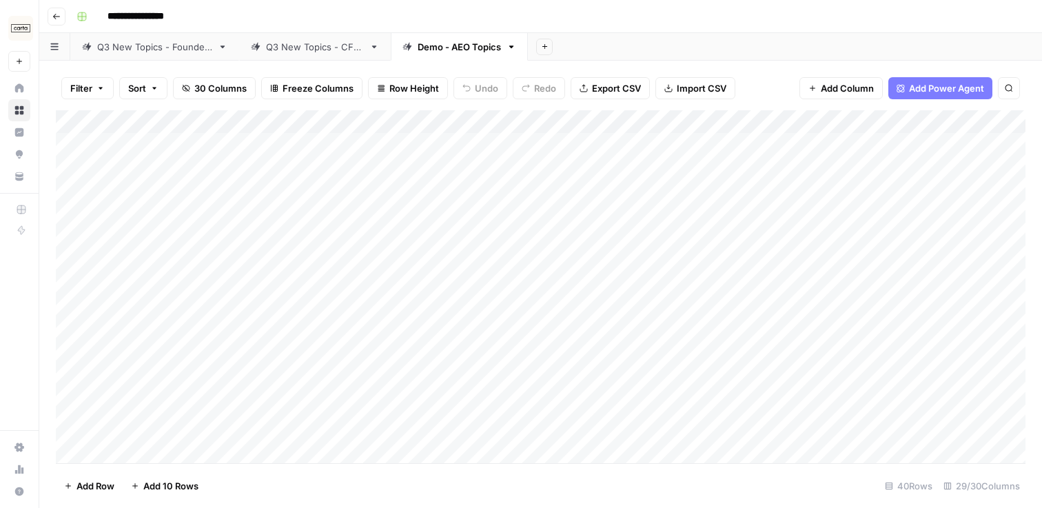
click at [172, 53] on link "Q3 New Topics - Founders" at bounding box center [154, 47] width 169 height 28
click at [272, 50] on div "Q3 New Topics - CFOs" at bounding box center [315, 47] width 98 height 14
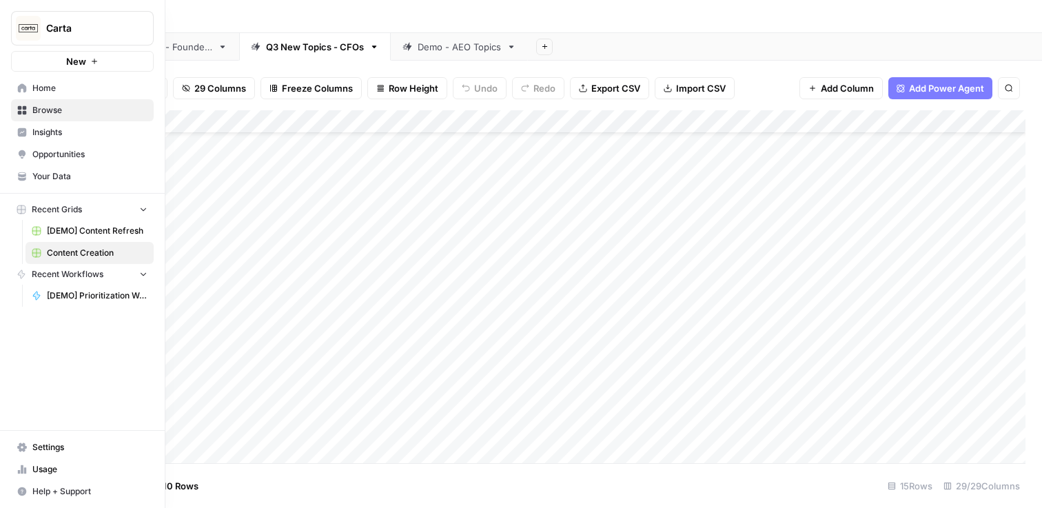
click at [62, 87] on span "Home" at bounding box center [89, 88] width 115 height 12
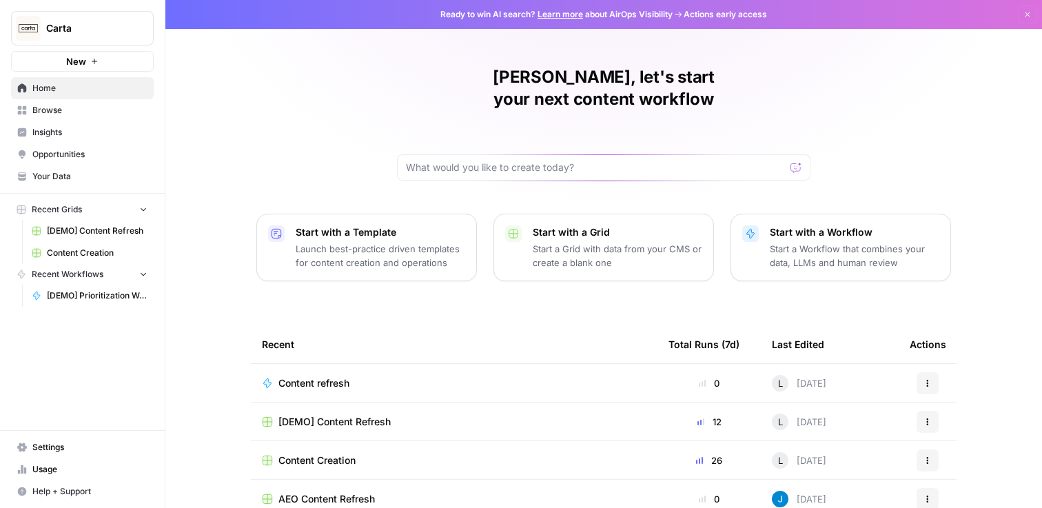
scroll to position [126, 0]
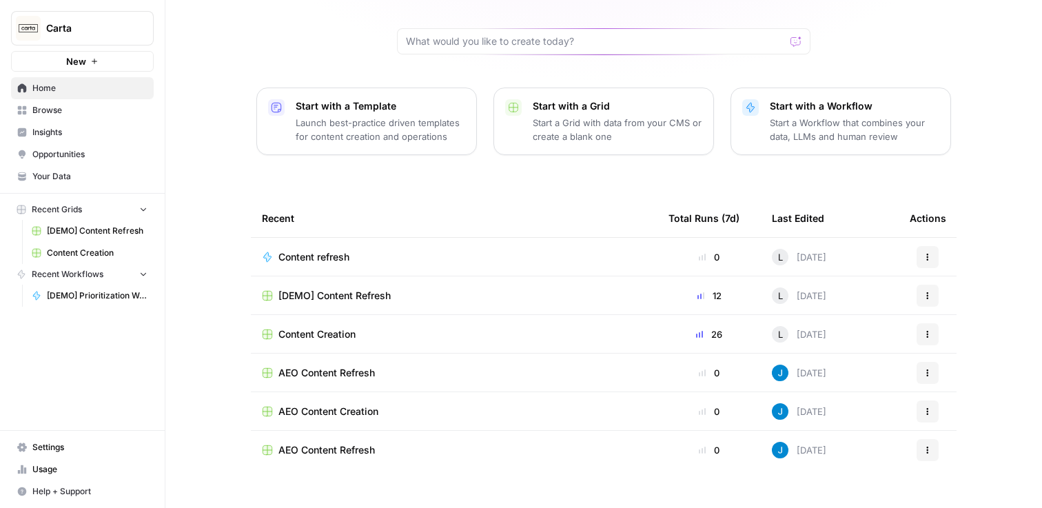
click at [73, 172] on span "Your Data" at bounding box center [89, 176] width 115 height 12
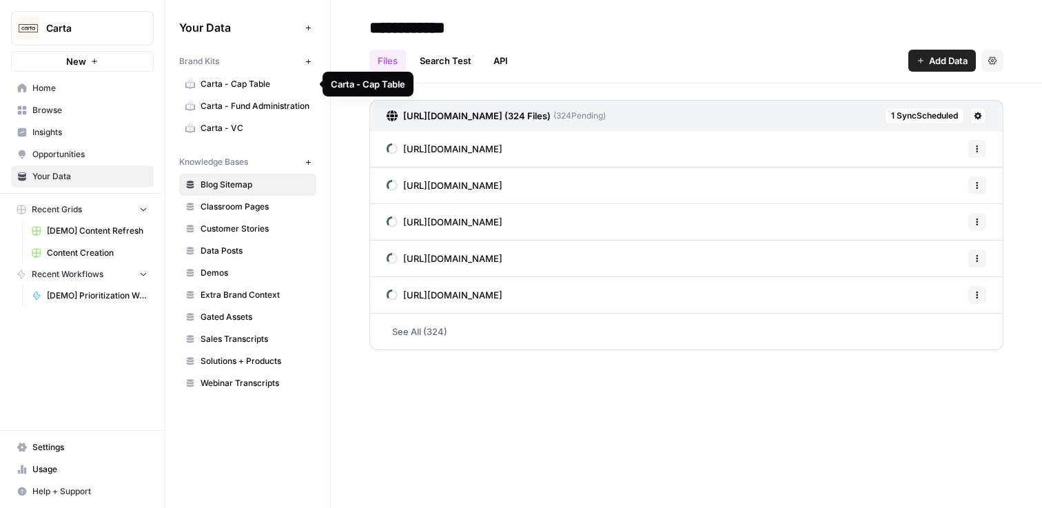
click at [261, 82] on span "Carta - Cap Table" at bounding box center [256, 84] width 110 height 12
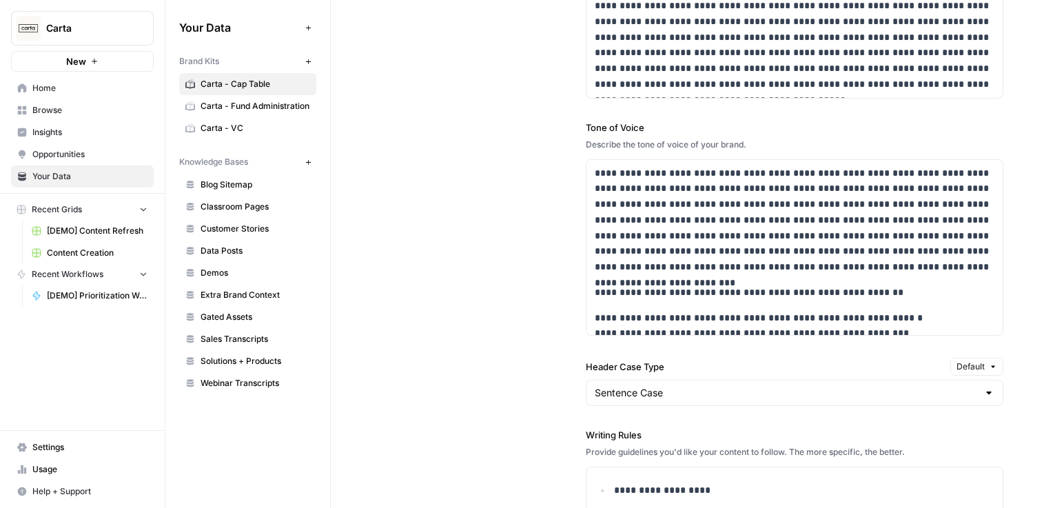
scroll to position [1280, 0]
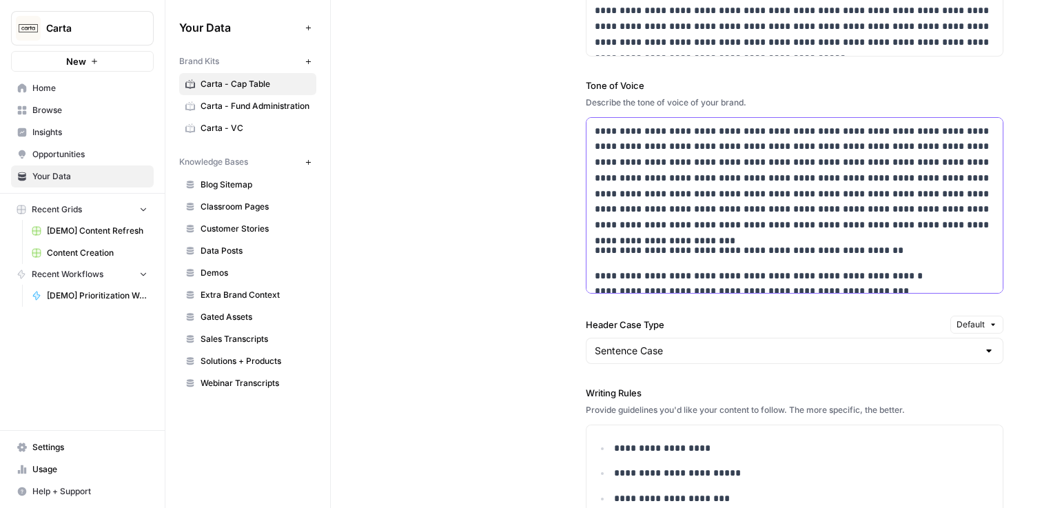
click at [680, 166] on p "**********" at bounding box center [795, 178] width 400 height 110
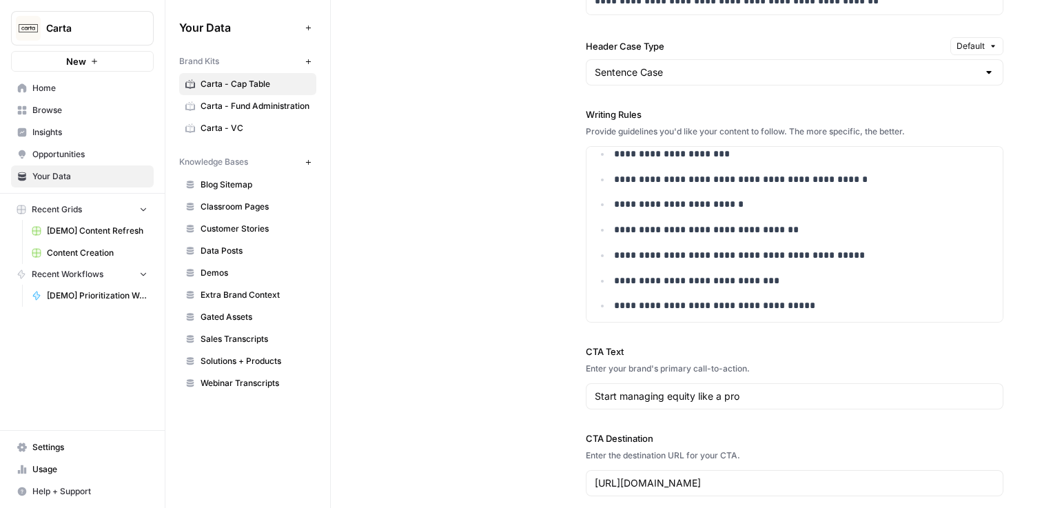
scroll to position [1193, 0]
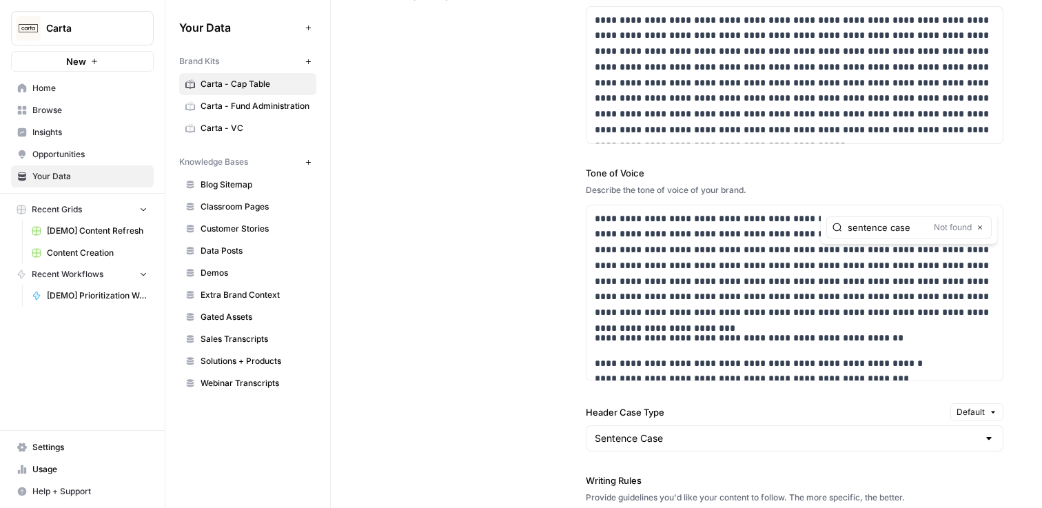
type input "sentence case"
click at [865, 228] on input "sentence case" at bounding box center [888, 228] width 81 height 14
drag, startPoint x: 865, startPoint y: 231, endPoint x: 827, endPoint y: 231, distance: 37.9
click at [827, 231] on div "sentence case Not found Close" at bounding box center [909, 227] width 165 height 22
type input "list"
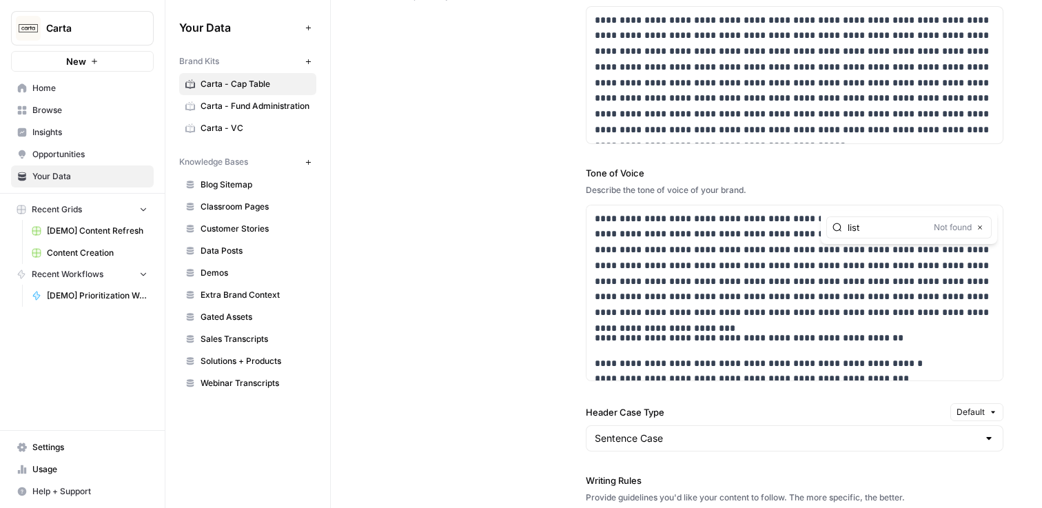
drag, startPoint x: 861, startPoint y: 228, endPoint x: 731, endPoint y: 214, distance: 131.0
click at [731, 214] on div "**********" at bounding box center [795, 293] width 418 height 177
click at [787, 188] on div "Describe the tone of voice of your brand." at bounding box center [795, 190] width 418 height 12
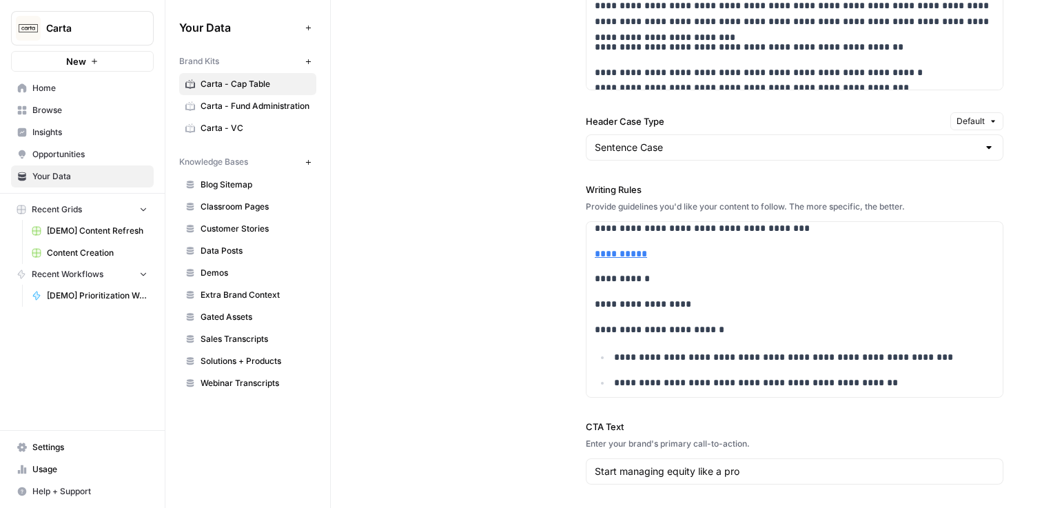
scroll to position [639, 0]
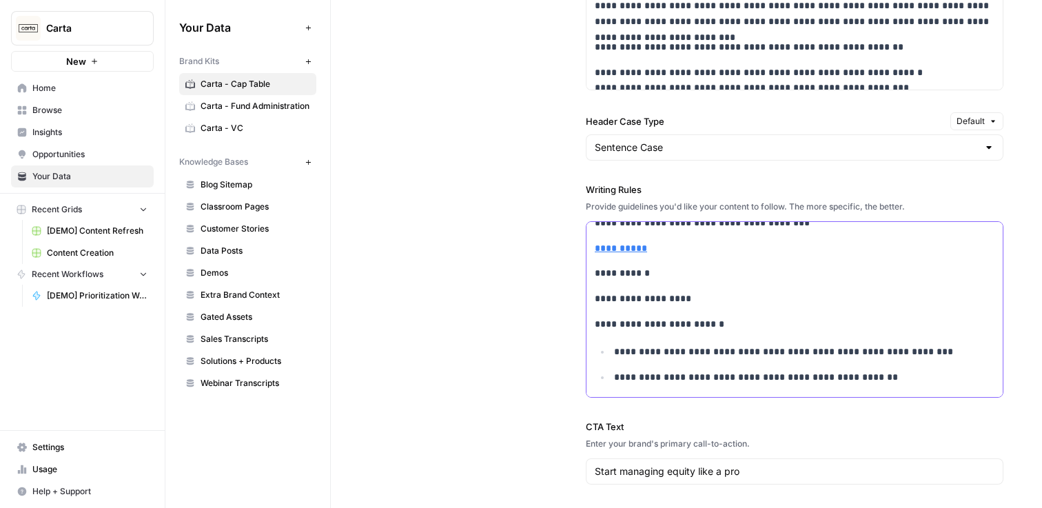
click at [674, 277] on p "**********" at bounding box center [795, 273] width 400 height 16
drag, startPoint x: 593, startPoint y: 275, endPoint x: 681, endPoint y: 275, distance: 88.3
click at [681, 275] on p "**********" at bounding box center [795, 273] width 400 height 16
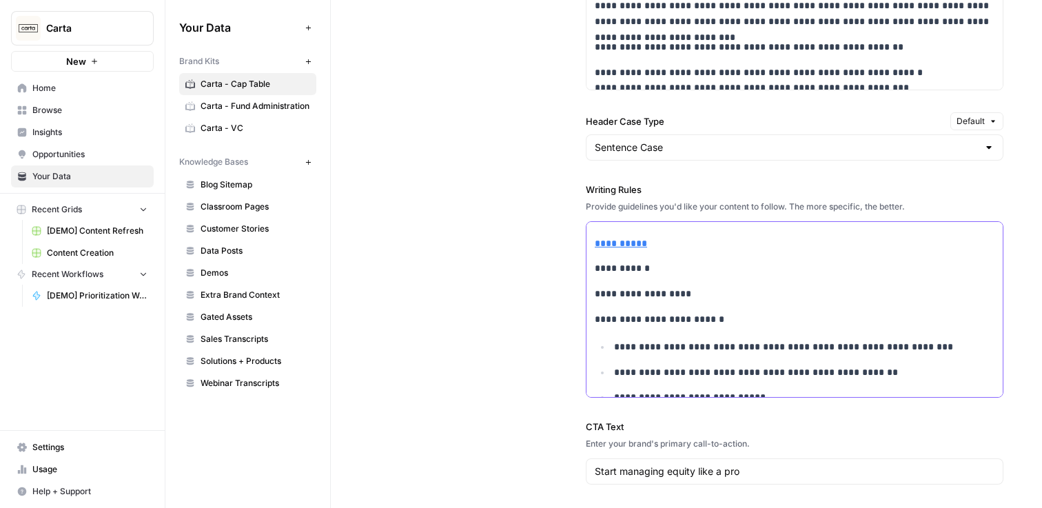
scroll to position [640, 0]
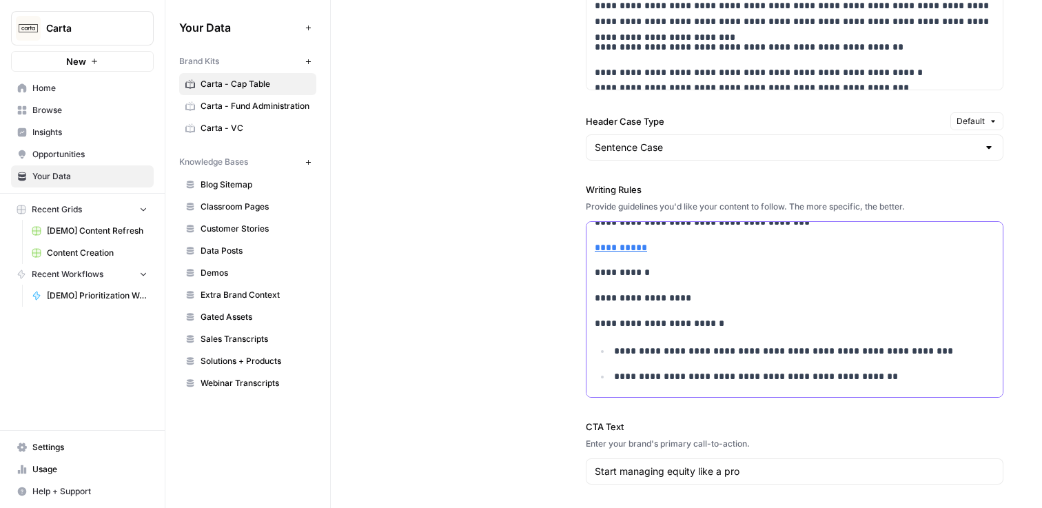
drag, startPoint x: 597, startPoint y: 276, endPoint x: 688, endPoint y: 276, distance: 91.0
click at [688, 276] on p "**********" at bounding box center [795, 273] width 400 height 16
click at [681, 266] on p "**********" at bounding box center [795, 273] width 400 height 16
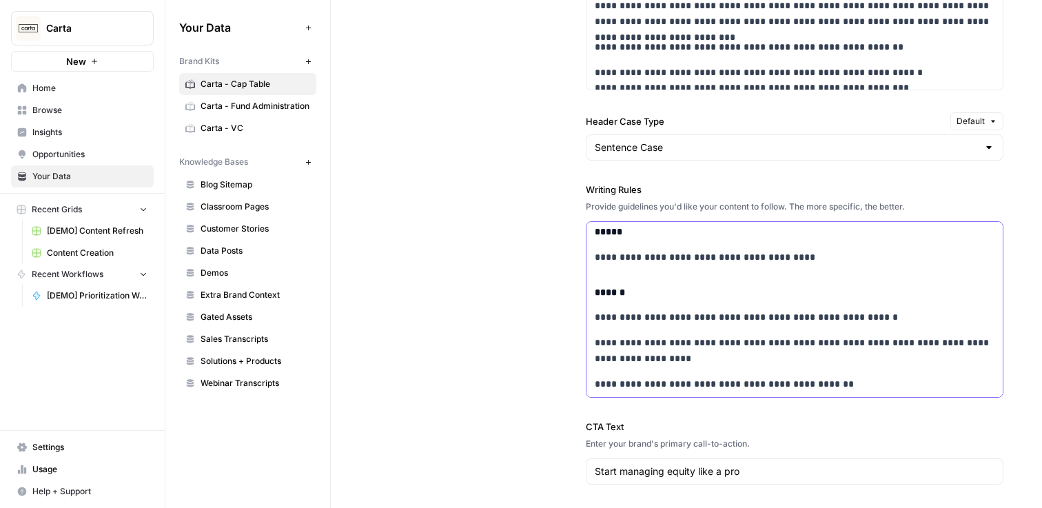
scroll to position [7954, 0]
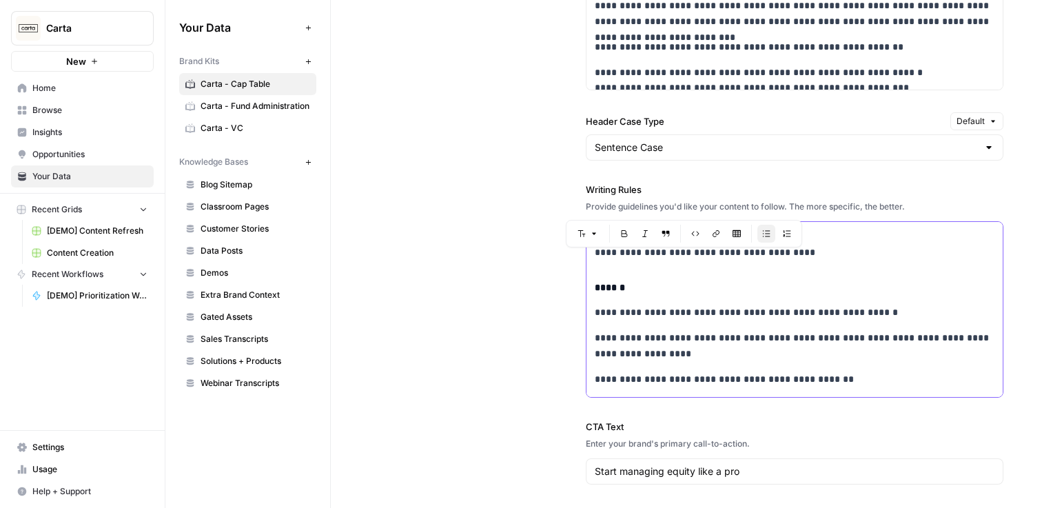
drag, startPoint x: 697, startPoint y: 259, endPoint x: 780, endPoint y: 259, distance: 82.7
click at [780, 259] on p "**********" at bounding box center [795, 253] width 400 height 16
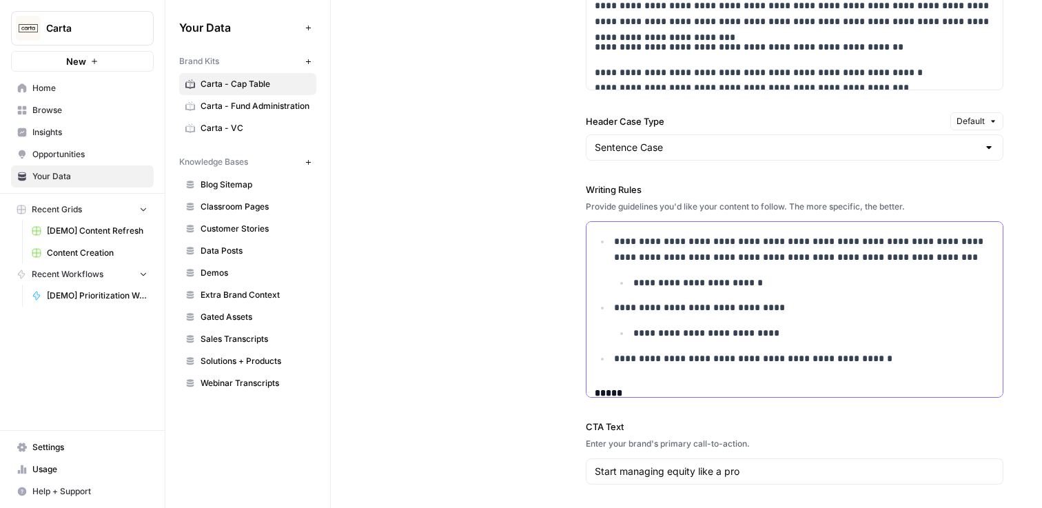
scroll to position [7792, 0]
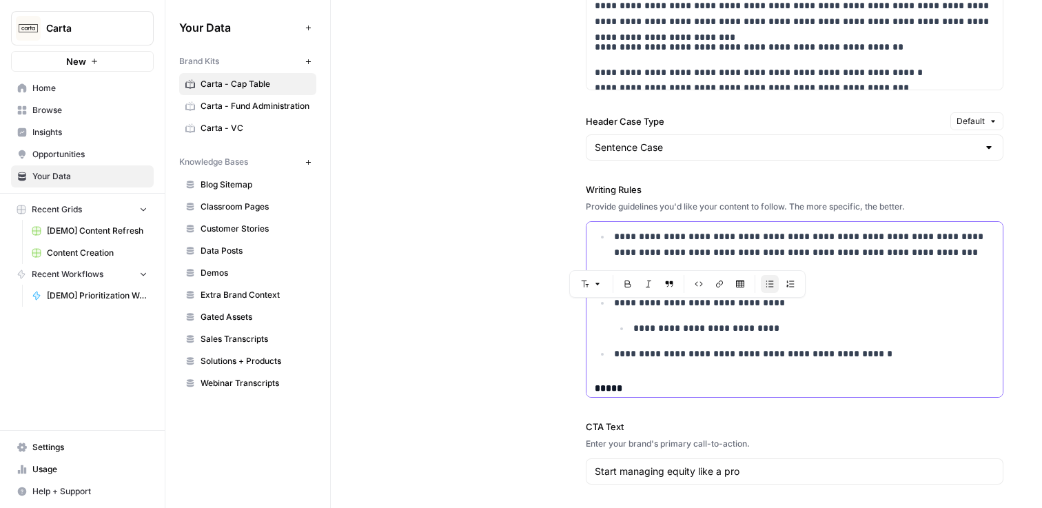
drag, startPoint x: 612, startPoint y: 312, endPoint x: 823, endPoint y: 336, distance: 212.4
click at [823, 336] on li "**********" at bounding box center [803, 315] width 384 height 41
click at [774, 330] on p "**********" at bounding box center [814, 329] width 361 height 16
click at [774, 311] on p "**********" at bounding box center [804, 303] width 381 height 16
click at [778, 311] on p "**********" at bounding box center [804, 303] width 381 height 16
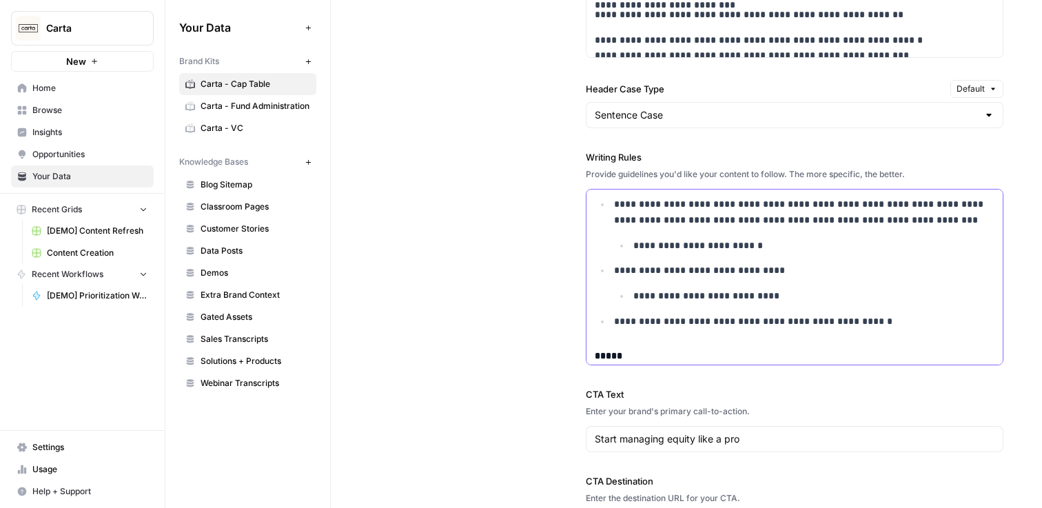
scroll to position [1513, 0]
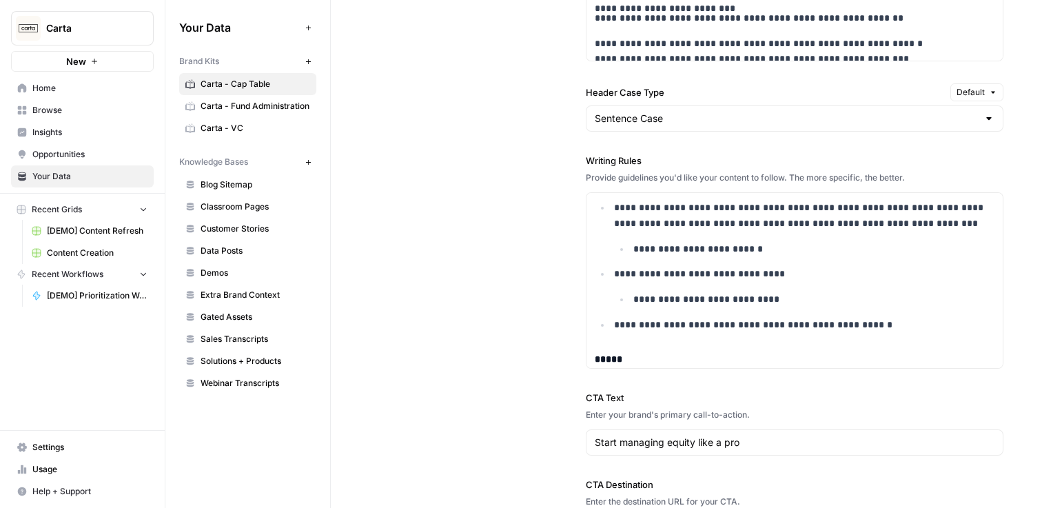
click at [53, 94] on span "Home" at bounding box center [89, 88] width 115 height 12
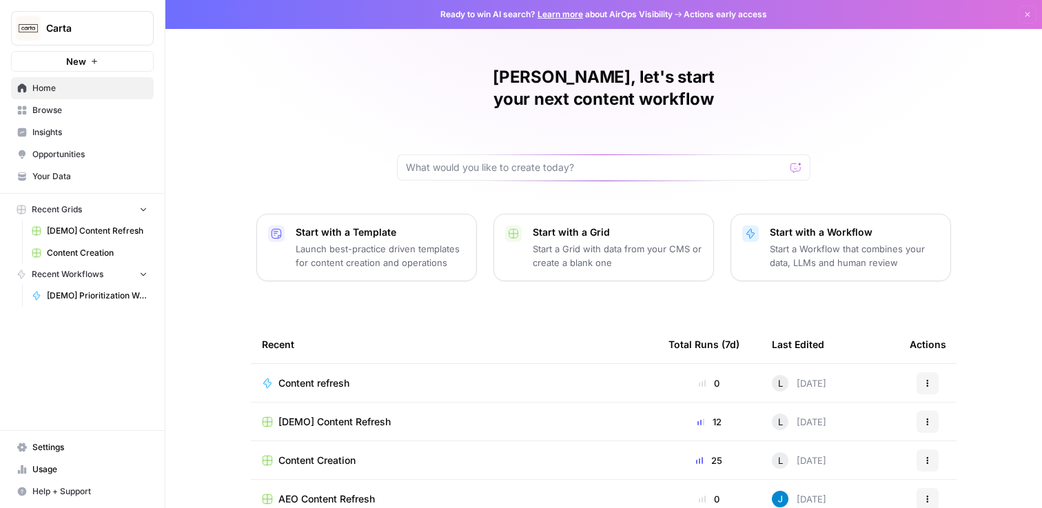
click at [72, 97] on link "Home" at bounding box center [82, 88] width 143 height 22
click at [97, 232] on span "[DEMO] Content Refresh" at bounding box center [97, 231] width 101 height 12
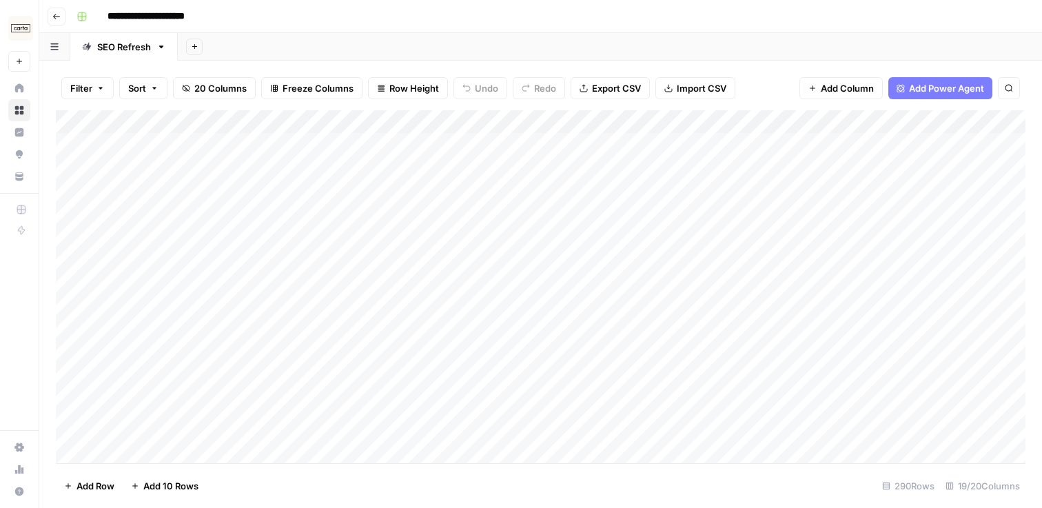
click at [566, 102] on div "Filter Sort 20 Columns Freeze Columns Row Height Undo Redo Export CSV Import CS…" at bounding box center [541, 88] width 970 height 44
drag, startPoint x: 565, startPoint y: 118, endPoint x: 425, endPoint y: 117, distance: 140.7
click at [424, 117] on div "Add Column" at bounding box center [541, 286] width 970 height 353
drag, startPoint x: 652, startPoint y: 122, endPoint x: 588, endPoint y: 122, distance: 63.4
click at [588, 122] on div "Add Column" at bounding box center [541, 286] width 970 height 353
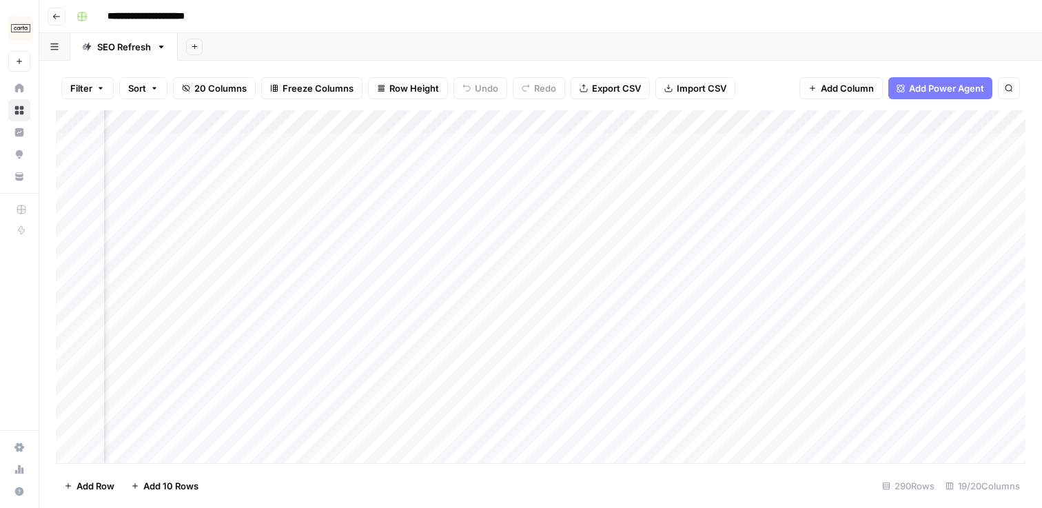
scroll to position [0, 1452]
click at [643, 146] on div "Add Column" at bounding box center [541, 286] width 970 height 353
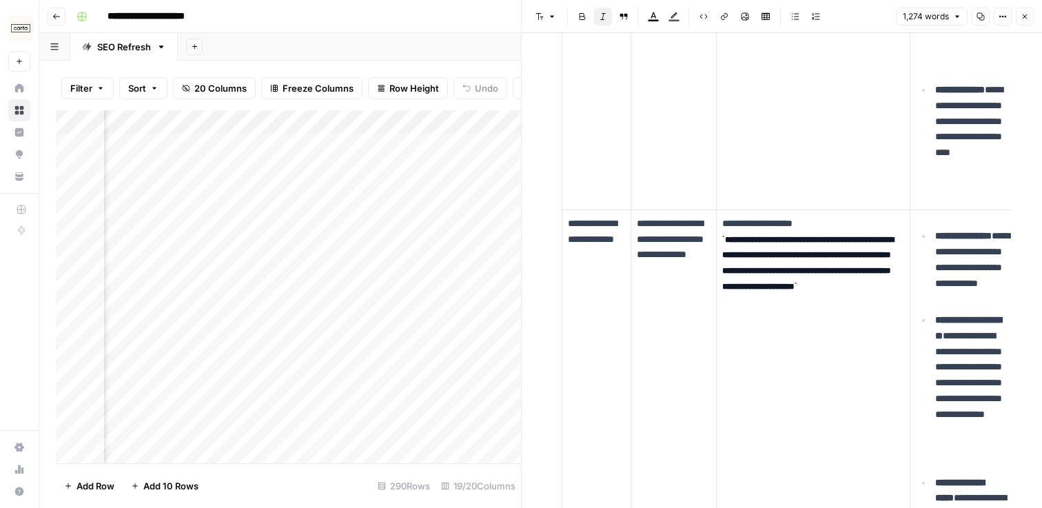
scroll to position [1891, 0]
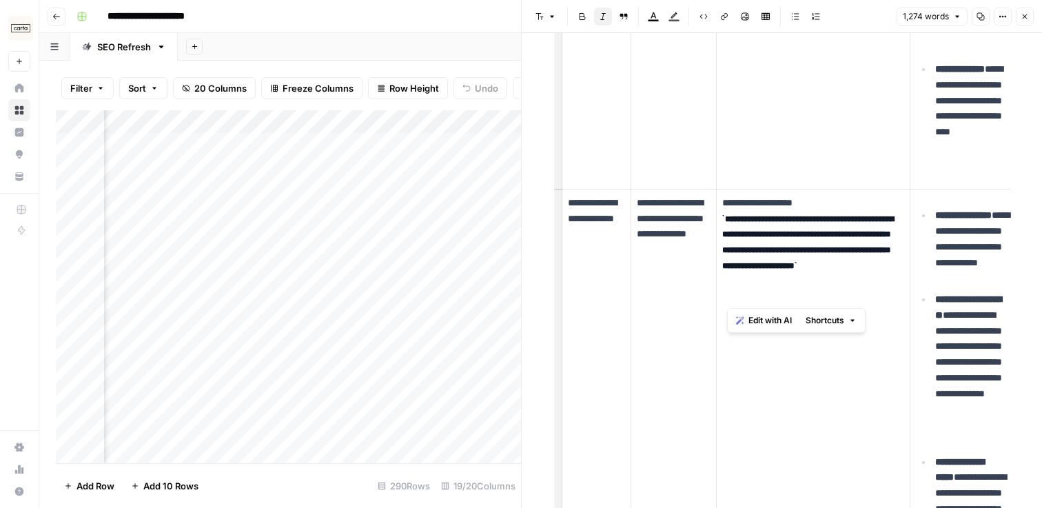
drag, startPoint x: 724, startPoint y: 217, endPoint x: 811, endPoint y: 298, distance: 119.1
click at [811, 298] on p "**********" at bounding box center [814, 250] width 182 height 110
click at [813, 294] on p "**********" at bounding box center [814, 250] width 182 height 110
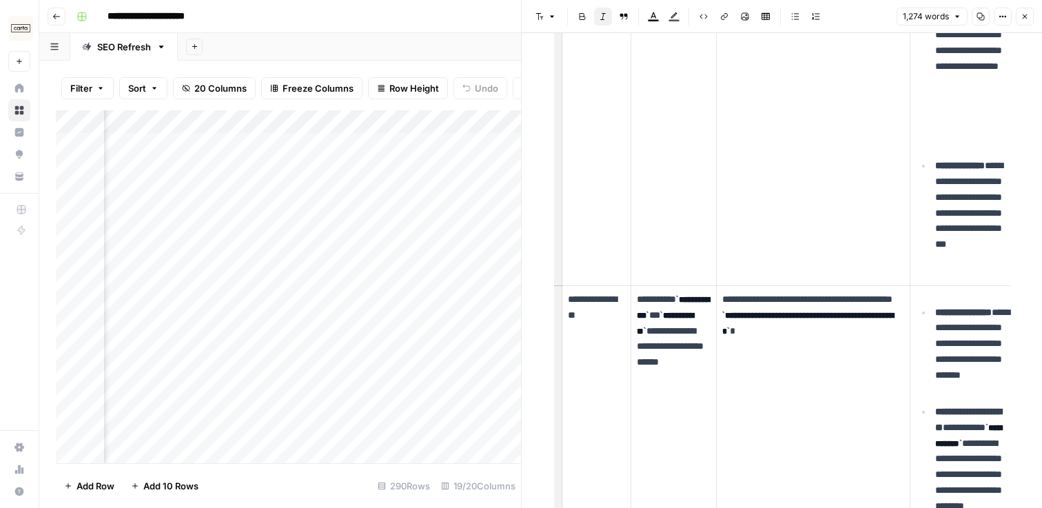
scroll to position [1053, 0]
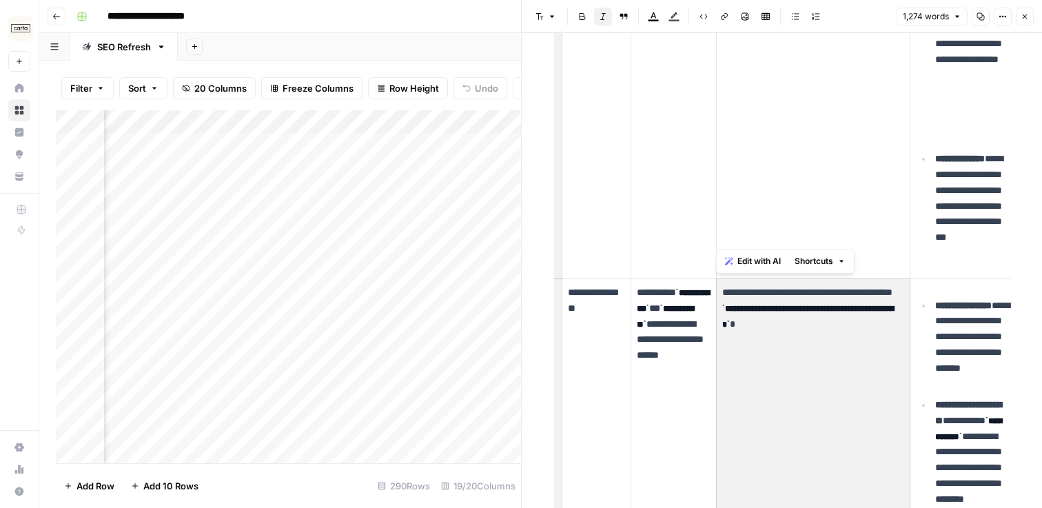
drag, startPoint x: 721, startPoint y: 296, endPoint x: 822, endPoint y: 355, distance: 116.8
click at [827, 345] on p "**********" at bounding box center [814, 316] width 182 height 63
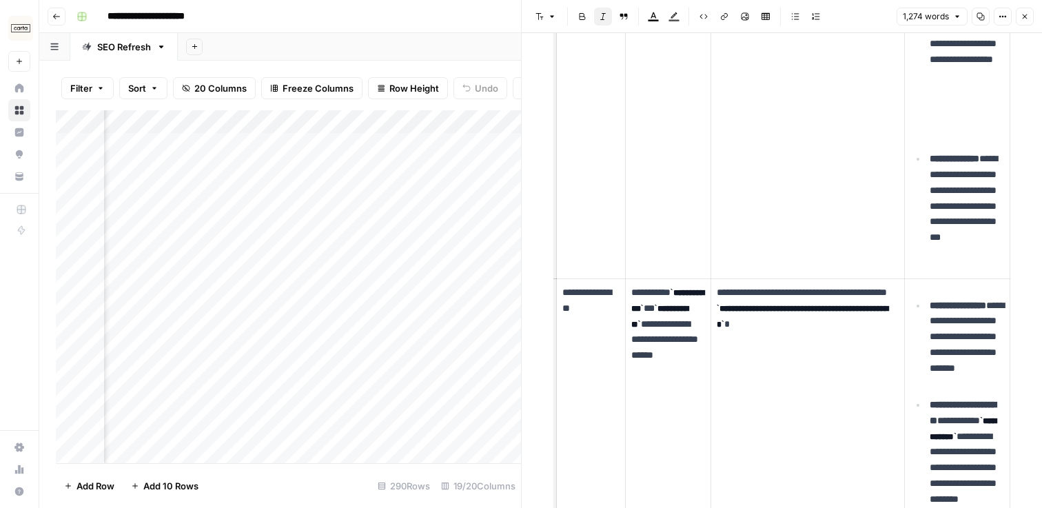
scroll to position [1103, 0]
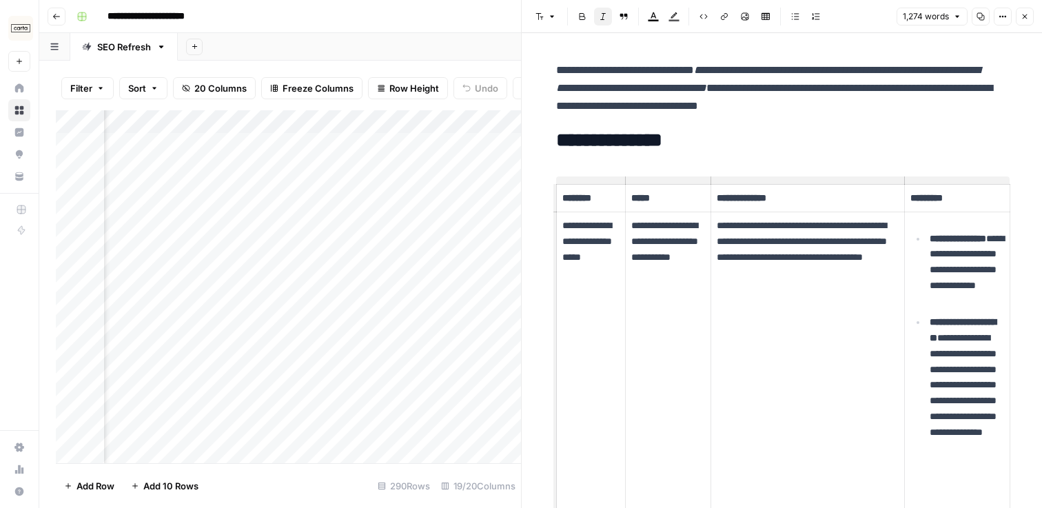
scroll to position [0, 0]
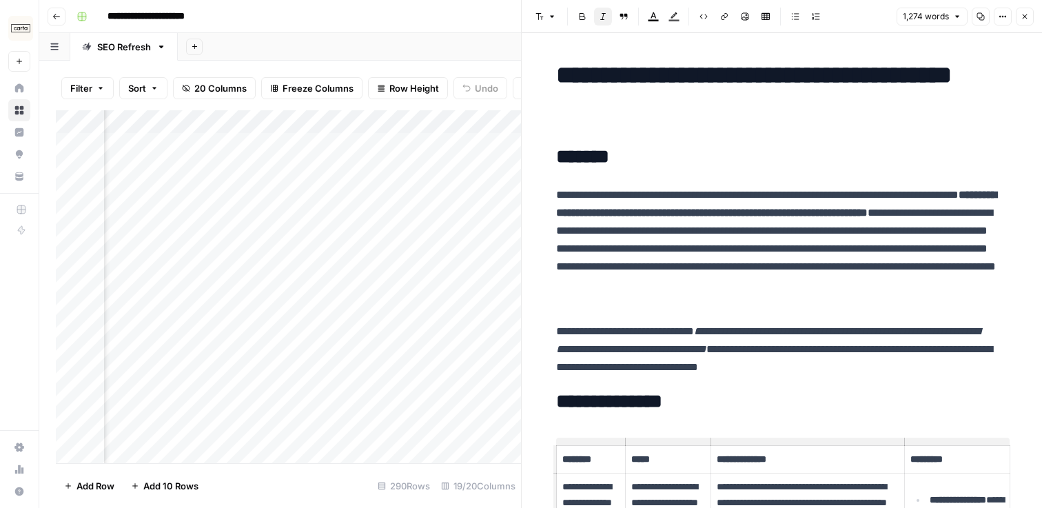
click at [929, 364] on p "**********" at bounding box center [776, 350] width 441 height 54
click at [1021, 14] on icon "button" at bounding box center [1025, 16] width 8 height 8
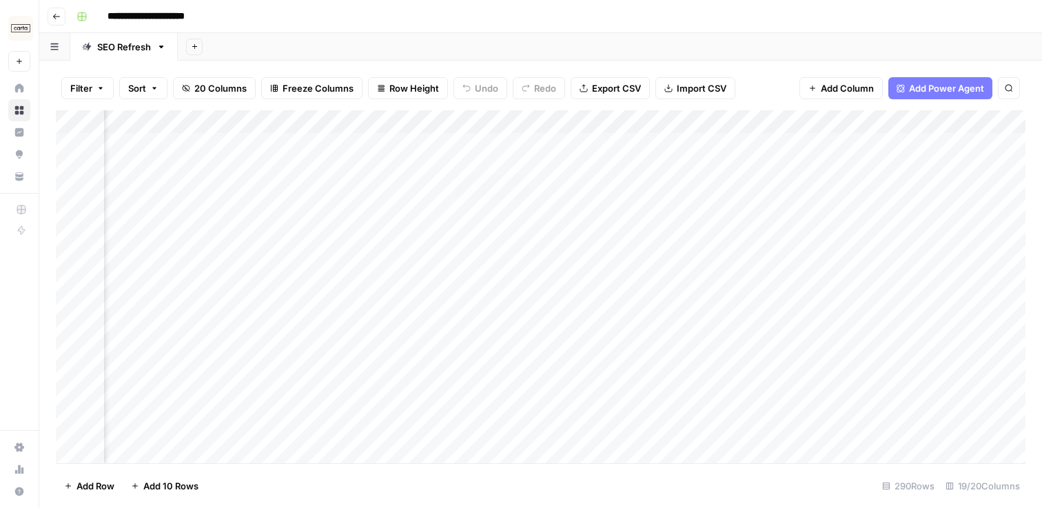
click at [521, 145] on div "Add Column" at bounding box center [541, 286] width 970 height 353
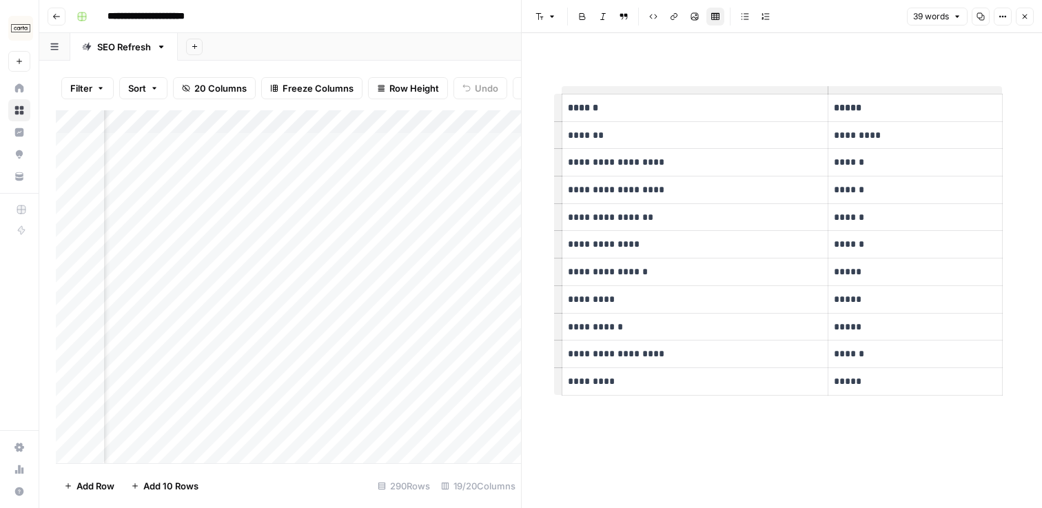
click at [1027, 17] on icon "button" at bounding box center [1025, 16] width 8 height 8
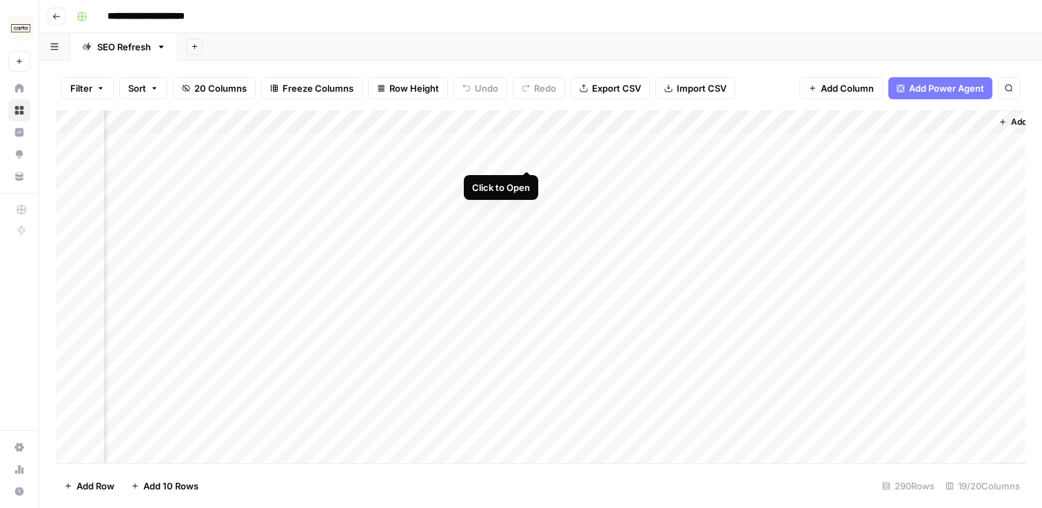
scroll to position [0, 1752]
click at [476, 122] on div "Add Column" at bounding box center [541, 286] width 970 height 353
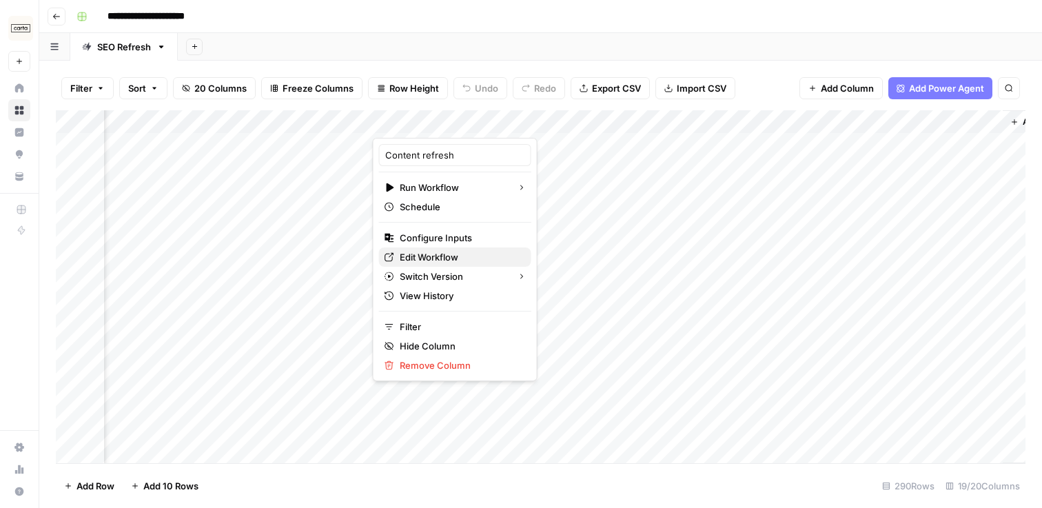
click at [439, 260] on span "Edit Workflow" at bounding box center [460, 257] width 121 height 14
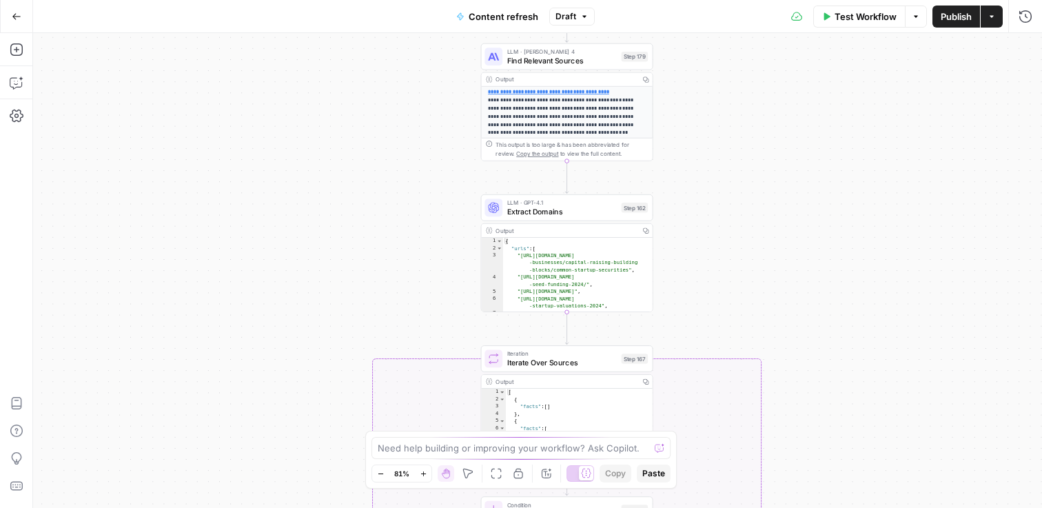
scroll to position [138, 0]
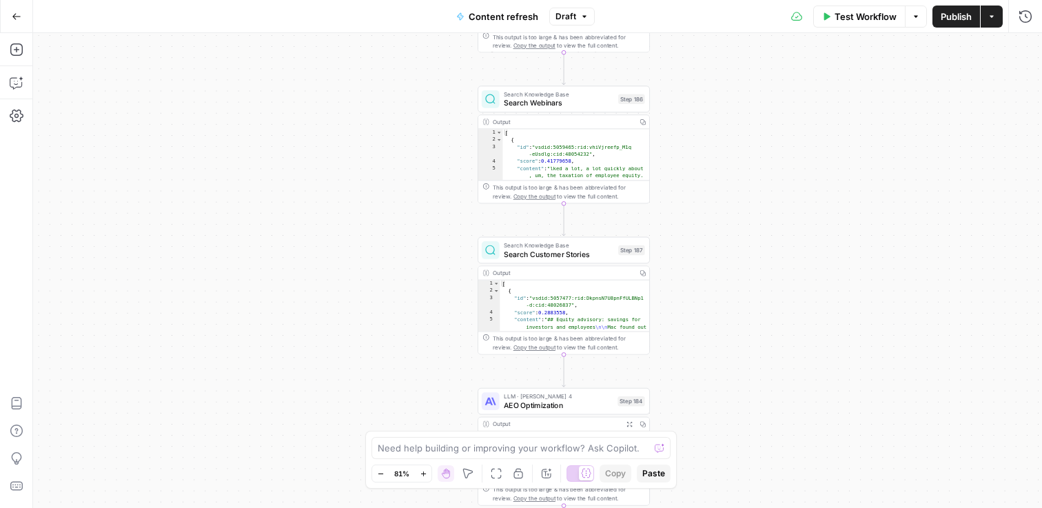
click at [26, 12] on button "Go Back" at bounding box center [16, 16] width 25 height 25
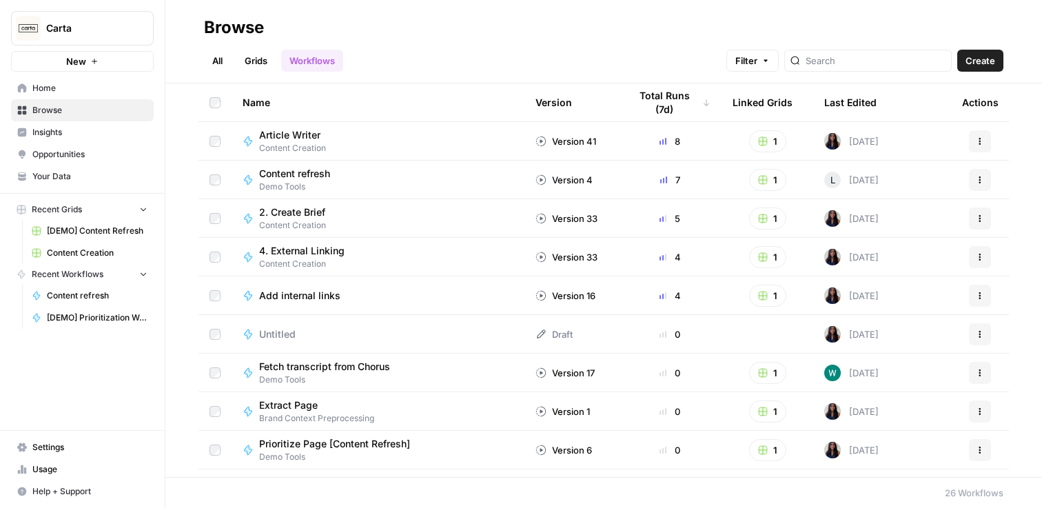
click at [98, 256] on span "Content Creation" at bounding box center [97, 253] width 101 height 12
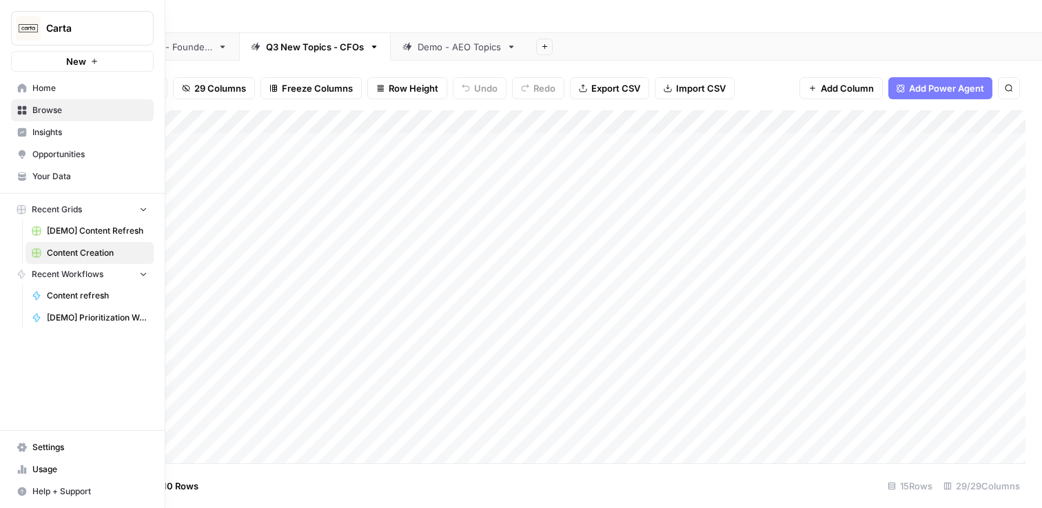
click at [101, 232] on span "[DEMO] Content Refresh" at bounding box center [97, 231] width 101 height 12
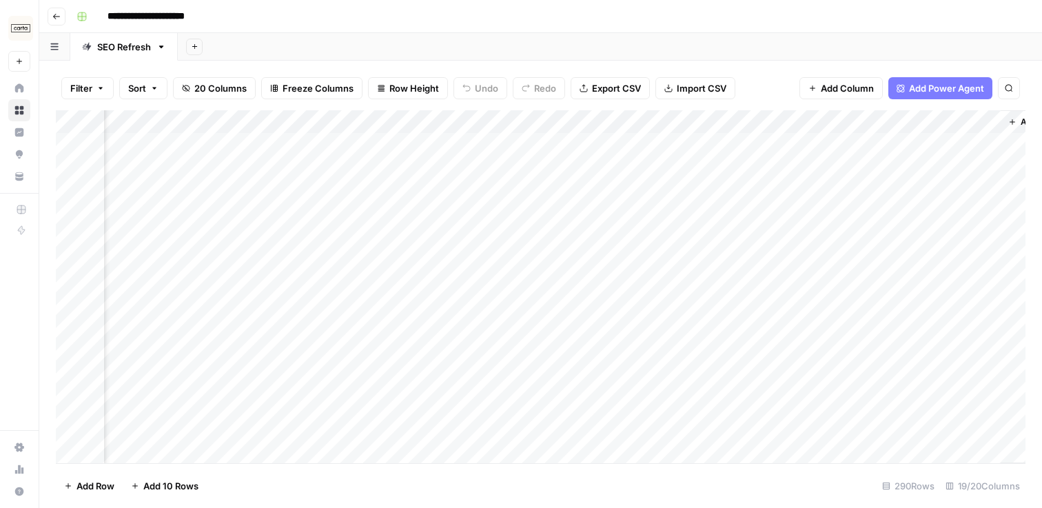
scroll to position [0, 1755]
click at [577, 145] on div "Add Column" at bounding box center [541, 286] width 970 height 353
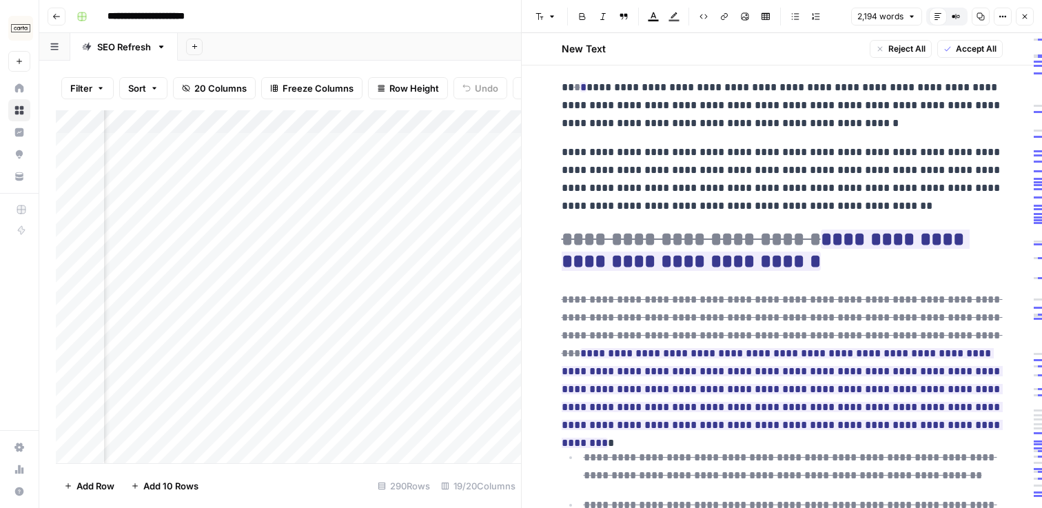
scroll to position [3624, 0]
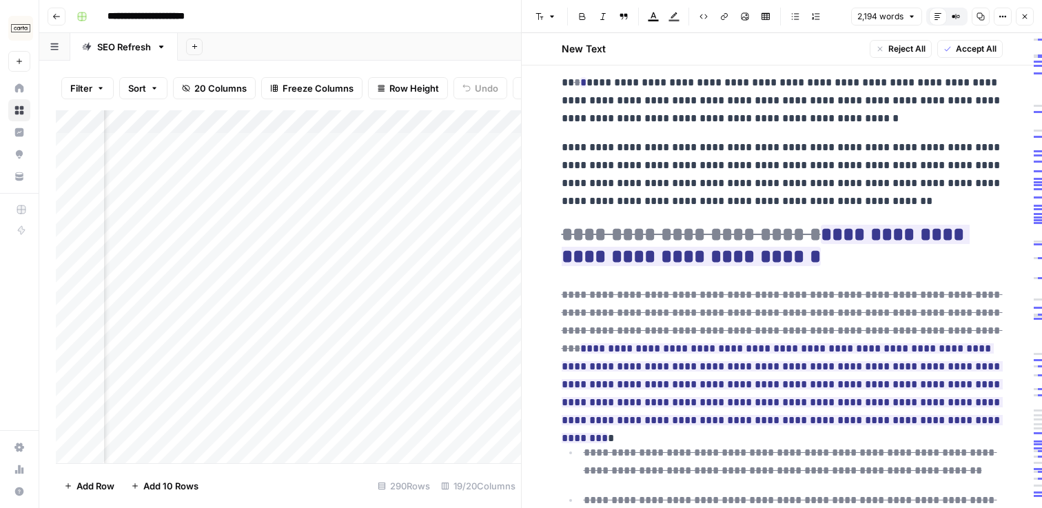
click at [1027, 19] on icon "button" at bounding box center [1025, 16] width 8 height 8
